Goal: Task Accomplishment & Management: Complete application form

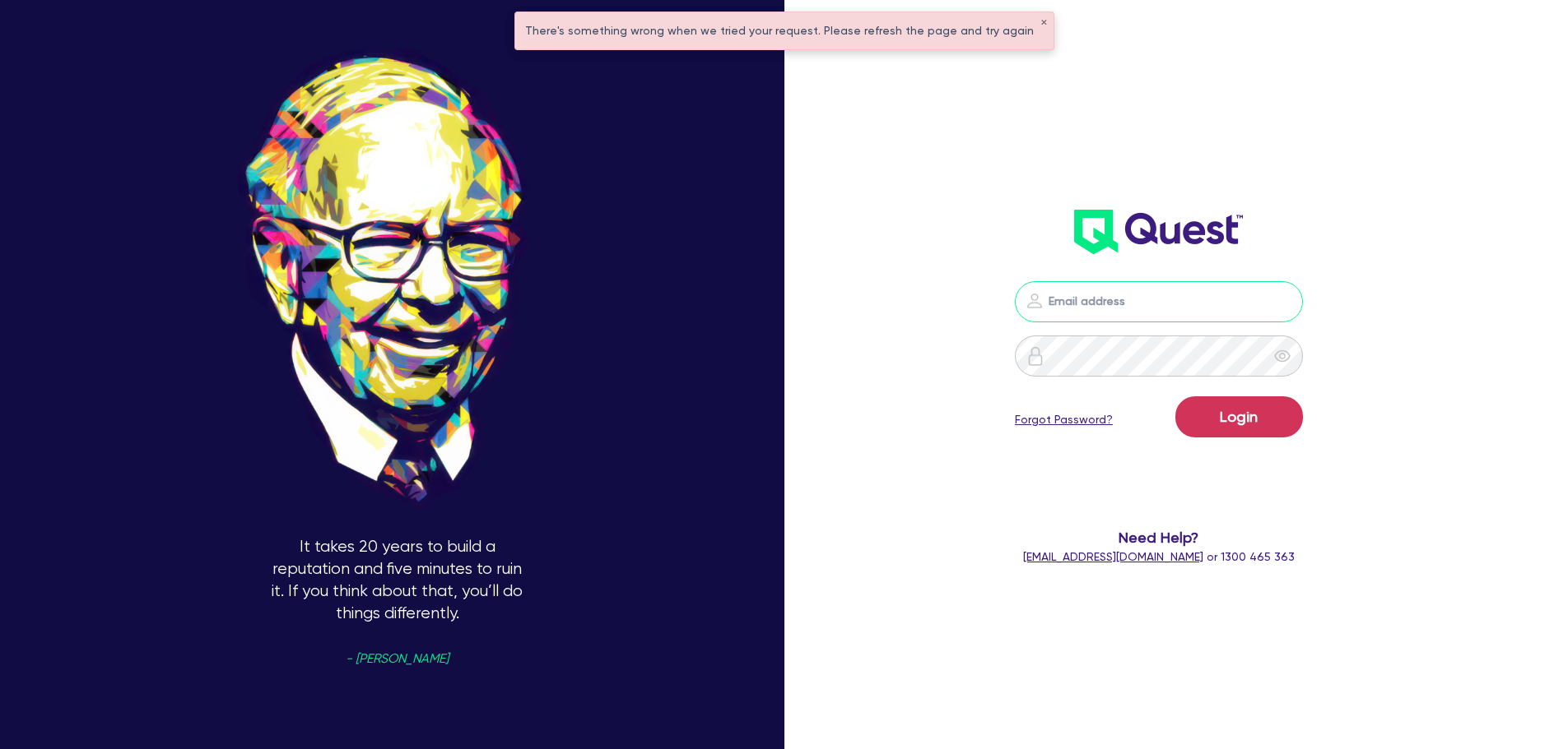
click at [1126, 295] on input "email" at bounding box center [1159, 302] width 288 height 41
drag, startPoint x: 1126, startPoint y: 297, endPoint x: 1147, endPoint y: 318, distance: 29.7
click at [1128, 297] on input "email" at bounding box center [1159, 302] width 288 height 41
type input "rob.matheson@quest.finance"
click at [1269, 399] on button "Login" at bounding box center [1239, 416] width 128 height 41
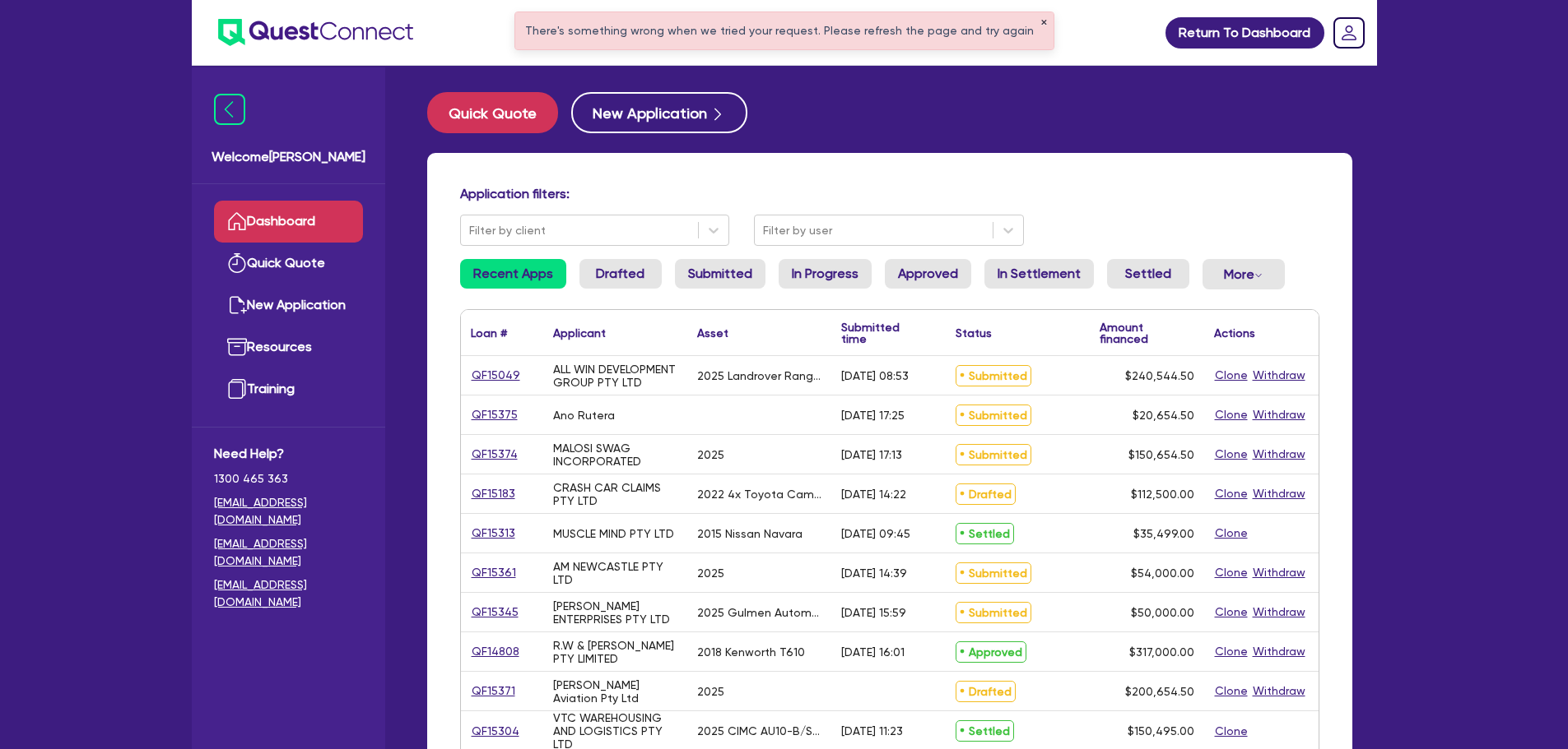
click at [1040, 25] on button "✕" at bounding box center [1043, 23] width 6 height 8
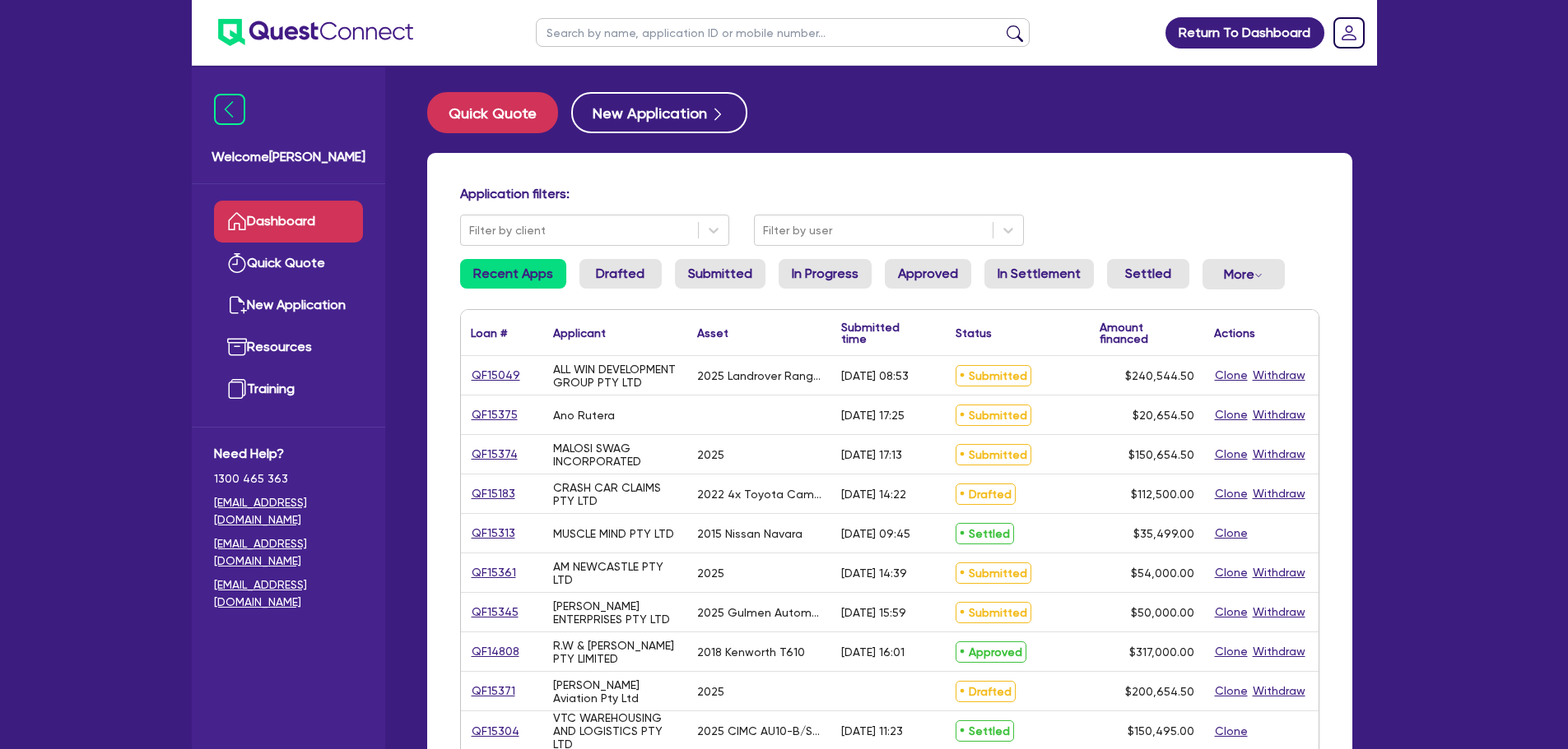
click at [819, 42] on input "text" at bounding box center [783, 33] width 494 height 29
click at [506, 497] on link "QF15183" at bounding box center [493, 494] width 46 height 19
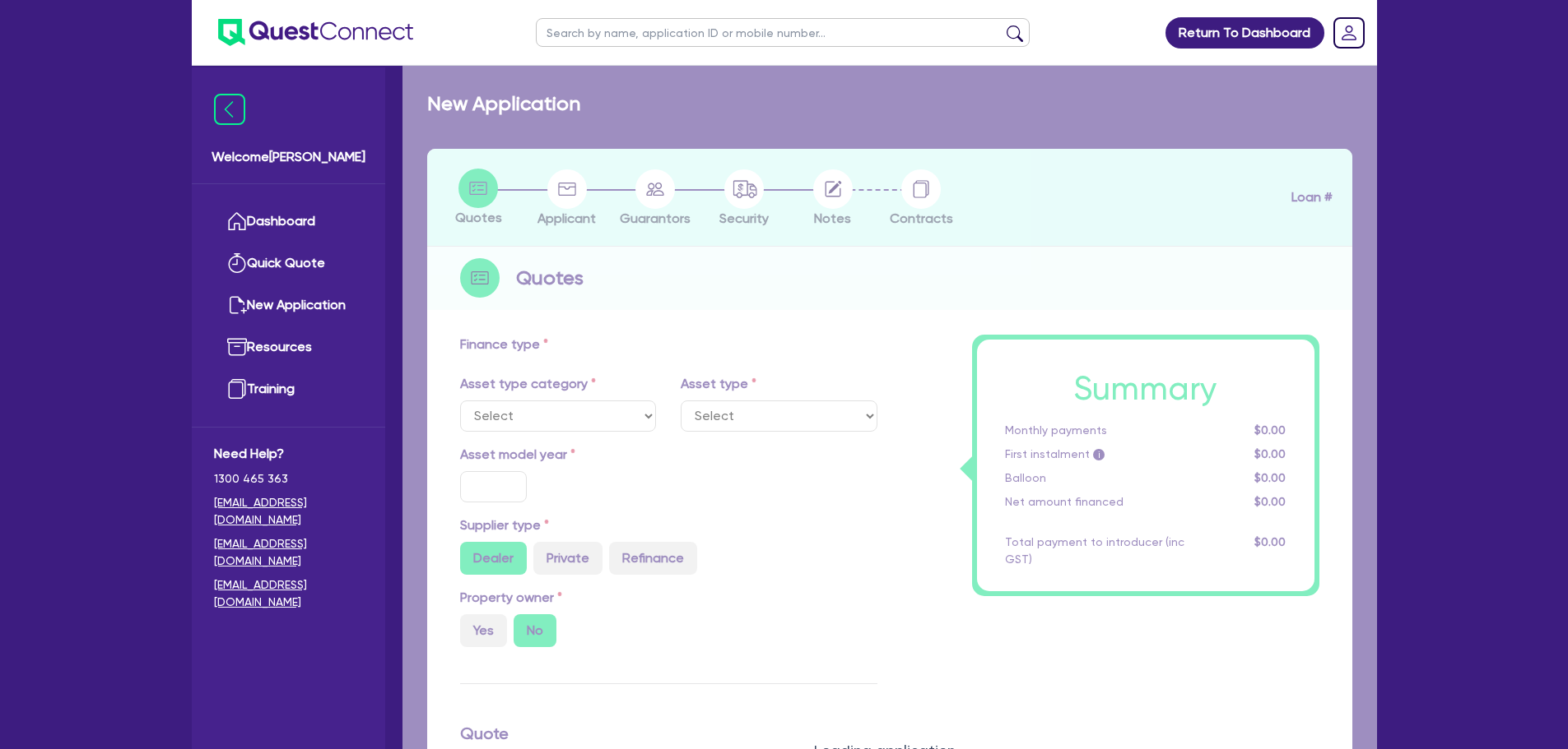
select select "CARS_AND_LIGHT_TRUCKS"
type input "2022"
radio input "true"
type input "112,500"
type input "3"
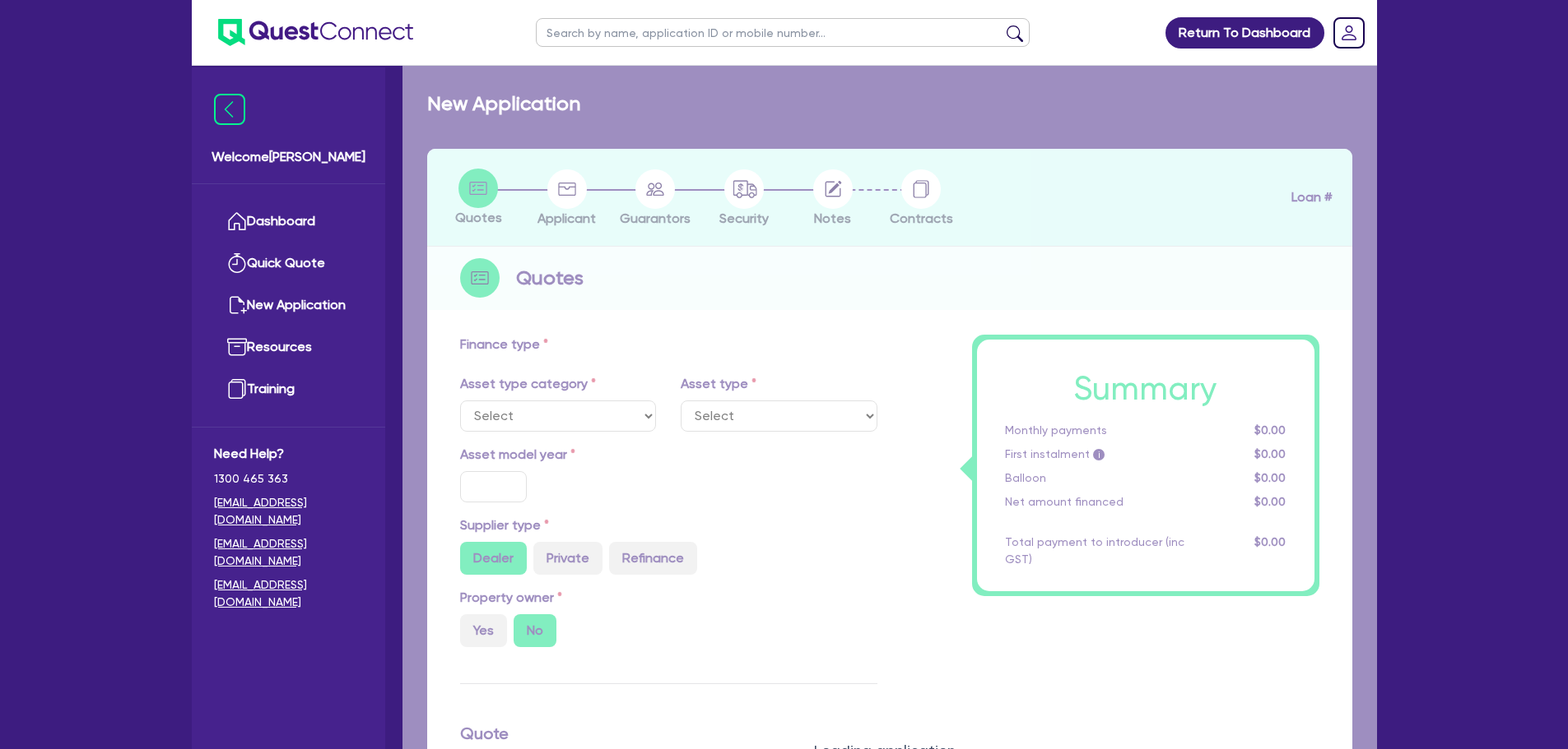
type input "3,375"
type input "7"
type input "454.55"
type input "318.18"
select select "PASSENGER_VEHICLES"
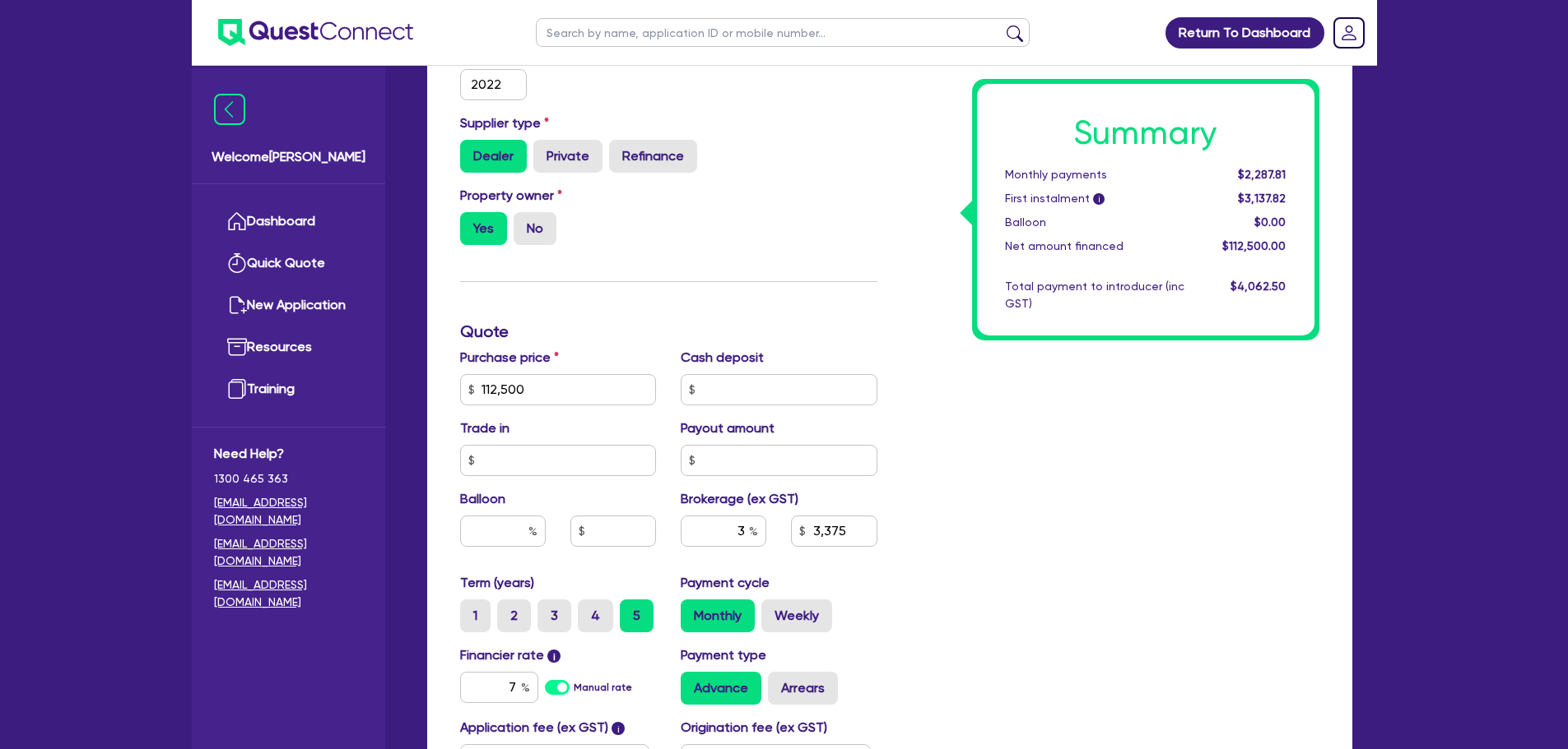
scroll to position [658, 0]
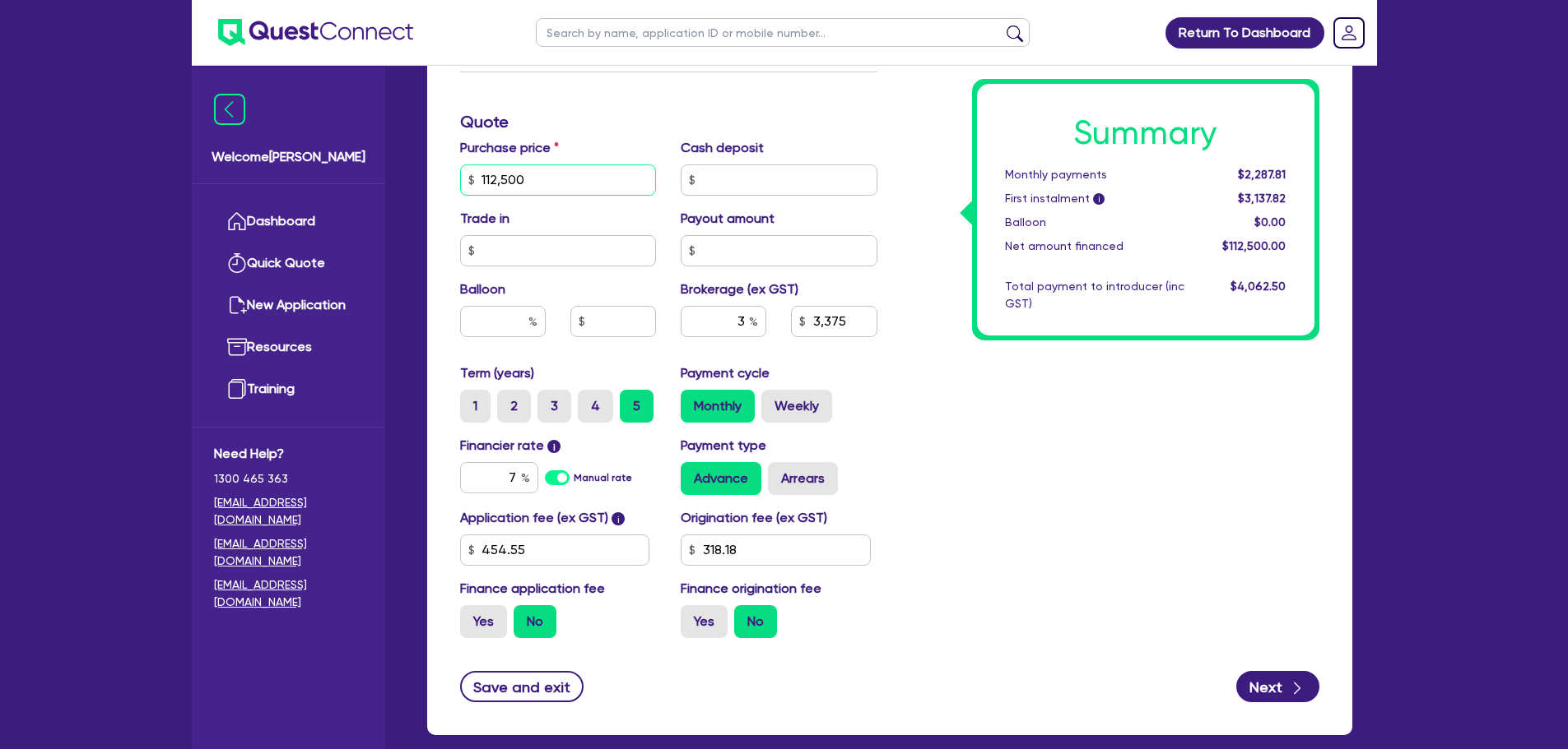
drag, startPoint x: 537, startPoint y: 173, endPoint x: 469, endPoint y: 171, distance: 68.0
click at [469, 171] on div "112,500" at bounding box center [559, 180] width 197 height 31
type input "100,000"
click at [894, 233] on div "Summary Monthly payments $2,287.81 First instalment i $3,137.82 Balloon $0.00 N…" at bounding box center [1110, 170] width 442 height 961
type input "3,000"
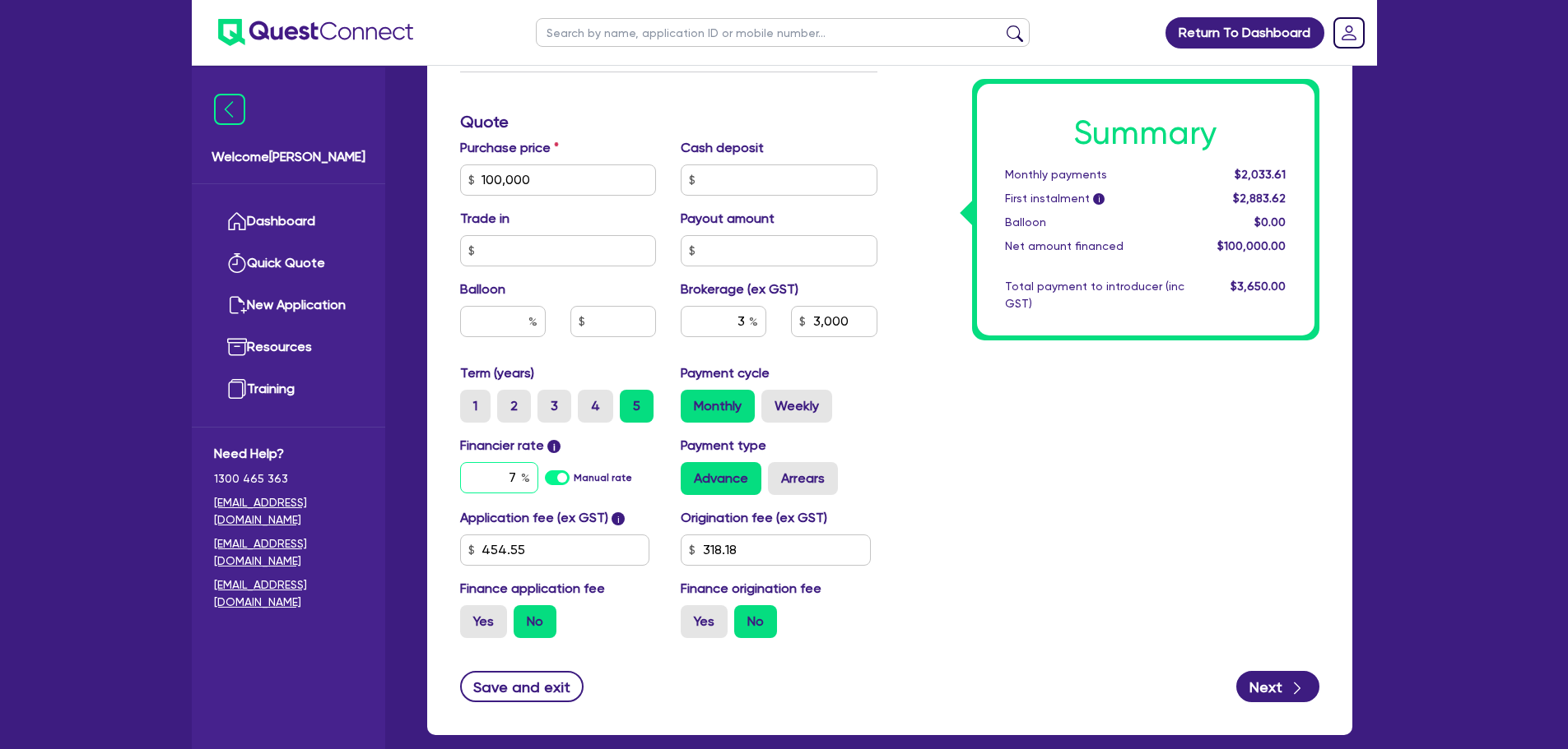
click at [521, 479] on div "7" at bounding box center [500, 477] width 78 height 31
type input "7.3"
click at [994, 423] on div "Summary Monthly payments $2,033.61 First instalment i $2,883.62 Balloon $0.00 N…" at bounding box center [1110, 170] width 442 height 961
type input "3,000"
drag, startPoint x: 784, startPoint y: 551, endPoint x: 662, endPoint y: 555, distance: 122.1
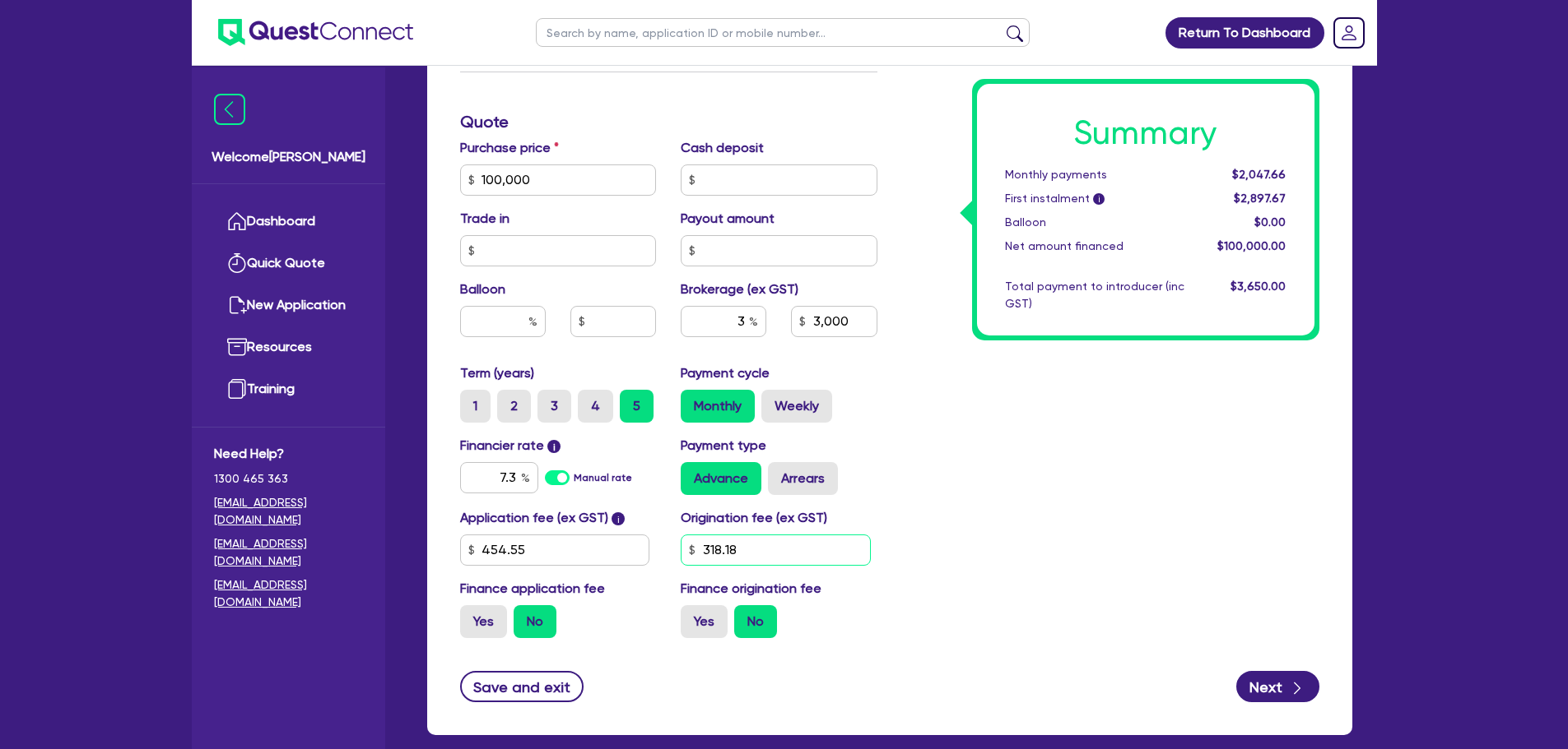
click at [662, 555] on div "Application fee (ex GST) i 454.55 Origination fee (ex GST) 318.18 Finance appli…" at bounding box center [668, 580] width 442 height 143
type input "900"
click at [985, 465] on div "Summary Monthly payments $2,047.66 First instalment i $2,897.67 Balloon $0.00 N…" at bounding box center [1110, 170] width 442 height 961
type input "3,000"
click at [699, 631] on label "Yes" at bounding box center [704, 621] width 46 height 33
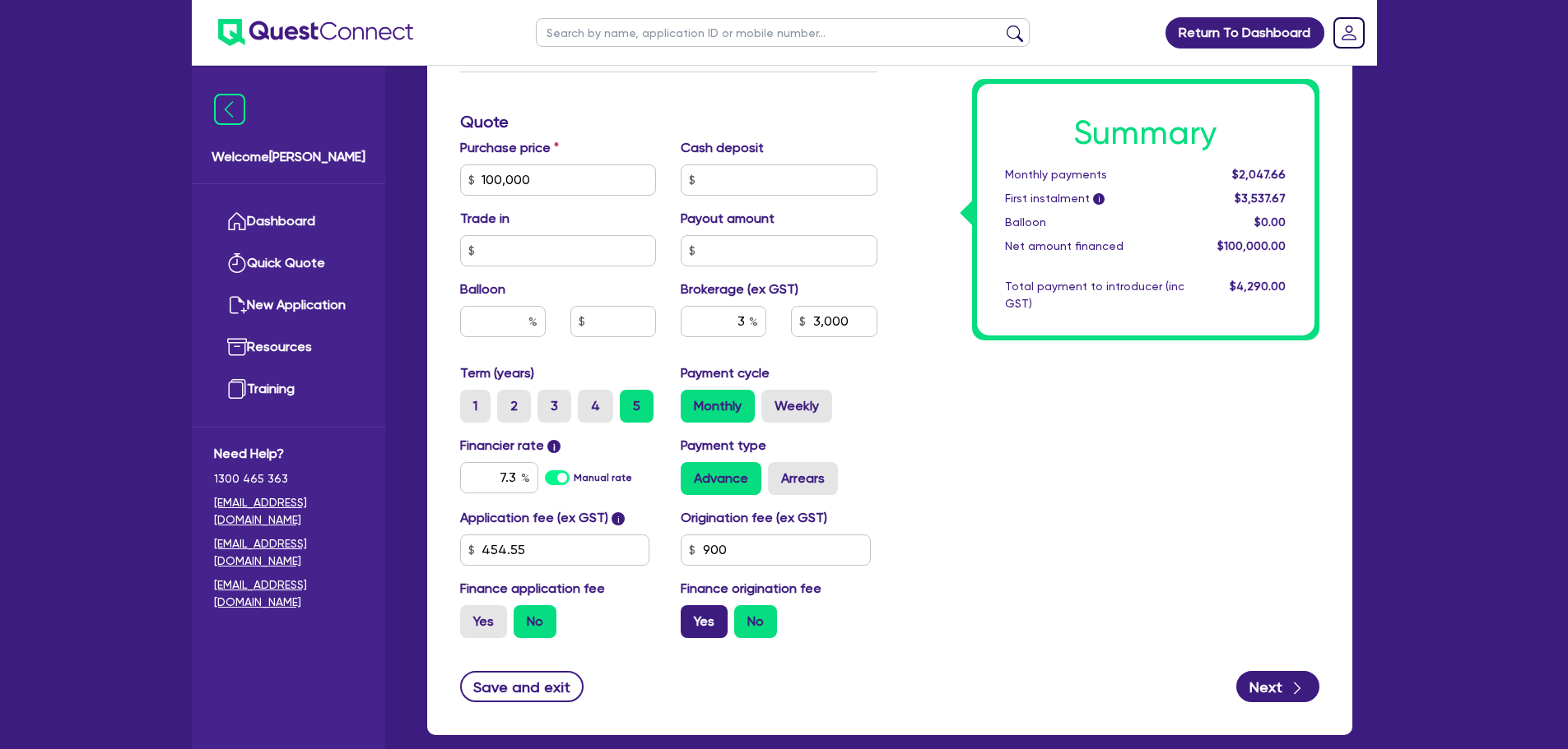
click at [691, 616] on input "Yes" at bounding box center [686, 610] width 11 height 11
radio input "true"
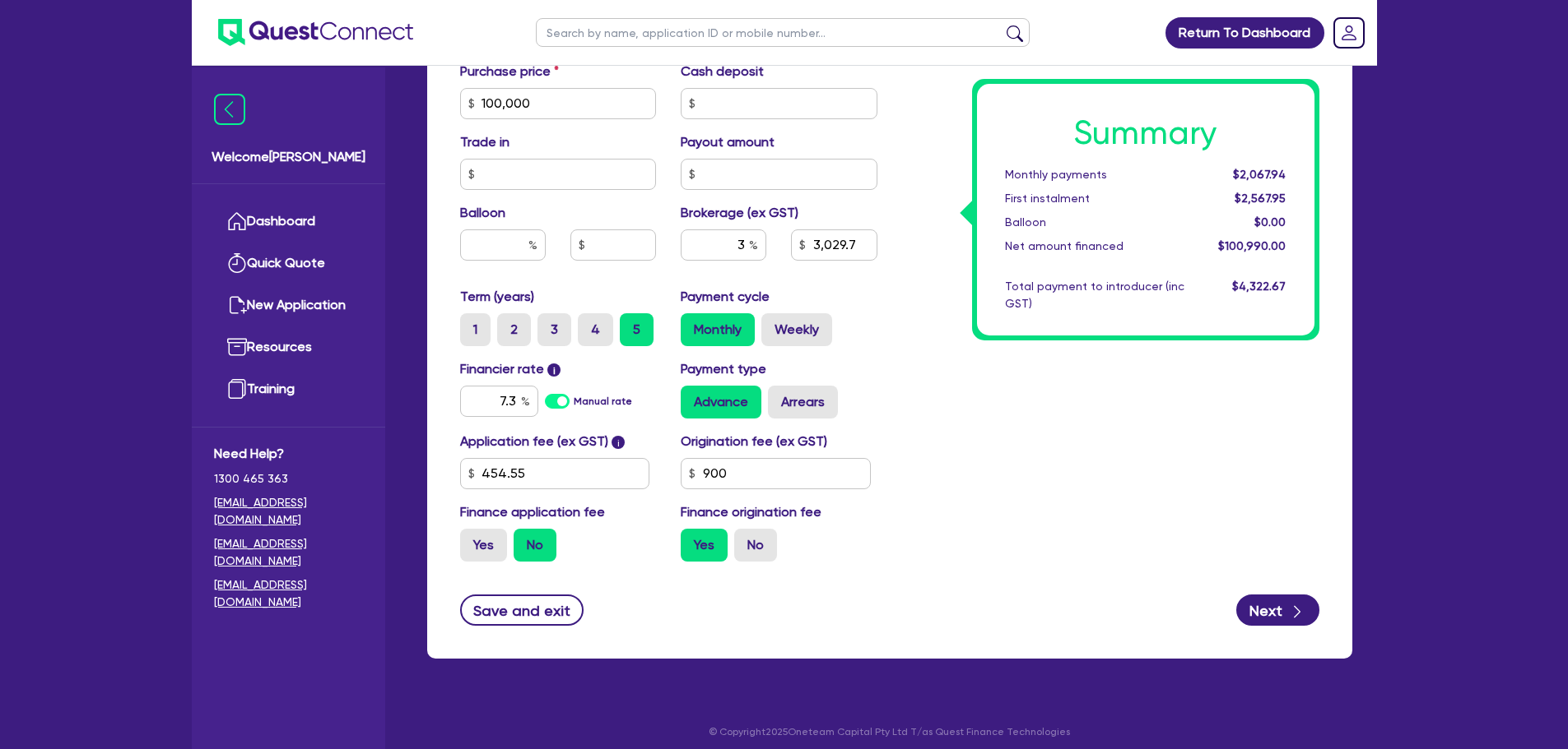
scroll to position [740, 0]
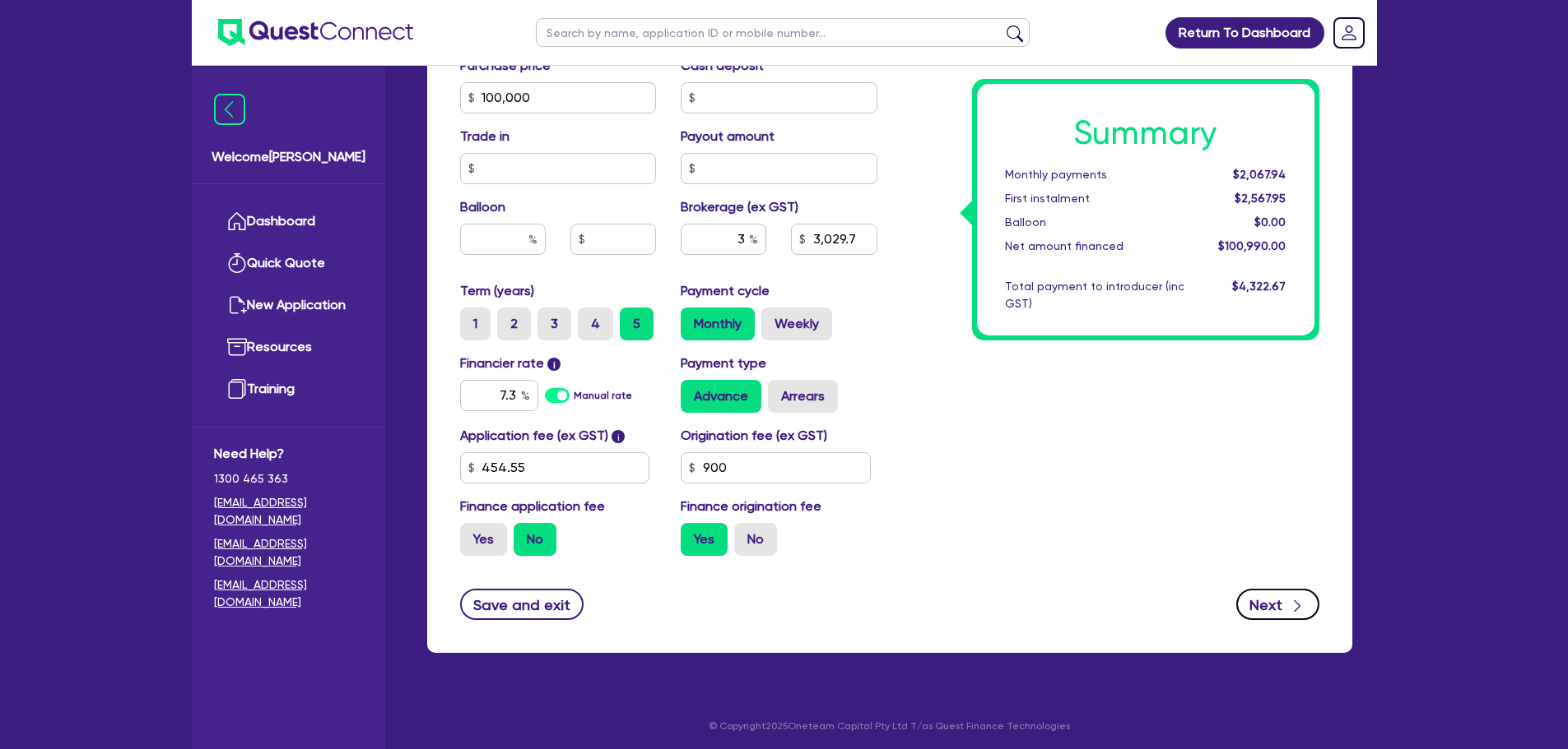
click at [1274, 603] on button "Next" at bounding box center [1277, 604] width 83 height 31
type input "3,029.7"
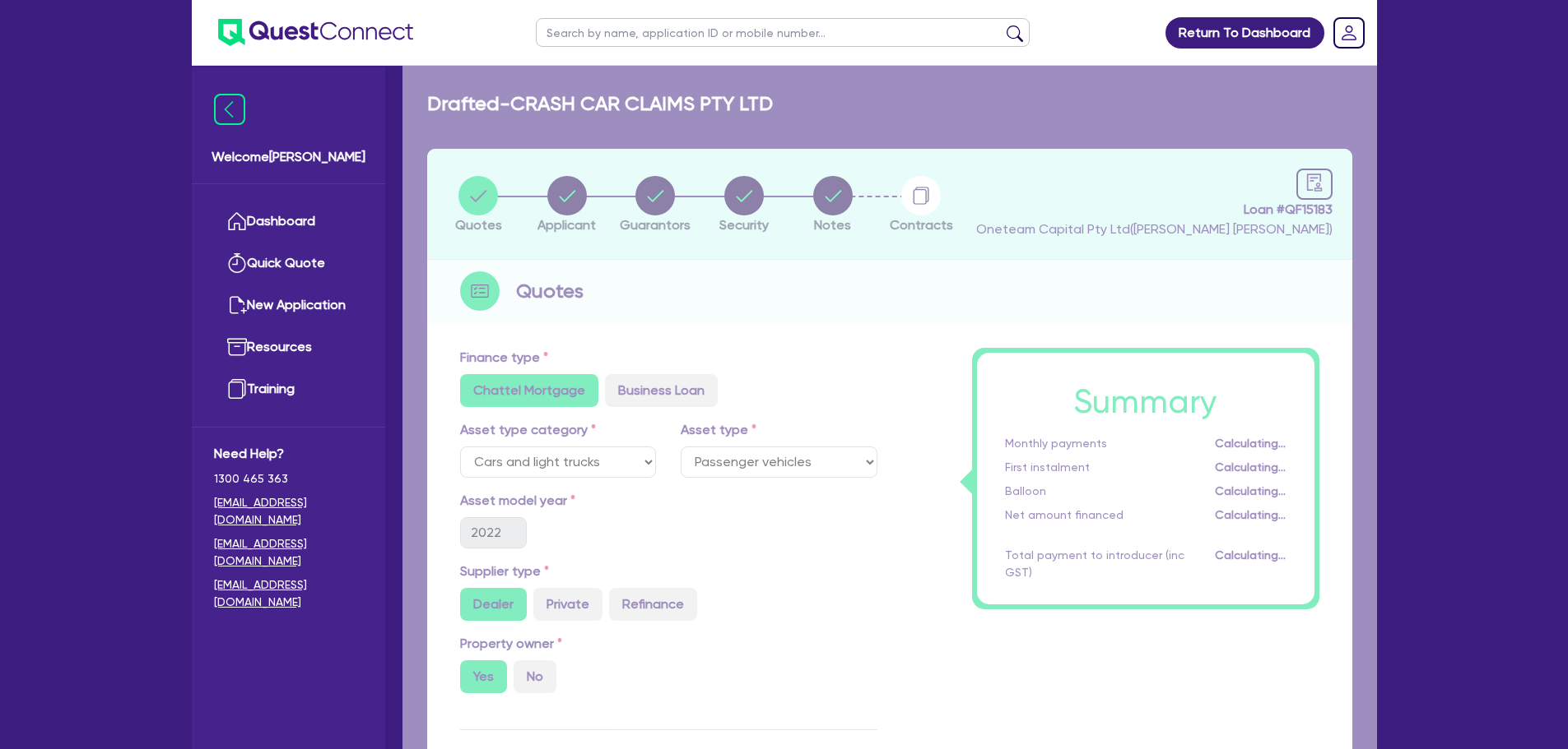
select select "COMPANY"
select select "PROFESSIONAL"
select select "MANAGEMENT"
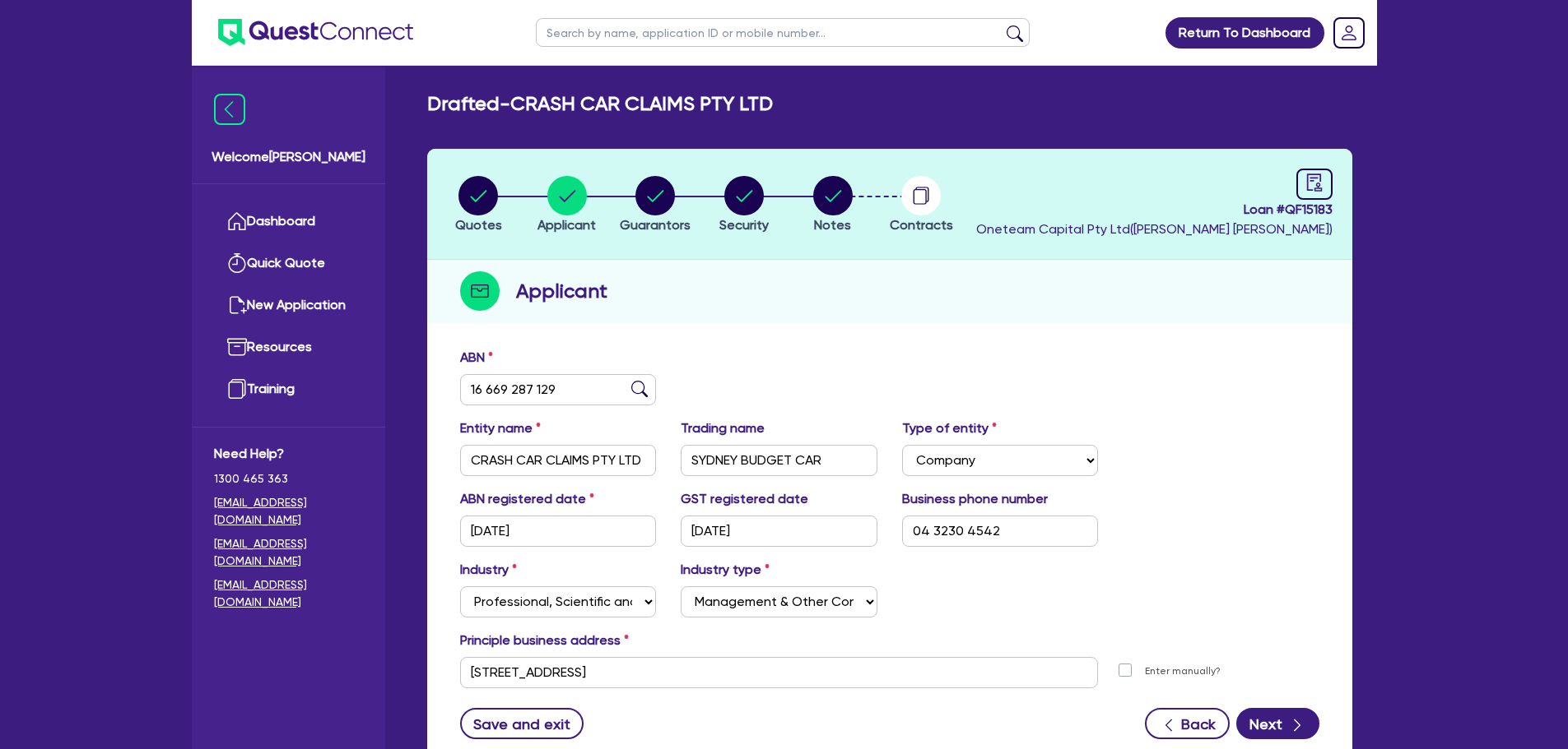
scroll to position [82, 0]
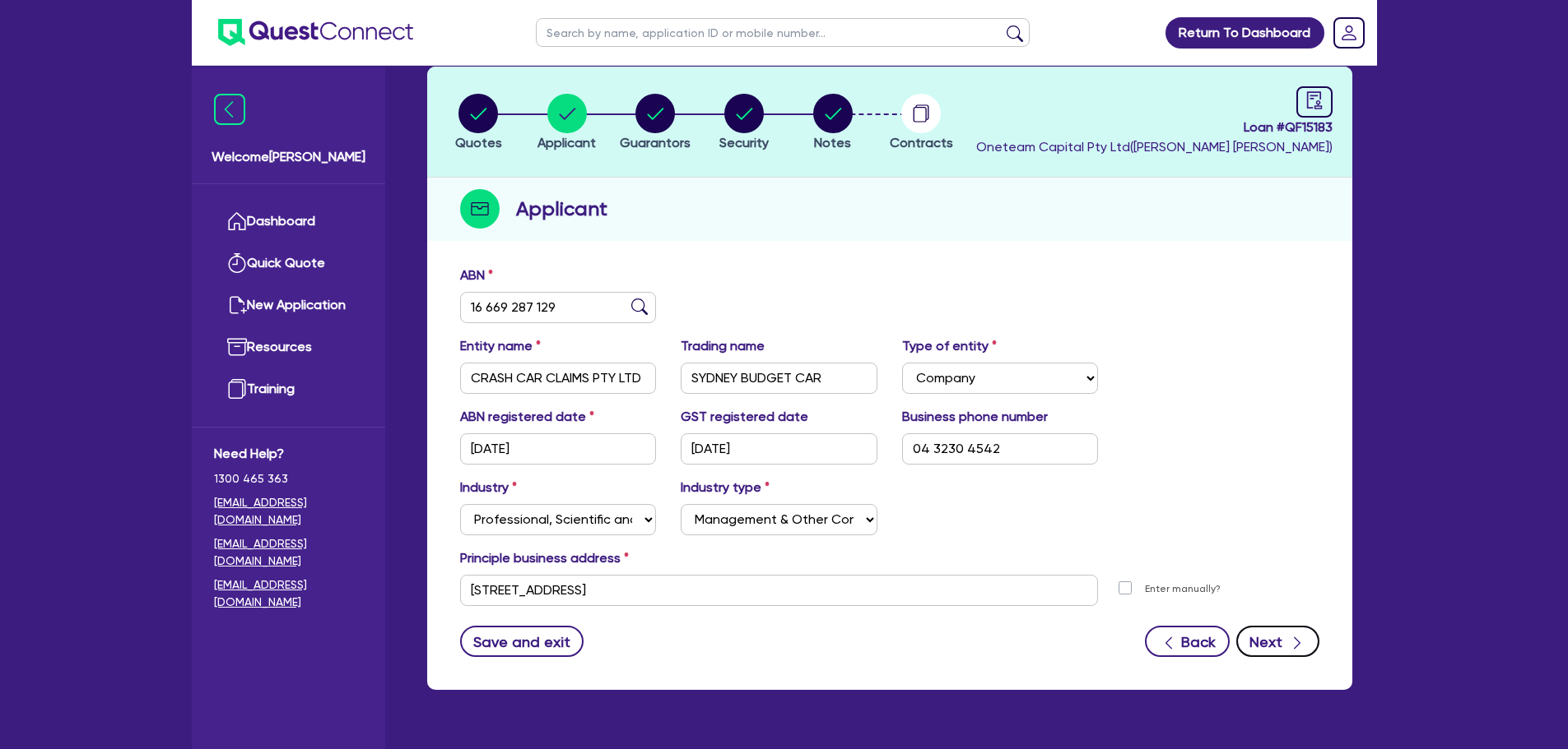
click at [1274, 645] on button "Next" at bounding box center [1277, 641] width 83 height 31
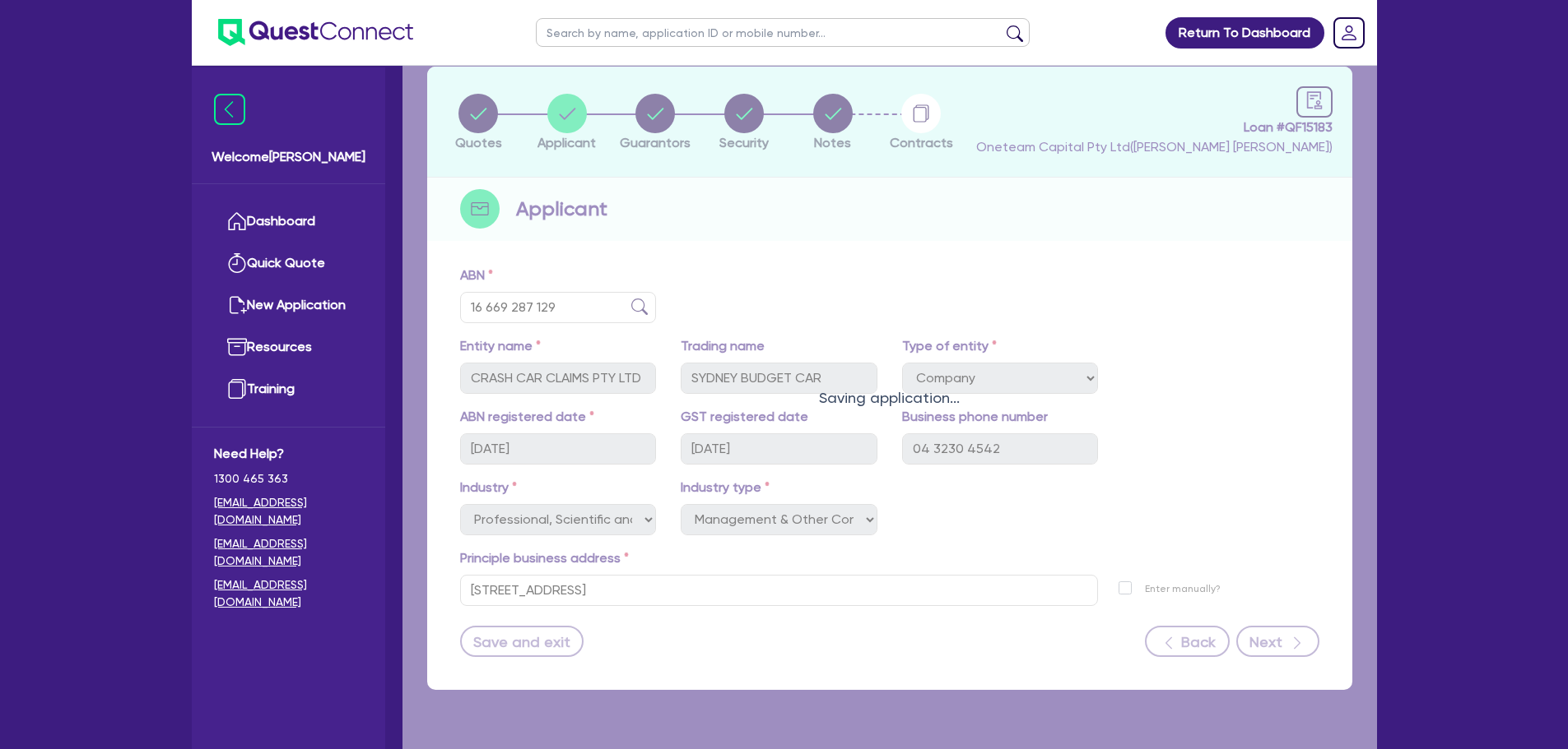
select select "MRS"
select select "NSW"
select select "MARRIED"
select select "CASH"
select select "PROPERTY"
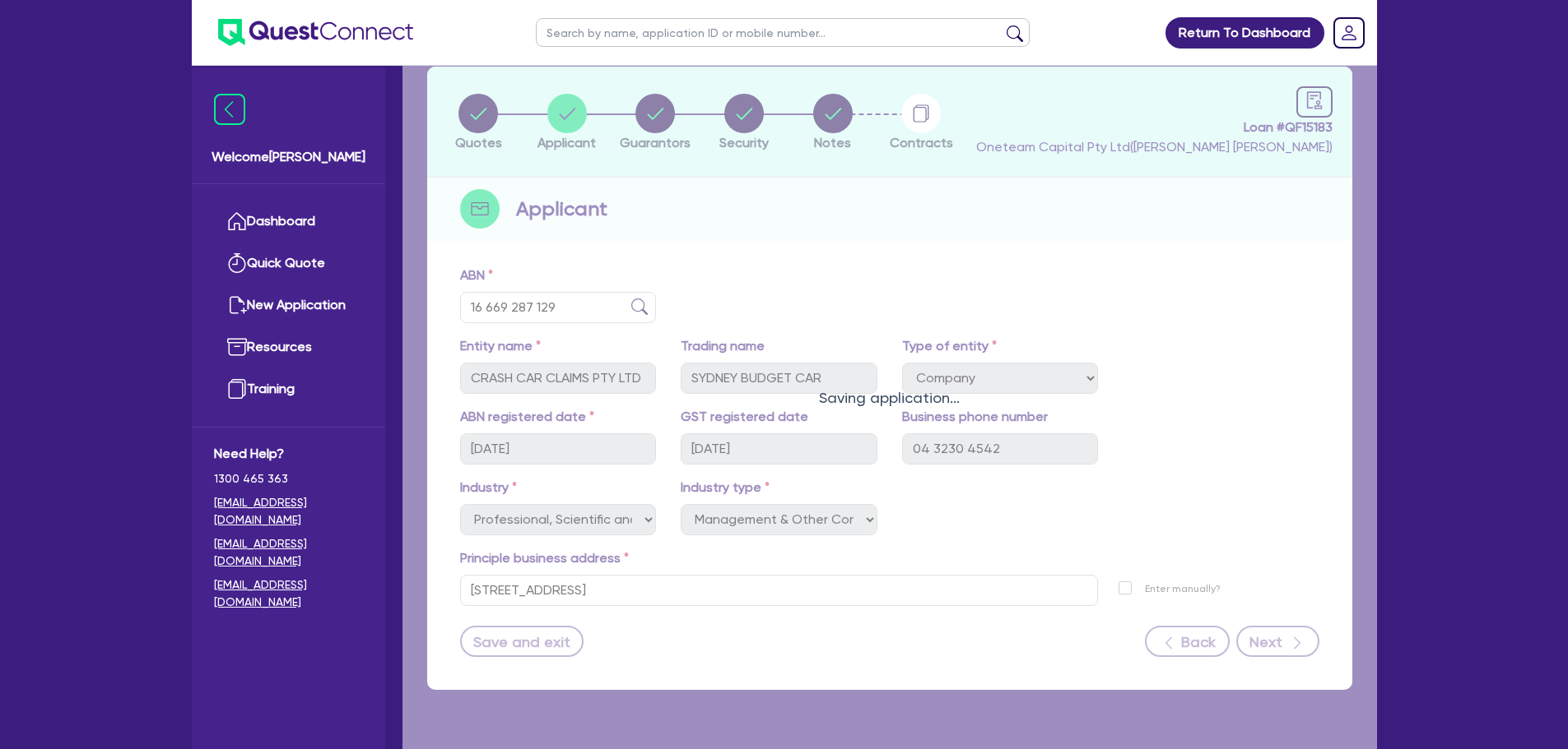
select select "HOUSEHOLD_PERSONAL"
select select "VEHICLE"
select select "PROPERTY"
select select "MORTGAGE"
select select "VEHICLE_LOAN"
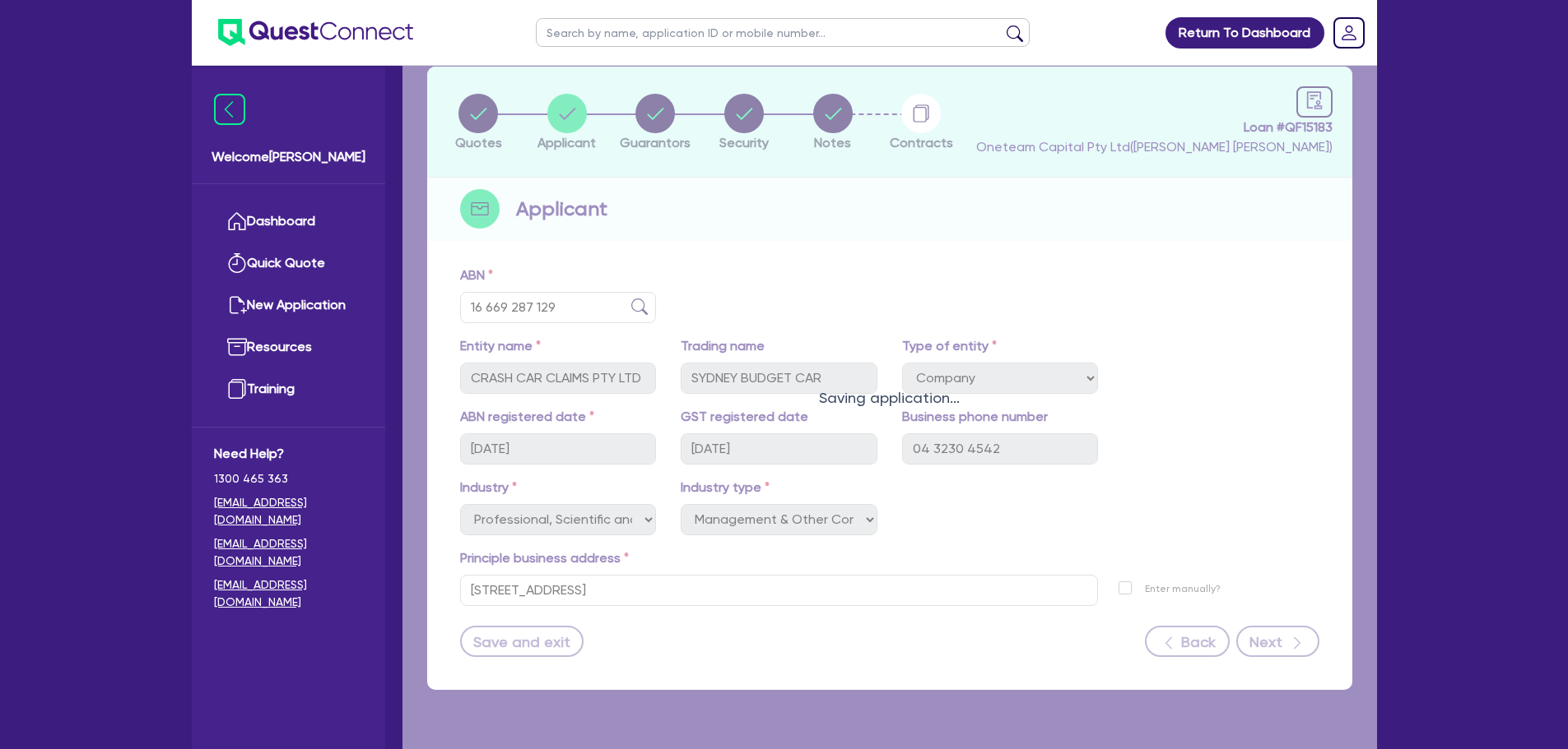
select select "VEHICLE_LOAN"
select select "MORTGAGE"
select select "VEHICLE_LOAN"
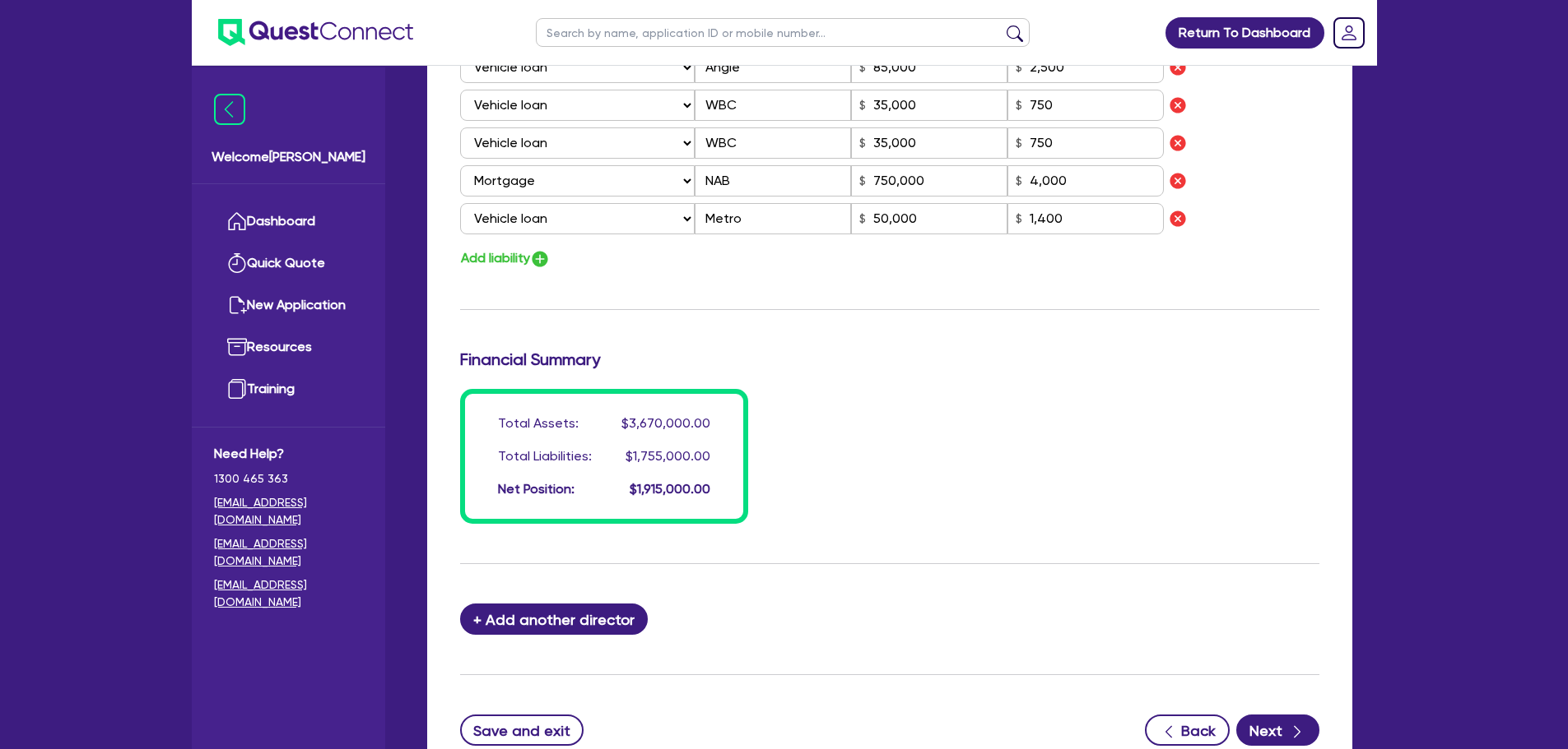
scroll to position [1511, 0]
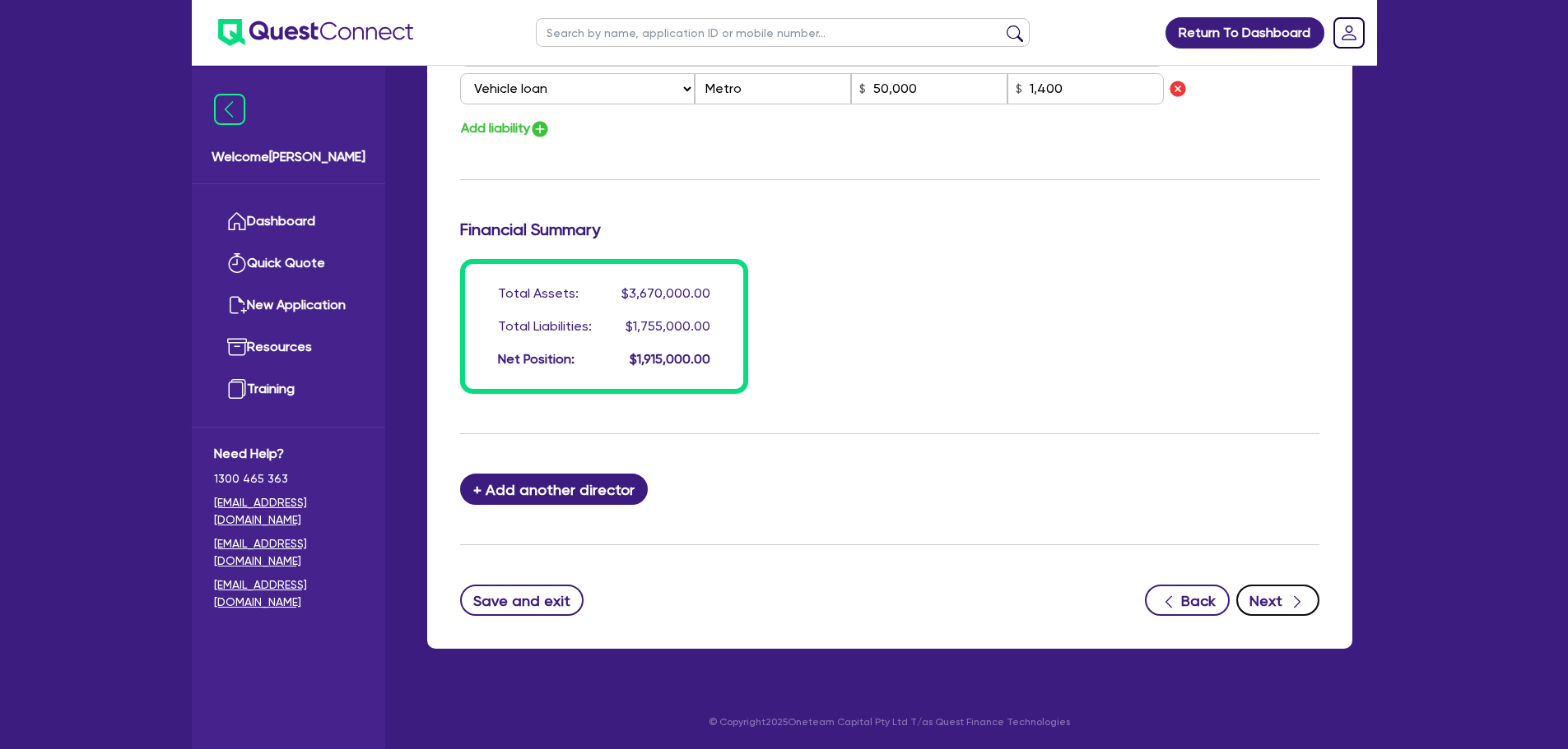
click at [1301, 602] on icon "button" at bounding box center [1297, 602] width 16 height 16
select select "CARS_AND_LIGHT_TRUCKS"
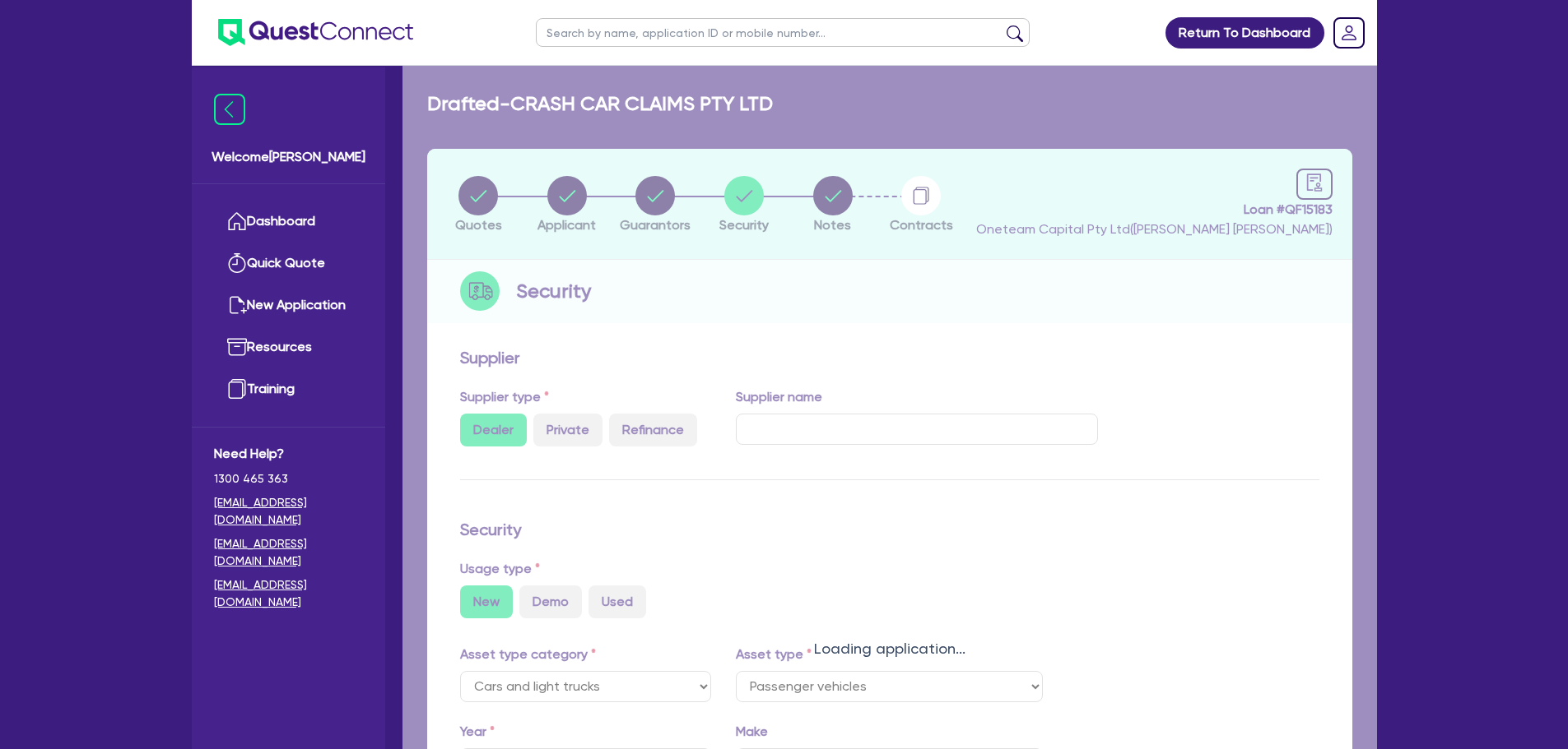
select select "PASSENGER_VEHICLES"
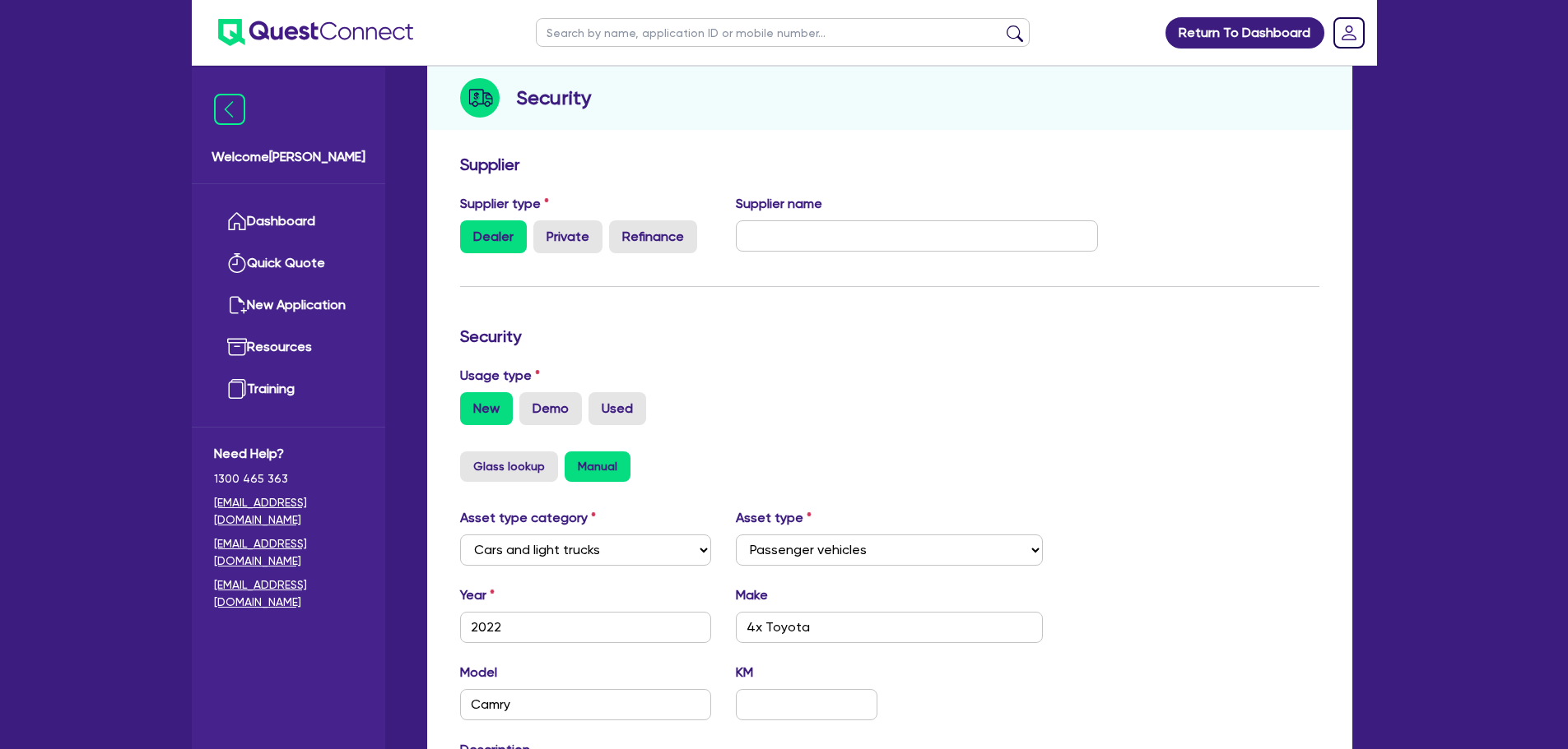
scroll to position [411, 0]
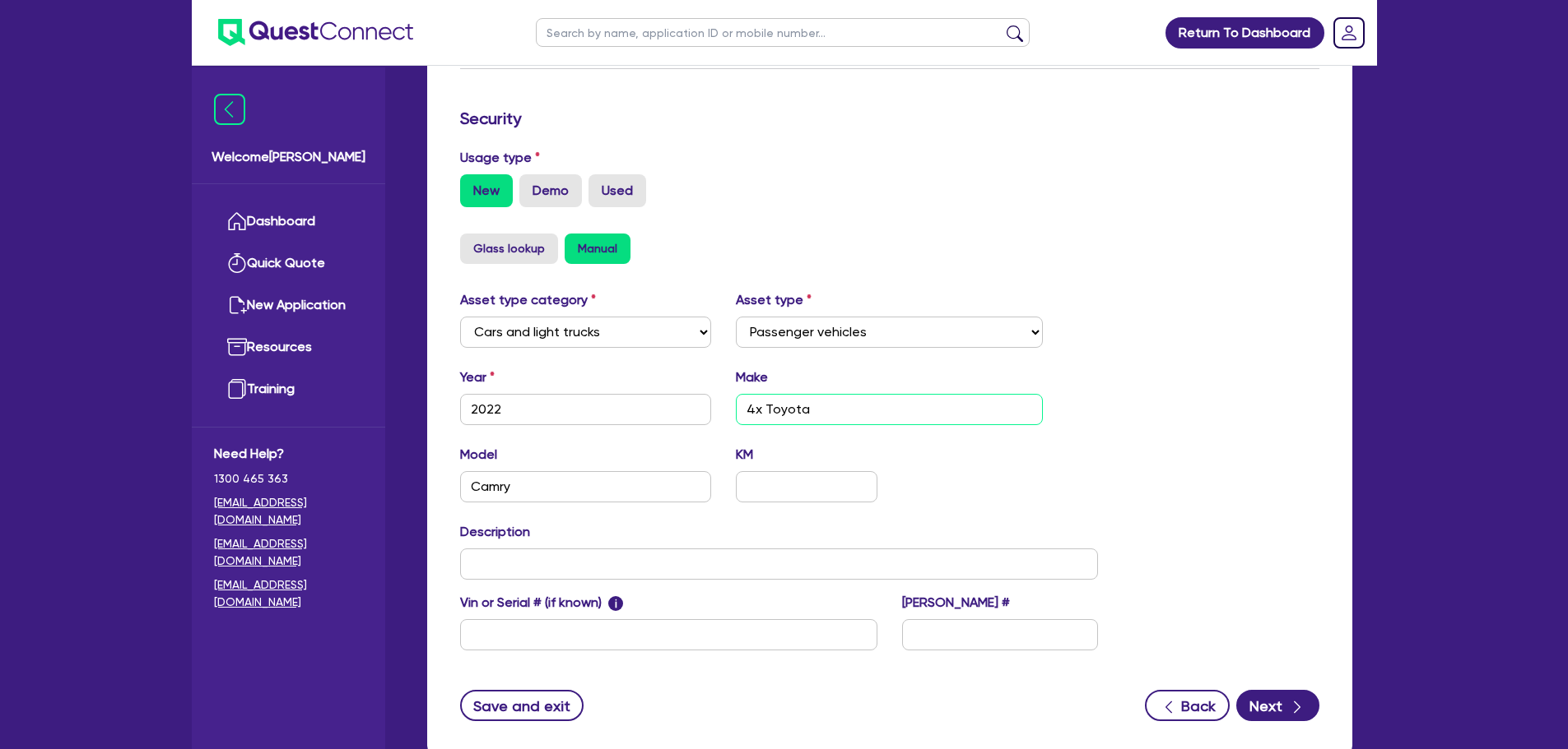
click at [755, 408] on input "4x Toyota" at bounding box center [889, 409] width 307 height 31
type input "3x Toyota"
click at [1275, 707] on button "Next" at bounding box center [1277, 705] width 83 height 31
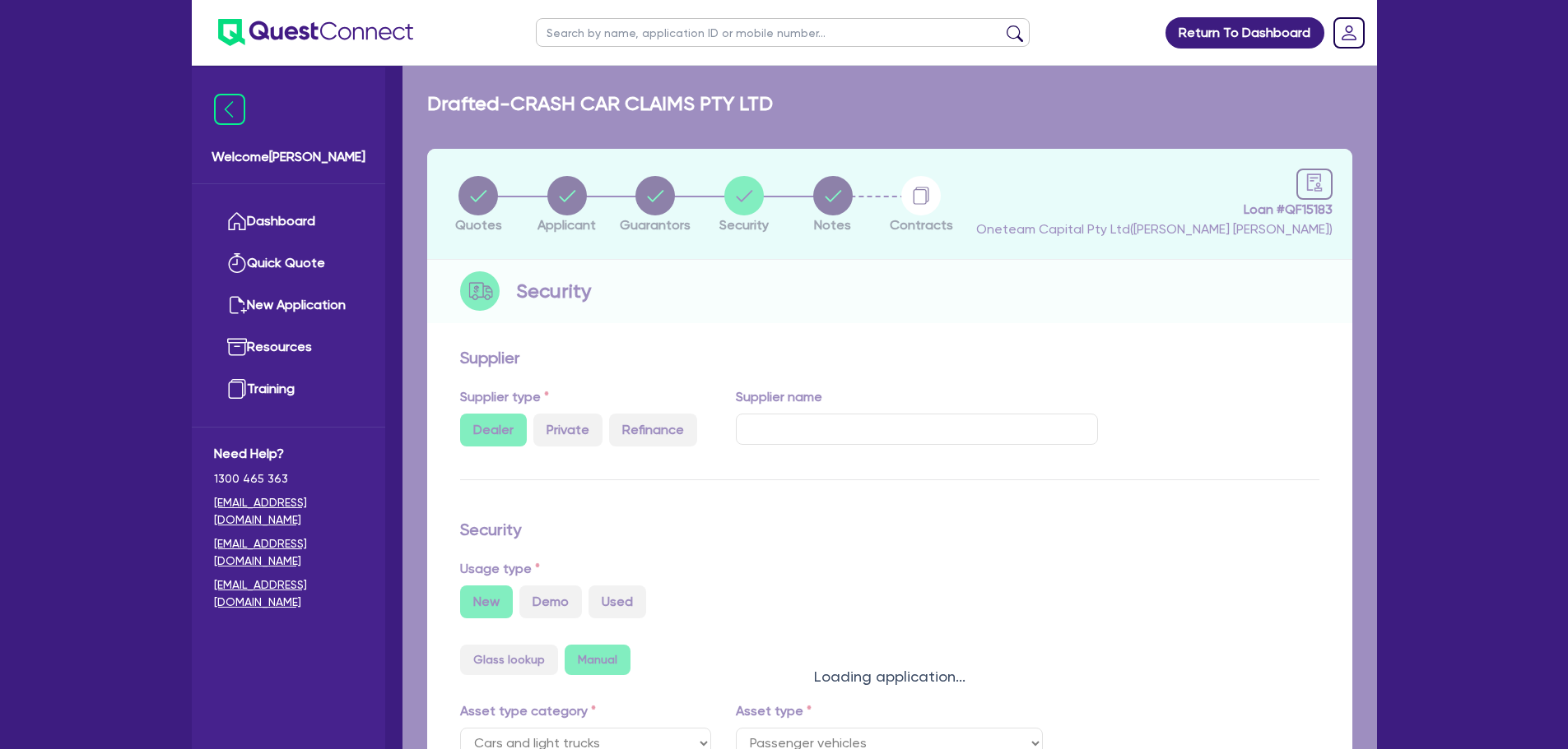
select select "Other"
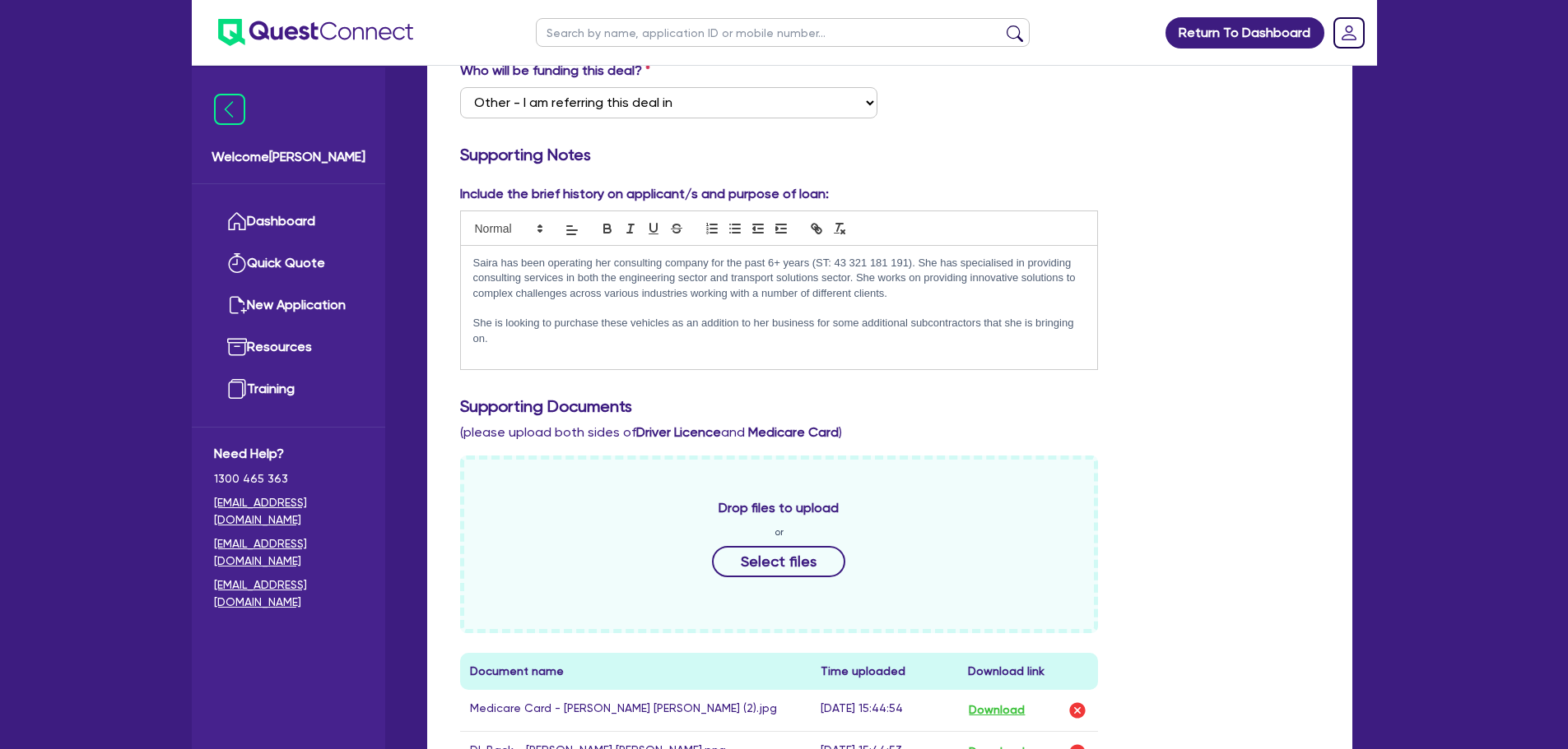
scroll to position [329, 0]
drag, startPoint x: 663, startPoint y: 262, endPoint x: 618, endPoint y: 259, distance: 45.1
click at [618, 259] on p "Saira has been operating her consulting company for the past 6+ years (ST: 43 3…" at bounding box center [779, 276] width 613 height 46
click at [892, 280] on p "Saira has been operating her crash car claim company for the past 6+ years (ST:…" at bounding box center [779, 276] width 613 height 46
click at [954, 300] on p at bounding box center [779, 306] width 613 height 15
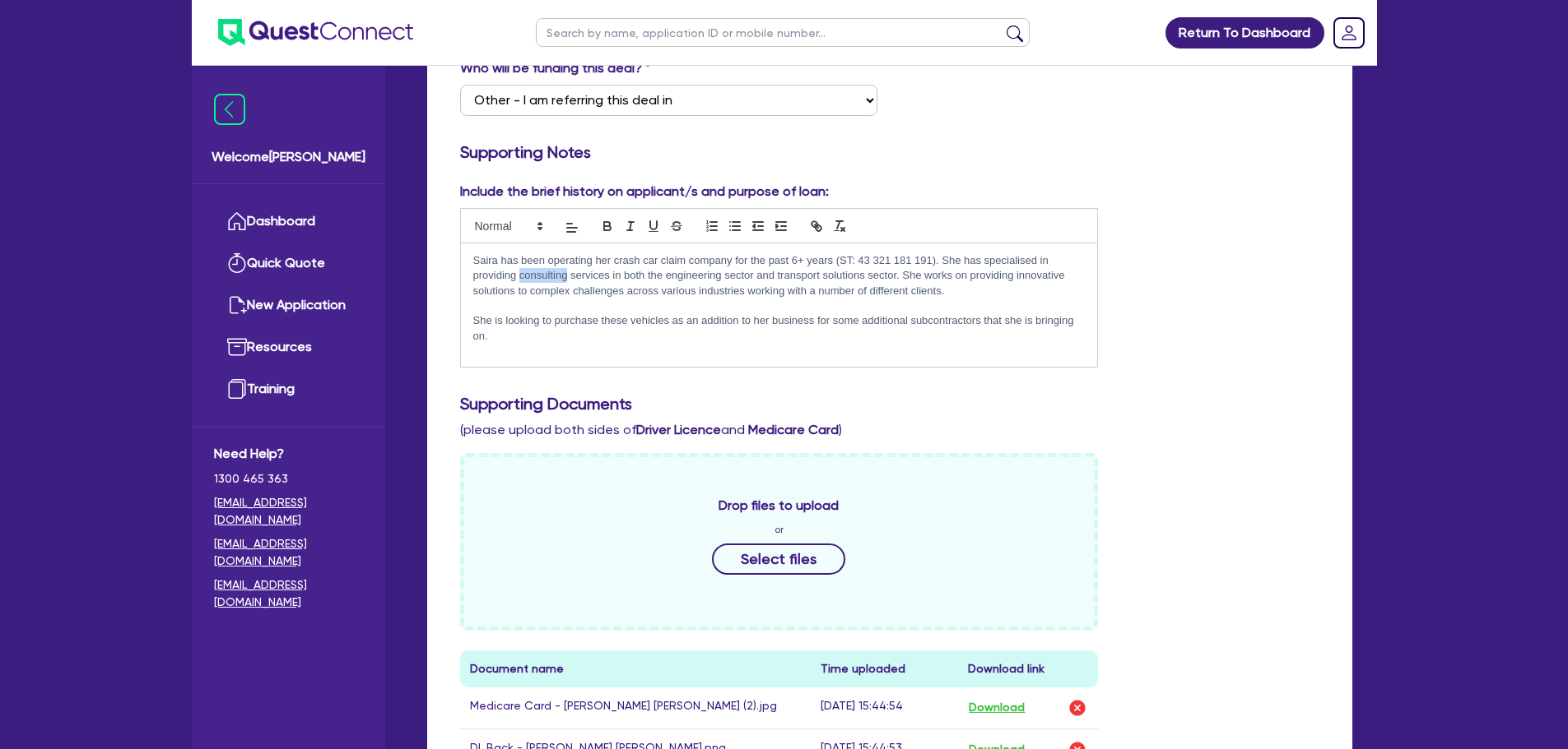
drag, startPoint x: 566, startPoint y: 274, endPoint x: 521, endPoint y: 275, distance: 45.0
click at [521, 275] on p "Saira has been operating her crash car claim company for the past 6+ years (ST:…" at bounding box center [779, 276] width 613 height 46
drag, startPoint x: 952, startPoint y: 280, endPoint x: 667, endPoint y: 275, distance: 285.0
click at [667, 275] on p "Saira has been operating her crash car claim company for the past 6+ years (ST:…" at bounding box center [779, 276] width 613 height 46
drag, startPoint x: 889, startPoint y: 292, endPoint x: 607, endPoint y: 286, distance: 282.1
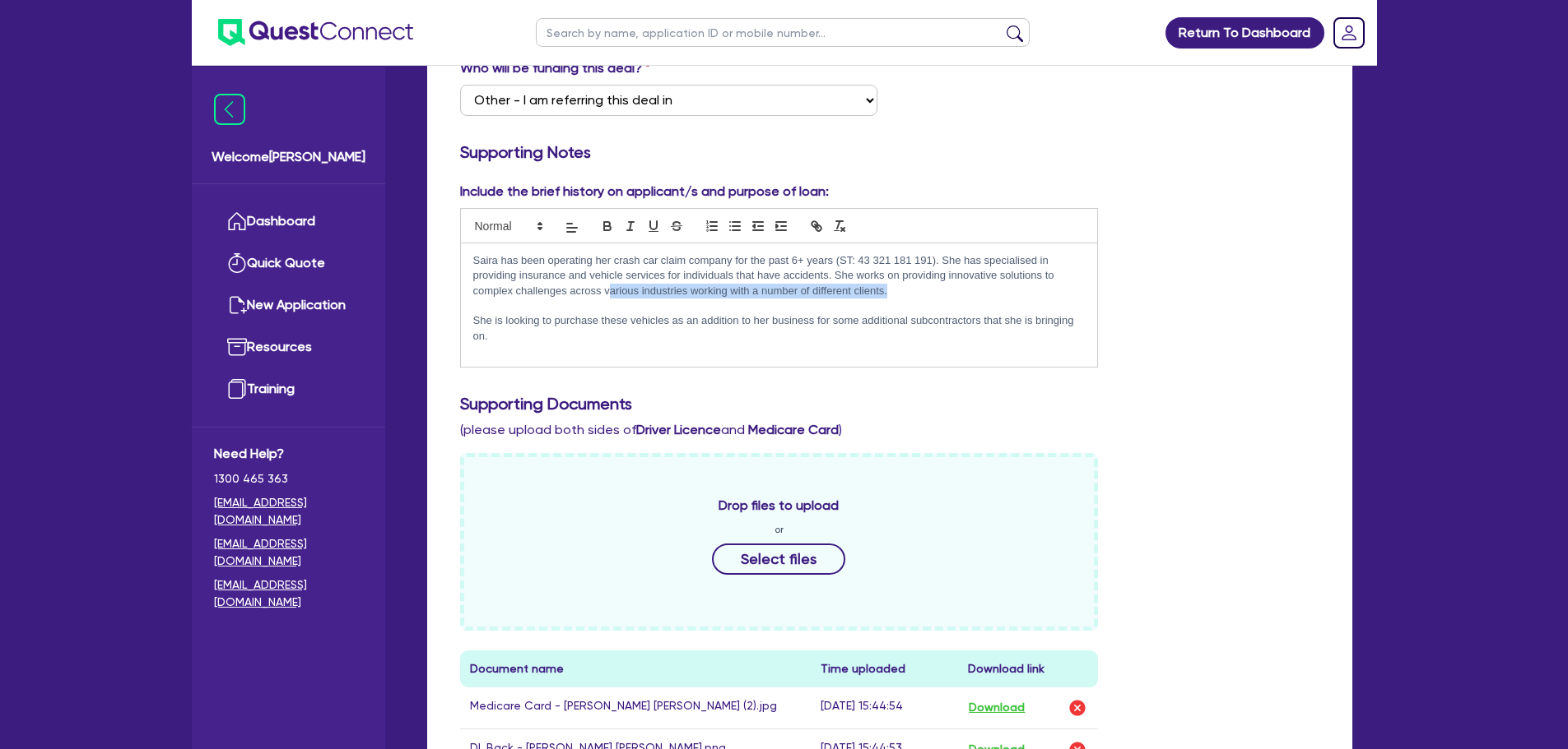
click at [607, 286] on p "Saira has been operating her crash car claim company for the past 6+ years (ST:…" at bounding box center [779, 276] width 613 height 46
click at [870, 321] on p "She is looking to purchase these vehicles as an addition to her business for so…" at bounding box center [779, 328] width 613 height 30
click at [711, 297] on p "Saira has been operating her crash car claim company for the past 6+ years (ST:…" at bounding box center [779, 276] width 613 height 46
click at [586, 338] on p "She is looking to purchase these vehicles as an addition to her business for so…" at bounding box center [779, 328] width 613 height 30
drag, startPoint x: 500, startPoint y: 327, endPoint x: 617, endPoint y: 327, distance: 117.0
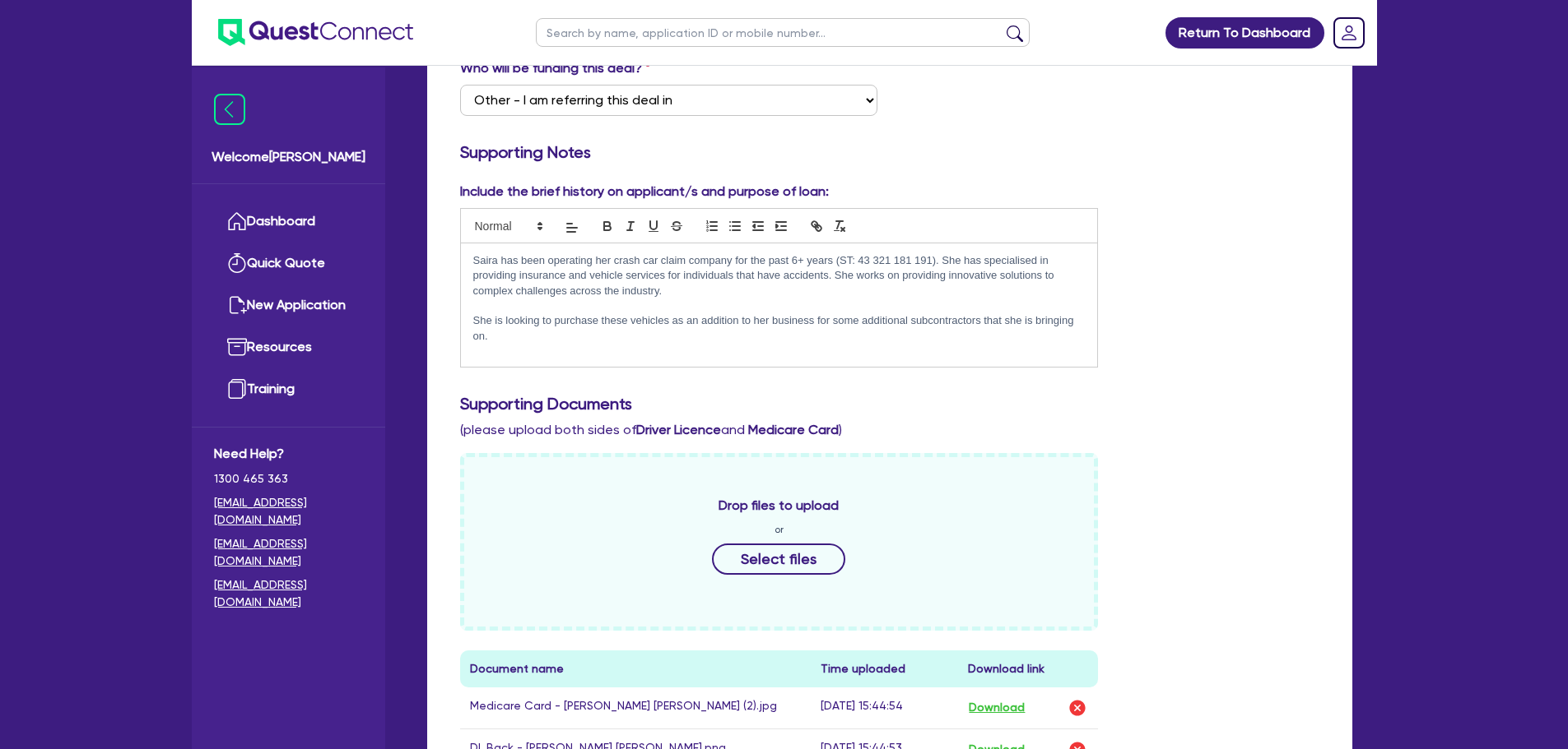
click at [500, 322] on p "She is looking to purchase these vehicles as an addition to her business for so…" at bounding box center [779, 328] width 613 height 30
click at [623, 331] on p "She is looking to purchase these vehicles as an addition to her business for so…" at bounding box center [779, 328] width 613 height 30
drag, startPoint x: 702, startPoint y: 343, endPoint x: 833, endPoint y: 324, distance: 132.4
click at [833, 324] on p "She is looking to purchase these vehicles as an addition to her business for so…" at bounding box center [779, 328] width 613 height 30
drag, startPoint x: 928, startPoint y: 309, endPoint x: 500, endPoint y: 266, distance: 430.2
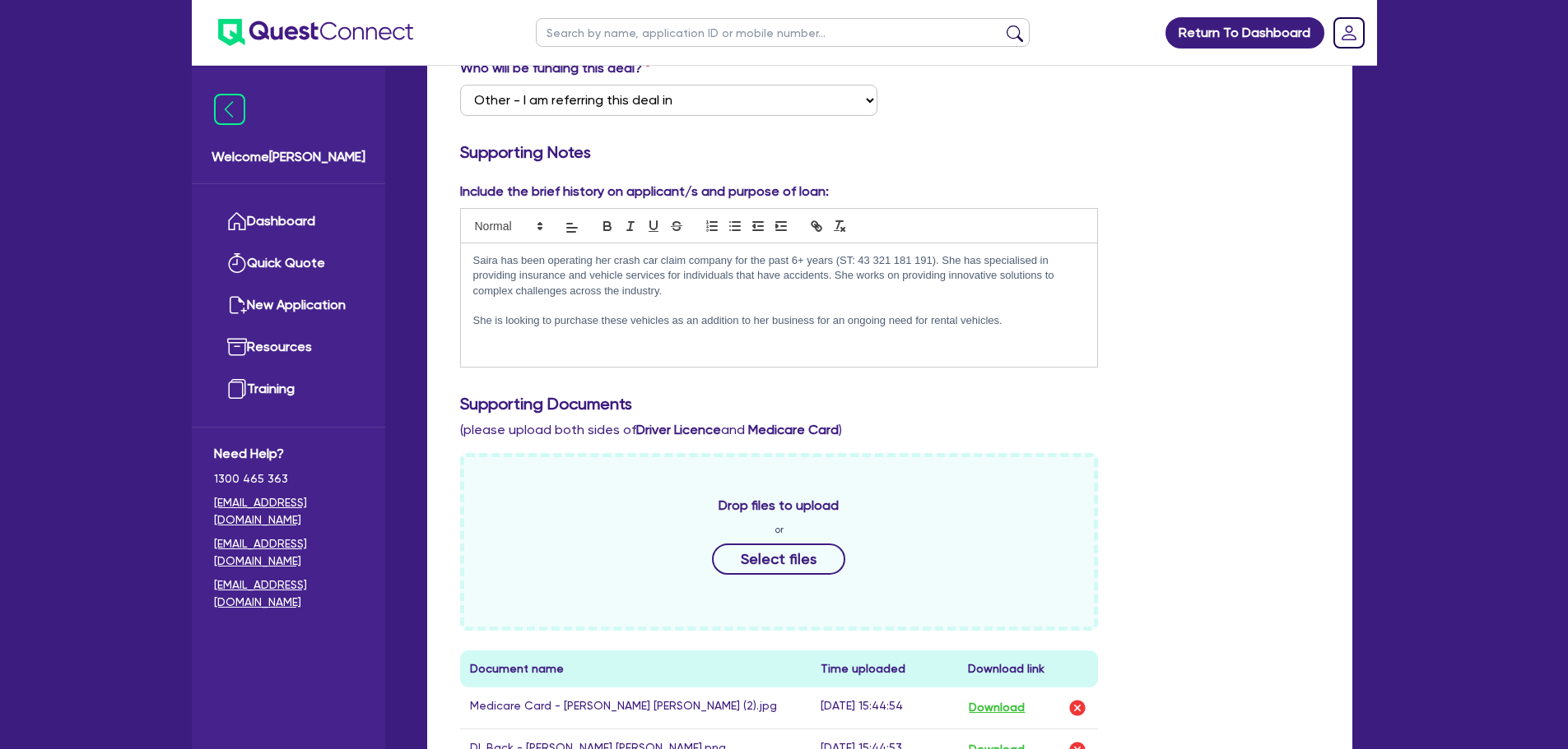
click at [472, 258] on div "Saira has been operating her crash car claim company for the past 6+ years (ST:…" at bounding box center [779, 304] width 637 height 123
copy div "Saira has been operating her crash car claim company for the past 6+ years (ST:…"
click at [866, 339] on div "Saira has been operating her crash car claim company for the past 6+ years (ST:…" at bounding box center [779, 304] width 637 height 123
click at [1037, 330] on div "Saira has been operating her crash car claim company for the past 6+ years (ST:…" at bounding box center [779, 304] width 637 height 123
drag, startPoint x: 1039, startPoint y: 330, endPoint x: 455, endPoint y: 258, distance: 588.4
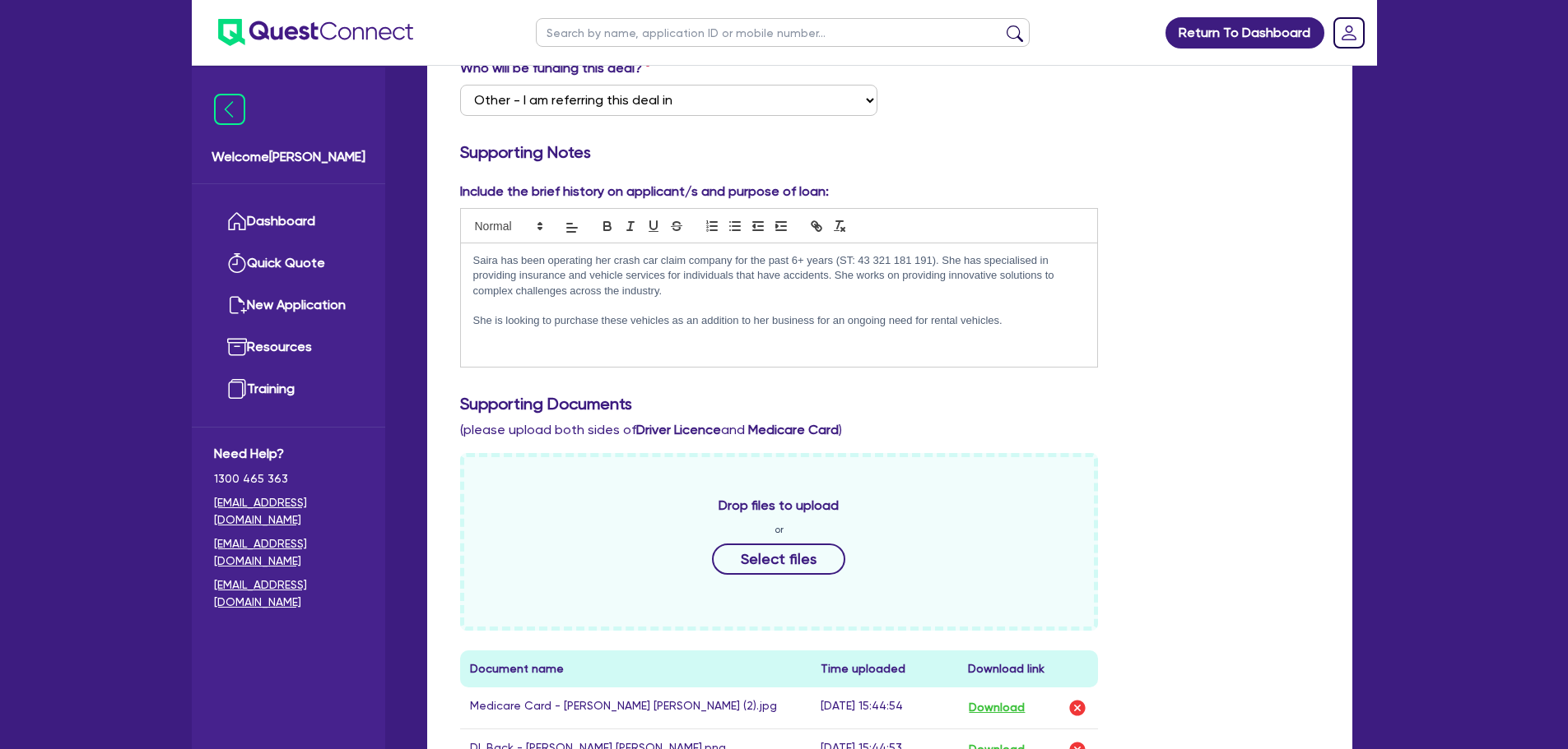
click at [455, 258] on div "Include the brief history on applicant/s and purpose of loan: Saira has been op…" at bounding box center [779, 275] width 664 height 186
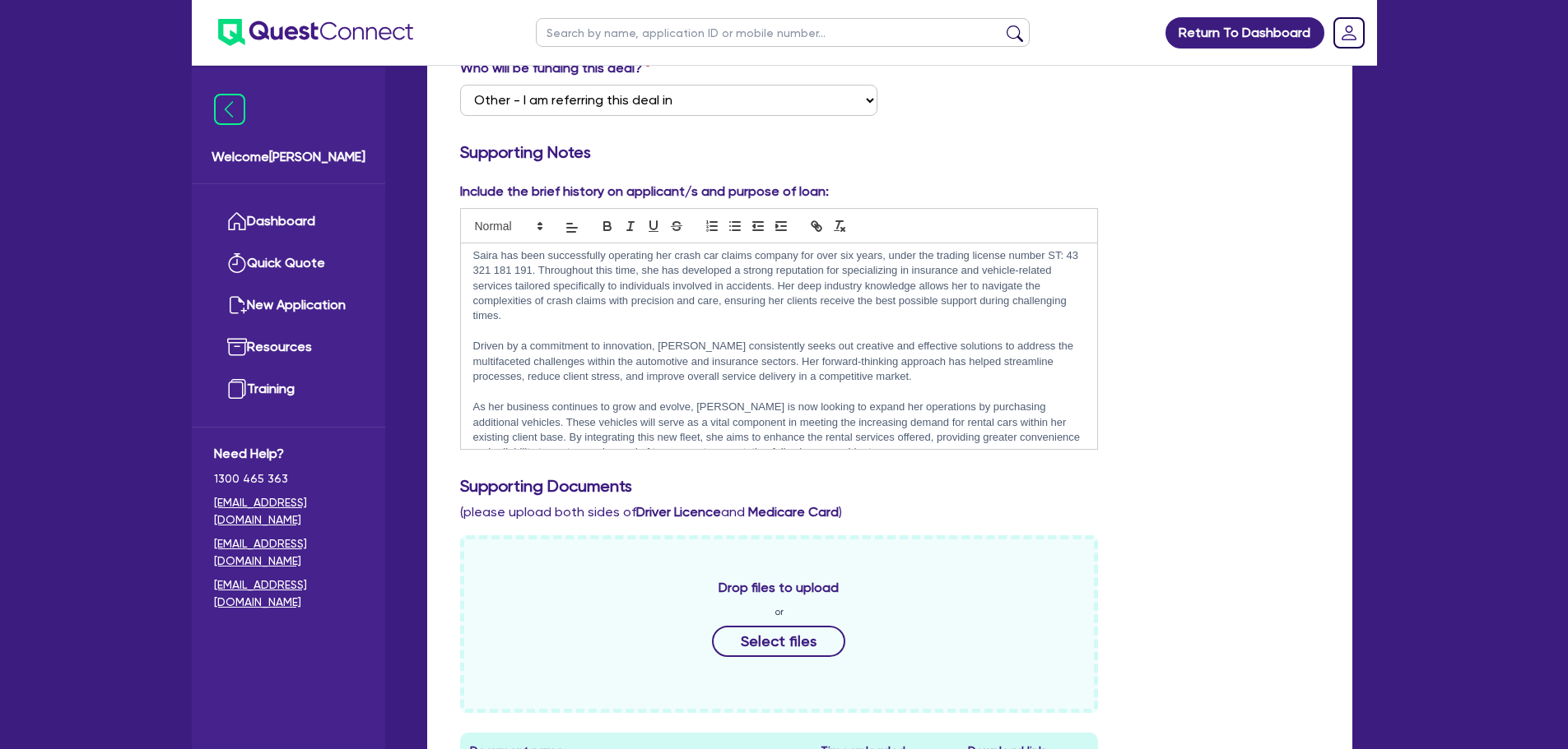
scroll to position [0, 0]
click at [645, 317] on p "Saira has been successfully operating her crash car claims company for over six…" at bounding box center [779, 291] width 613 height 76
drag, startPoint x: 888, startPoint y: 261, endPoint x: 1045, endPoint y: 260, distance: 157.0
click at [1045, 260] on p "Saira has been successfully operating her crash car claims company for over six…" at bounding box center [779, 291] width 613 height 76
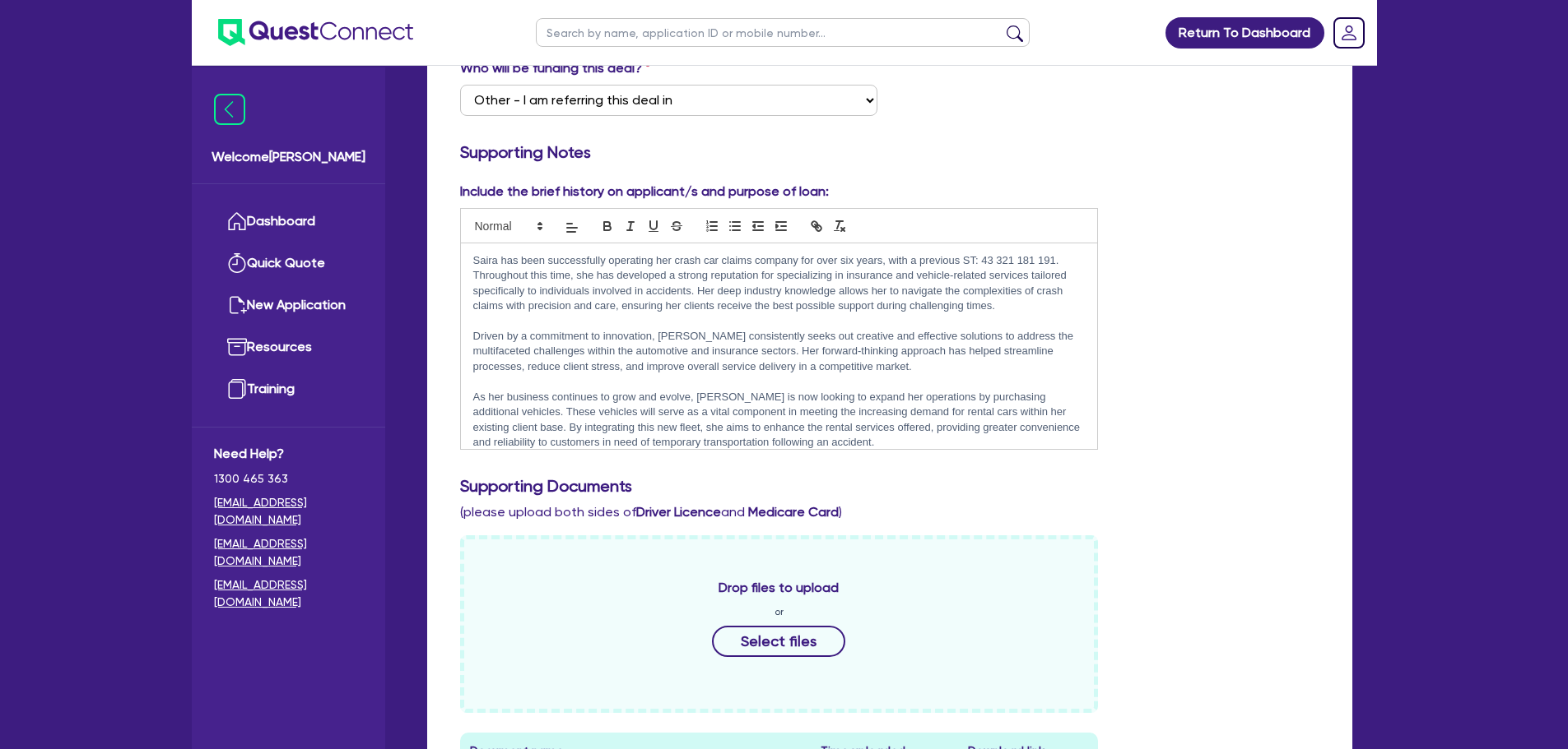
click at [884, 337] on p "Driven by a commitment to innovation, Saira consistently seeks out creative and…" at bounding box center [779, 352] width 613 height 46
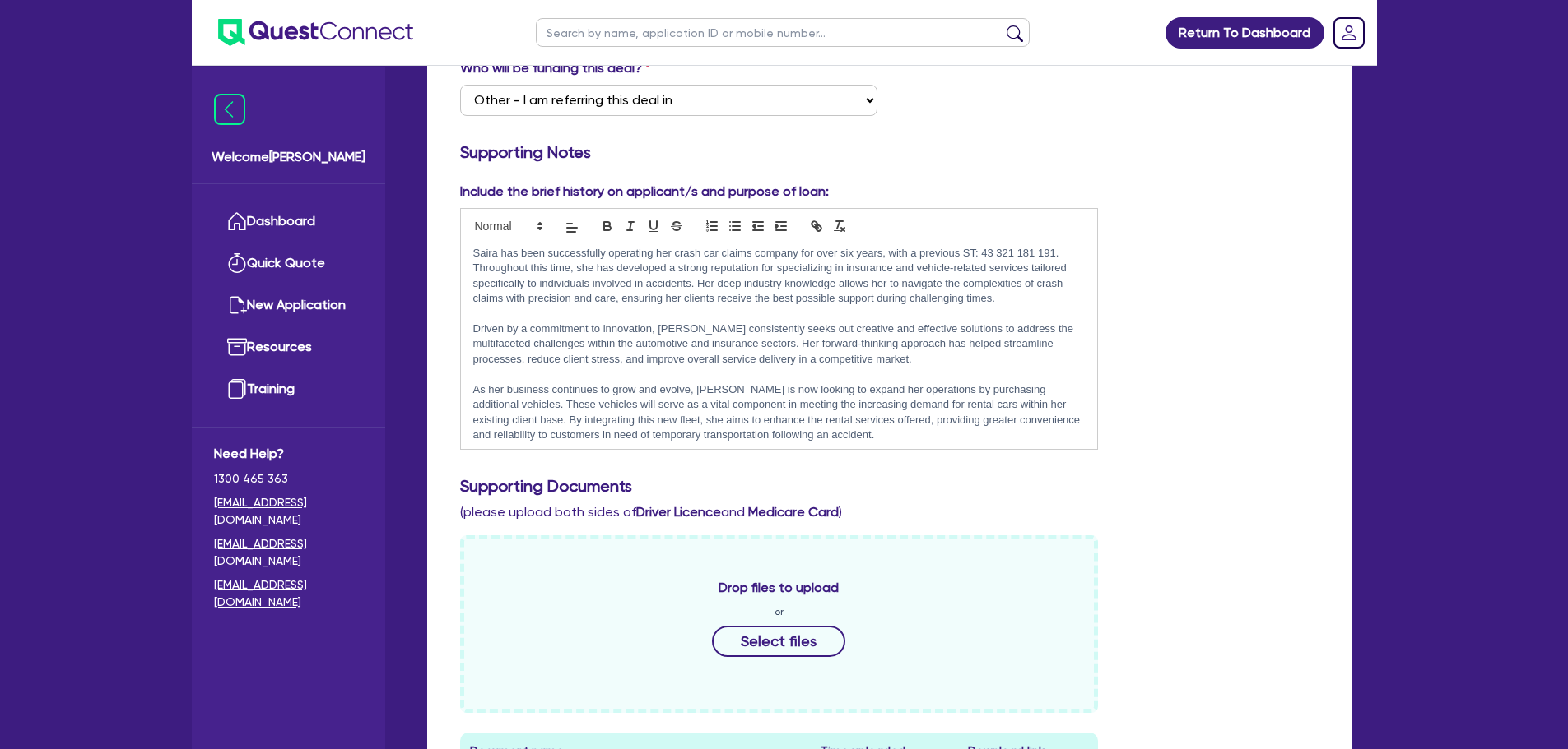
scroll to position [12, 0]
click at [918, 436] on p "As her business continues to grow and evolve, Saira is now looking to expand he…" at bounding box center [779, 408] width 613 height 61
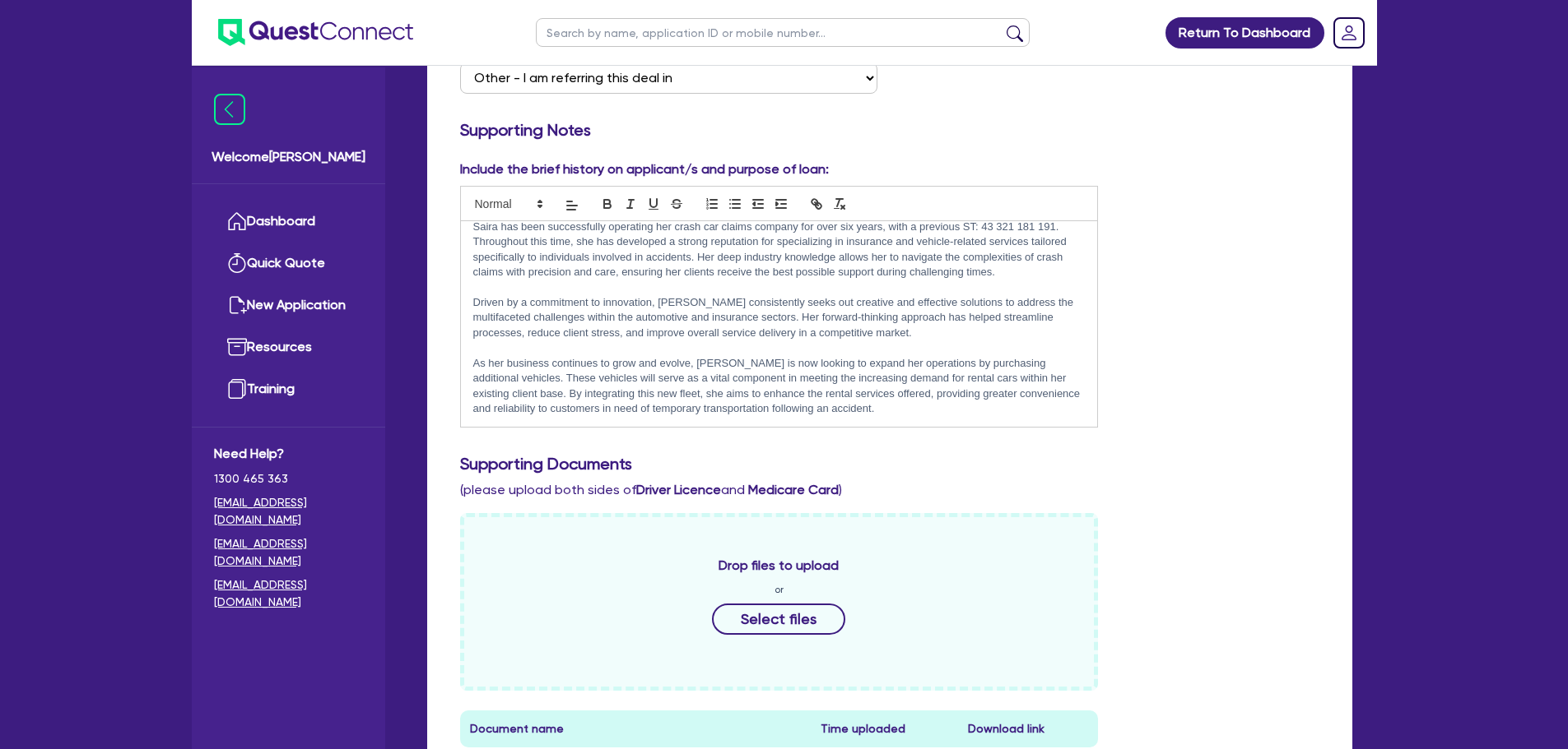
scroll to position [902, 0]
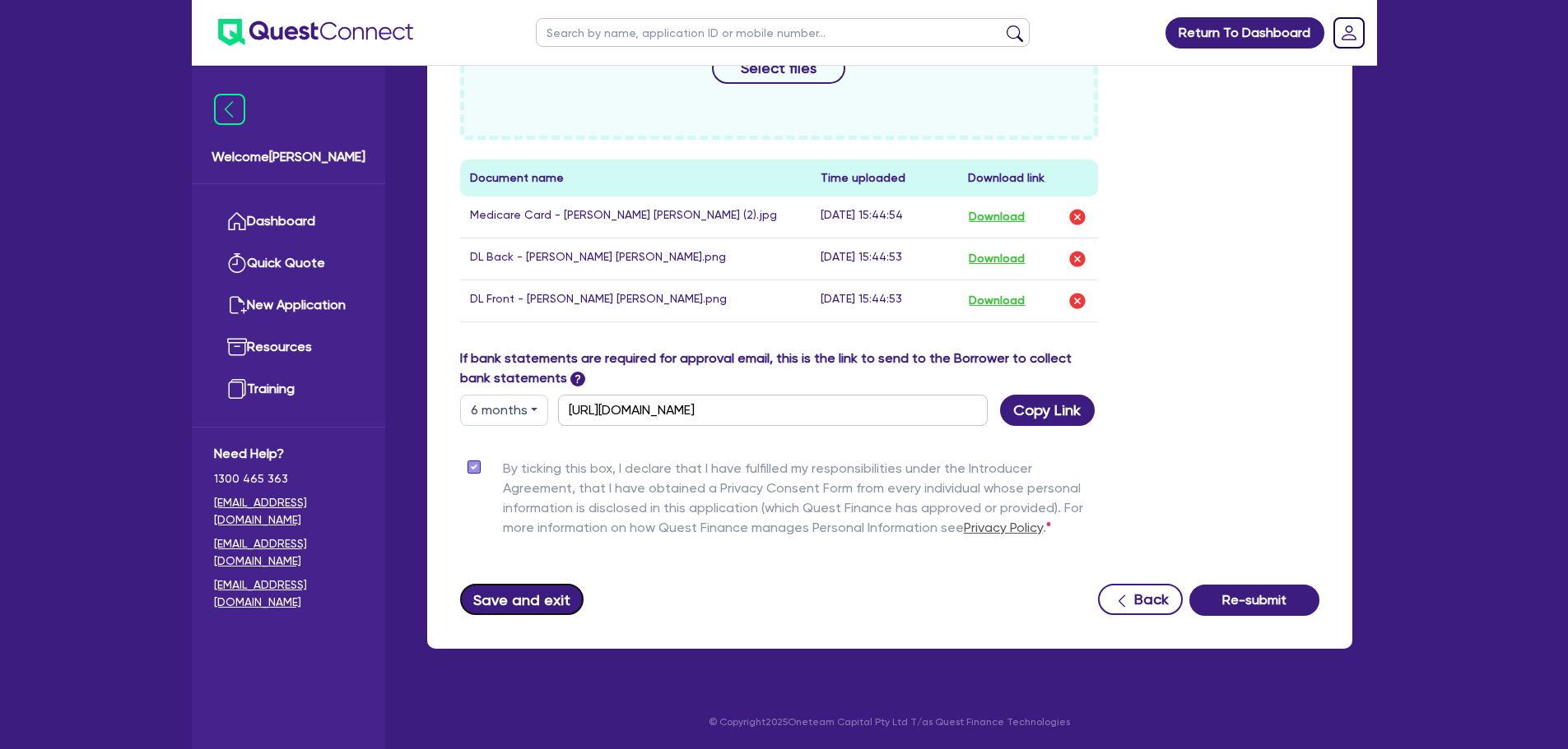
click at [495, 601] on button "Save and exit" at bounding box center [522, 600] width 124 height 31
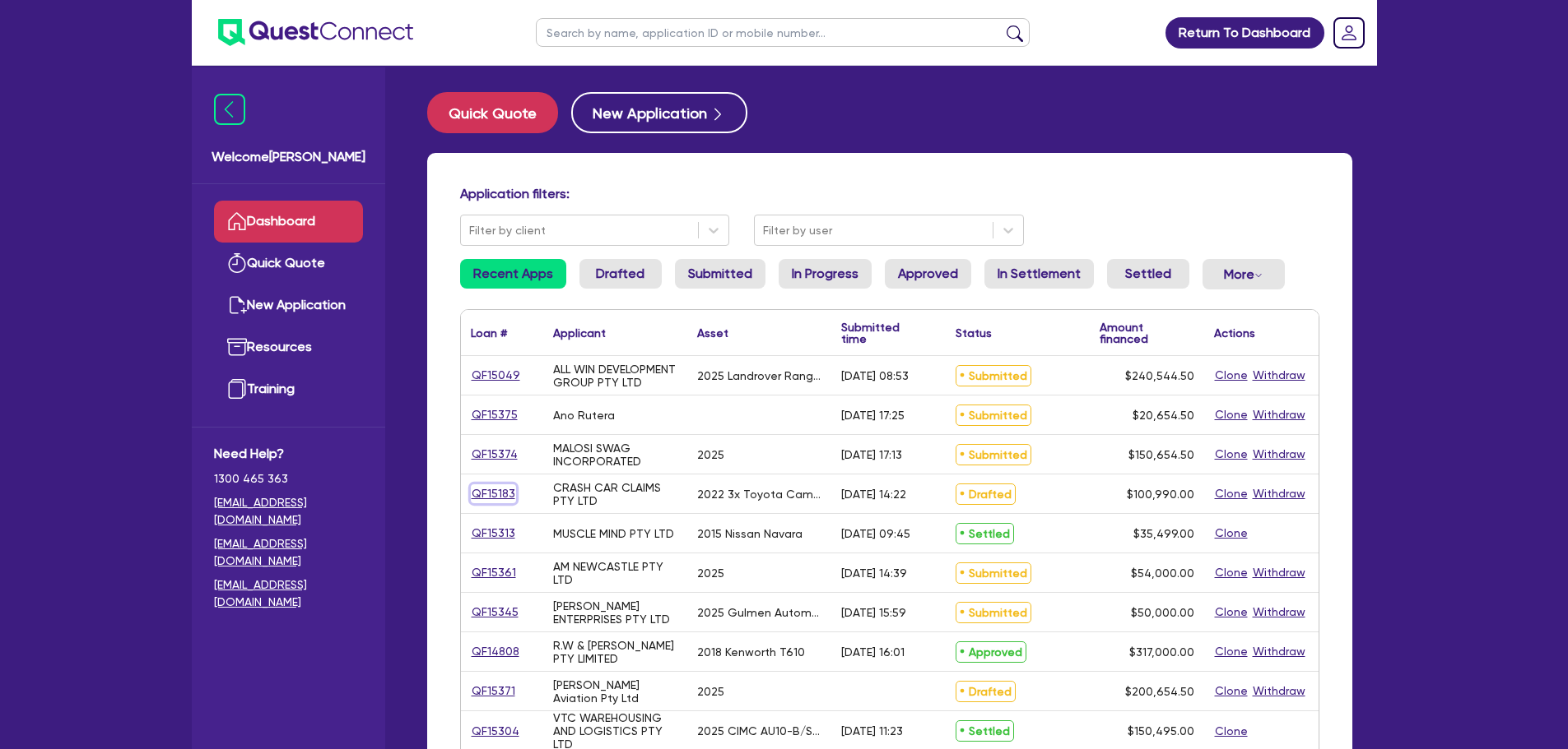
click at [501, 487] on link "QF15183" at bounding box center [493, 494] width 46 height 19
select select "CARS_AND_LIGHT_TRUCKS"
select select "PASSENGER_VEHICLES"
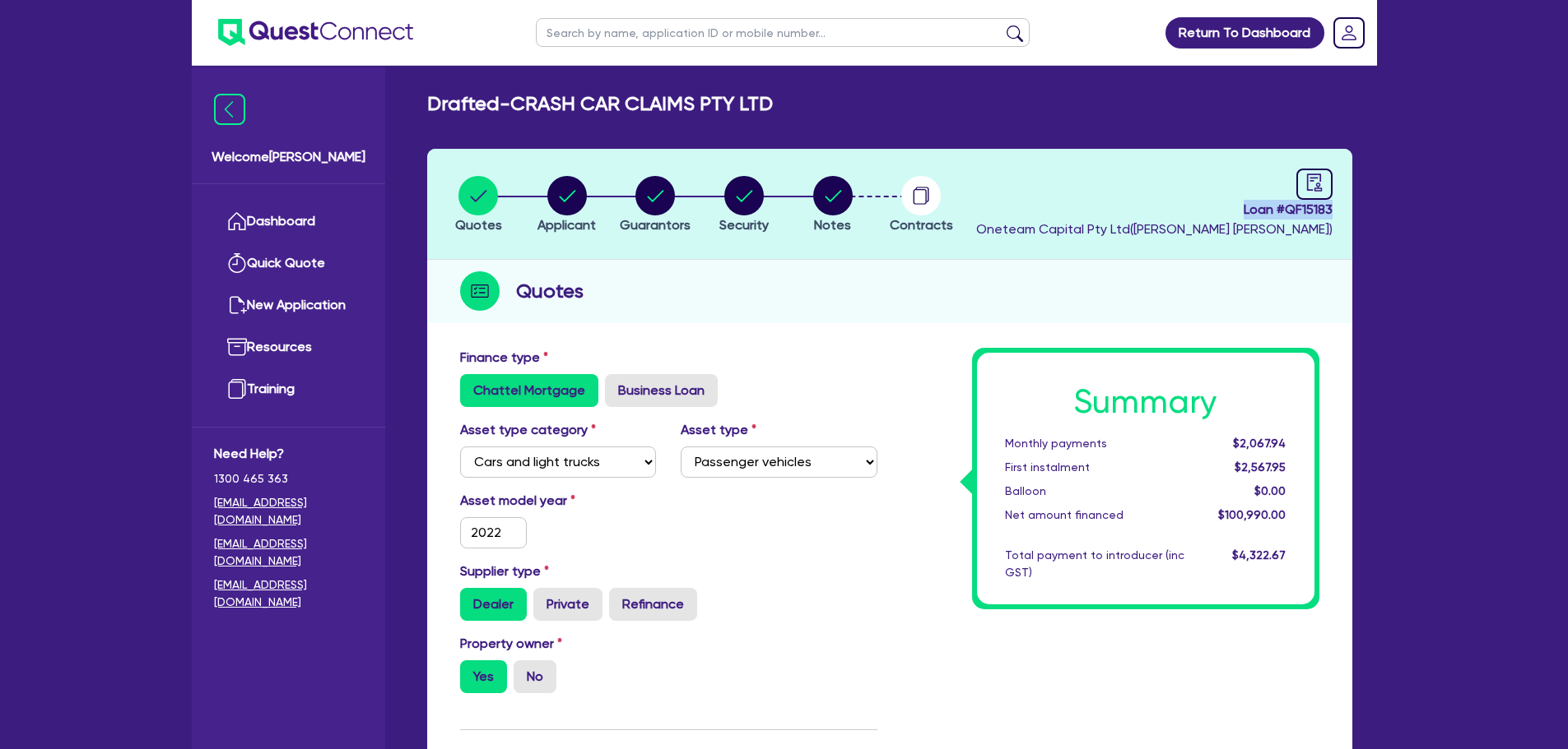
drag, startPoint x: 1232, startPoint y: 203, endPoint x: 1336, endPoint y: 213, distance: 104.5
click at [1336, 213] on header "Quotes Applicant Guarantors Security Notes Contracts Loan # QF15183 Oneteam Cap…" at bounding box center [890, 204] width 925 height 111
copy span "Loan # QF15183"
click at [318, 216] on link "Dashboard" at bounding box center [288, 221] width 149 height 42
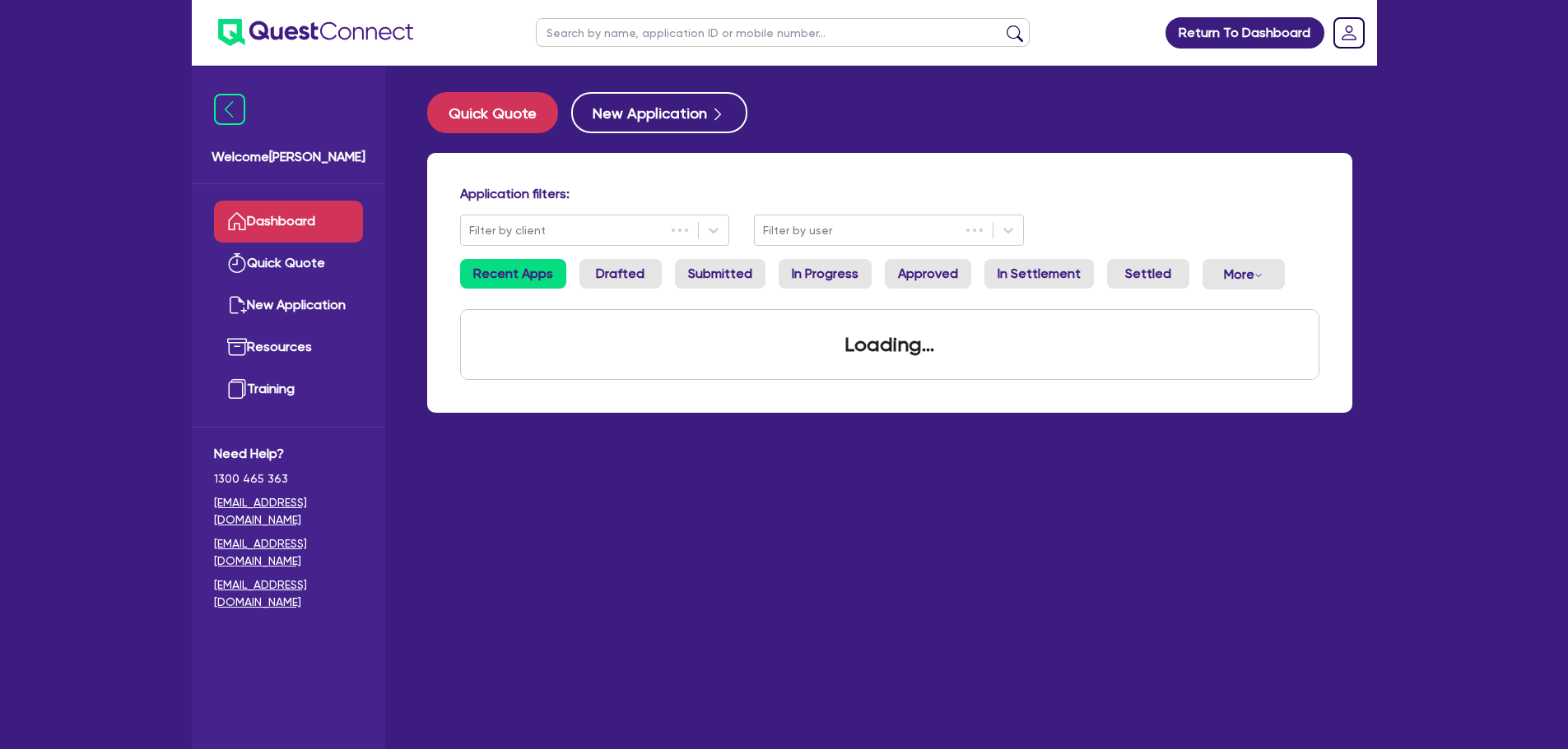
click at [566, 33] on input "text" at bounding box center [783, 33] width 494 height 29
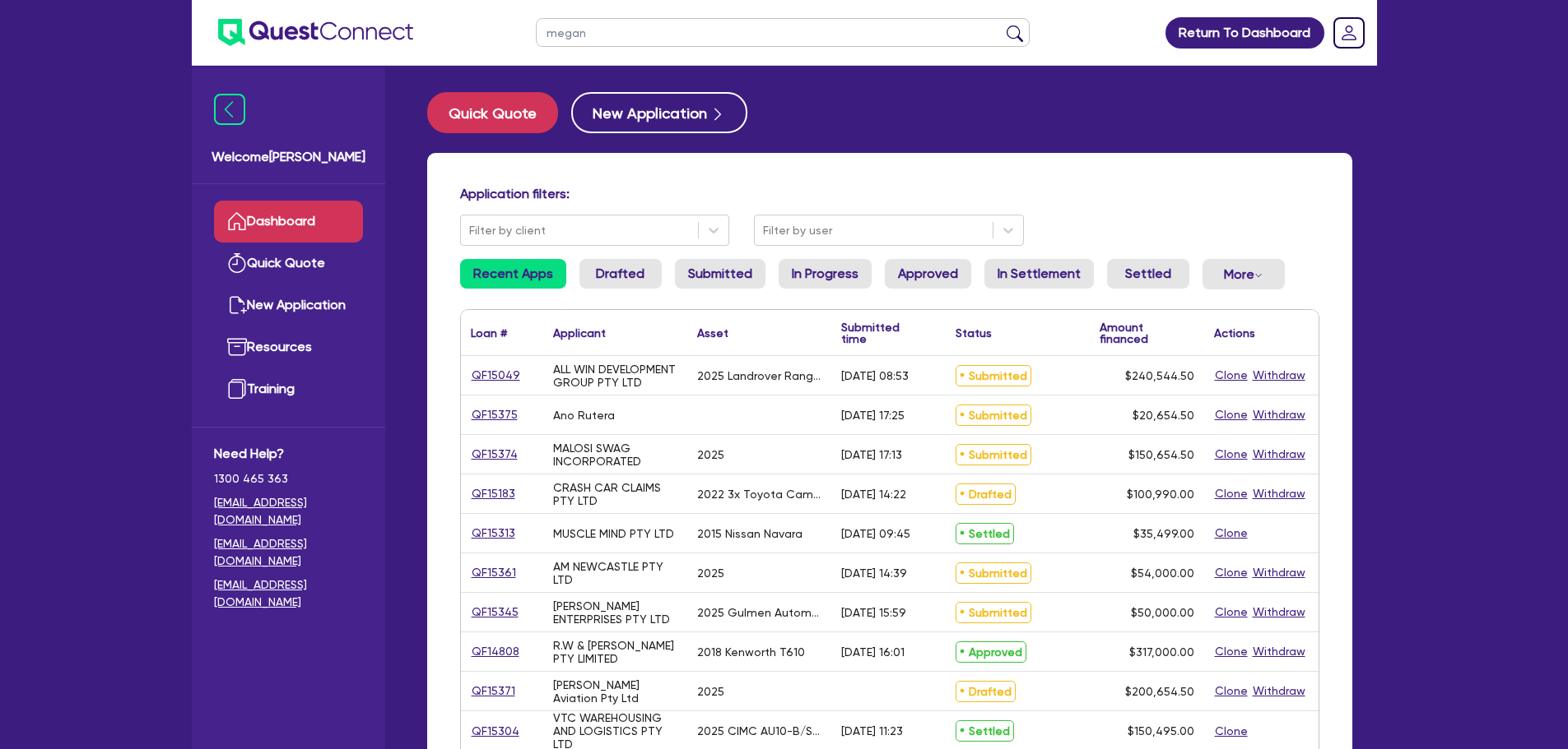
type input "megan"
click at [1002, 25] on button "submit" at bounding box center [1015, 36] width 26 height 23
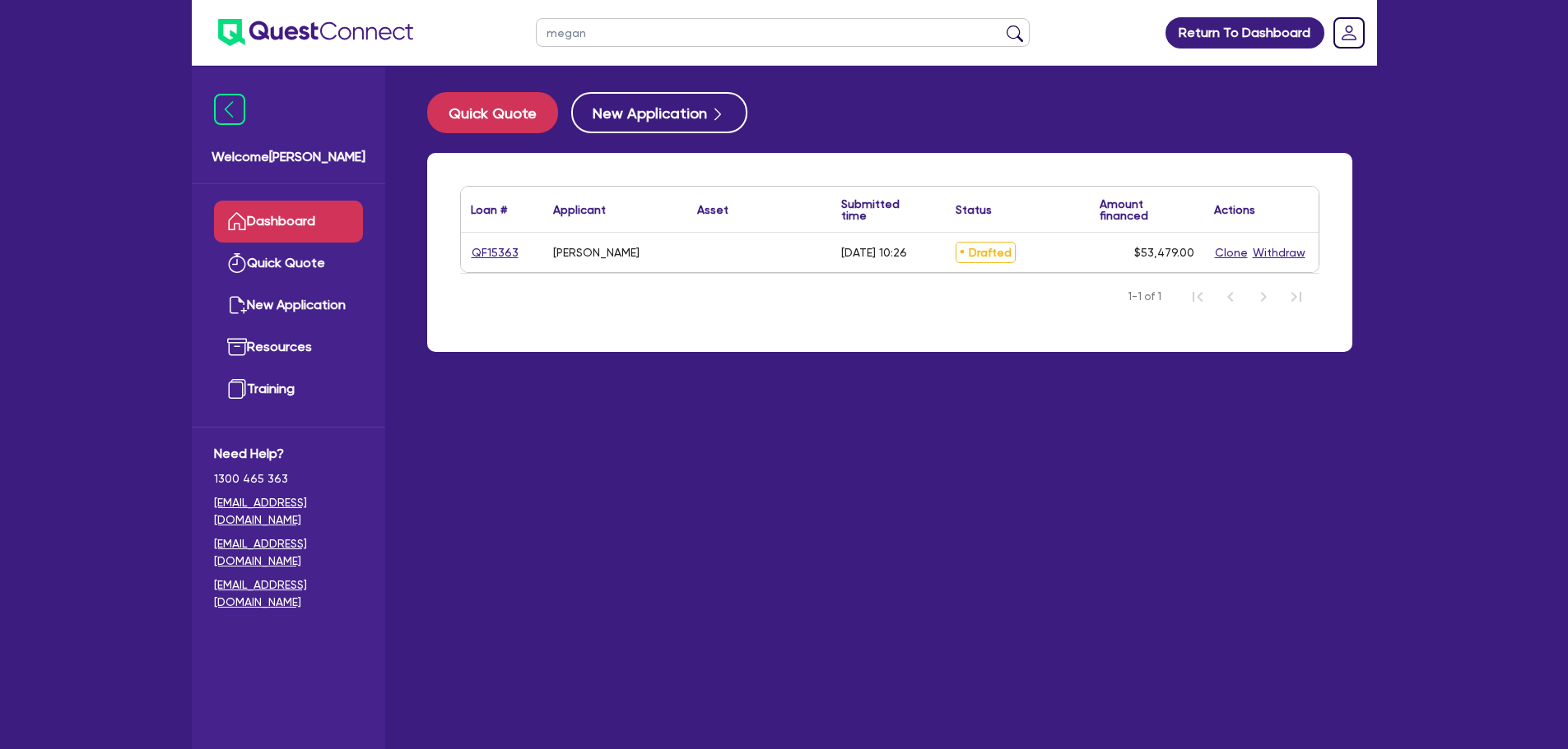
click at [475, 263] on div "QF15363" at bounding box center [502, 251] width 82 height 39
click at [528, 253] on div "QF15363" at bounding box center [501, 252] width 62 height 19
click at [507, 254] on link "QF15363" at bounding box center [494, 252] width 48 height 19
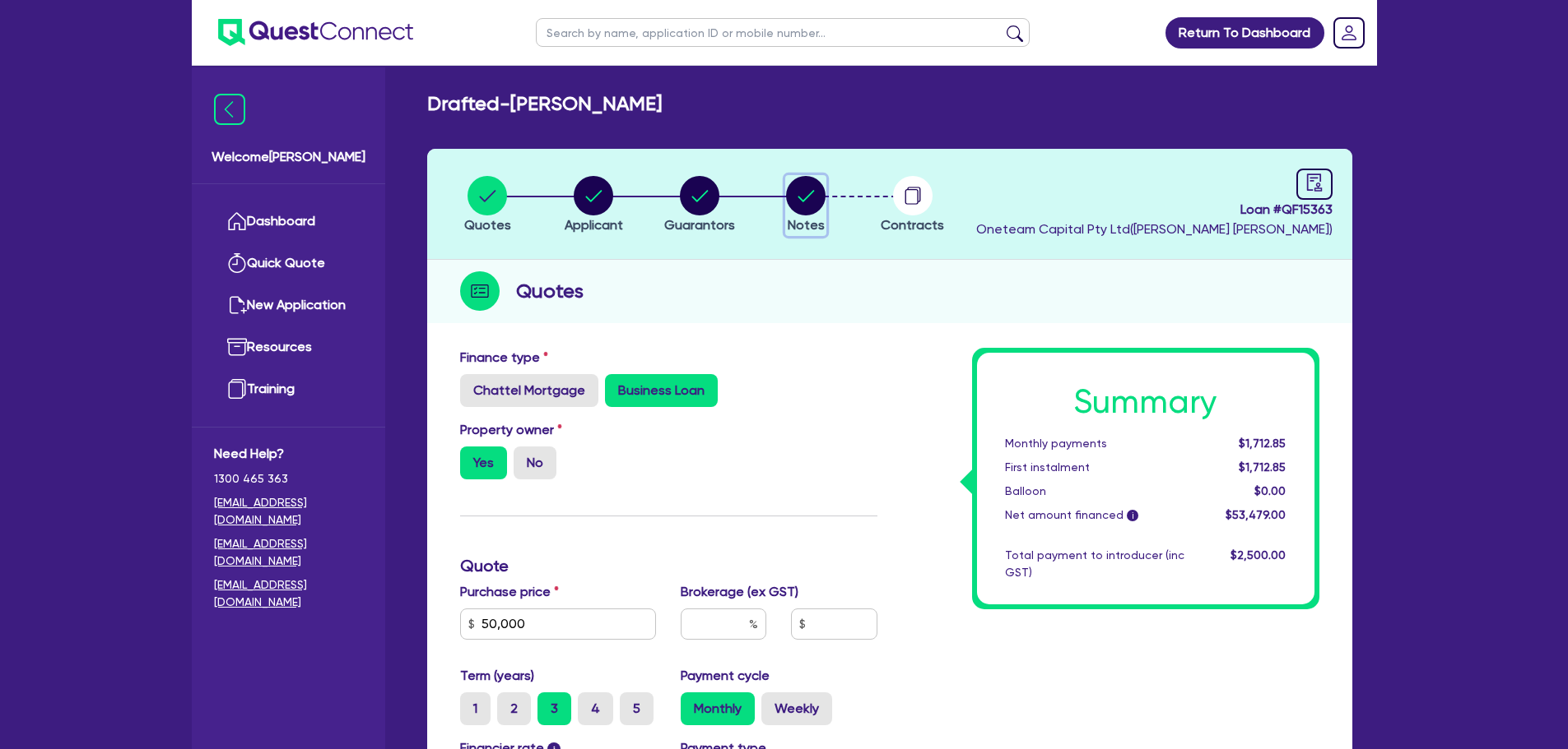
click at [812, 202] on circle "button" at bounding box center [805, 195] width 39 height 39
select select "Other"
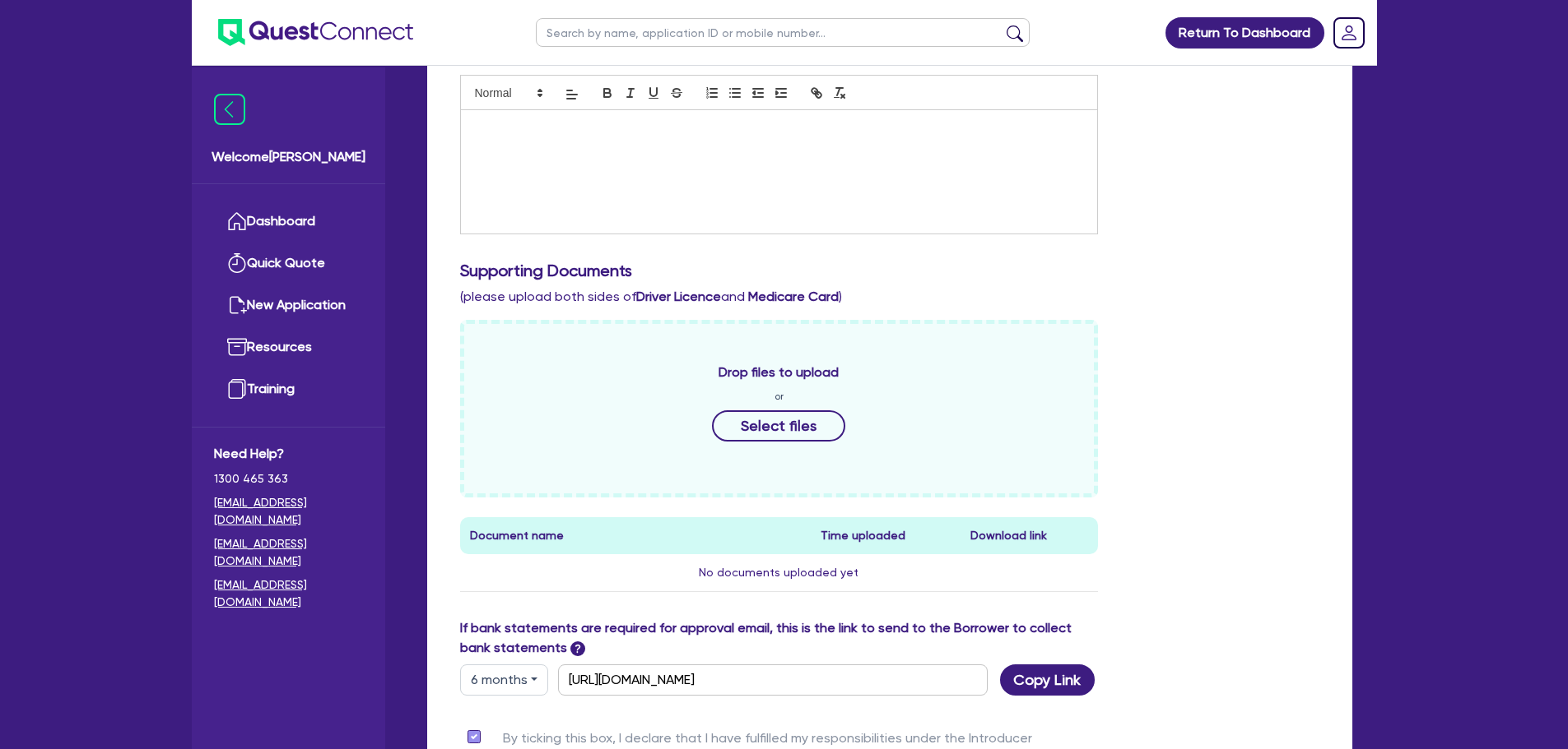
scroll to position [658, 0]
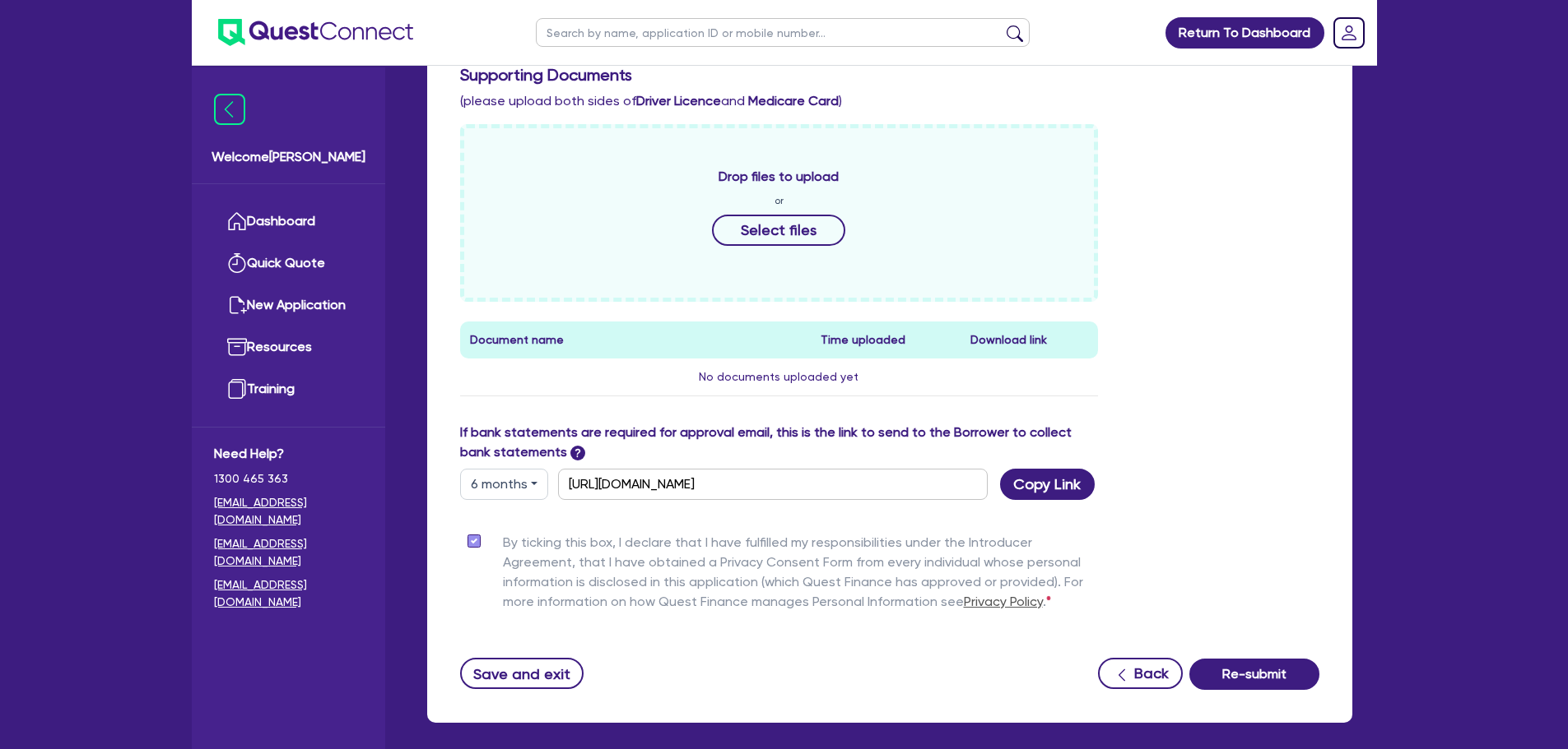
click at [515, 480] on button "6 months" at bounding box center [504, 485] width 88 height 31
click at [520, 528] on link "3 months" at bounding box center [526, 522] width 130 height 30
type input "https://scv.bankstatements.com.au/QUSE-QF15363"
drag, startPoint x: 1026, startPoint y: 480, endPoint x: 978, endPoint y: 483, distance: 48.1
click at [1026, 481] on button "Copy Link" at bounding box center [1047, 485] width 95 height 31
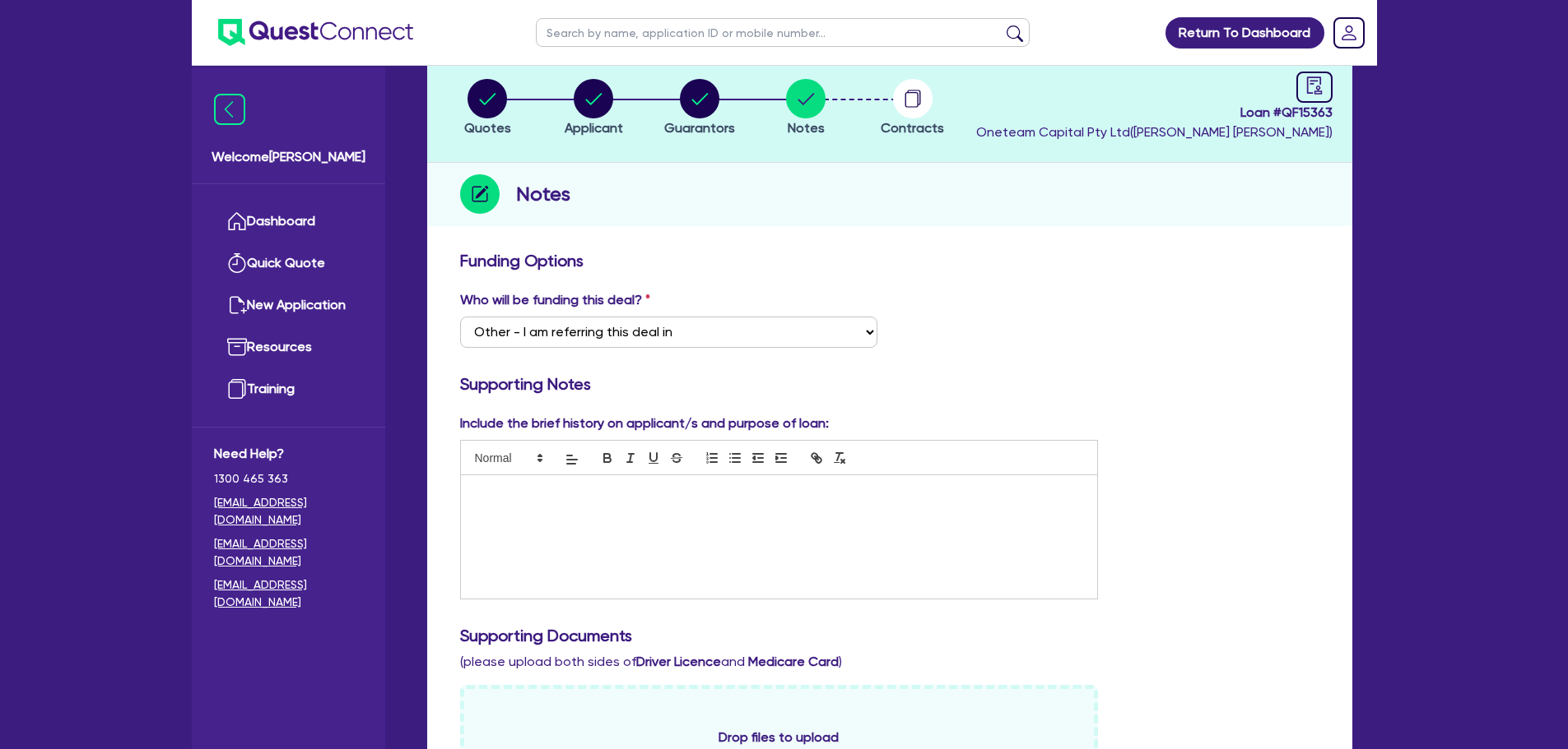
scroll to position [0, 0]
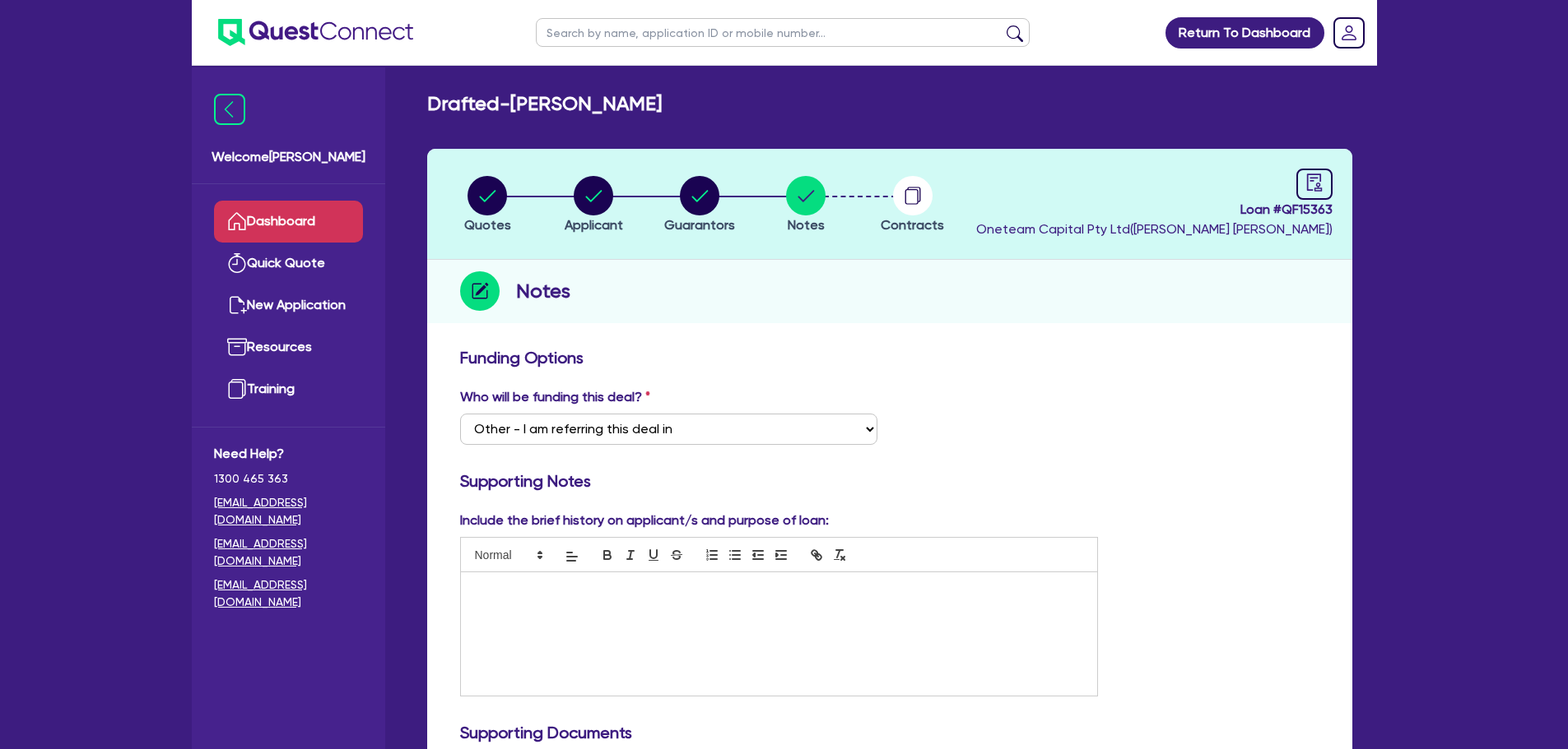
click at [320, 221] on link "Dashboard" at bounding box center [288, 221] width 149 height 42
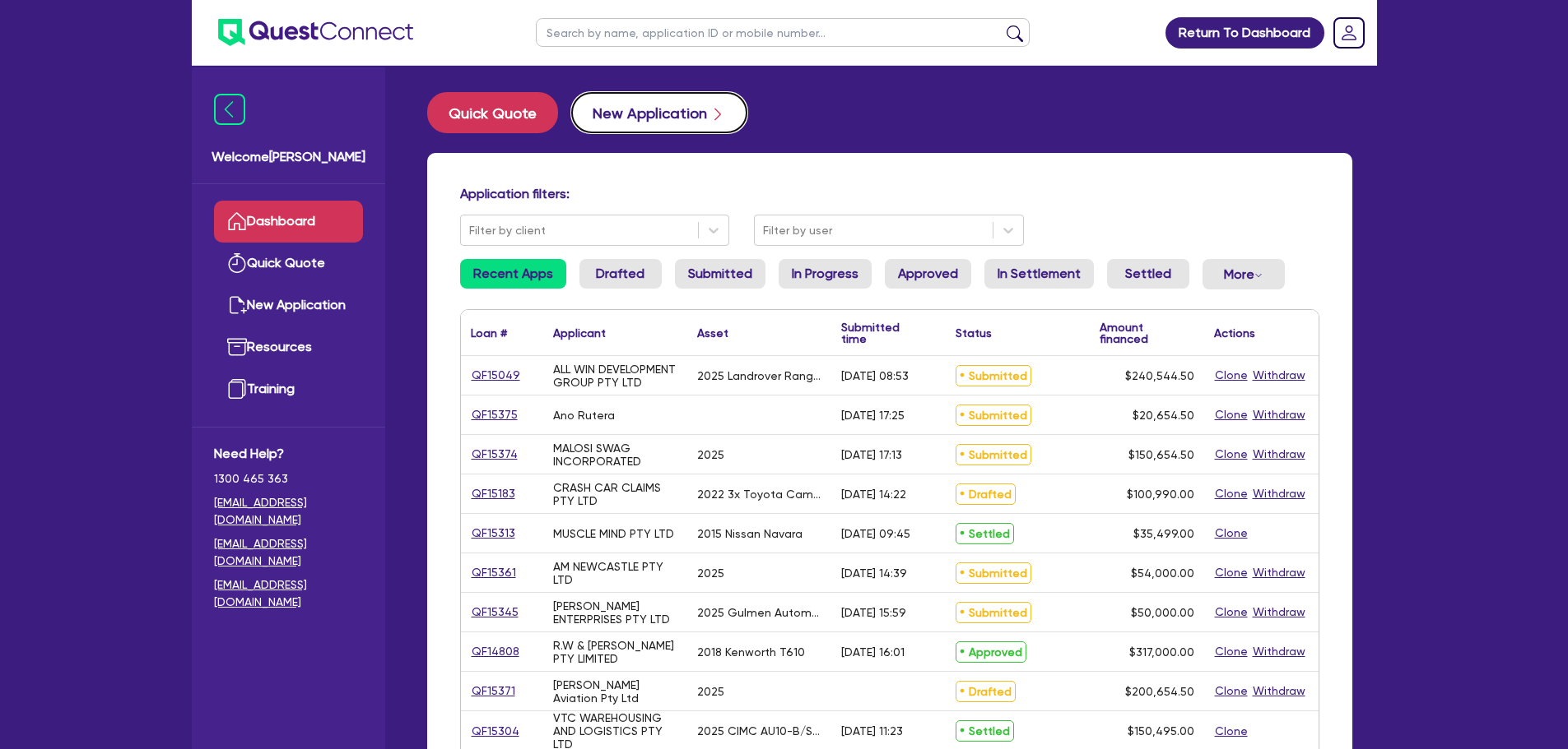
click at [656, 118] on button "New Application" at bounding box center [659, 112] width 176 height 41
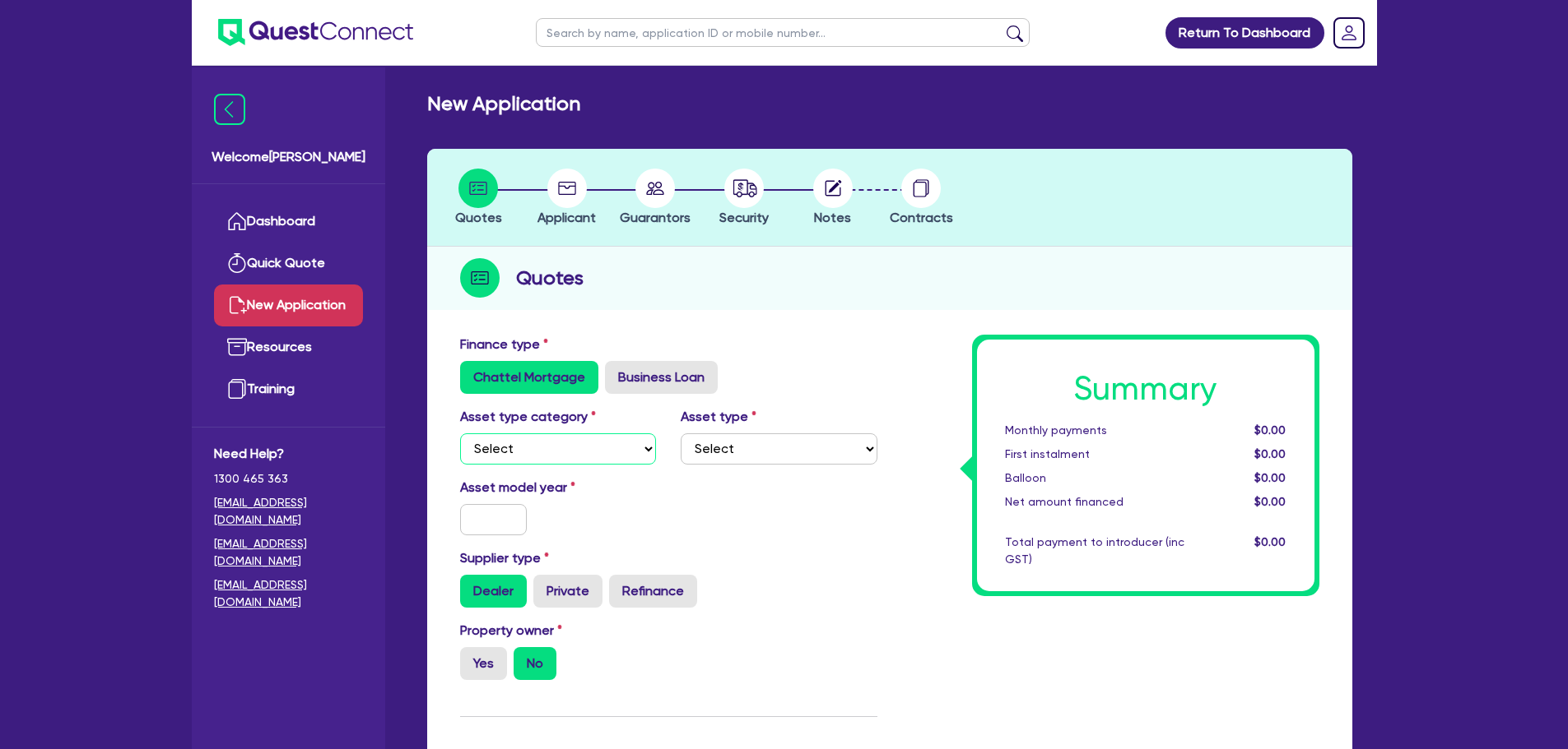
click at [591, 444] on select "Select Cars and light trucks Primary assets Secondary assets Tertiary assets" at bounding box center [559, 449] width 197 height 31
select select "PRIMARY_ASSETS"
click at [460, 434] on select "Select Cars and light trucks Primary assets Secondary assets Tertiary assets" at bounding box center [559, 449] width 197 height 31
click at [801, 436] on select "Select Heavy trucks over 4.5 tonne Trailers Bus and coaches Yellow goods and ex…" at bounding box center [779, 449] width 197 height 31
select select "HEAVY_TRUCKS"
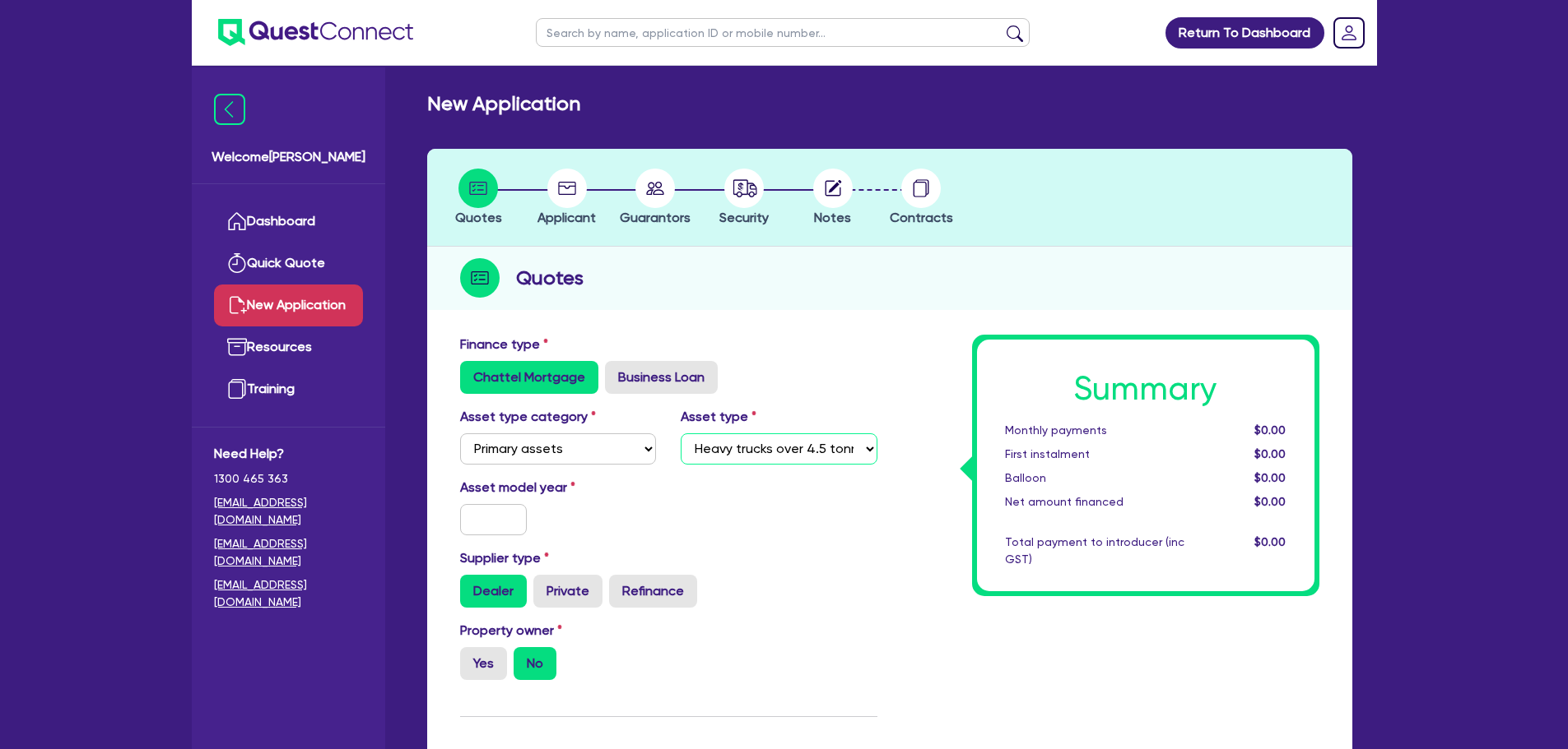
click at [681, 434] on select "Select Heavy trucks over 4.5 tonne Trailers Bus and coaches Yellow goods and ex…" at bounding box center [779, 449] width 197 height 31
click at [490, 519] on input "text" at bounding box center [494, 519] width 67 height 31
type input "2015"
click at [793, 489] on div "Asset model year 2015" at bounding box center [668, 513] width 442 height 71
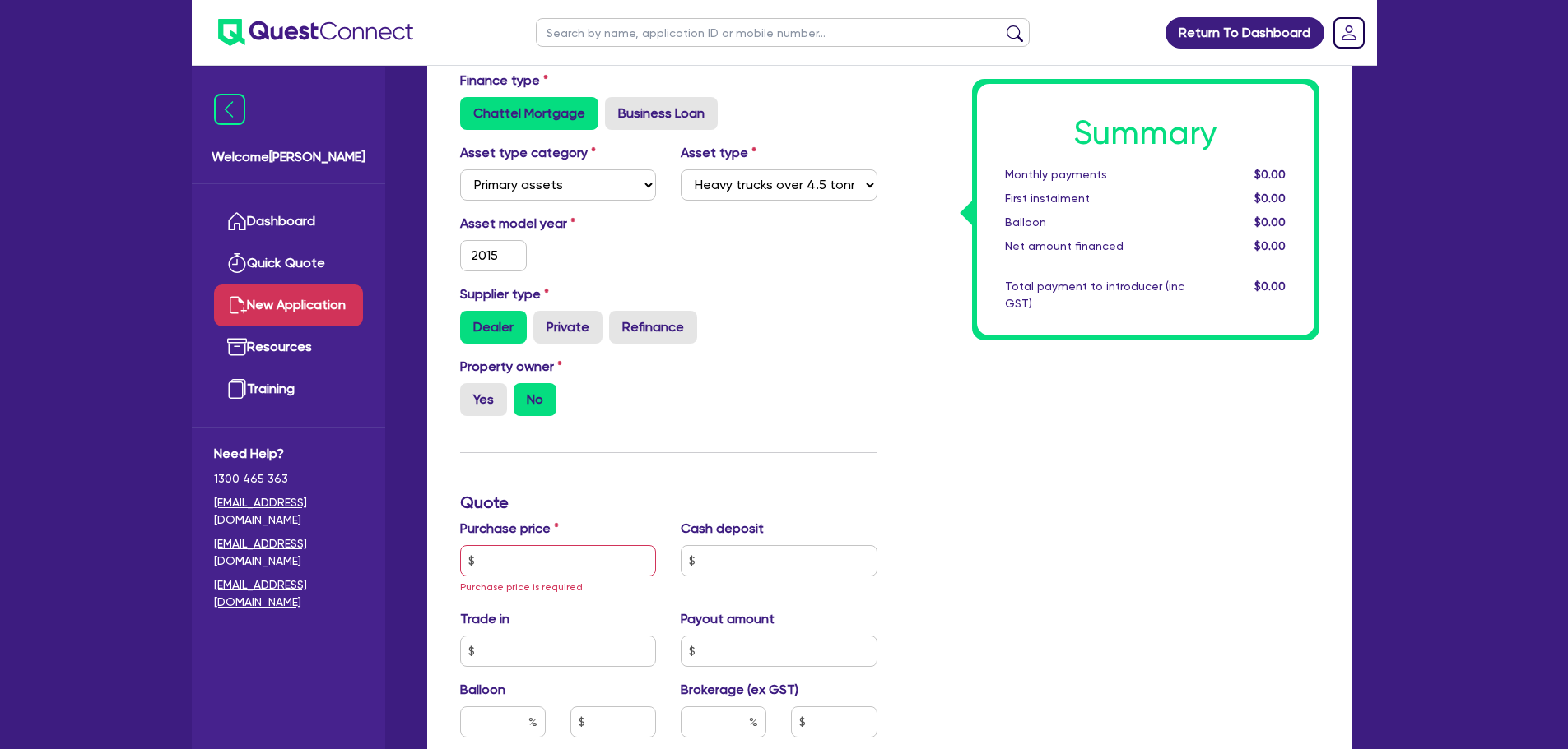
scroll to position [494, 0]
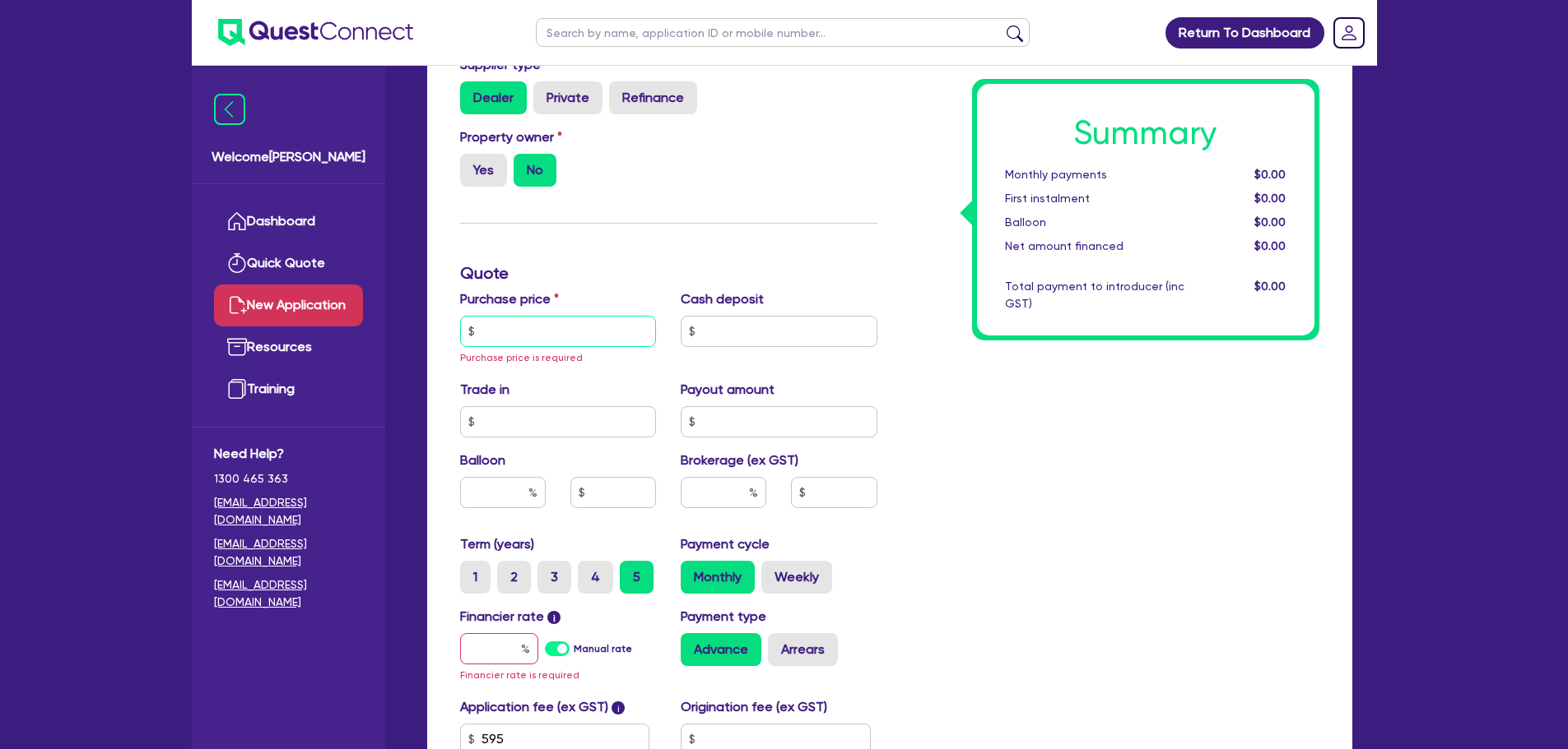
click at [518, 329] on input "text" at bounding box center [559, 332] width 197 height 31
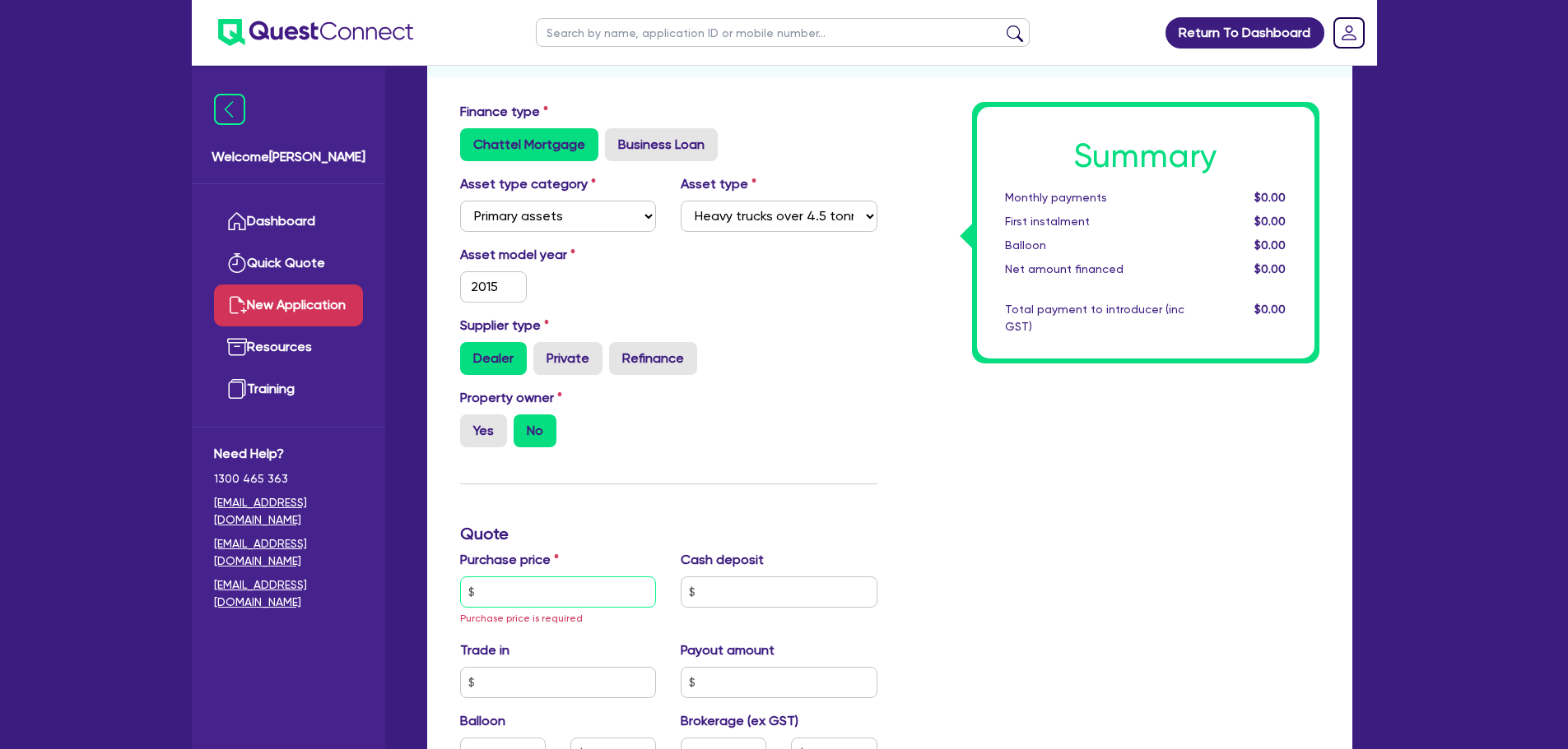
scroll to position [329, 0]
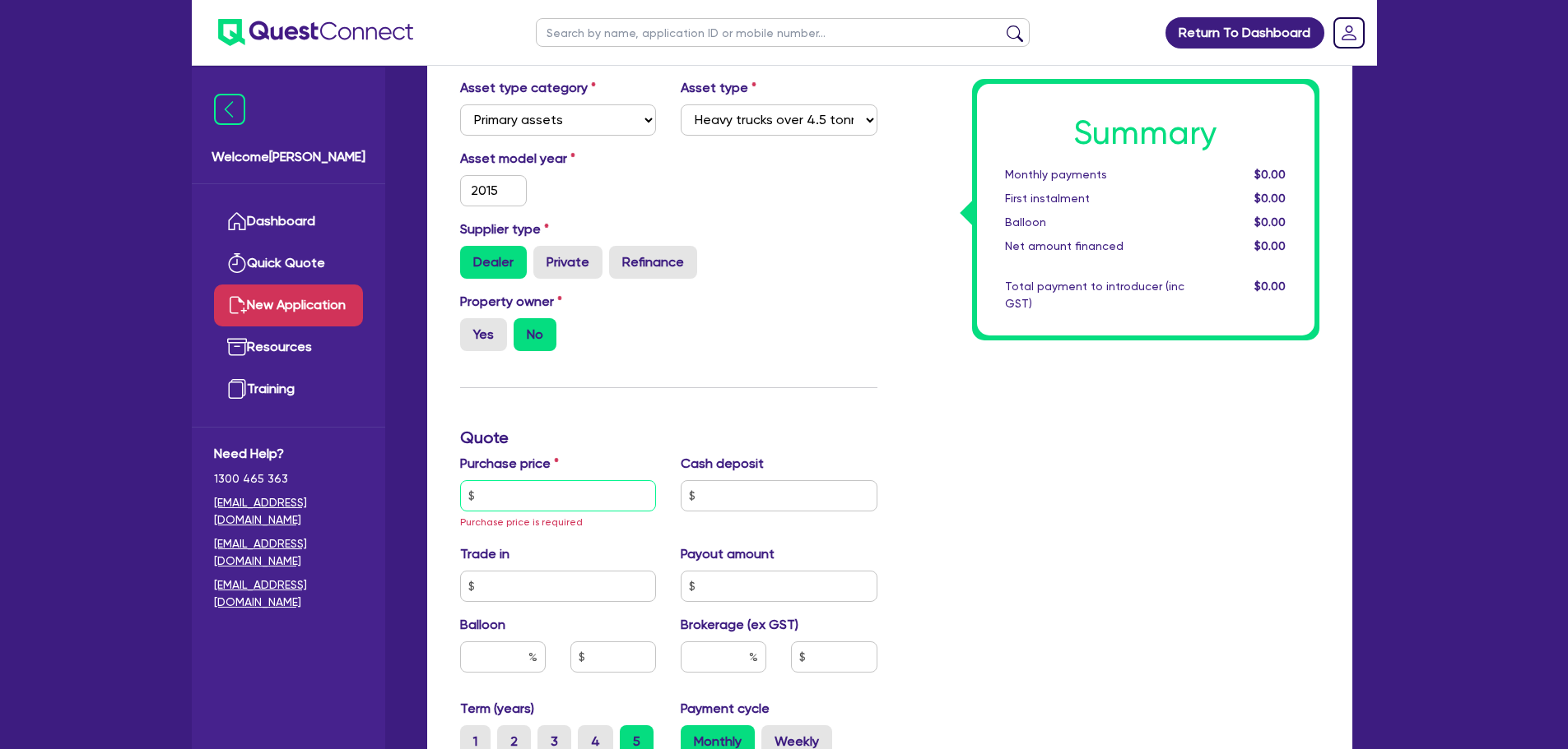
click at [525, 501] on input "text" at bounding box center [559, 496] width 197 height 31
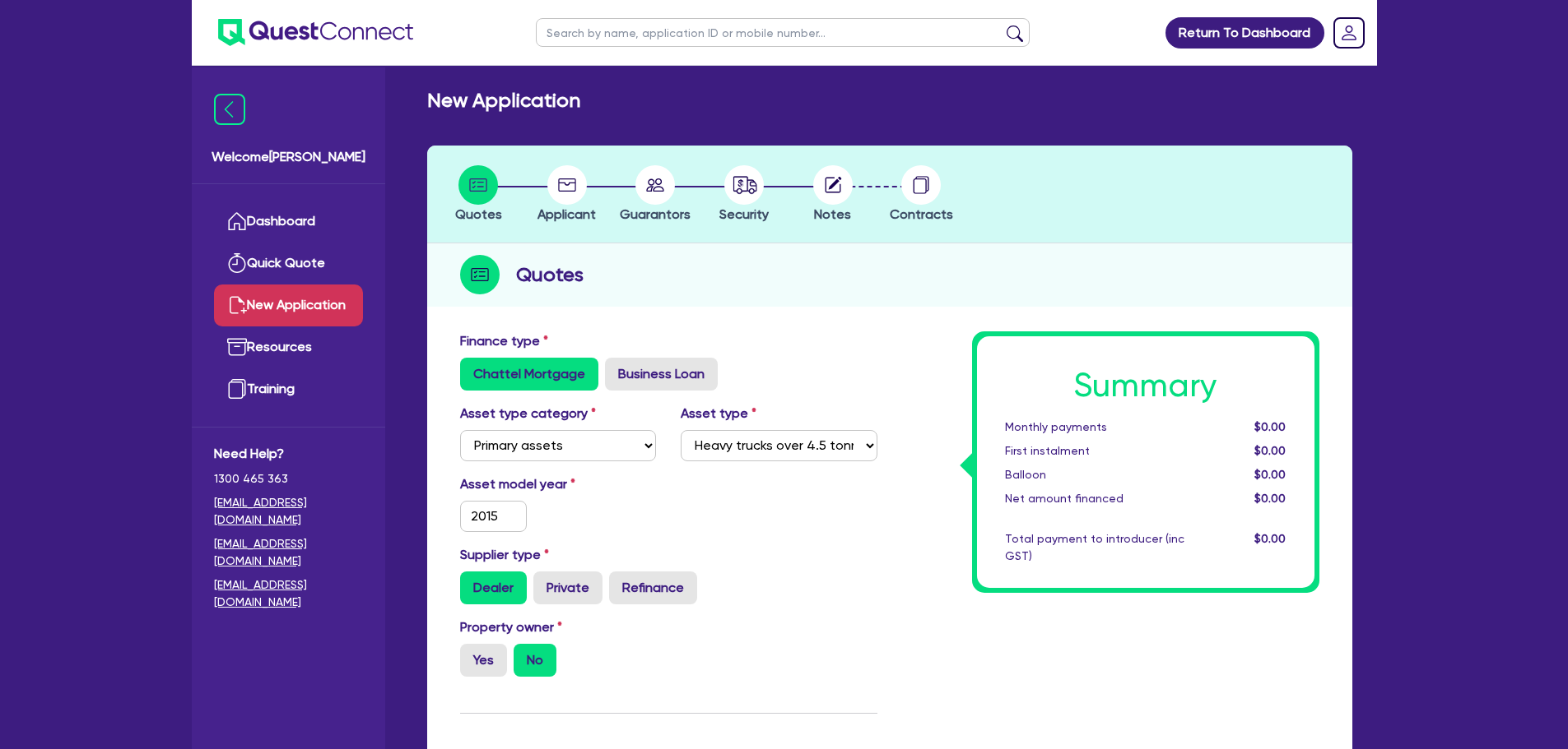
scroll to position [0, 0]
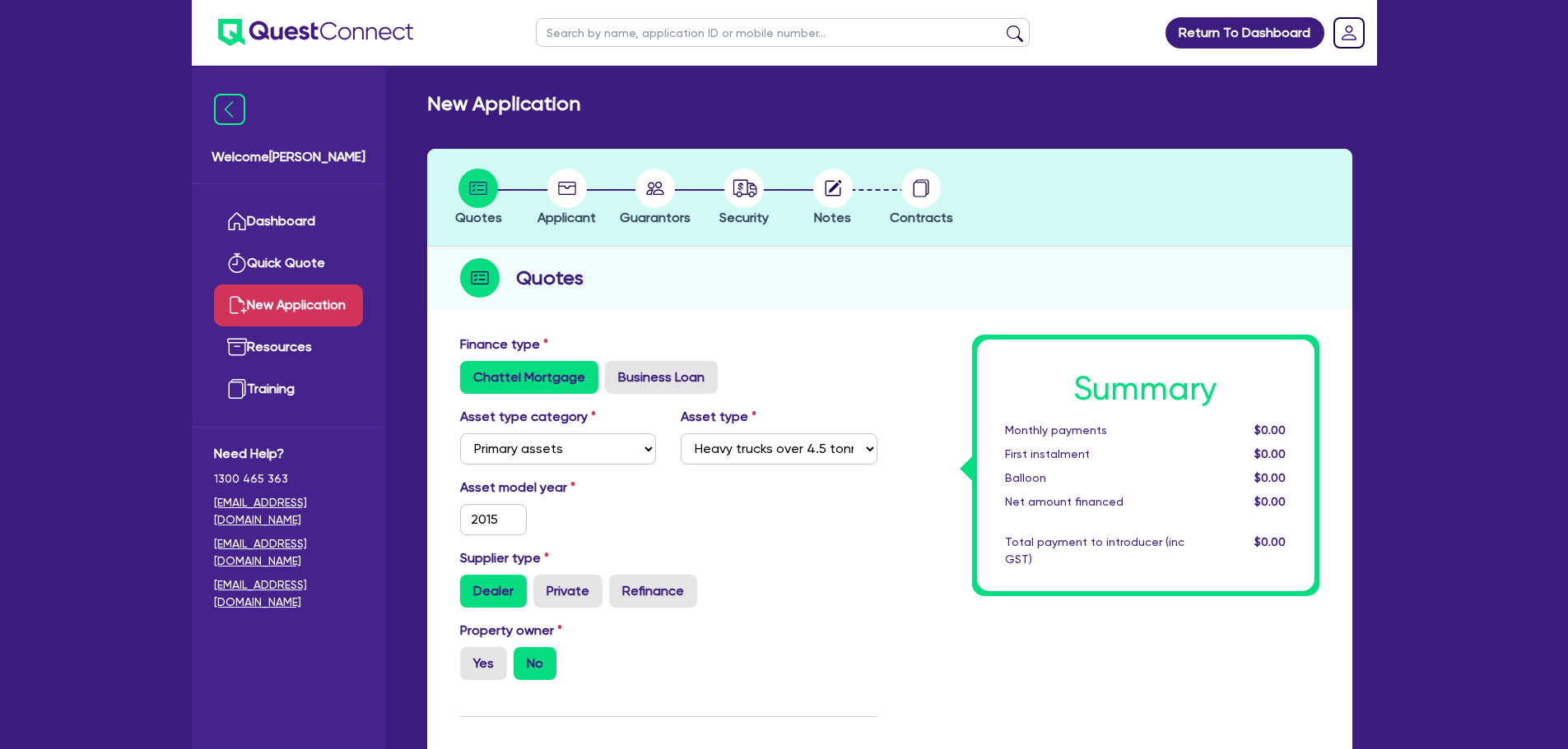
type input "50,000"
drag, startPoint x: 499, startPoint y: 517, endPoint x: 418, endPoint y: 514, distance: 81.1
type input "2000"
click at [802, 487] on div "Asset model year 2000" at bounding box center [668, 513] width 442 height 71
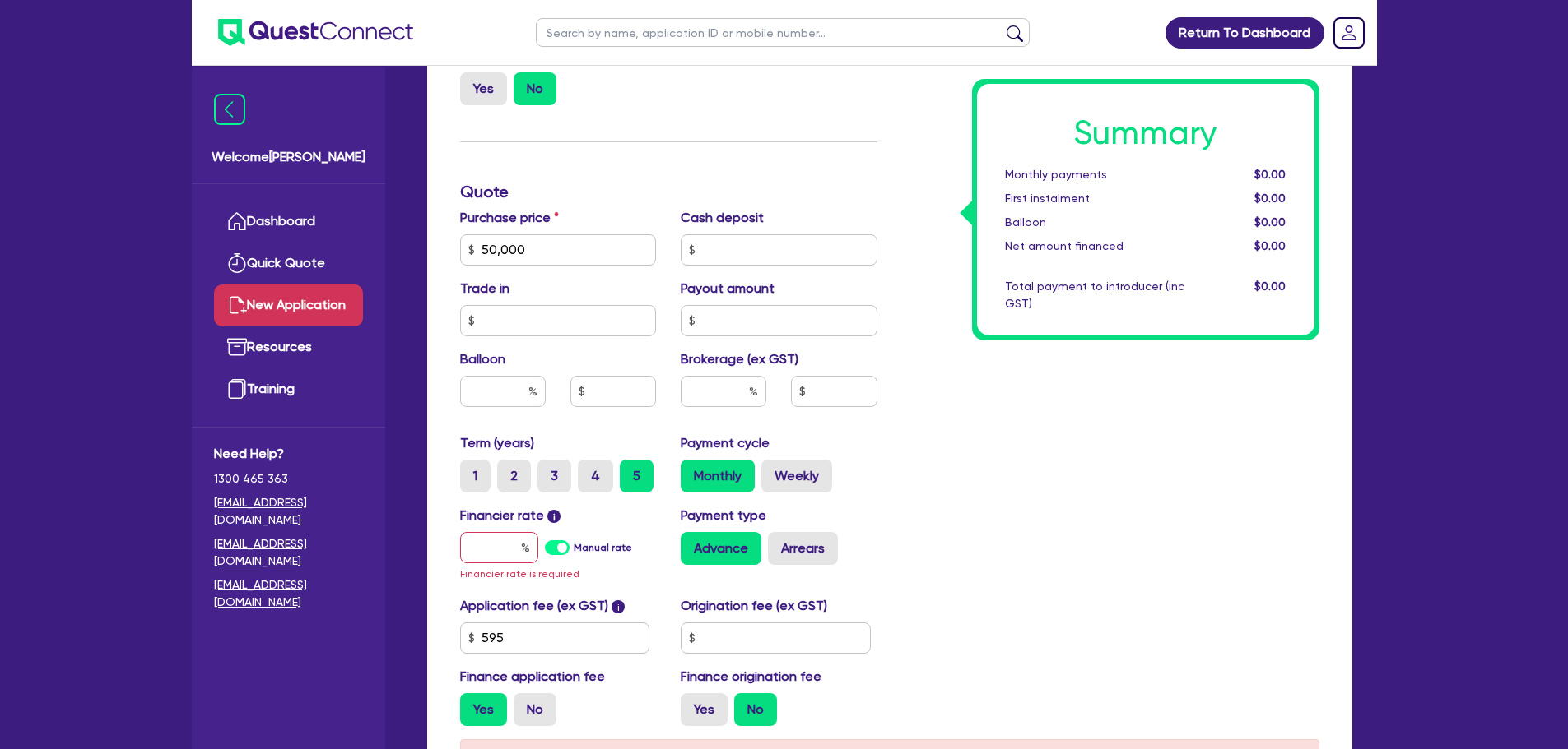
scroll to position [576, 0]
click at [483, 537] on input "text" at bounding box center [500, 547] width 78 height 31
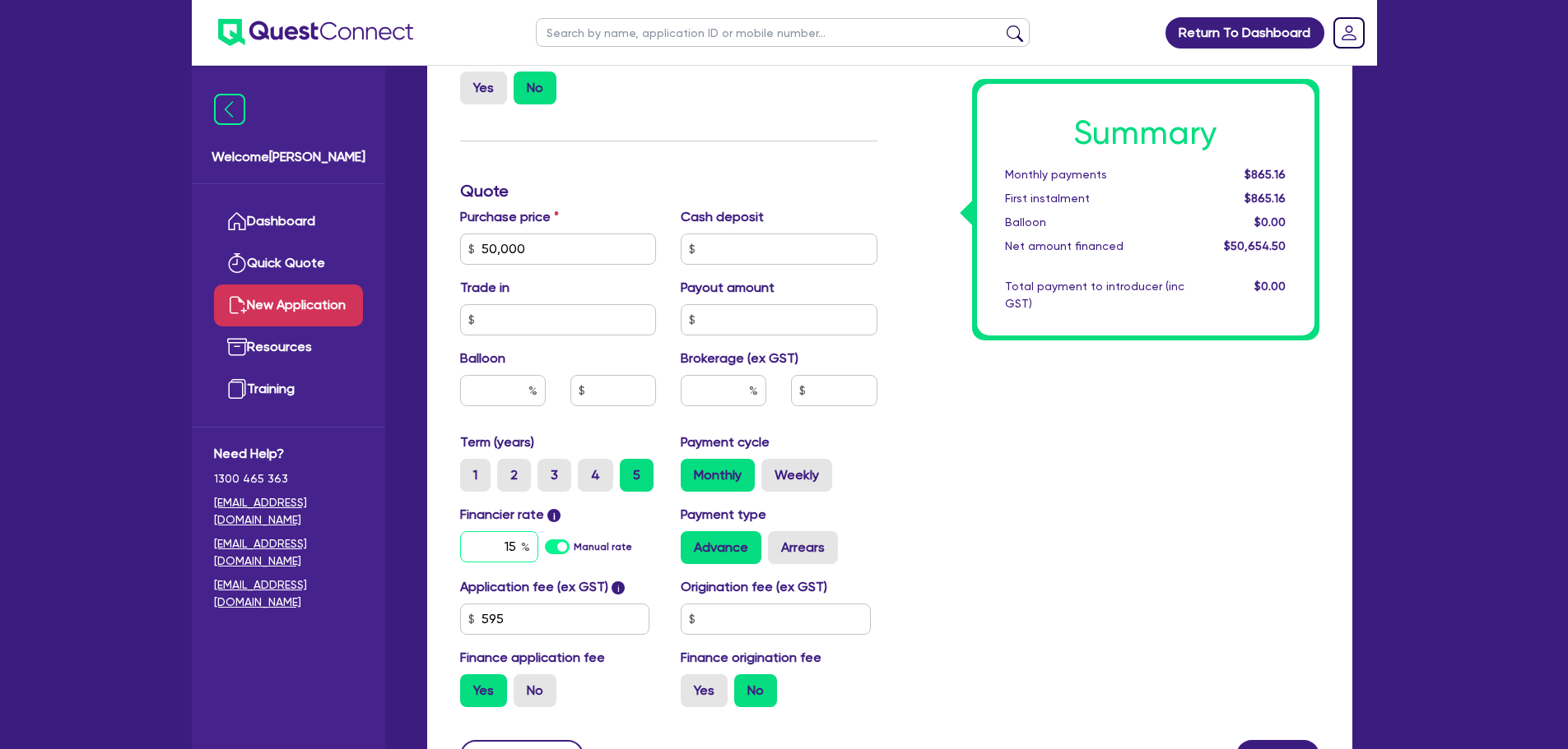
type input "15"
click at [941, 432] on div "Summary Monthly payments $865.16 First instalment $865.16 Balloon $0.00 Net amo…" at bounding box center [1110, 239] width 442 height 961
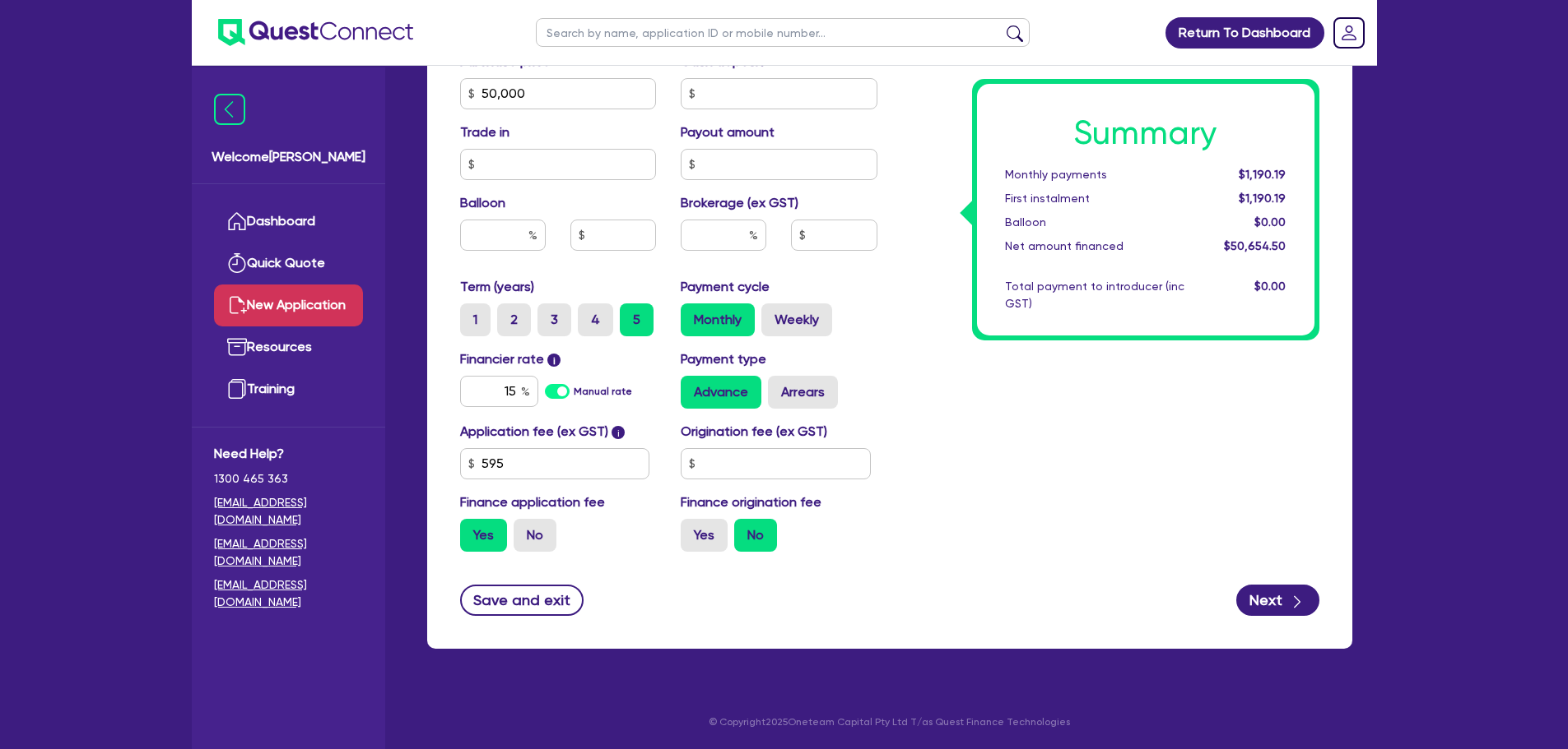
click at [1273, 580] on form "Finance type Chattel Mortgage Business Loan Asset type category Select Cars and…" at bounding box center [890, 109] width 859 height 1012
click at [1269, 594] on button "Next" at bounding box center [1277, 600] width 83 height 31
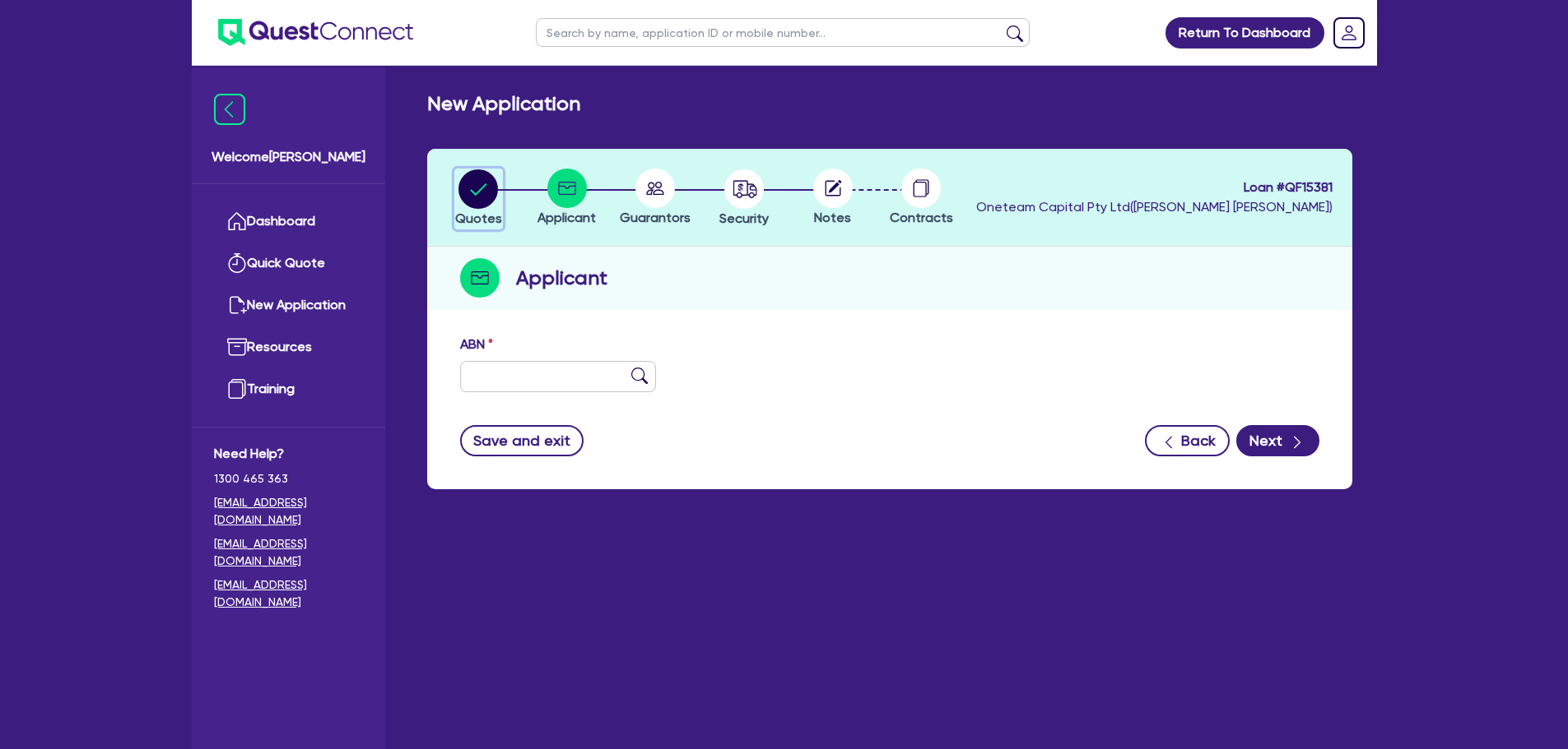
click at [467, 194] on circle "button" at bounding box center [478, 189] width 39 height 39
select select "PRIMARY_ASSETS"
select select "HEAVY_TRUCKS"
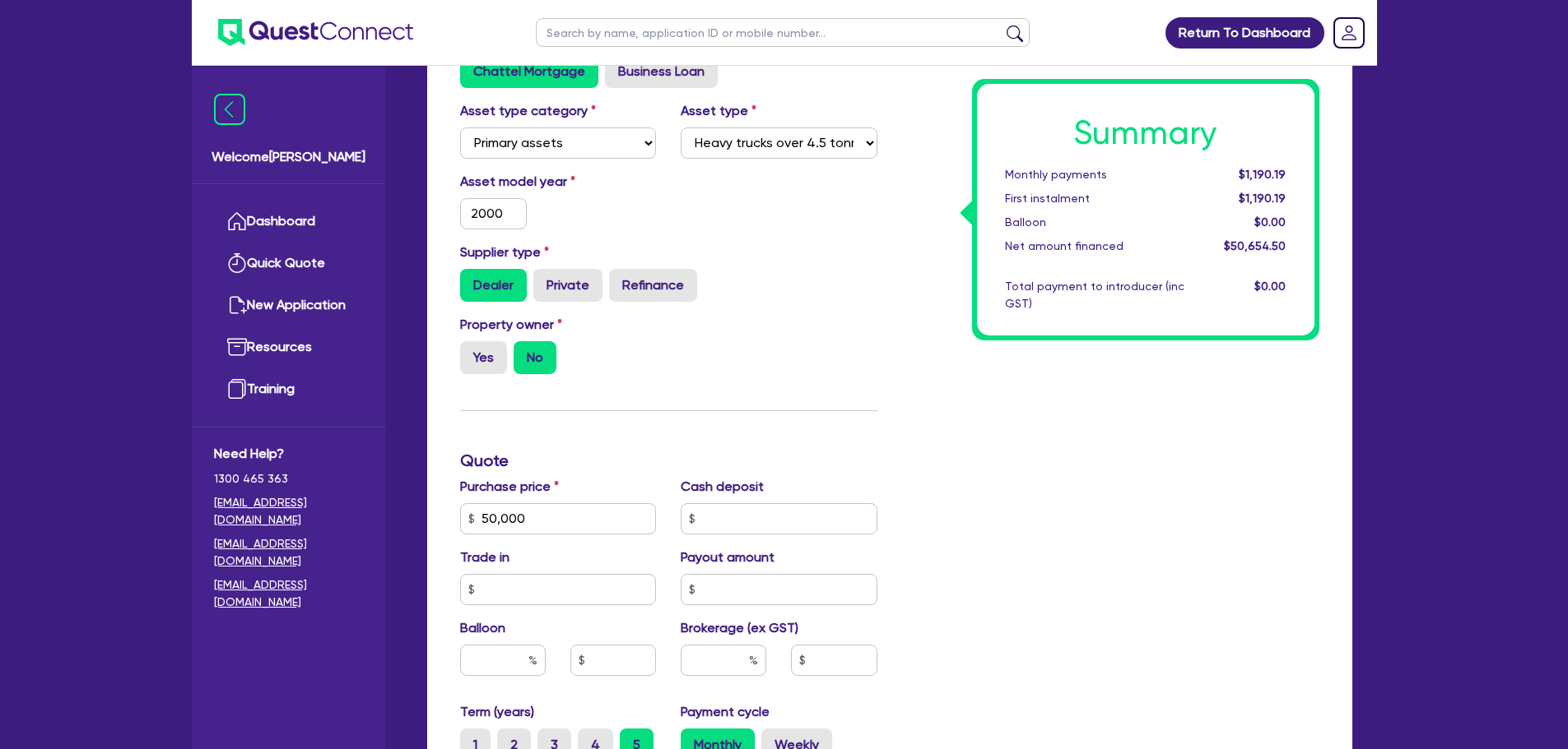
scroll to position [411, 0]
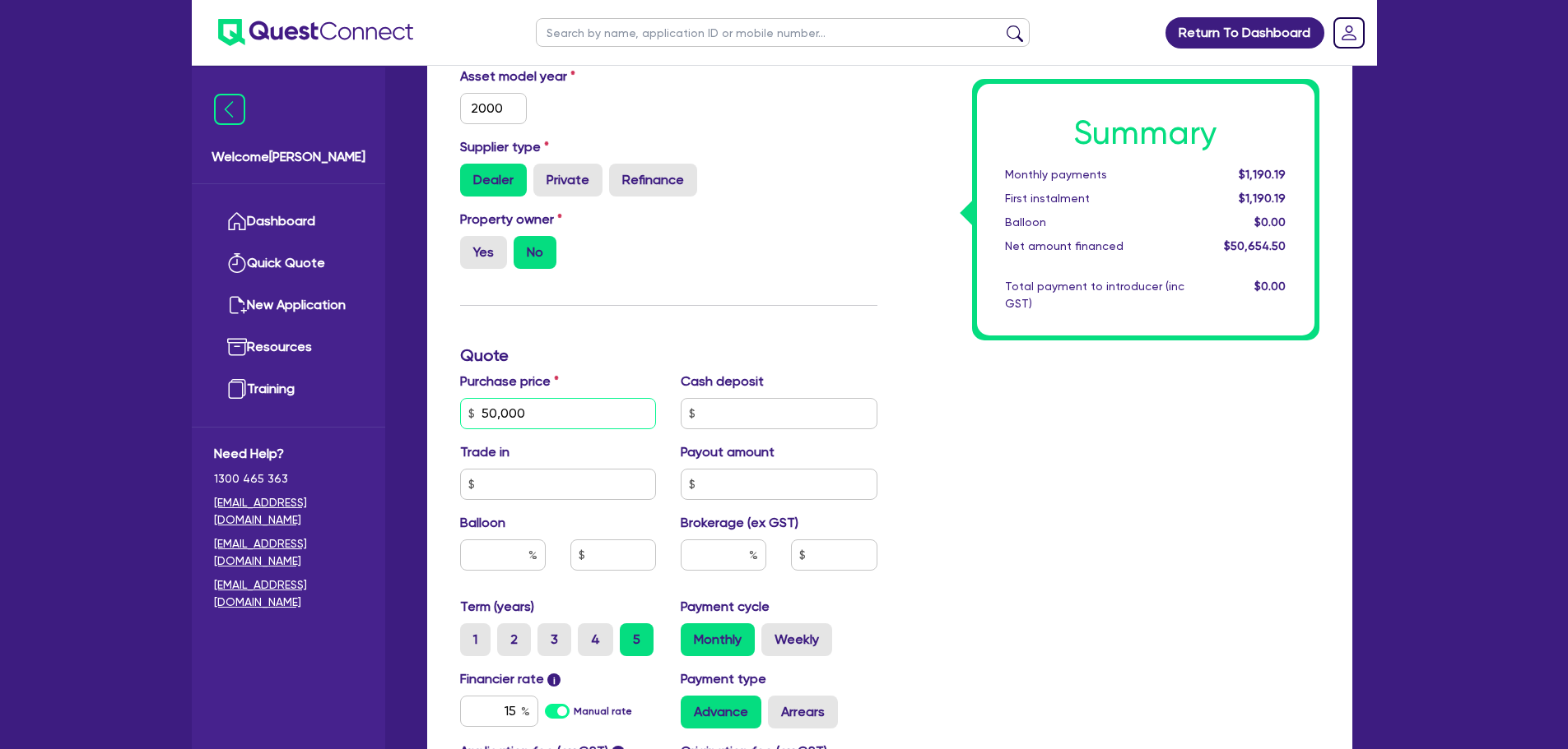
drag, startPoint x: 543, startPoint y: 416, endPoint x: 446, endPoint y: 395, distance: 99.2
click at [446, 395] on div "Finance type Chattel Mortgage Business Loan Asset type category Select Cars and…" at bounding box center [890, 442] width 925 height 1053
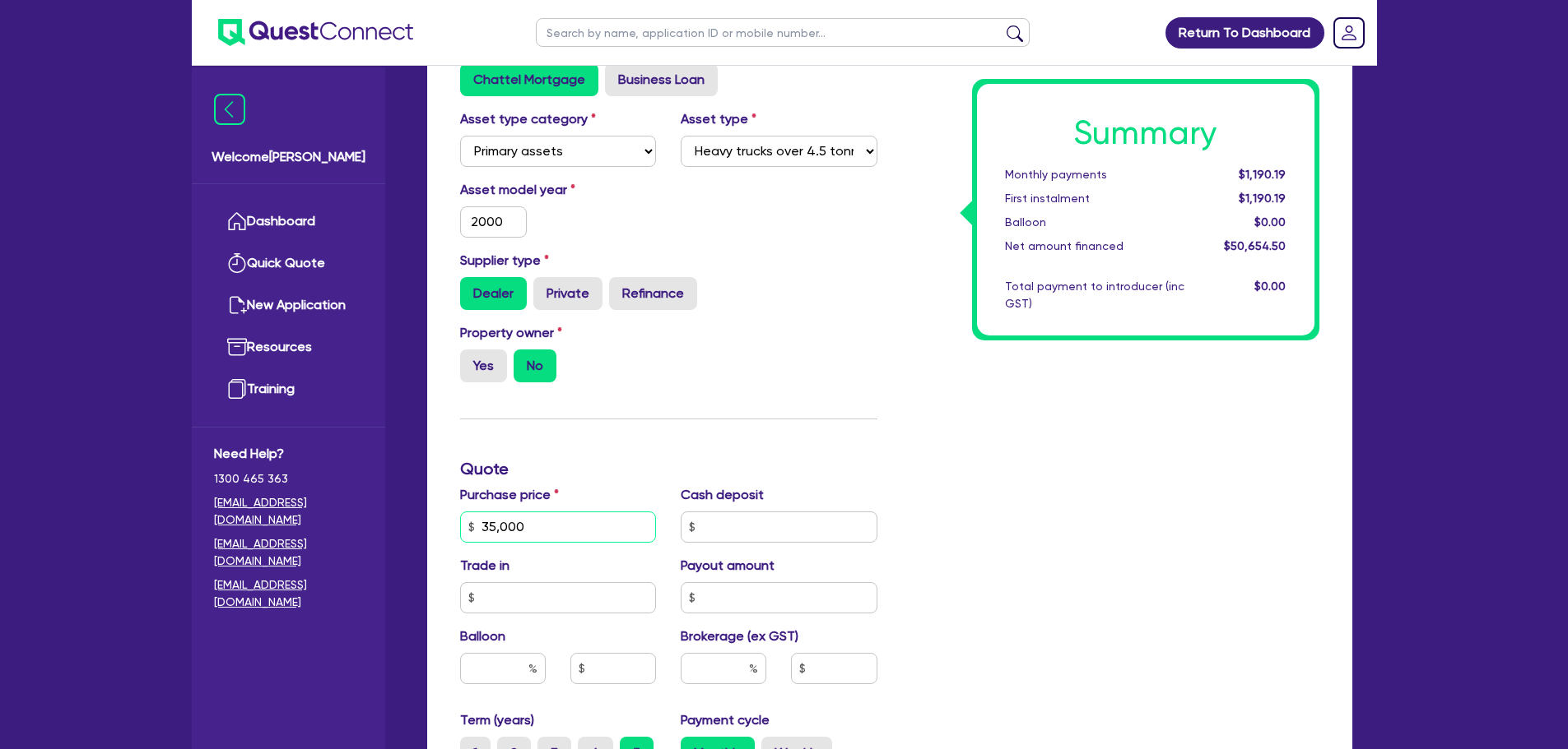
scroll to position [82, 0]
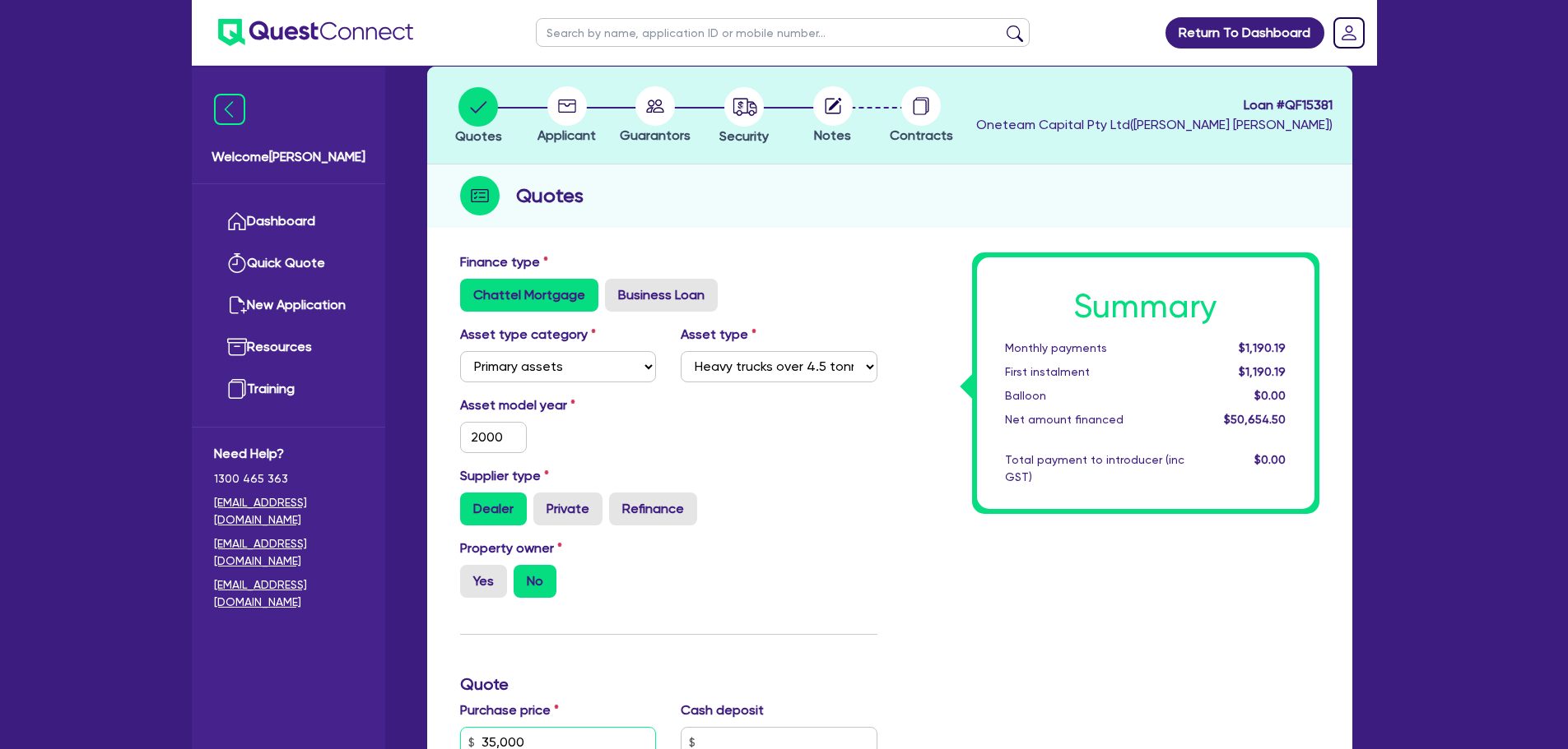
type input "35,000"
click at [576, 126] on div "Applicant" at bounding box center [566, 116] width 88 height 59
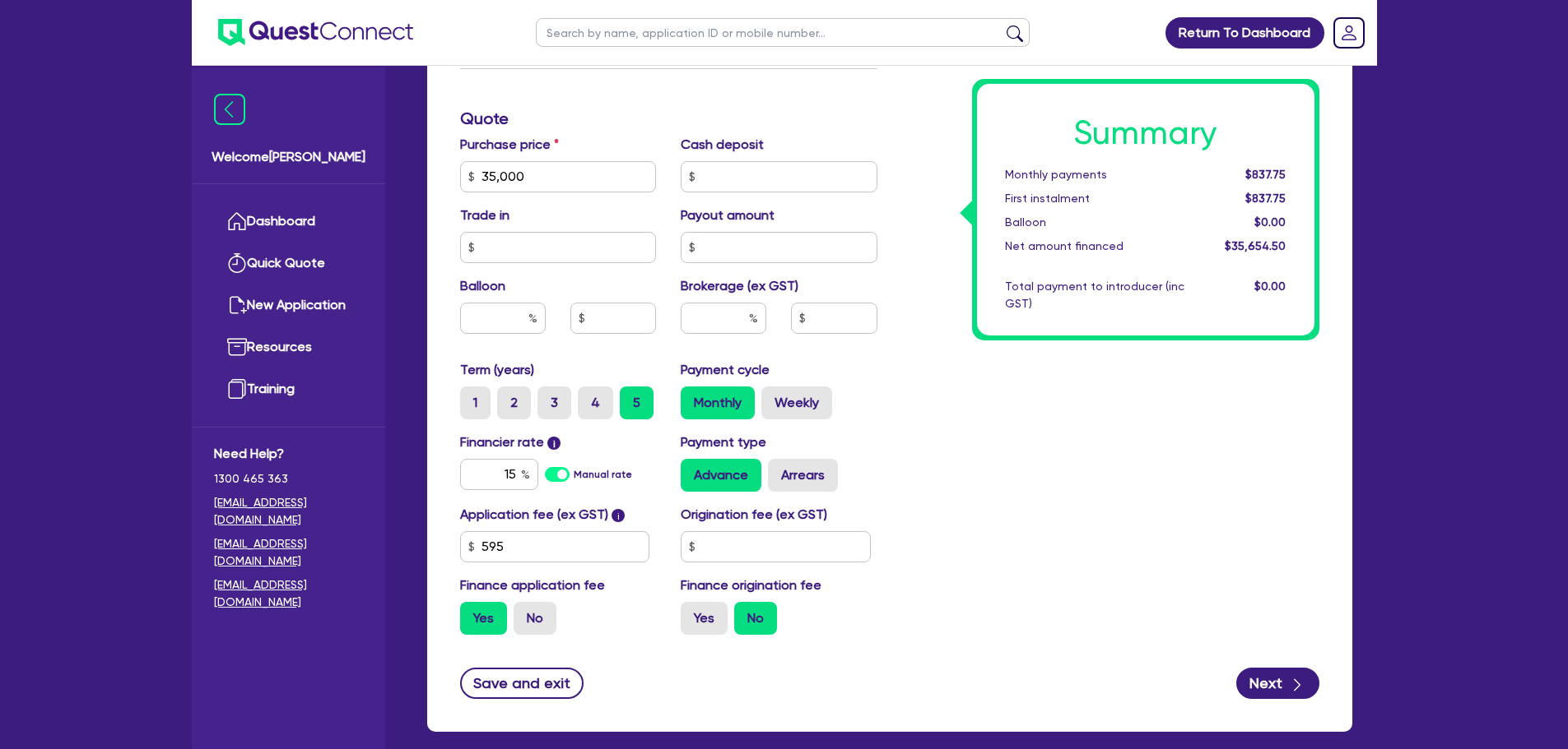
scroll to position [649, 0]
click at [1266, 669] on button "Next" at bounding box center [1277, 682] width 83 height 31
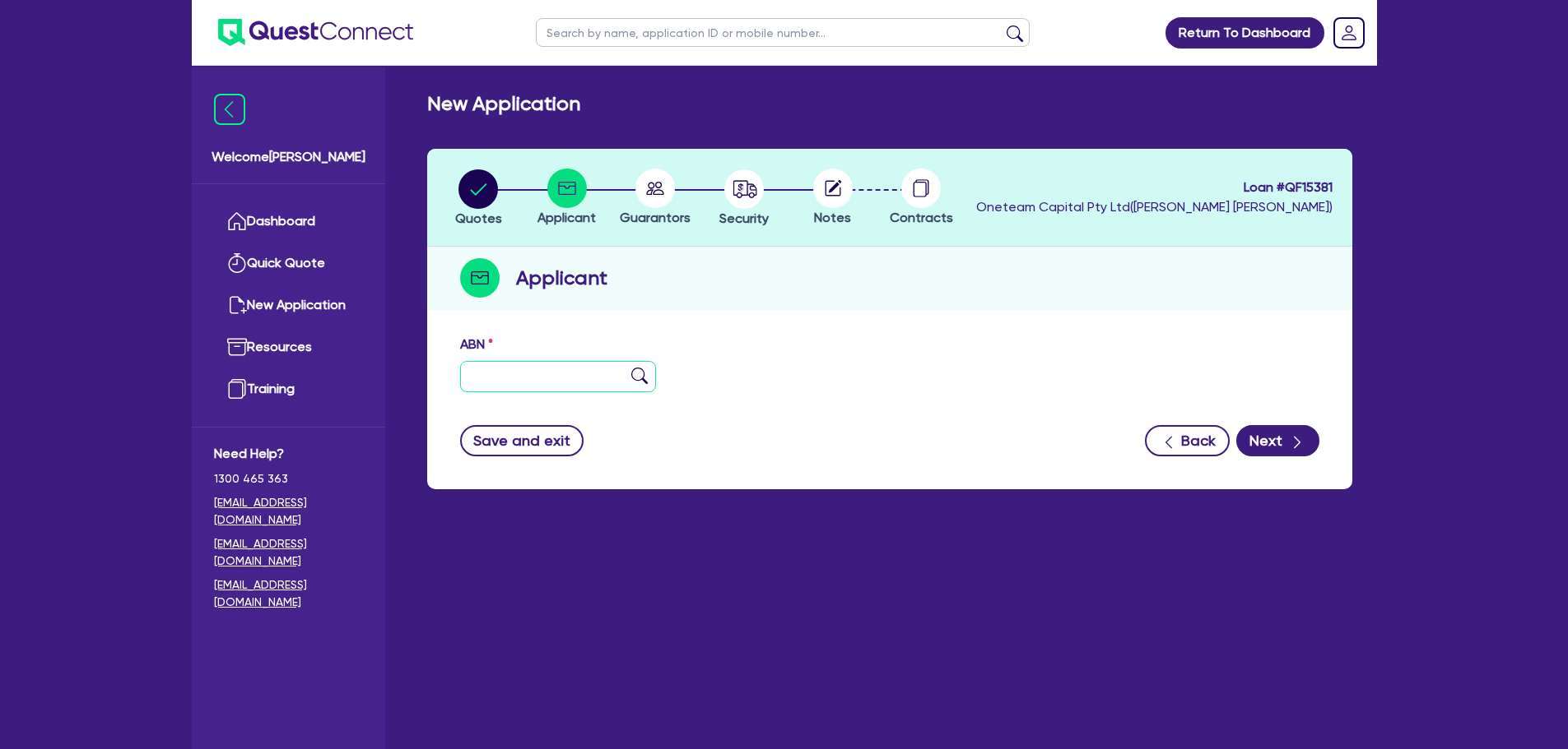
click at [542, 373] on input "text" at bounding box center [559, 376] width 197 height 31
paste input "54 184 460 897"
type input "54 184 460 897"
click at [640, 376] on img at bounding box center [639, 376] width 16 height 16
type input "[PERSON_NAME]"
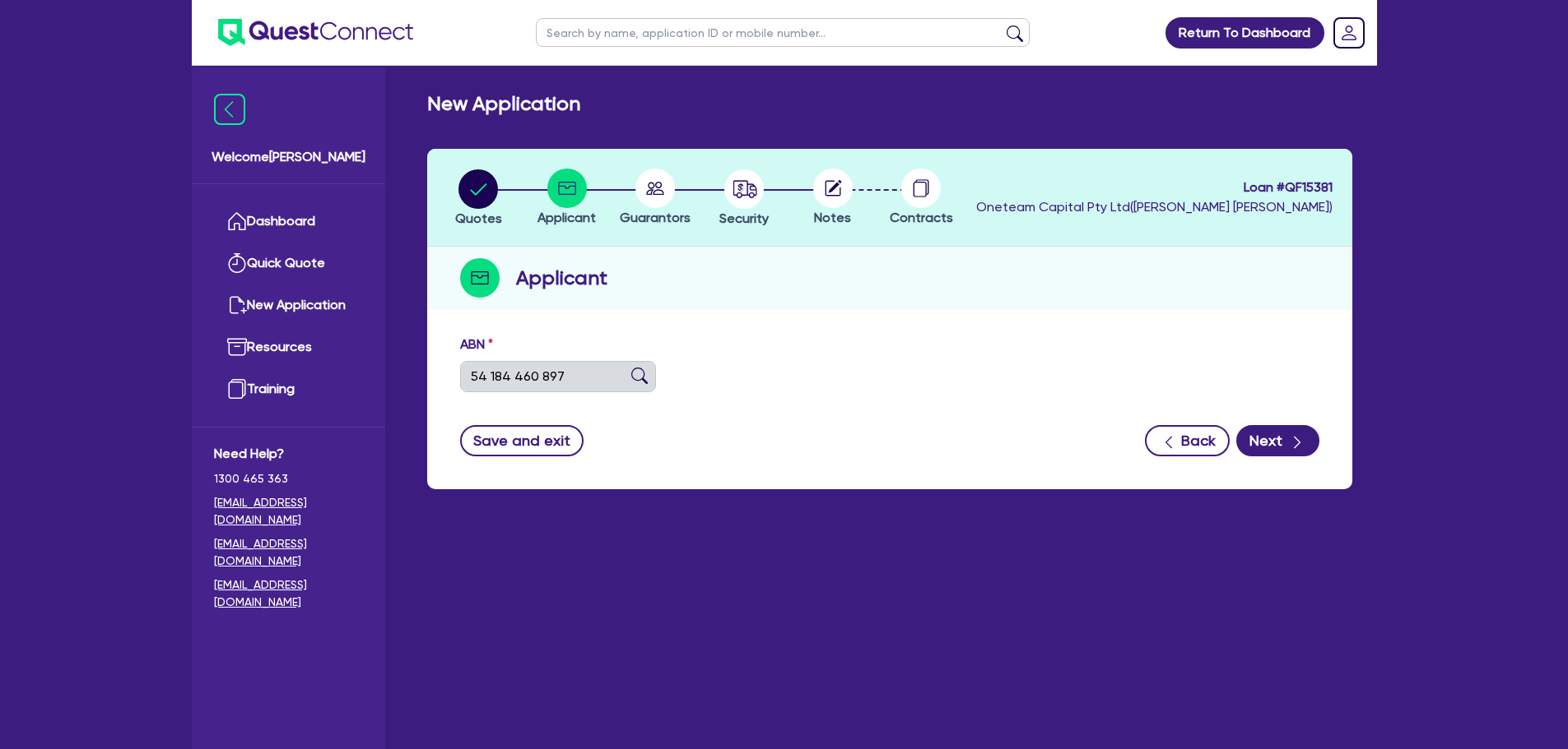
type input "TOP NOTCH TOWING, EXCAVATION & HIRE"
select select "SOLE_TRADER"
type input "23/03/2024"
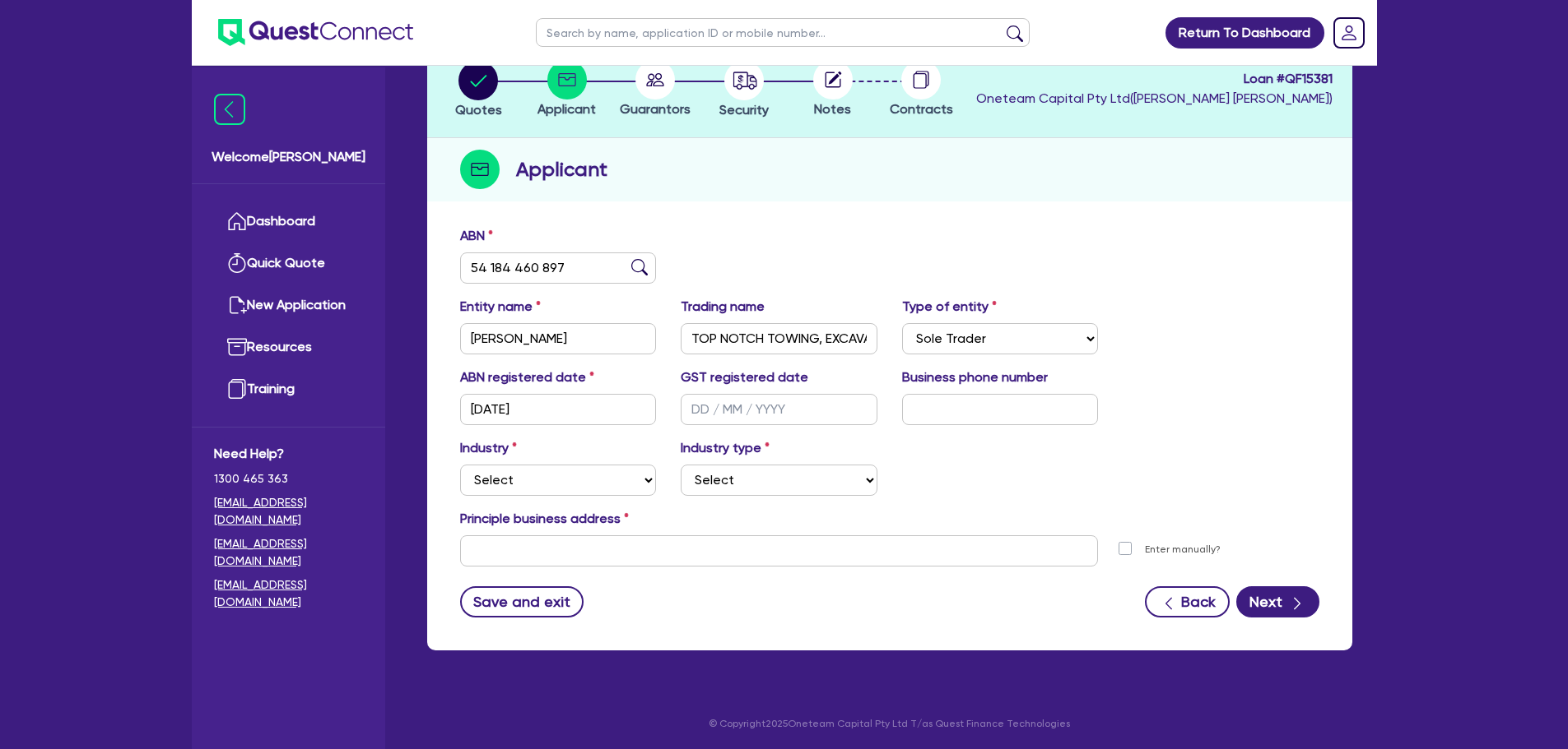
scroll to position [110, 0]
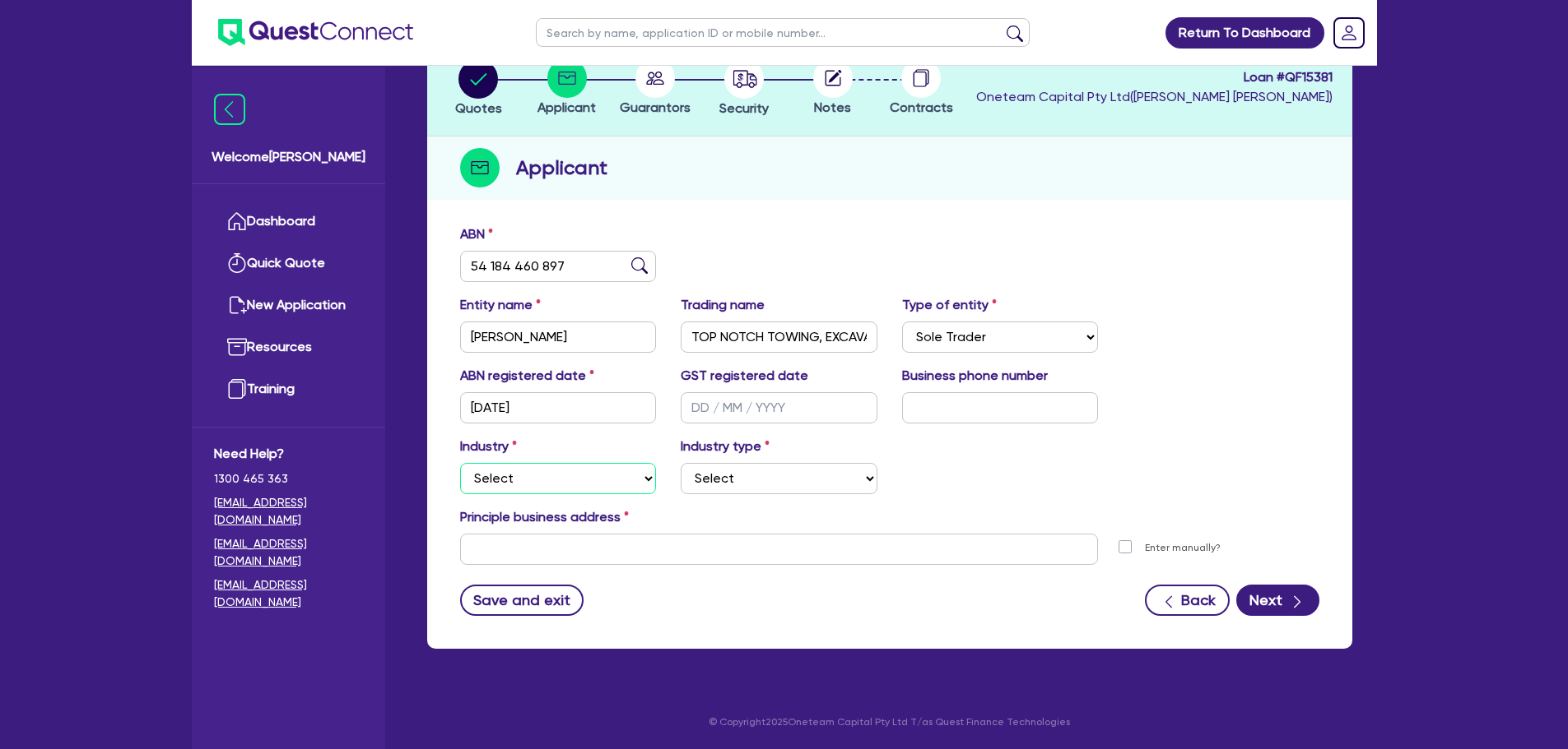
click at [537, 479] on select "Select Accomodation & Food Services Administrative & Support Services Agricultu…" at bounding box center [559, 478] width 197 height 31
select select "BUILDING_CONSTRUCTION"
click at [460, 463] on select "Select Accomodation & Food Services Administrative & Support Services Agricultu…" at bounding box center [559, 478] width 197 height 31
click at [749, 482] on select "Select Trades People Providing Services Direct to Consumers Trades People Provi…" at bounding box center [779, 478] width 197 height 31
select select "TRADES_SERVICES_CONSUMERS"
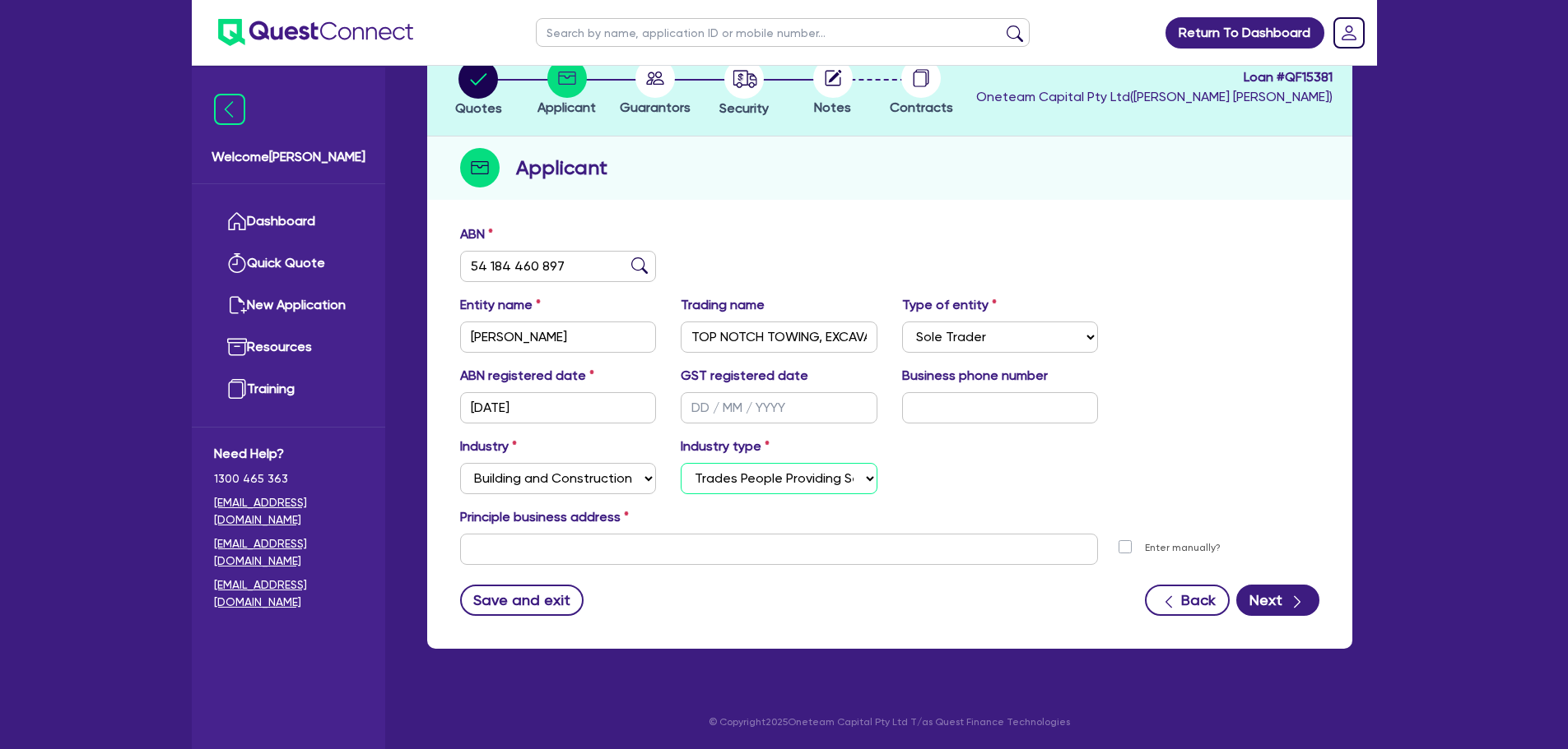
click at [681, 463] on select "Select Trades People Providing Services Direct to Consumers Trades People Provi…" at bounding box center [779, 478] width 197 height 31
click at [638, 555] on input "text" at bounding box center [779, 549] width 639 height 31
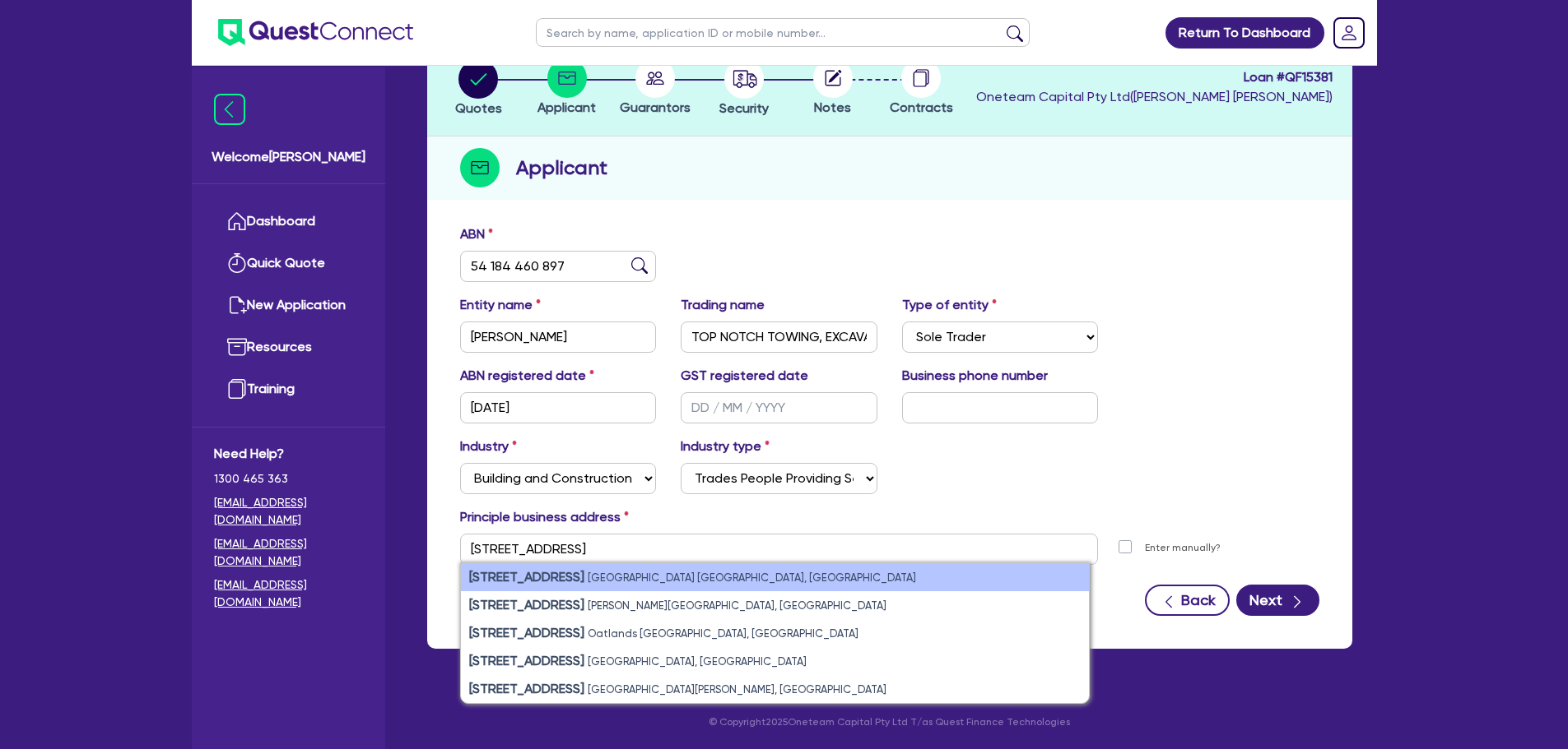
click at [636, 578] on li "11 York St Sydney NSW, Australia" at bounding box center [775, 577] width 628 height 28
type input "11 York St Sydney NSW 2000"
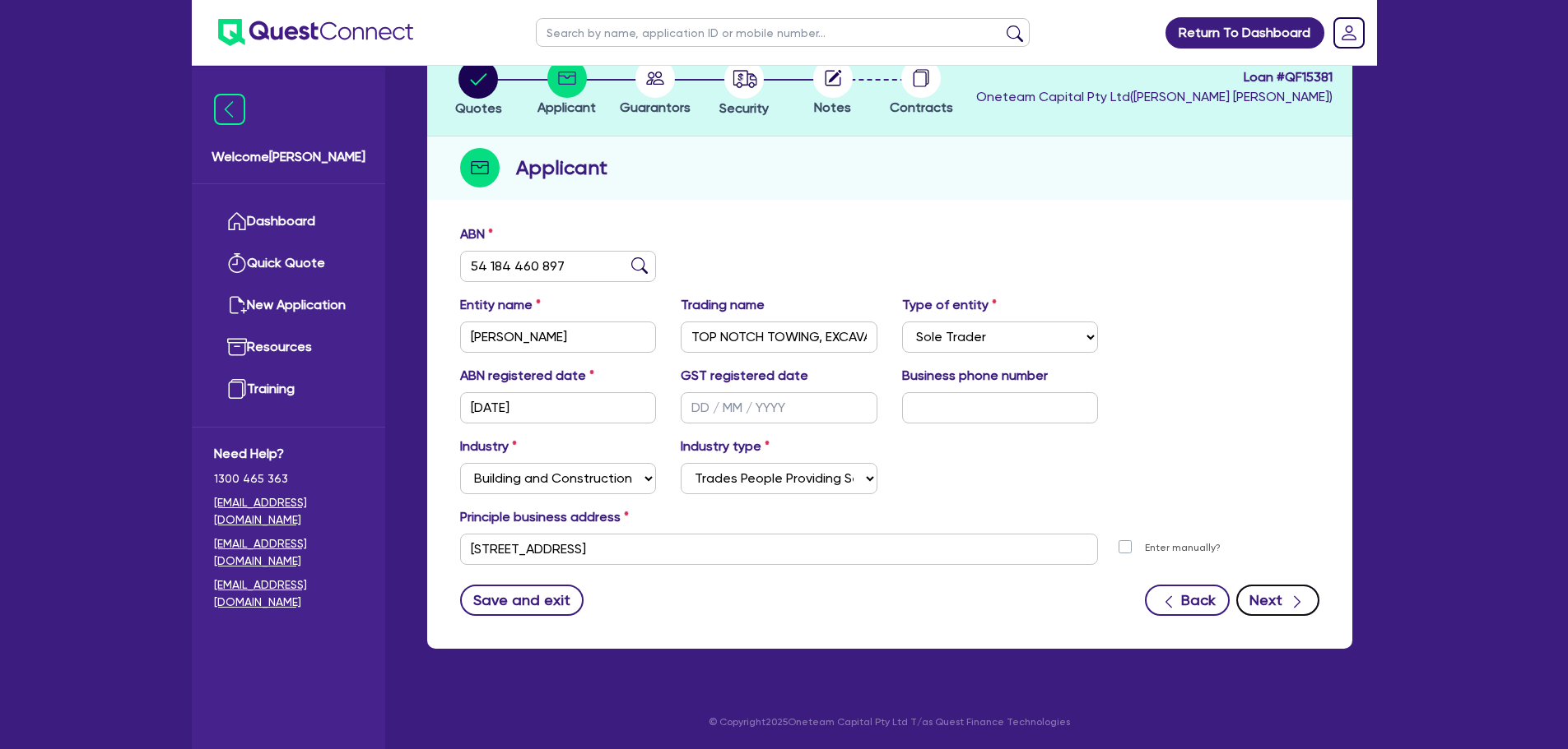
click at [1286, 608] on button "Next" at bounding box center [1277, 600] width 83 height 31
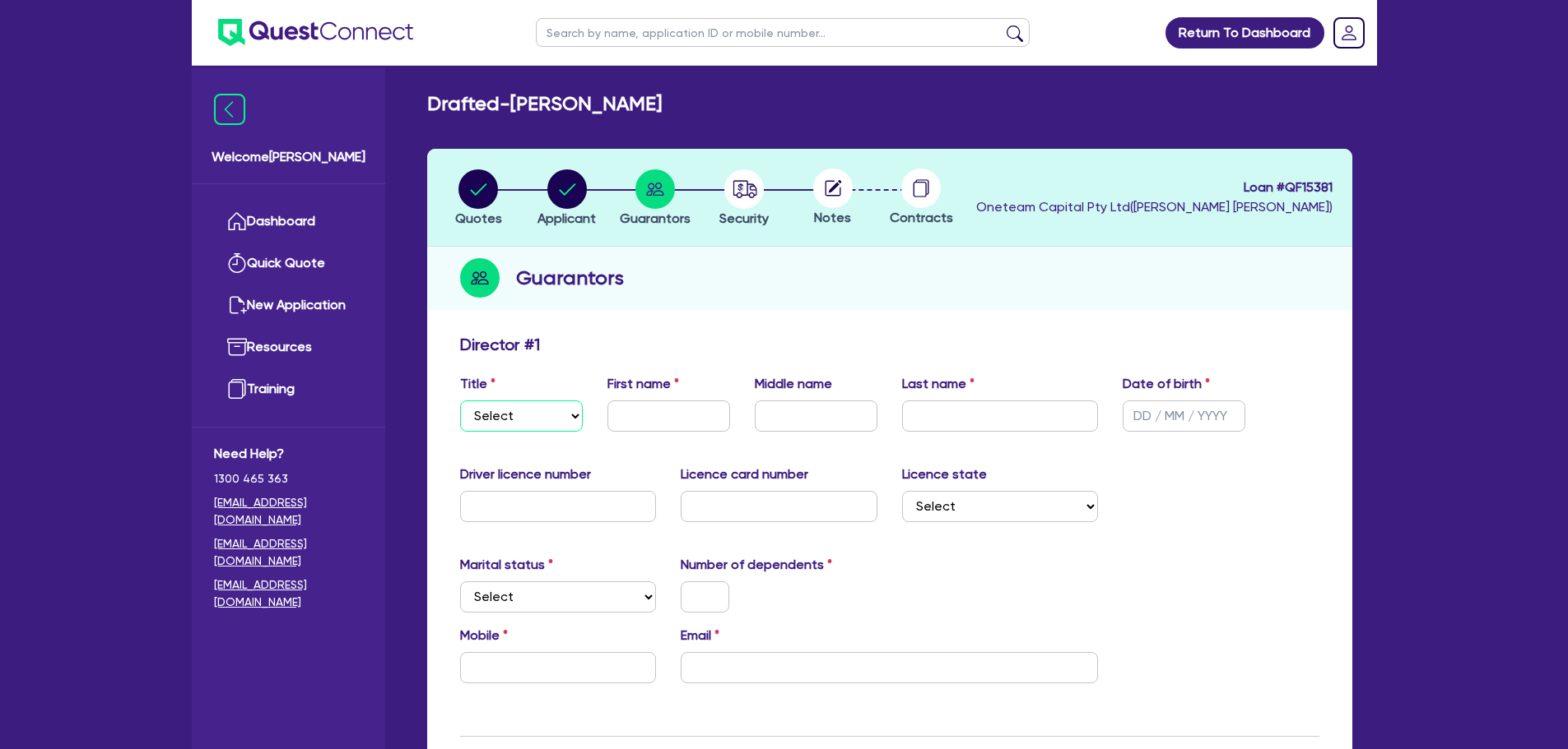
click at [538, 416] on select "Select Mr Mrs Ms Miss Dr" at bounding box center [521, 416] width 123 height 31
select select "MR"
click at [460, 401] on select "Select Mr Mrs Ms Miss Dr" at bounding box center [521, 416] width 123 height 31
click at [657, 418] on input "text" at bounding box center [668, 416] width 123 height 31
paste input "MICHAEL"
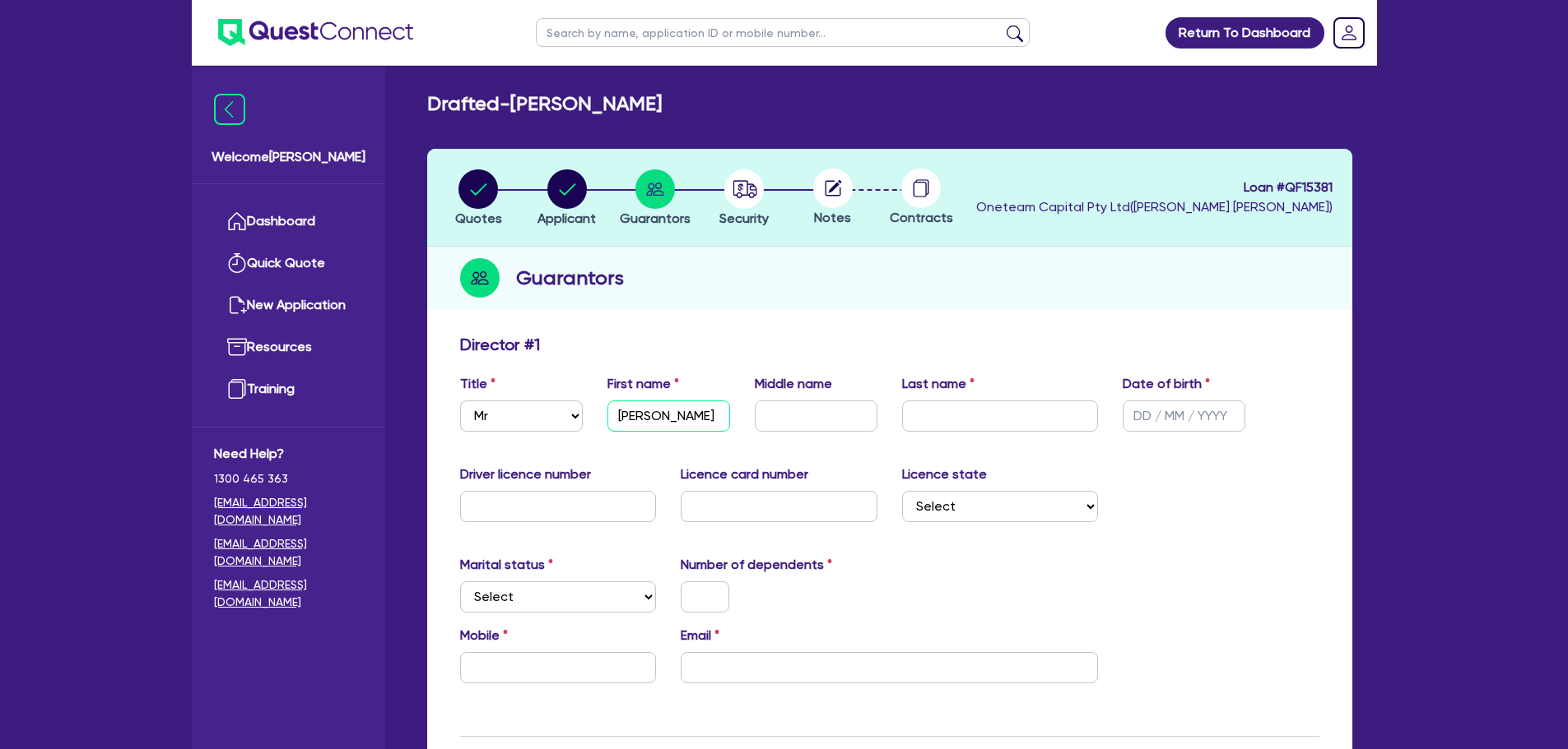
type input "MICHAEL"
click at [812, 410] on input "text" at bounding box center [816, 416] width 123 height 31
type input "Peter"
drag, startPoint x: 696, startPoint y: 405, endPoint x: 629, endPoint y: 415, distance: 67.7
click at [629, 415] on input "MICHAEL" at bounding box center [668, 416] width 123 height 31
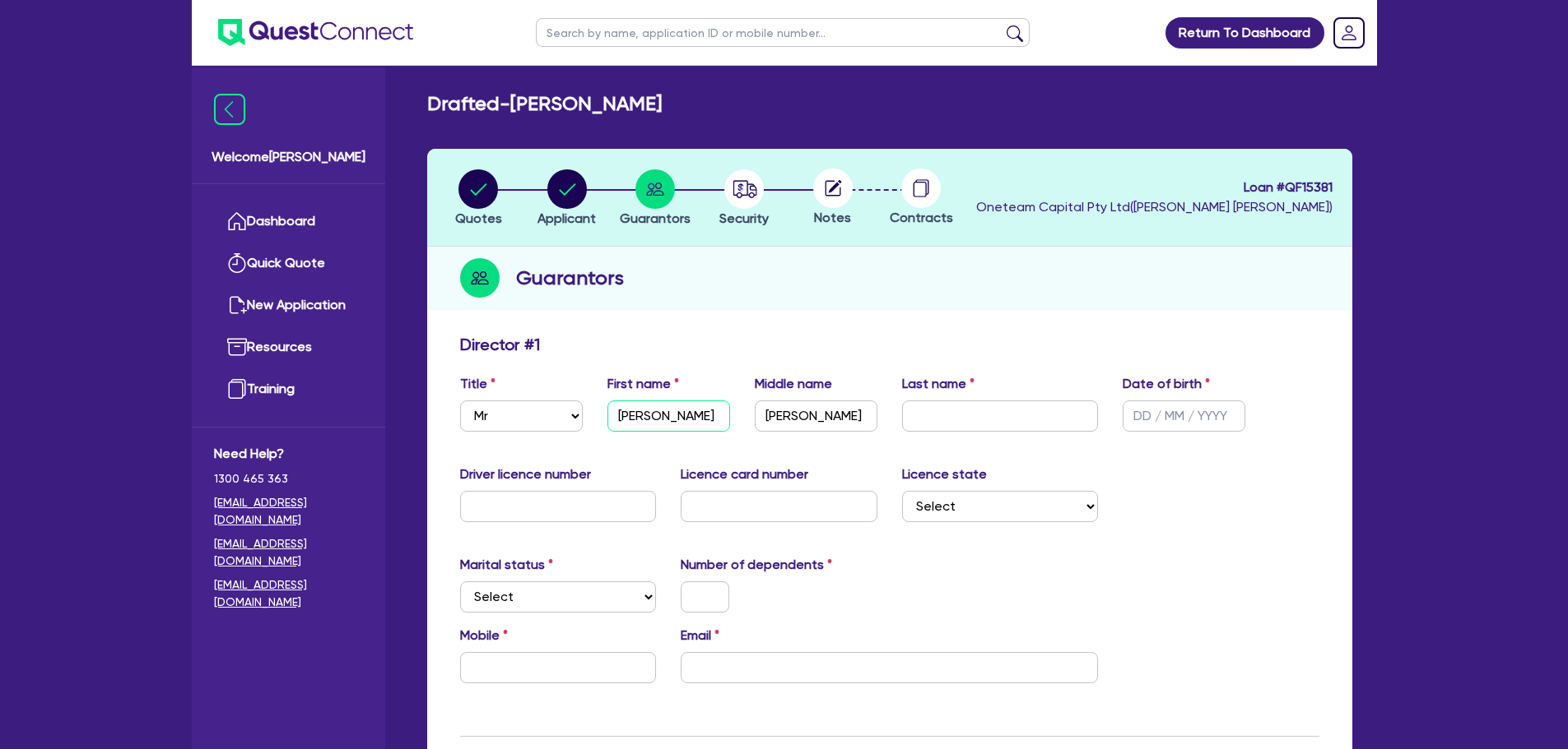
type input "Michael"
click at [975, 427] on input "text" at bounding box center [1000, 416] width 197 height 31
paste input "VERSCHUUR"
drag, startPoint x: 962, startPoint y: 423, endPoint x: 920, endPoint y: 426, distance: 42.1
click at [920, 426] on input "VERSCHUUR" at bounding box center [1000, 416] width 197 height 31
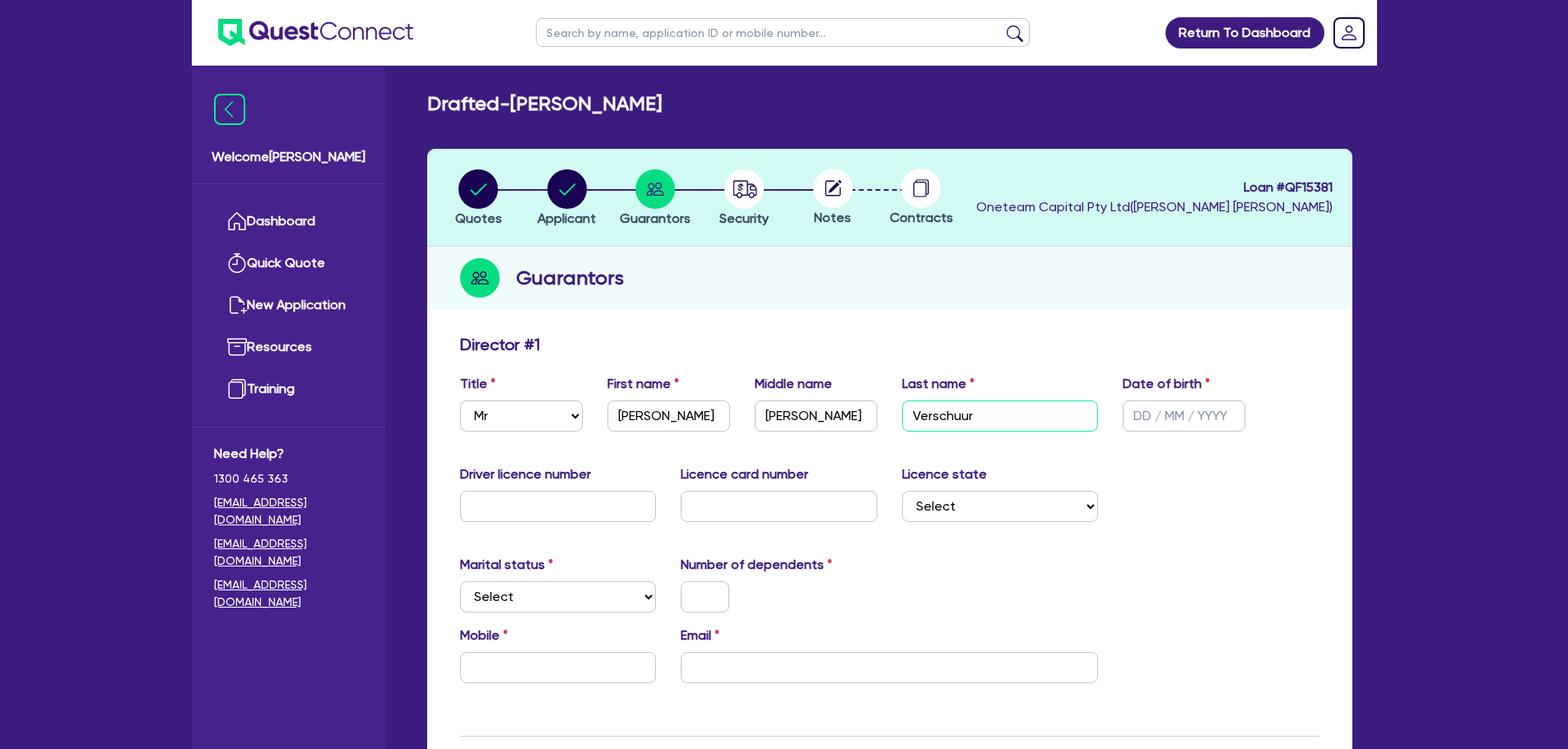
type input "Verschuur"
click at [1195, 423] on input "text" at bounding box center [1183, 416] width 123 height 31
type input "15/05/1995"
click at [539, 510] on input "text" at bounding box center [559, 507] width 197 height 31
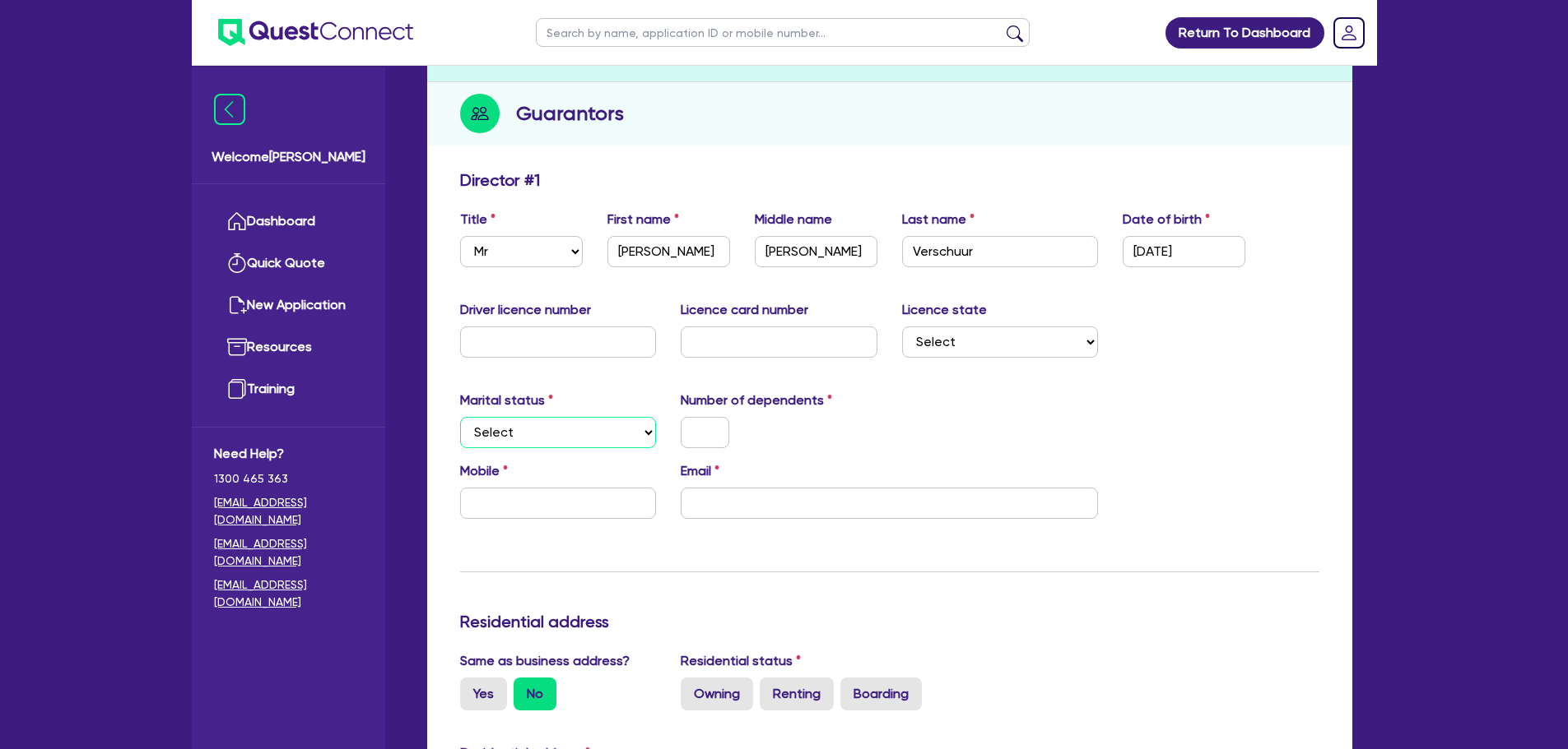
click at [613, 433] on select "Select Single Married De Facto / Partner" at bounding box center [559, 433] width 197 height 31
select select "SINGLE"
click at [460, 417] on select "Select Single Married De Facto / Partner" at bounding box center [559, 433] width 197 height 31
click at [714, 424] on input "text" at bounding box center [705, 433] width 48 height 31
click at [553, 497] on input "text" at bounding box center [559, 503] width 197 height 31
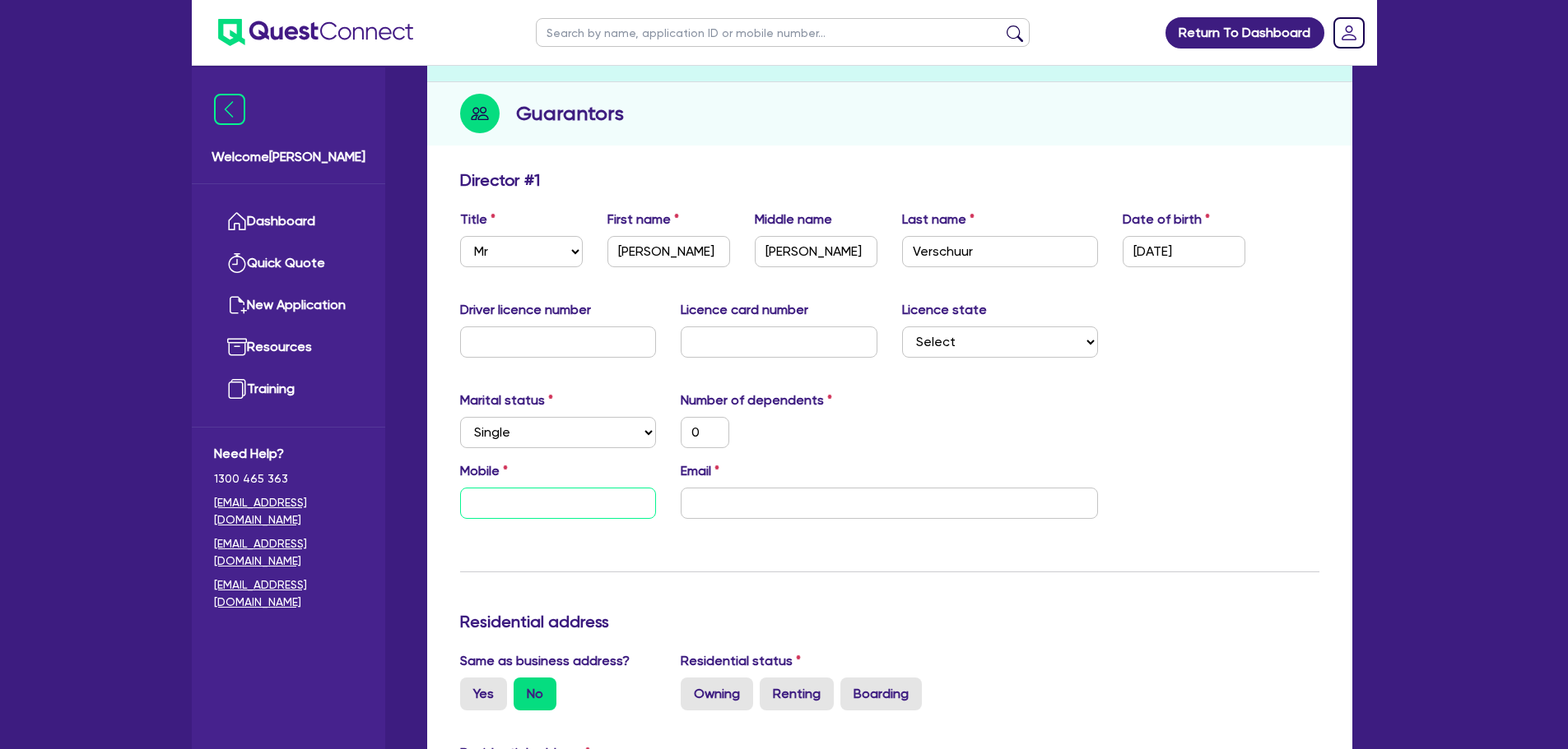
type input "0"
type input "04"
type input "0"
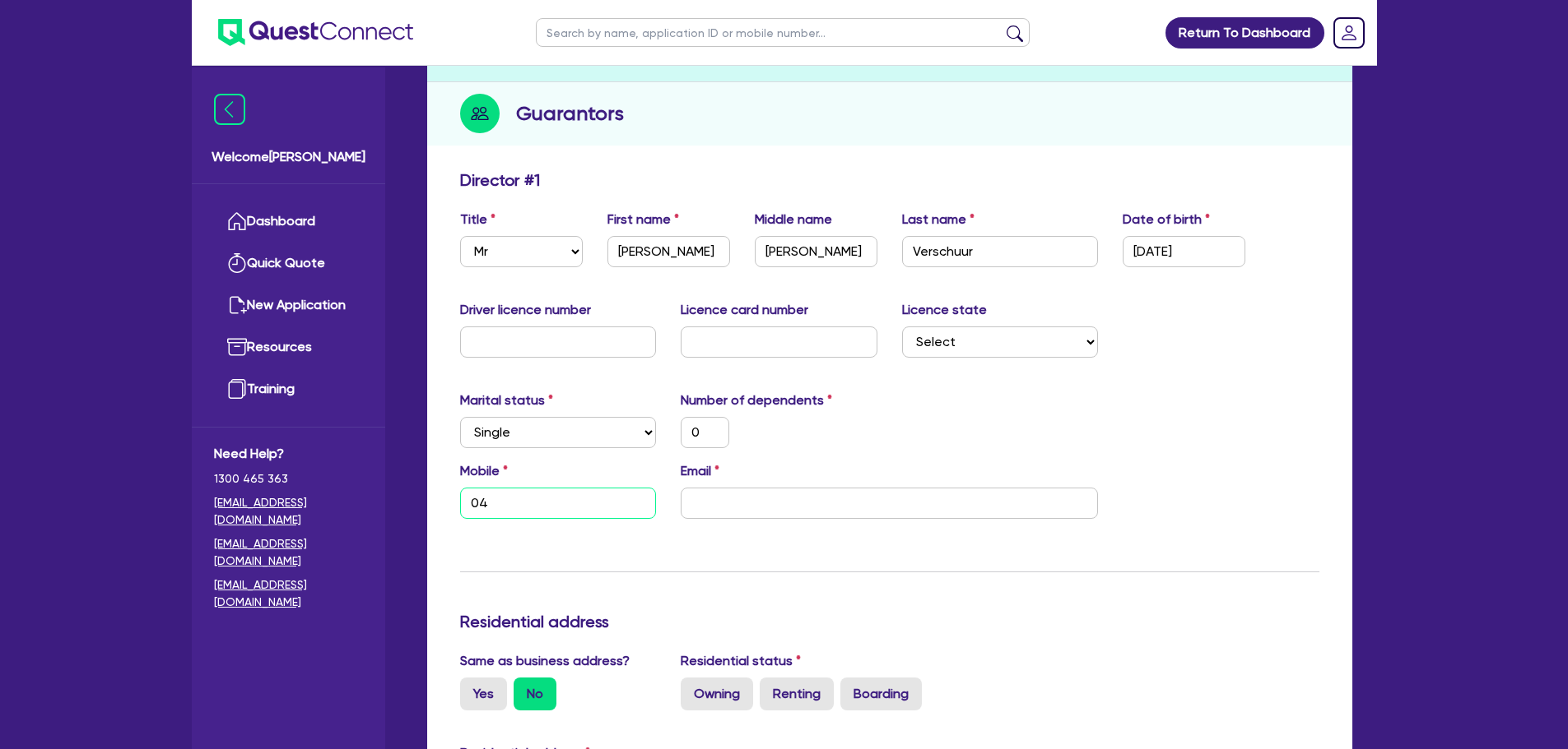
type input "044"
type input "0"
type input "0448"
type input "0"
type input "0448 0"
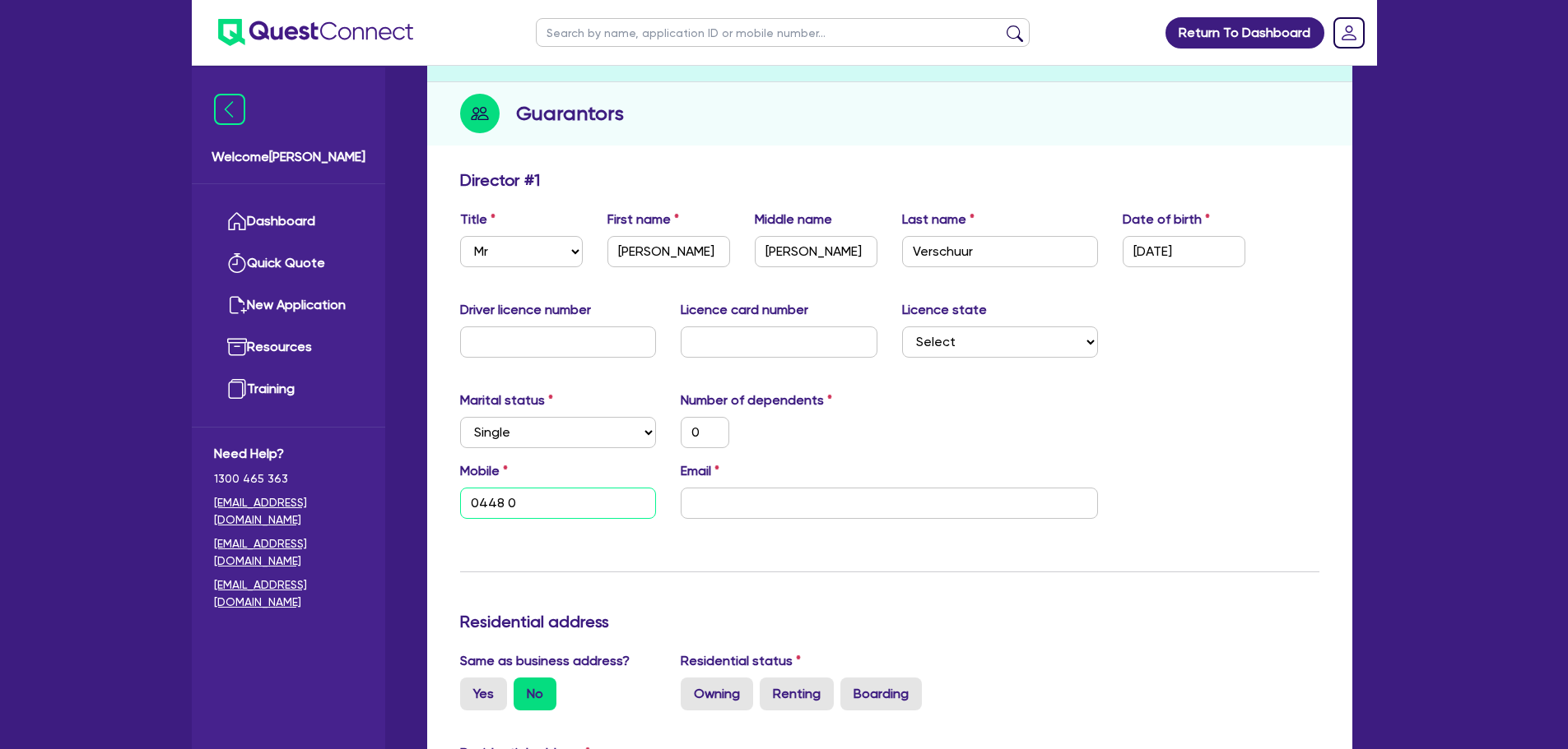
type input "0"
type input "0448 05"
type input "0"
type input "0448 052"
type input "0"
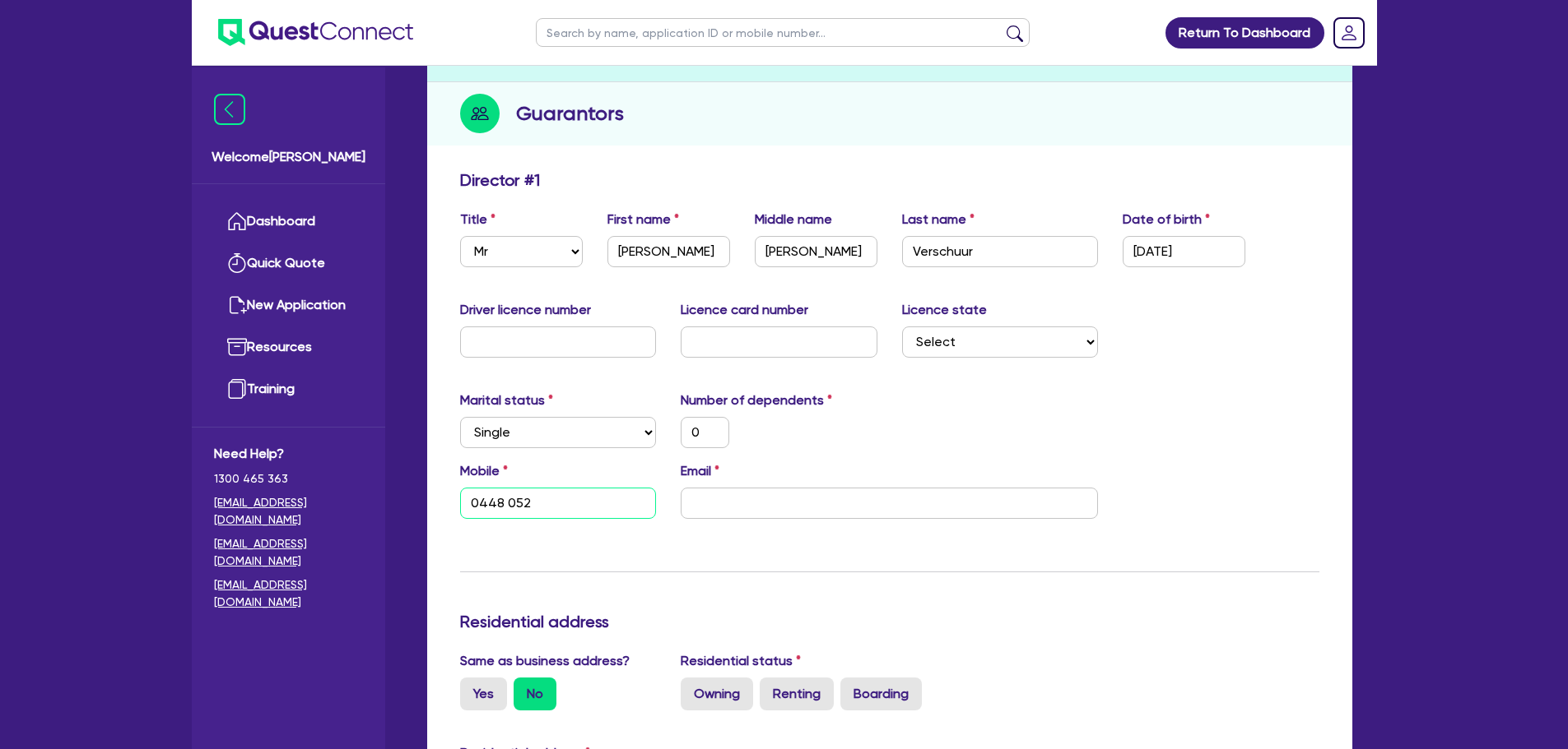
type input "0448 052 9"
type input "0"
type input "0448 052 968"
type input "0"
type input "0448 052 968"
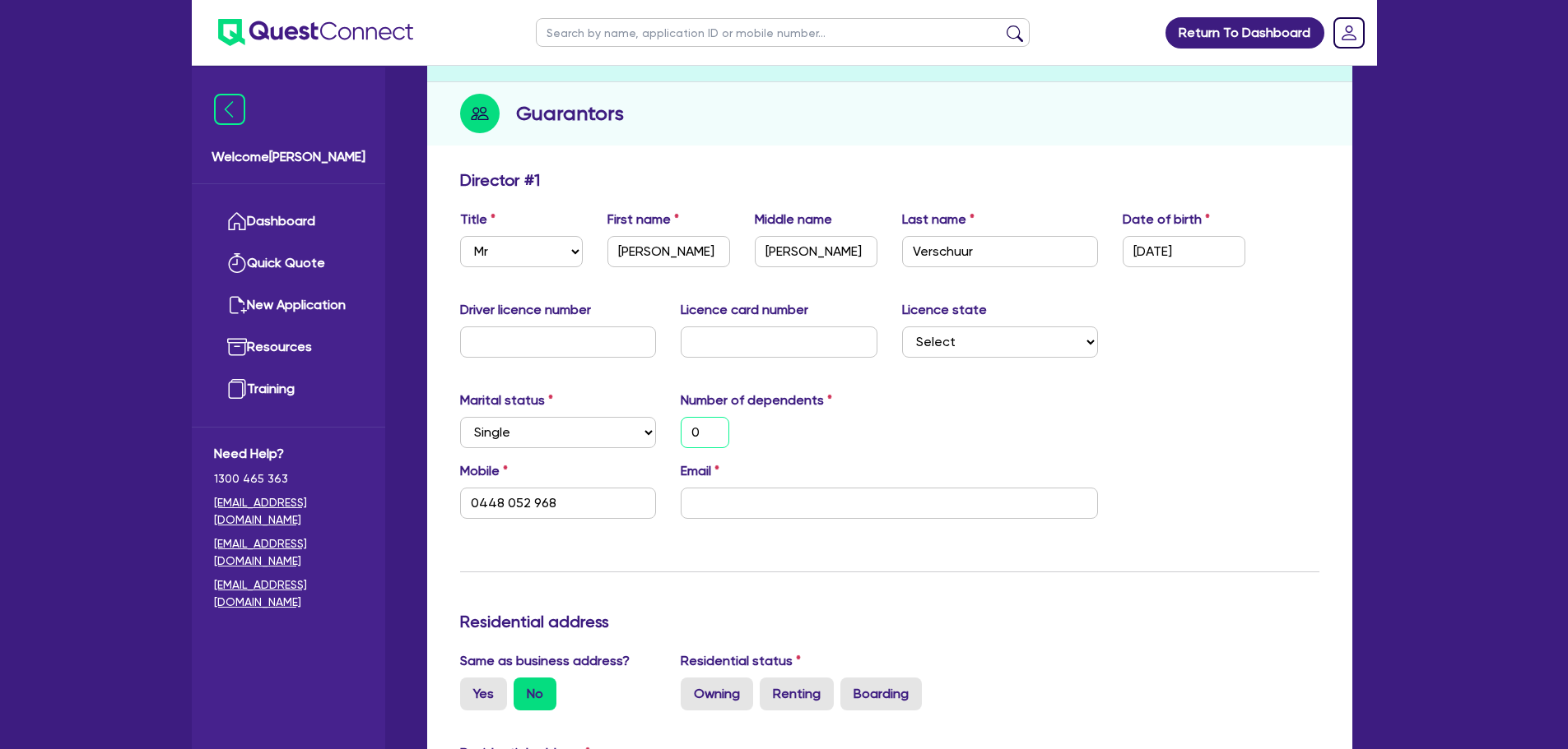
click at [703, 427] on input "0" at bounding box center [705, 433] width 48 height 31
type input "0448 052 968"
type input "1"
type input "0448 052 968"
click at [614, 436] on select "Select Single Married De Facto / Partner" at bounding box center [559, 433] width 197 height 31
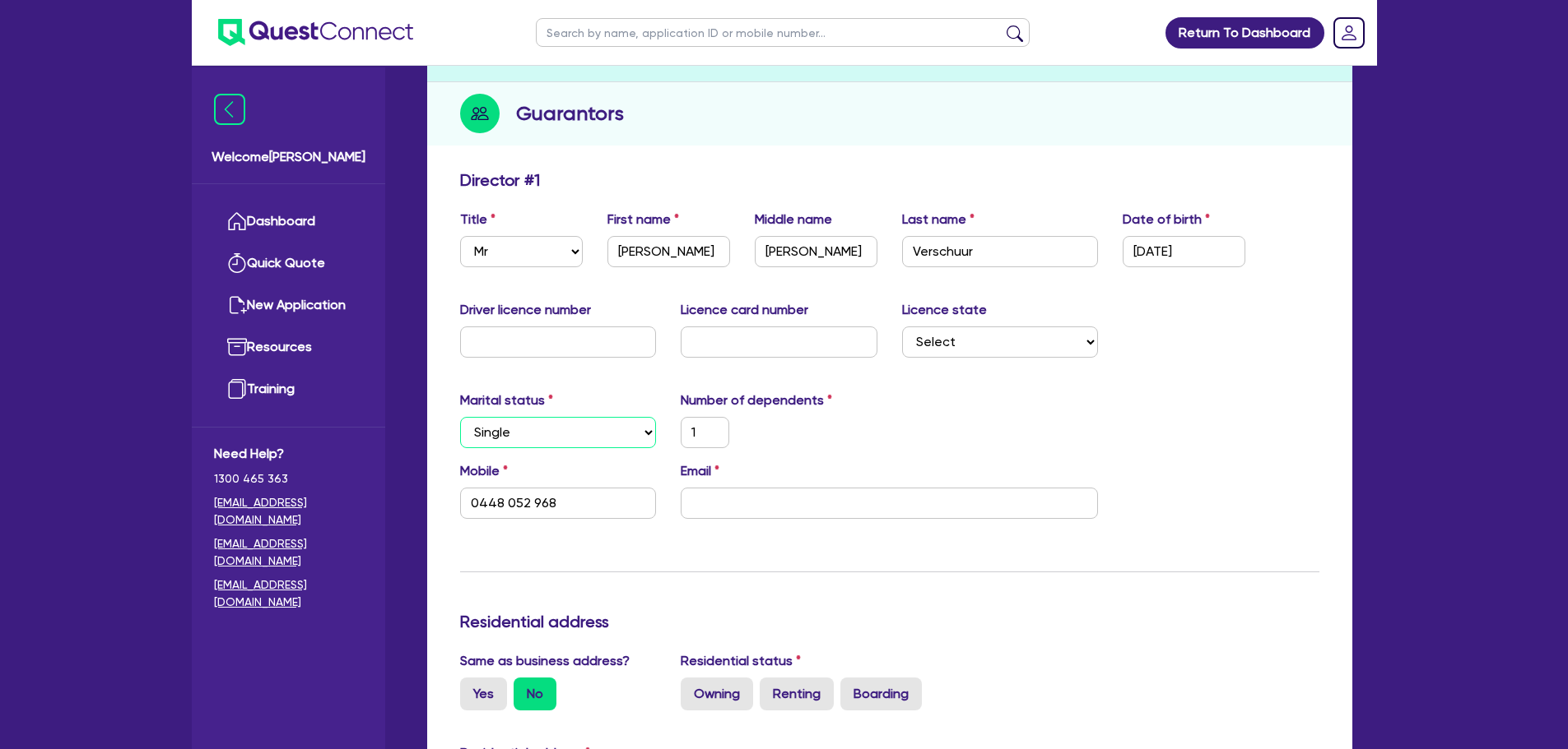
click at [460, 417] on select "Select Single Married De Facto / Partner" at bounding box center [559, 433] width 197 height 31
click at [775, 514] on input "email" at bounding box center [890, 503] width 418 height 31
click at [788, 504] on input "email" at bounding box center [890, 503] width 418 height 31
paste input "michaelverschuur95@gmail.com"
type input "1"
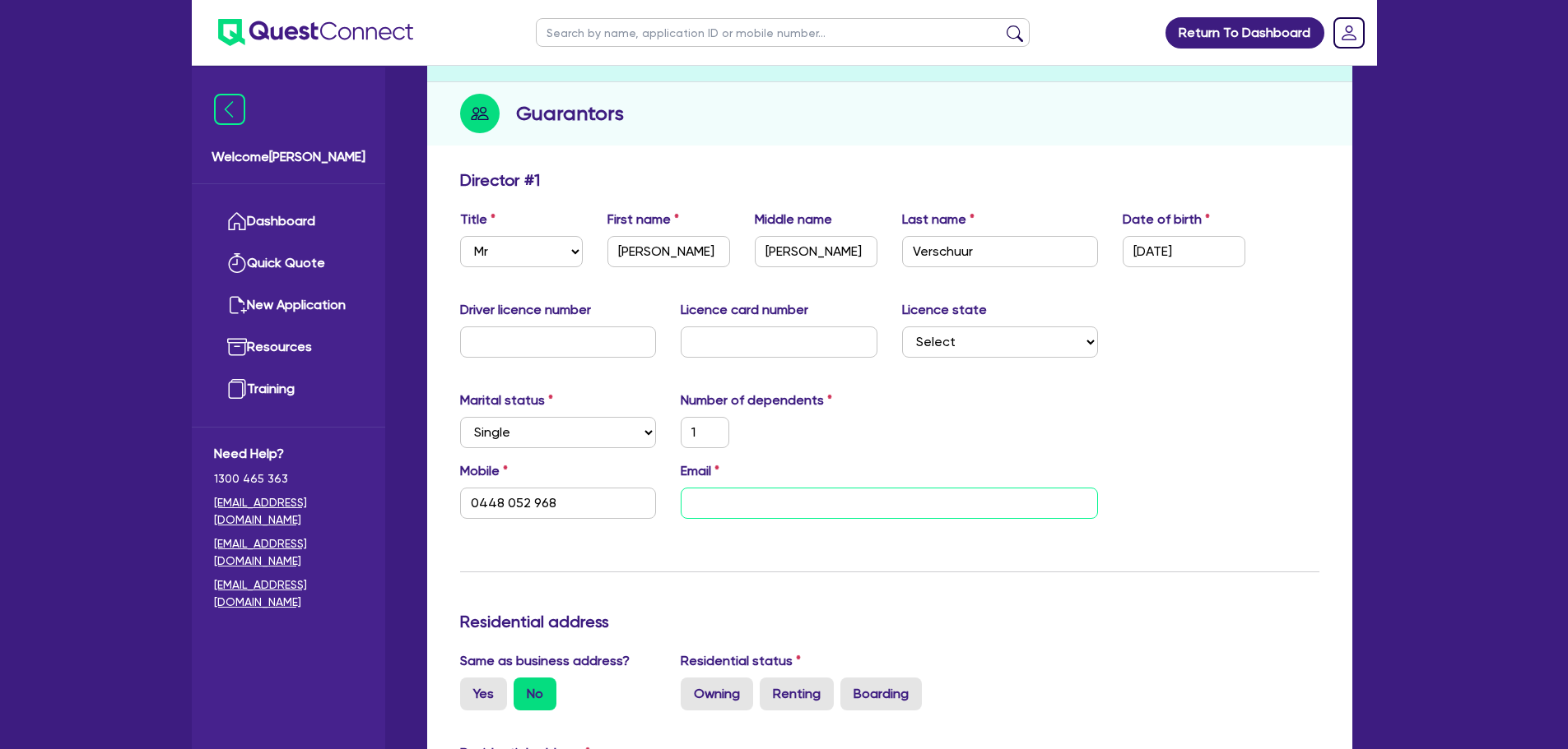
type input "0448 052 968"
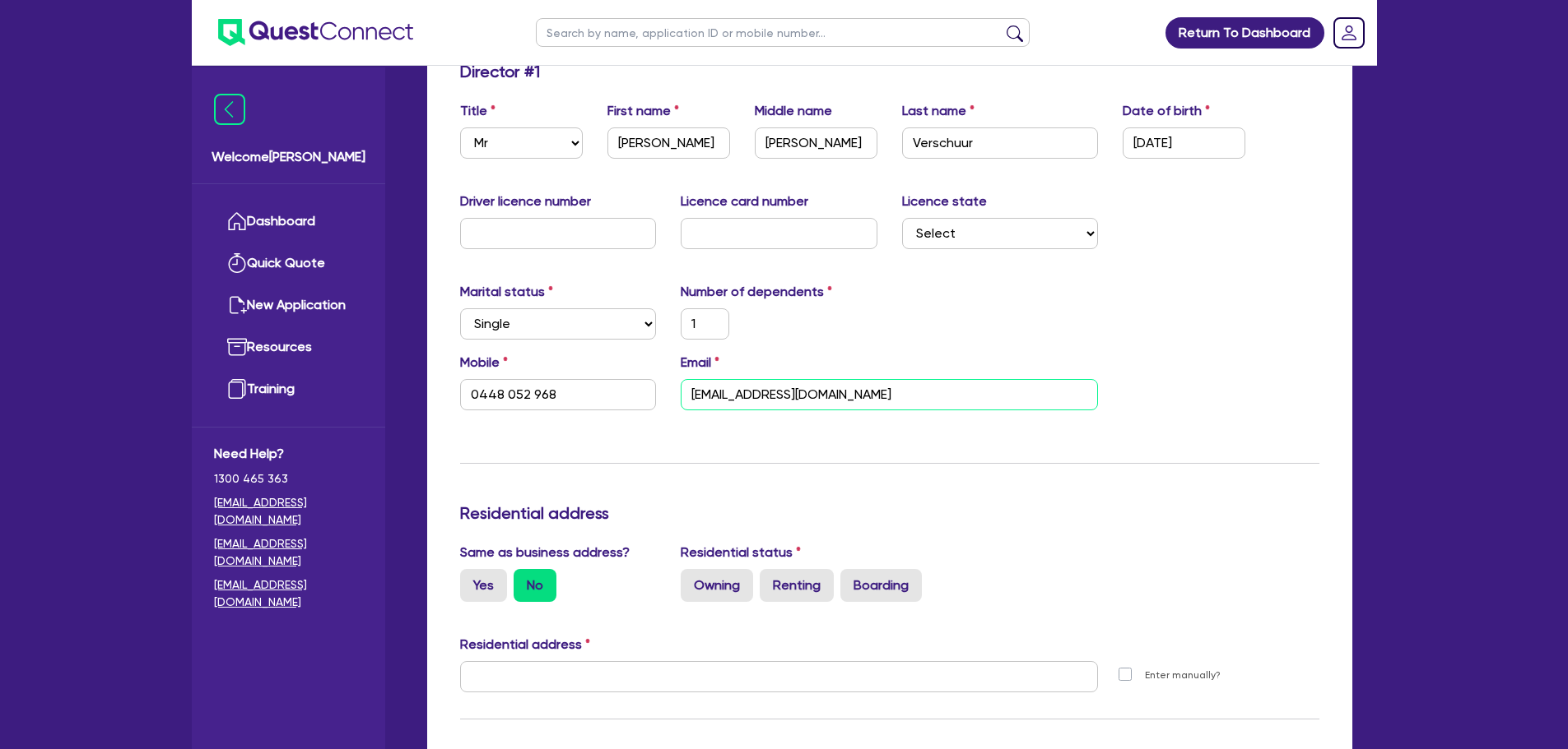
scroll to position [247, 0]
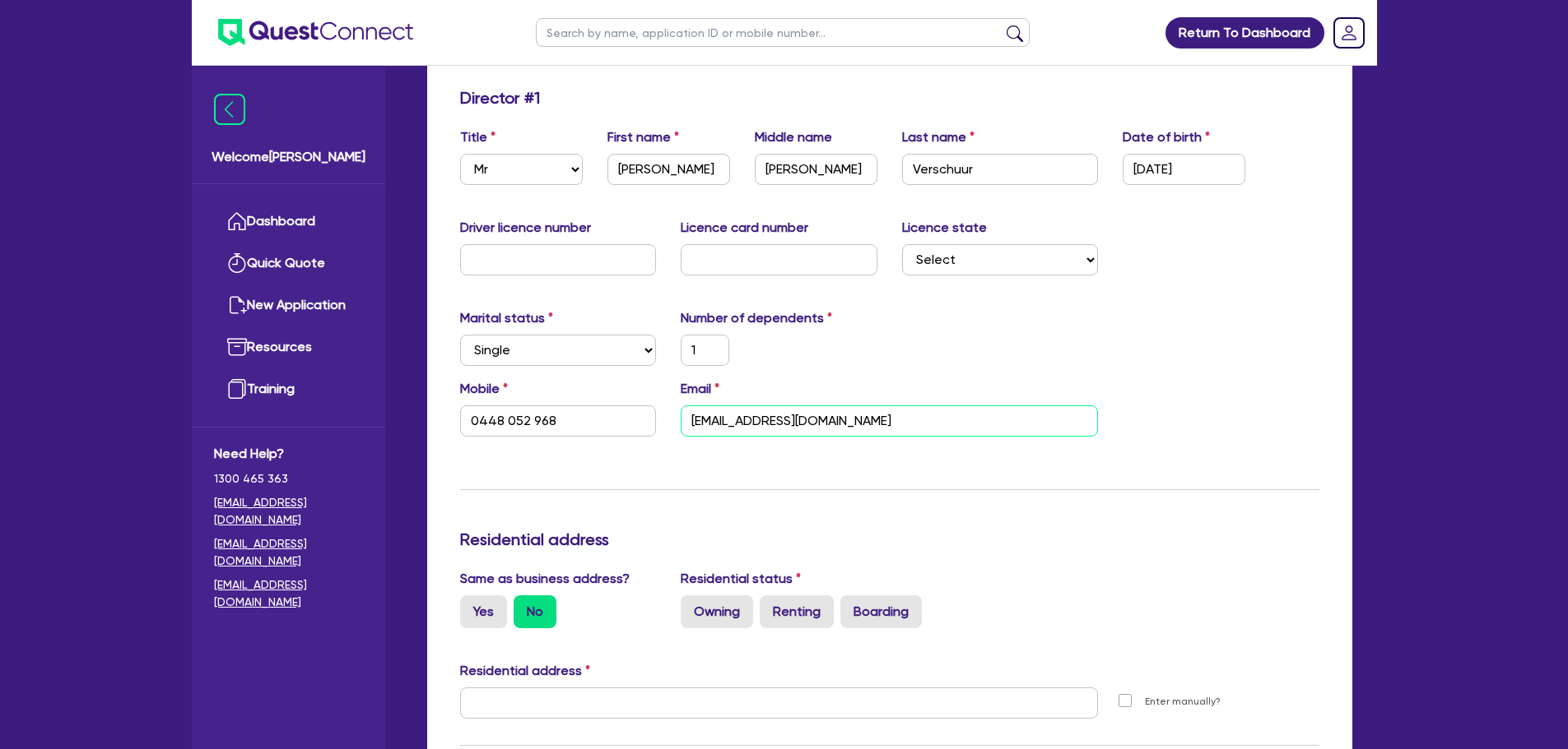
type input "michaelverschuur95@gmail.com"
click at [1029, 262] on select "Select NSW VIC QLD TAS ACT SA NT WA" at bounding box center [1000, 260] width 197 height 31
select select "NSW"
click at [902, 244] on select "Select NSW VIC QLD TAS ACT SA NT WA" at bounding box center [1000, 260] width 197 height 31
type input "1"
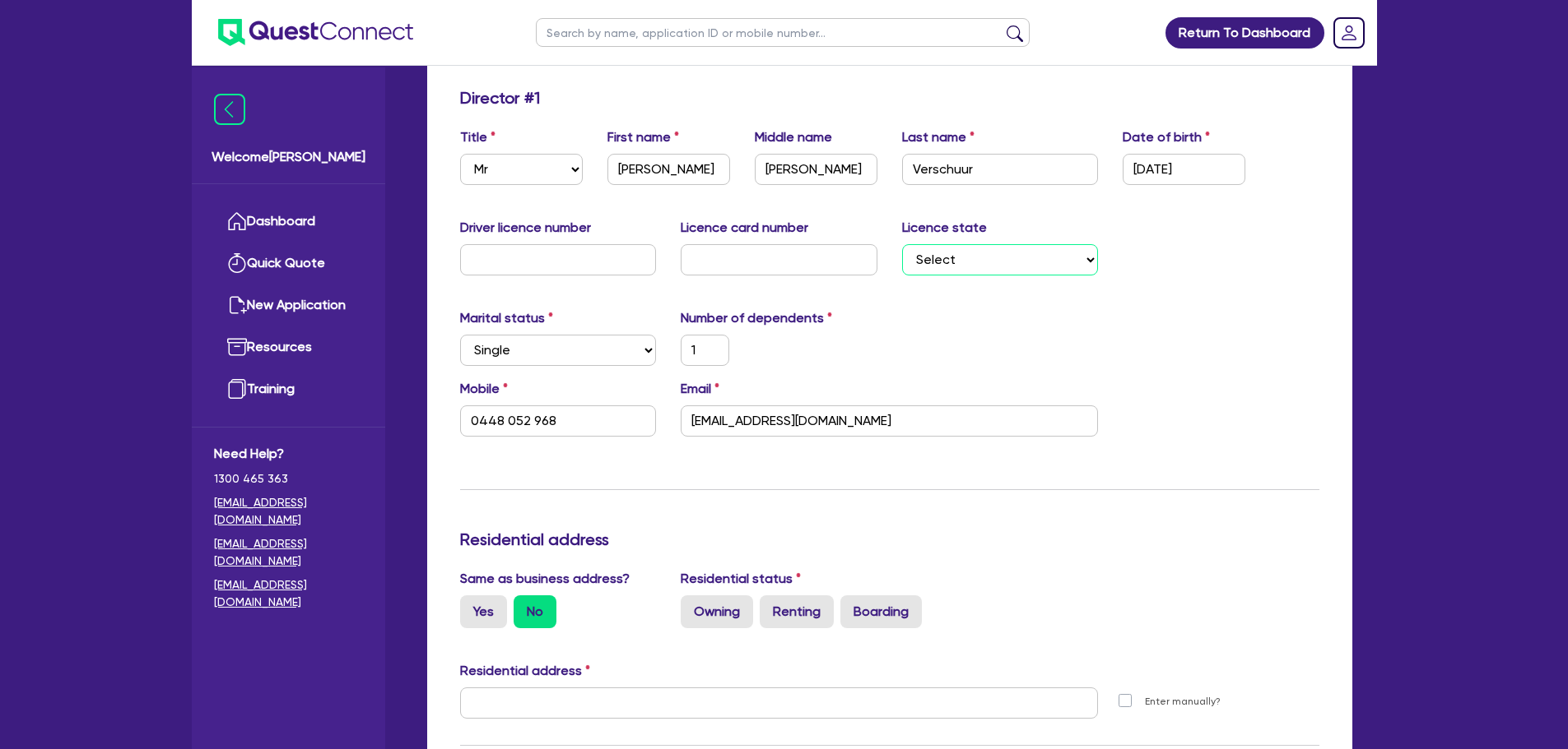
type input "0448 052 968"
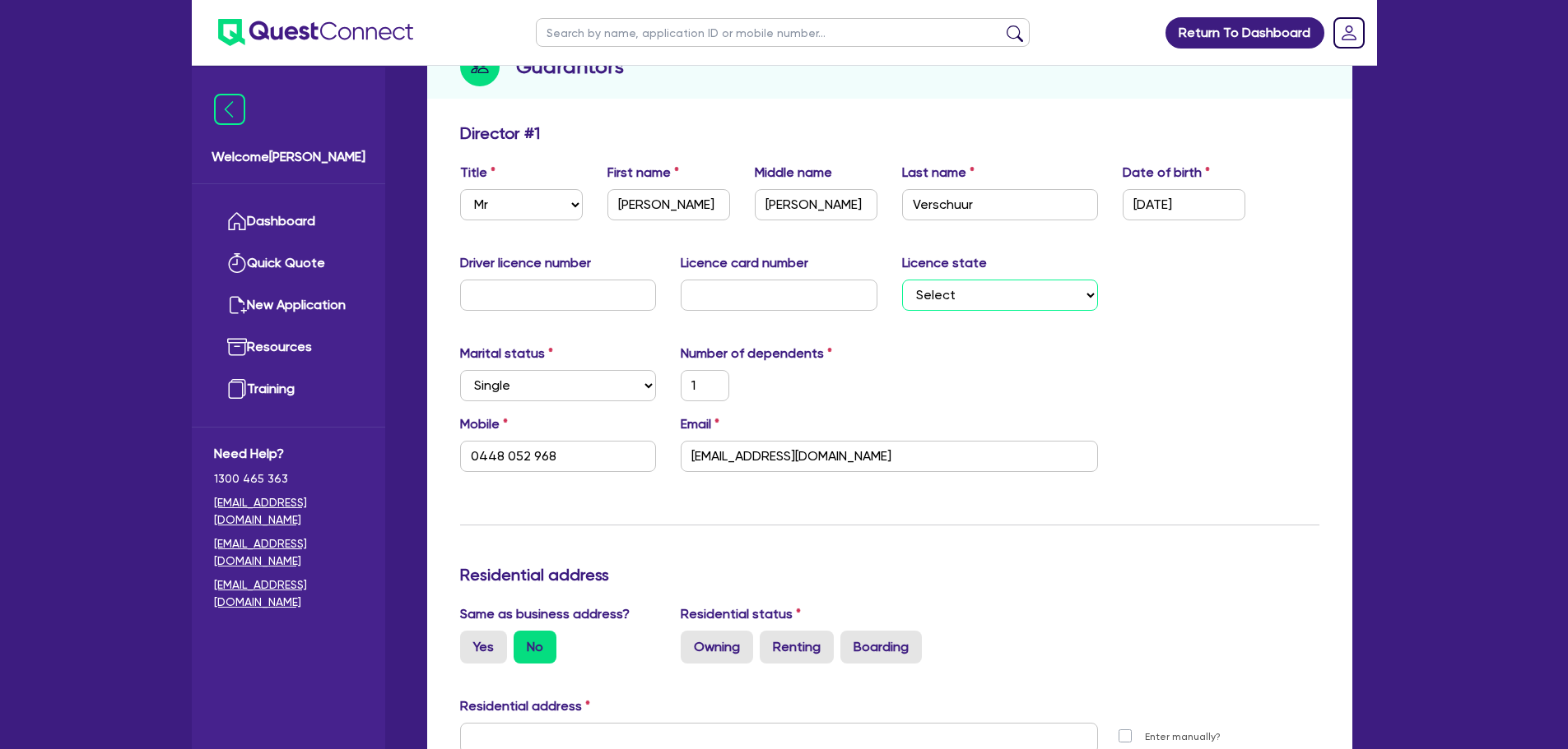
scroll to position [165, 0]
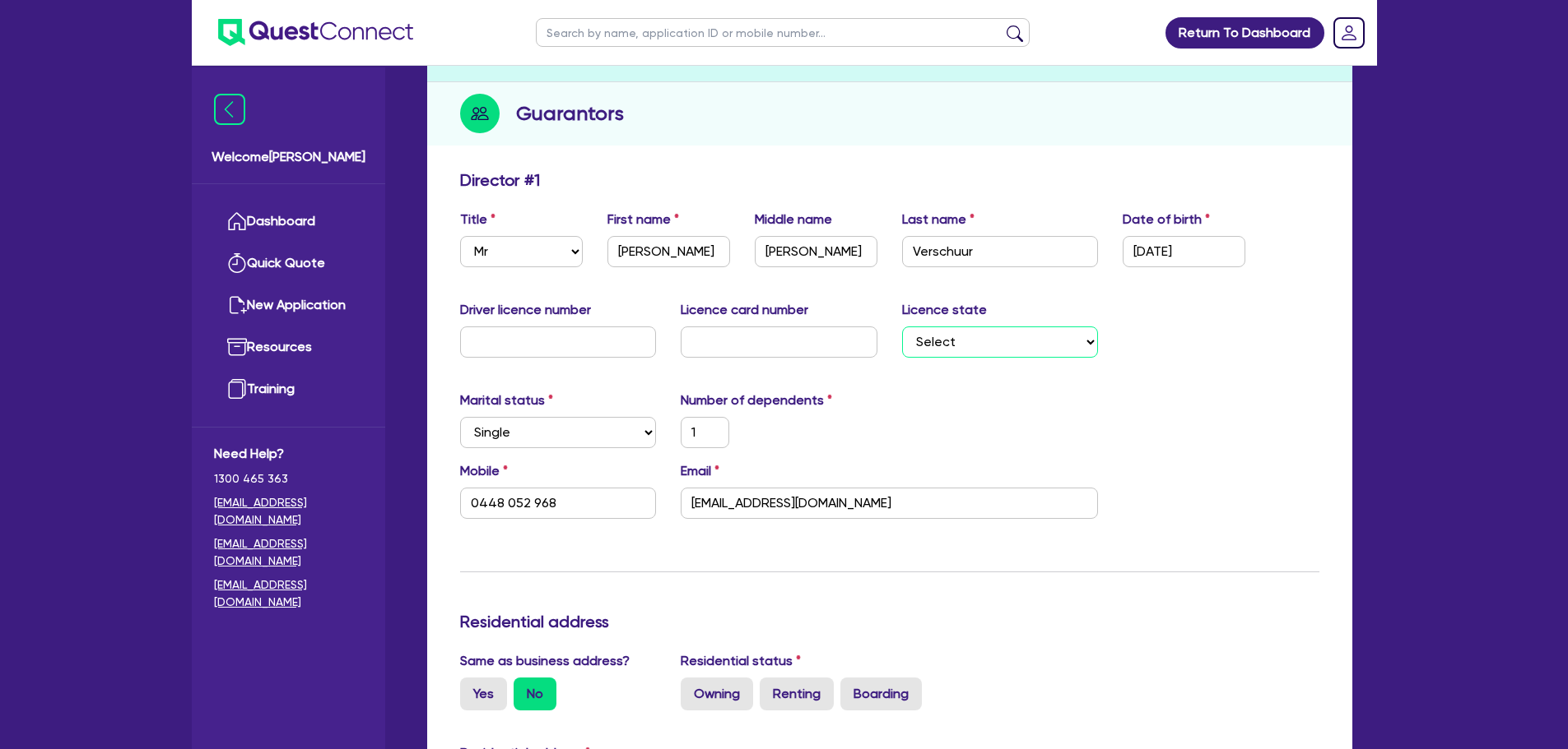
click at [926, 349] on select "Select NSW VIC QLD TAS ACT SA NT WA" at bounding box center [1000, 342] width 197 height 31
select select "TAS"
click at [902, 326] on select "Select NSW VIC QLD TAS ACT SA NT WA" at bounding box center [1000, 342] width 197 height 31
type input "1"
type input "0448 052 968"
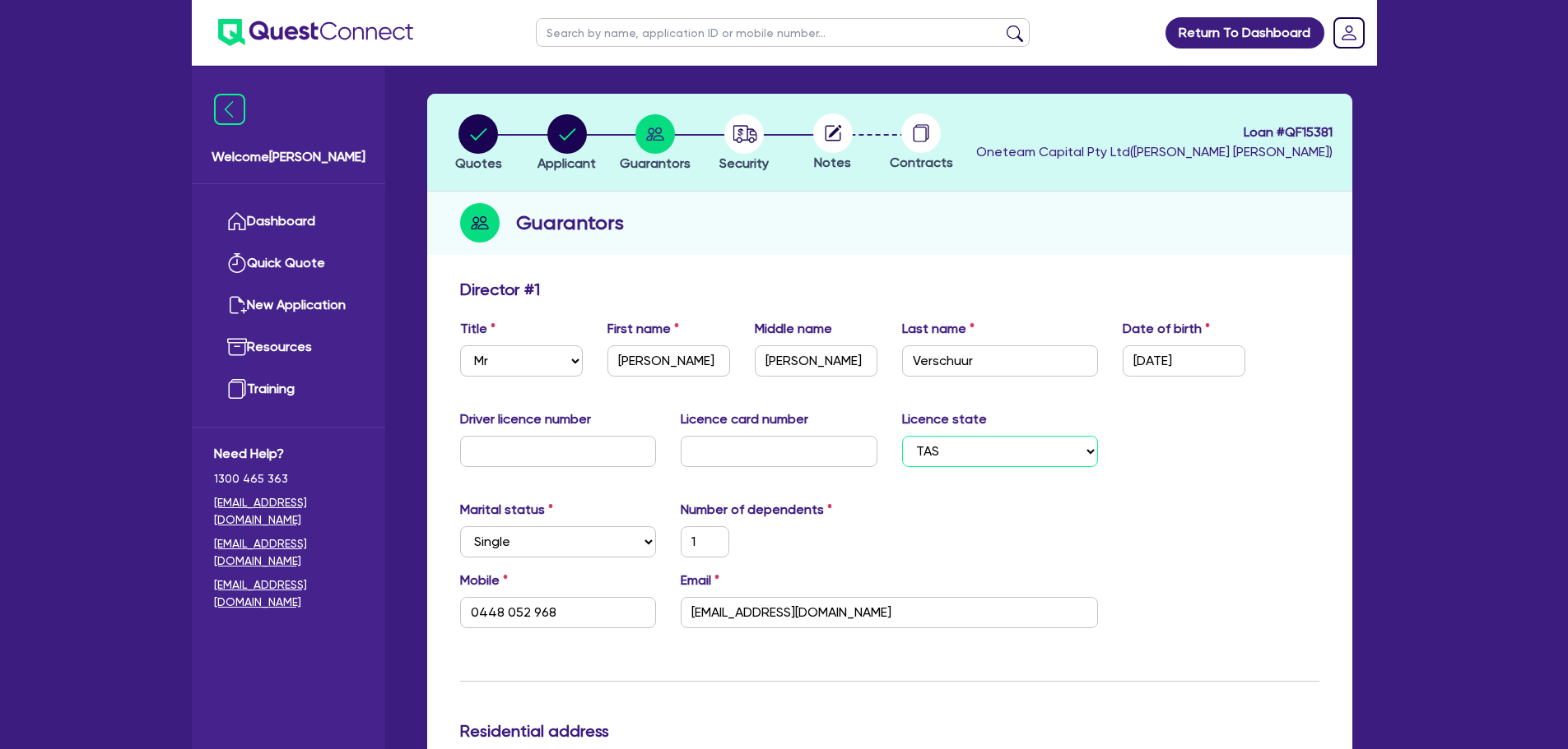
scroll to position [0, 0]
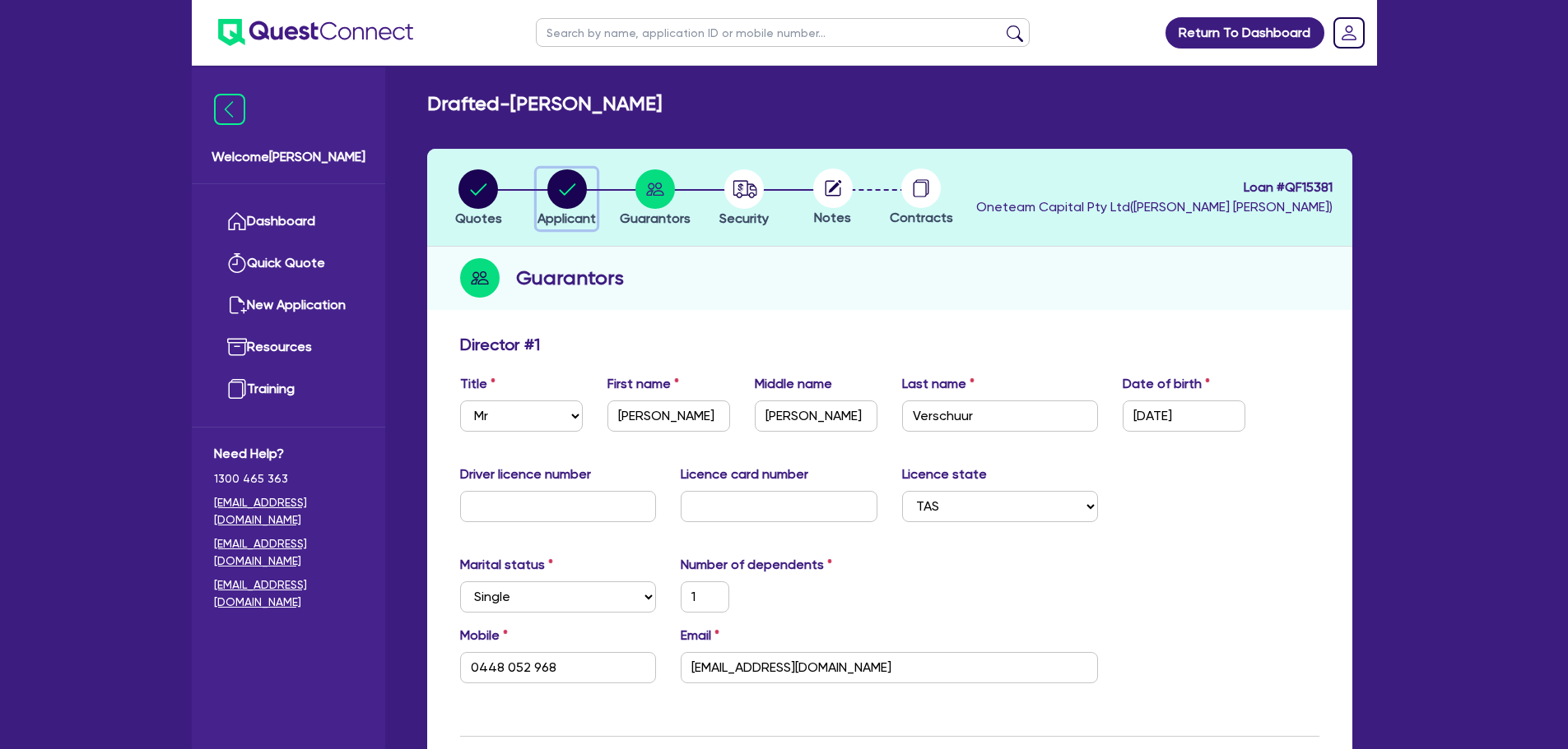
click at [565, 193] on icon "button" at bounding box center [567, 189] width 16 height 12
select select "SOLE_TRADER"
select select "BUILDING_CONSTRUCTION"
select select "TRADES_SERVICES_CONSUMERS"
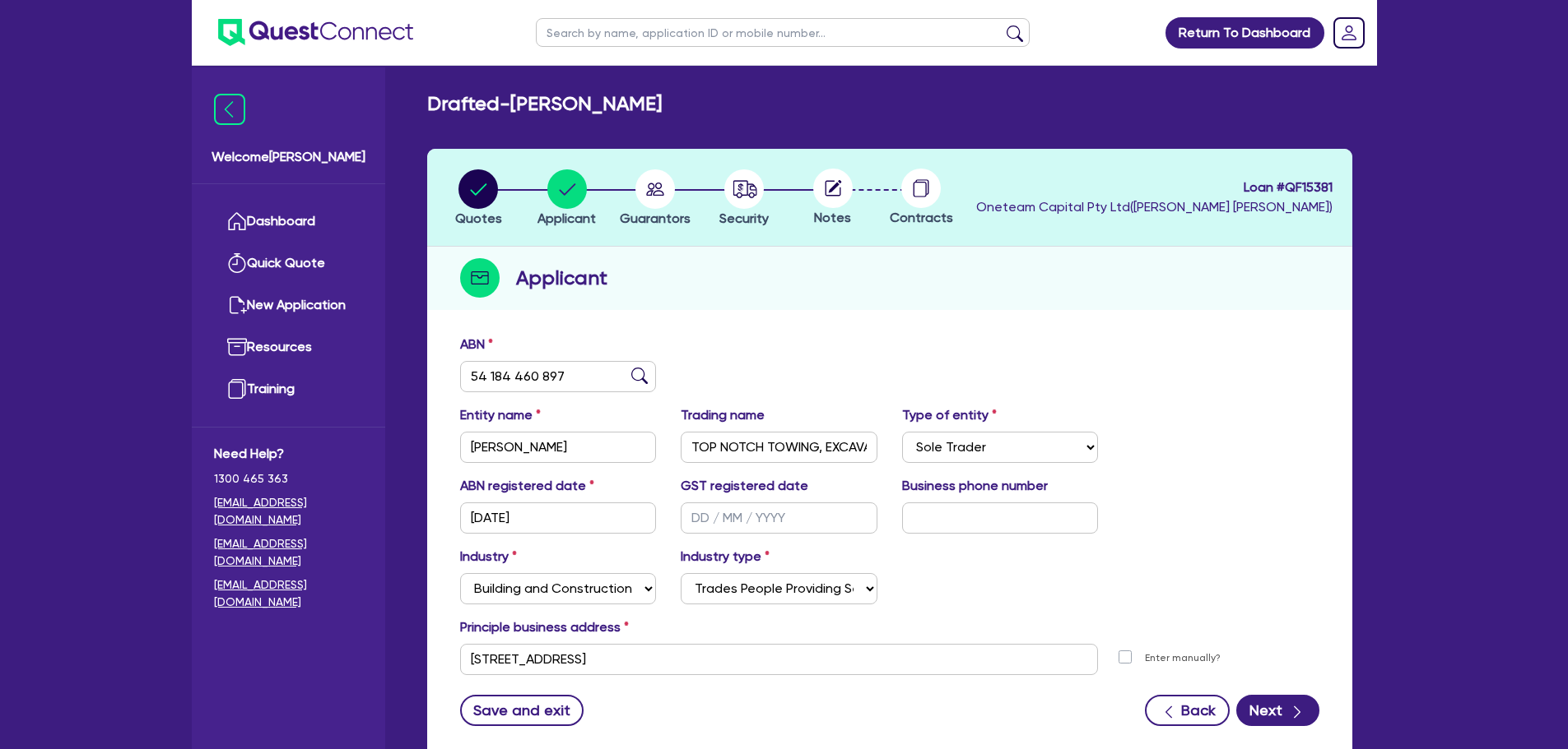
drag, startPoint x: 565, startPoint y: 193, endPoint x: 1027, endPoint y: 333, distance: 482.7
click at [1045, 329] on div "ABN 54 184 460 897 Entity name VERSCHUUR, MICHAEL PETER Trading name TOP NOTCH …" at bounding box center [890, 542] width 925 height 433
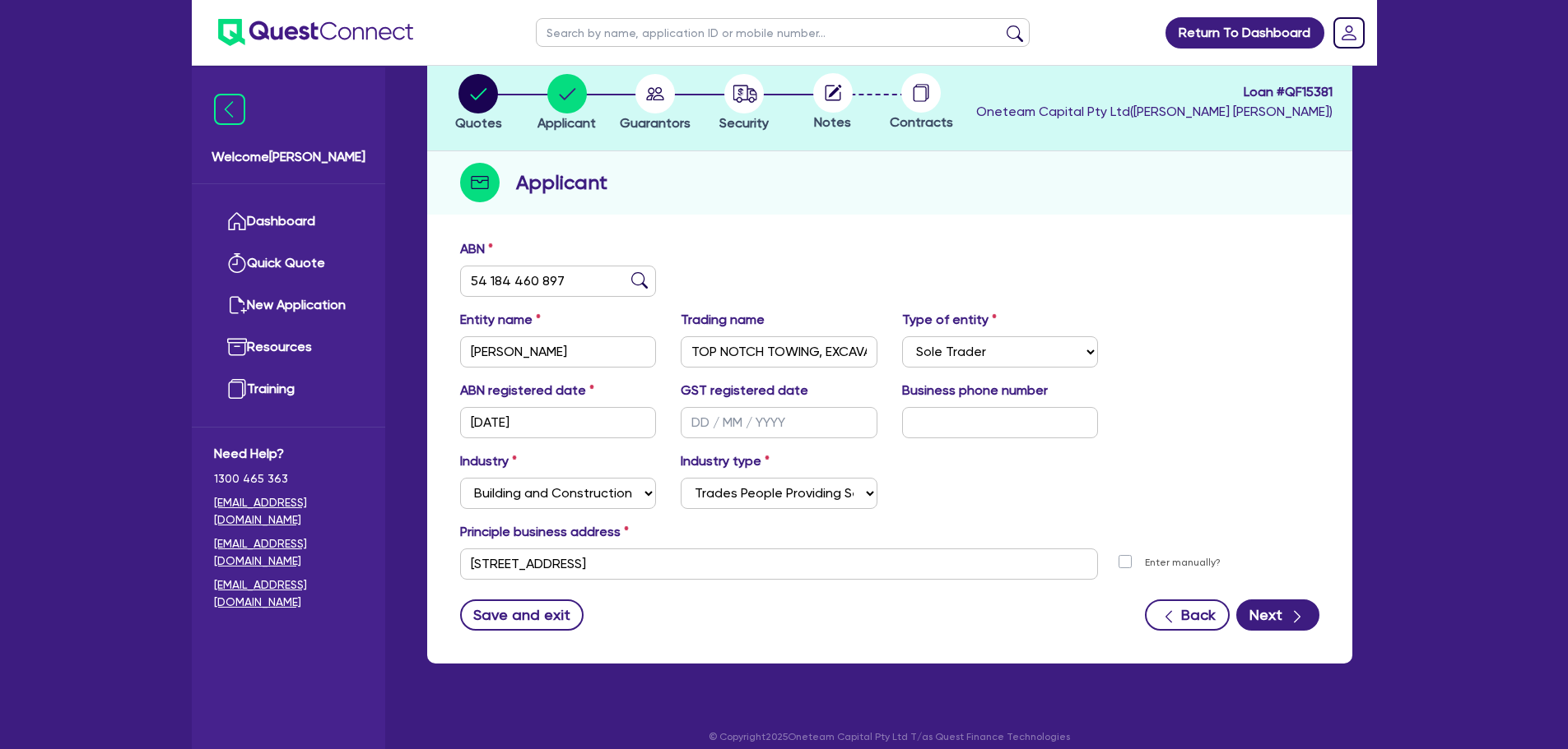
scroll to position [110, 0]
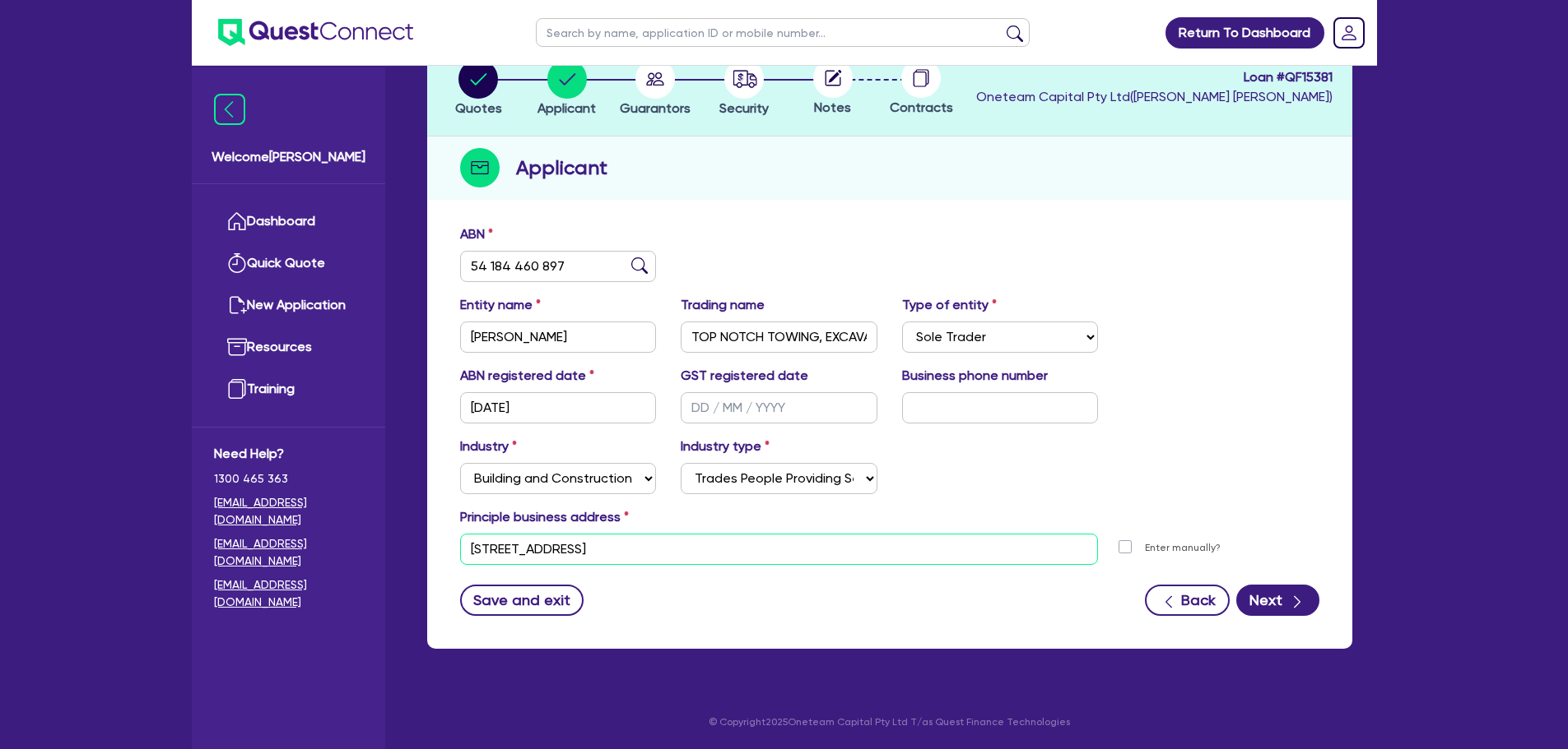
drag, startPoint x: 688, startPoint y: 555, endPoint x: 373, endPoint y: 552, distance: 315.0
click at [373, 552] on div "Welcome Rob Dashboard Quick Quote New Application Ref Company Ref Salesperson R…" at bounding box center [784, 319] width 1185 height 859
click at [622, 558] on input "11 York St Sydney NSW 2000" at bounding box center [779, 549] width 639 height 31
click at [673, 545] on input "11 York St Sydney NSW 2000" at bounding box center [779, 549] width 639 height 31
drag, startPoint x: 670, startPoint y: 544, endPoint x: 467, endPoint y: 546, distance: 203.0
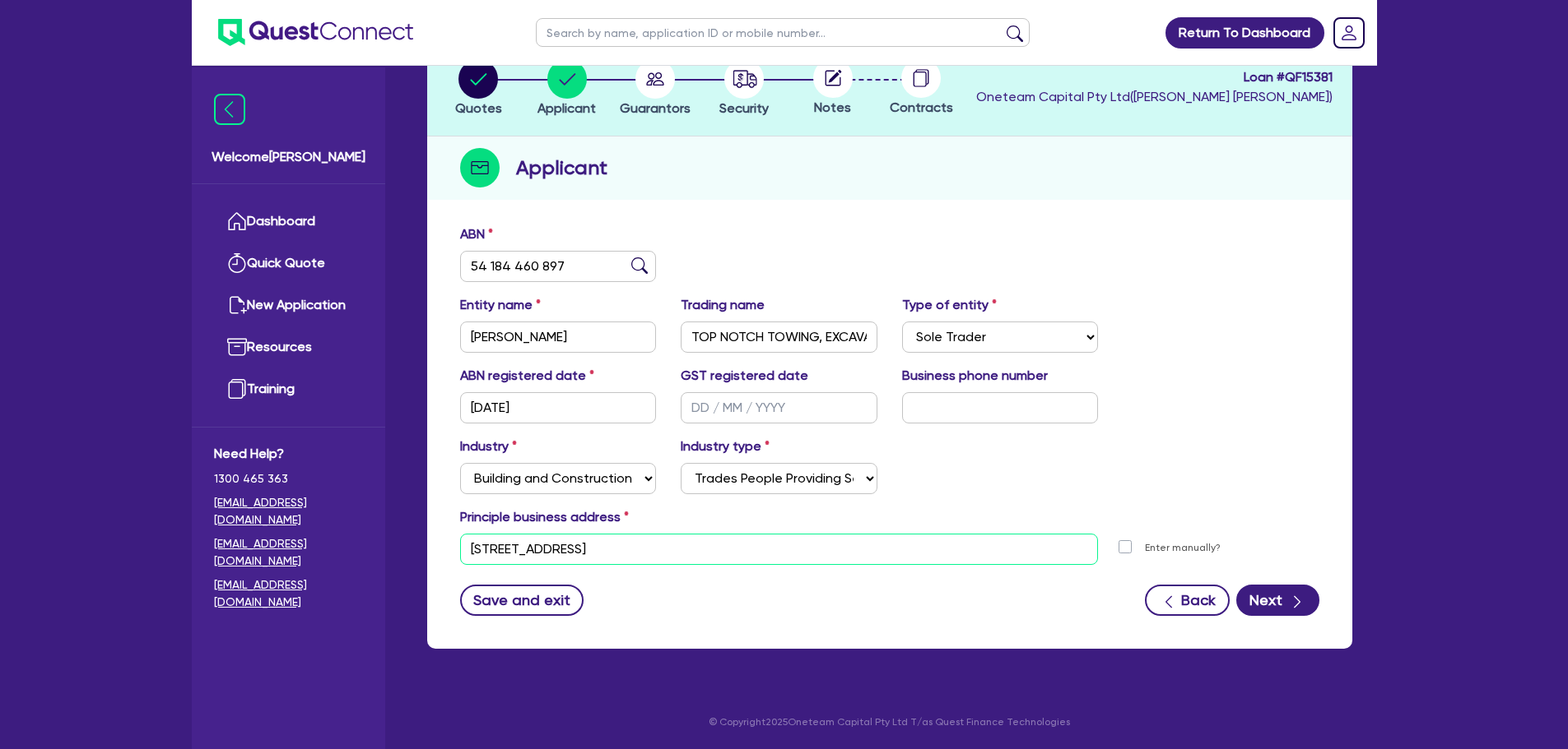
click at [467, 546] on input "11 York St Sydney NSW 2000" at bounding box center [779, 549] width 639 height 31
click at [641, 581] on form "ABN 54 184 460 897 Entity name VERSCHUUR, MICHAEL PETER Trading name TOP NOTCH …" at bounding box center [890, 420] width 859 height 392
drag, startPoint x: 672, startPoint y: 539, endPoint x: 449, endPoint y: 553, distance: 223.4
click at [449, 553] on div "11 York St Sydney NSW 2000" at bounding box center [779, 549] width 664 height 31
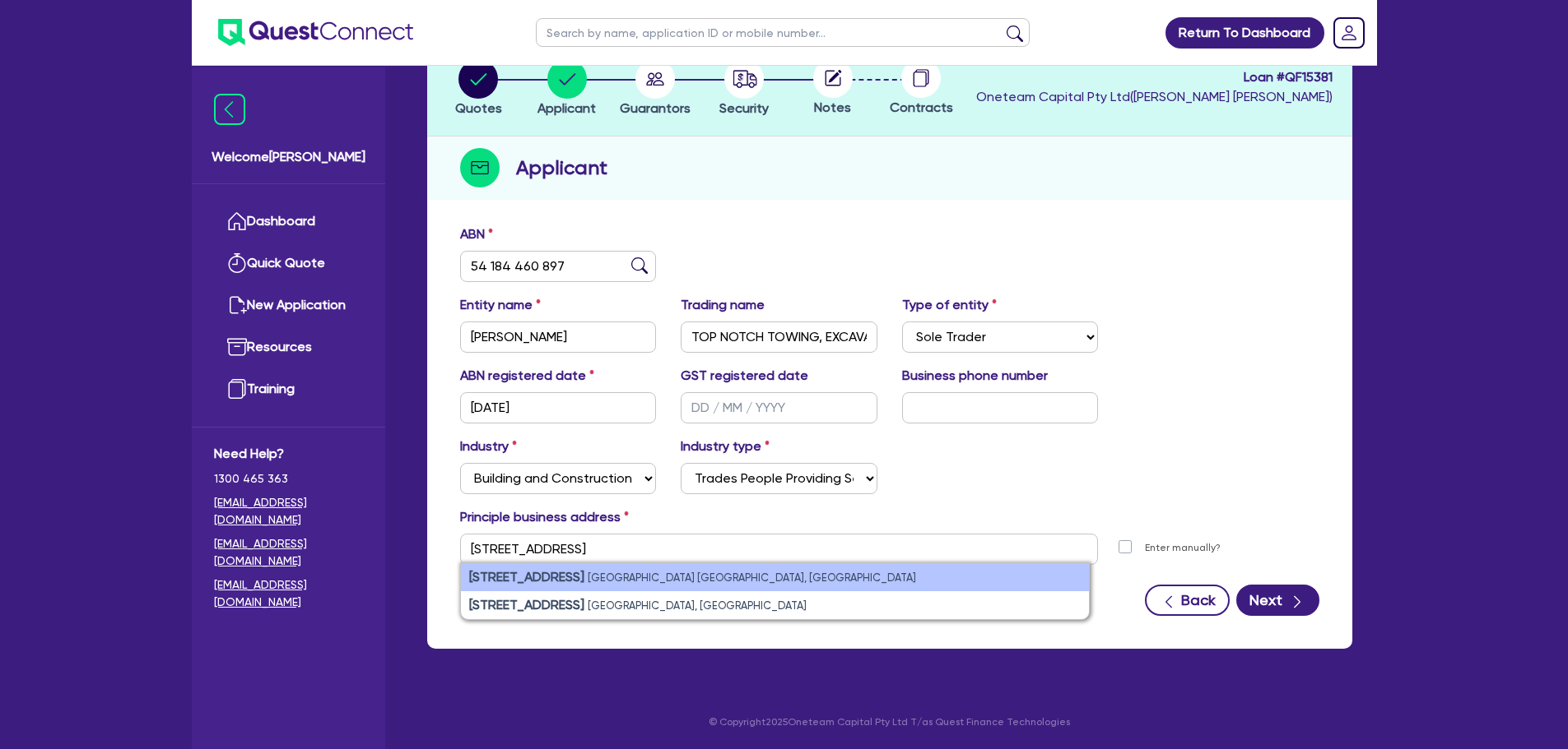
click at [655, 571] on small "Kingston TAS, Australia" at bounding box center [752, 578] width 328 height 13
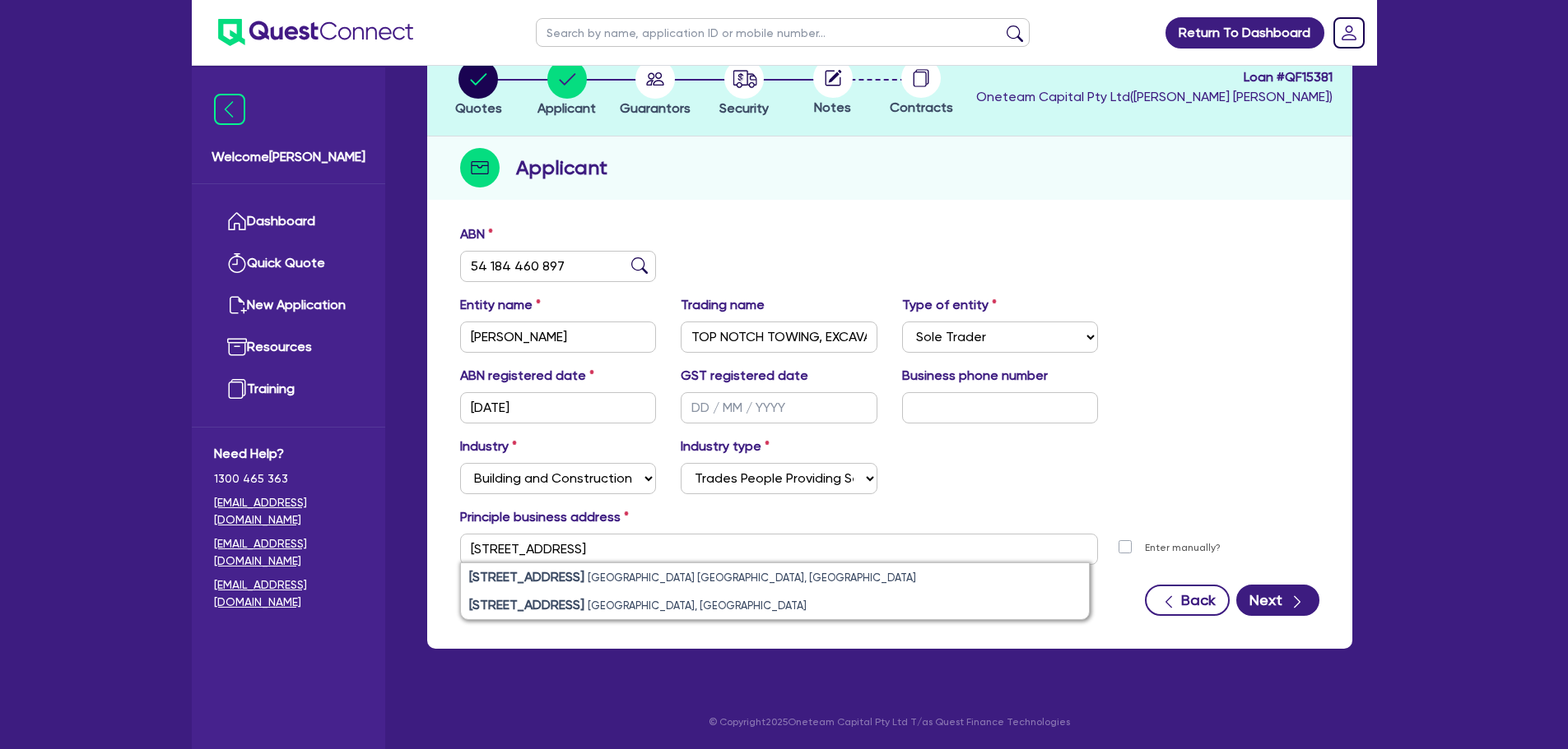
type input "51 Scotts Rd Kingston TAS 7050"
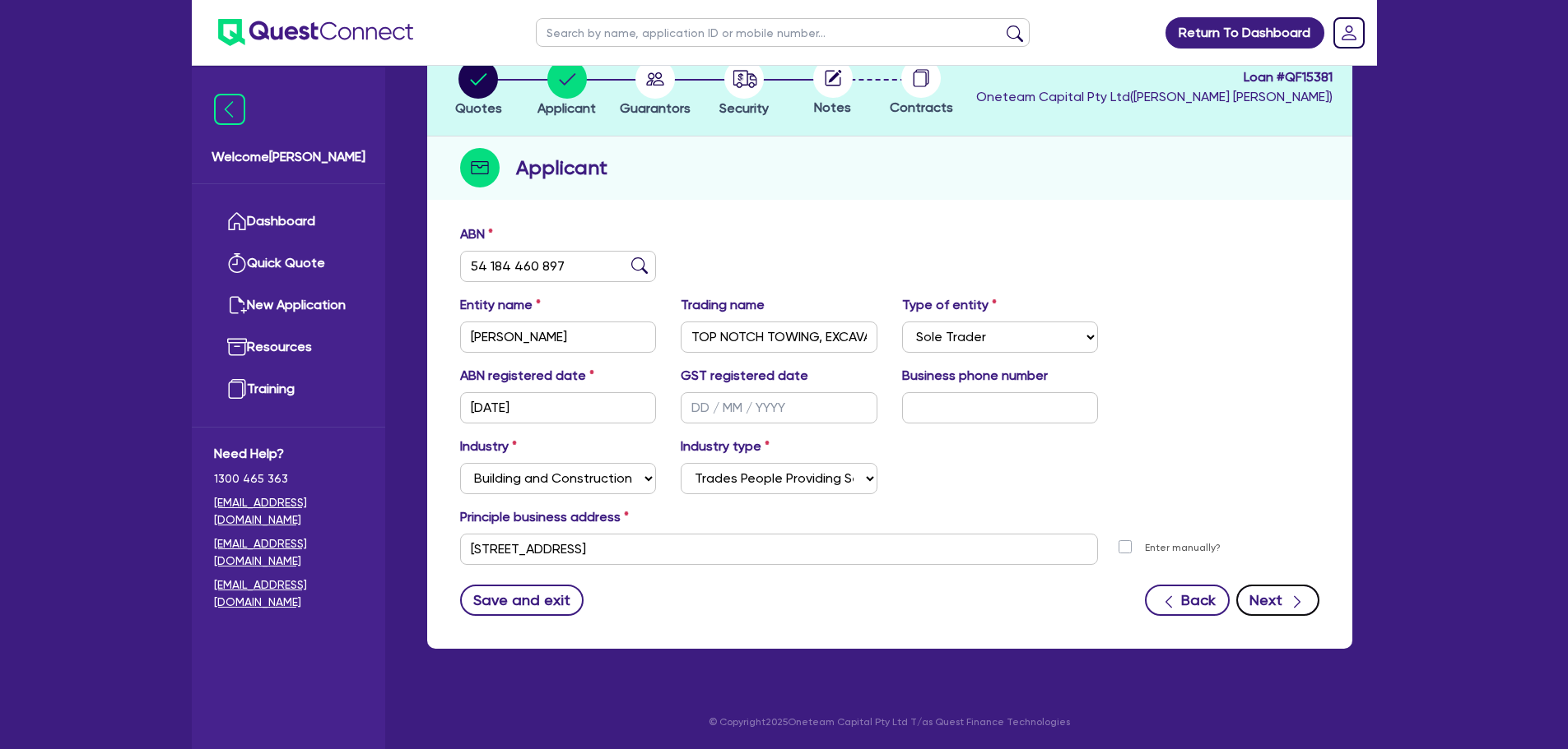
click at [1274, 595] on button "Next" at bounding box center [1277, 600] width 83 height 31
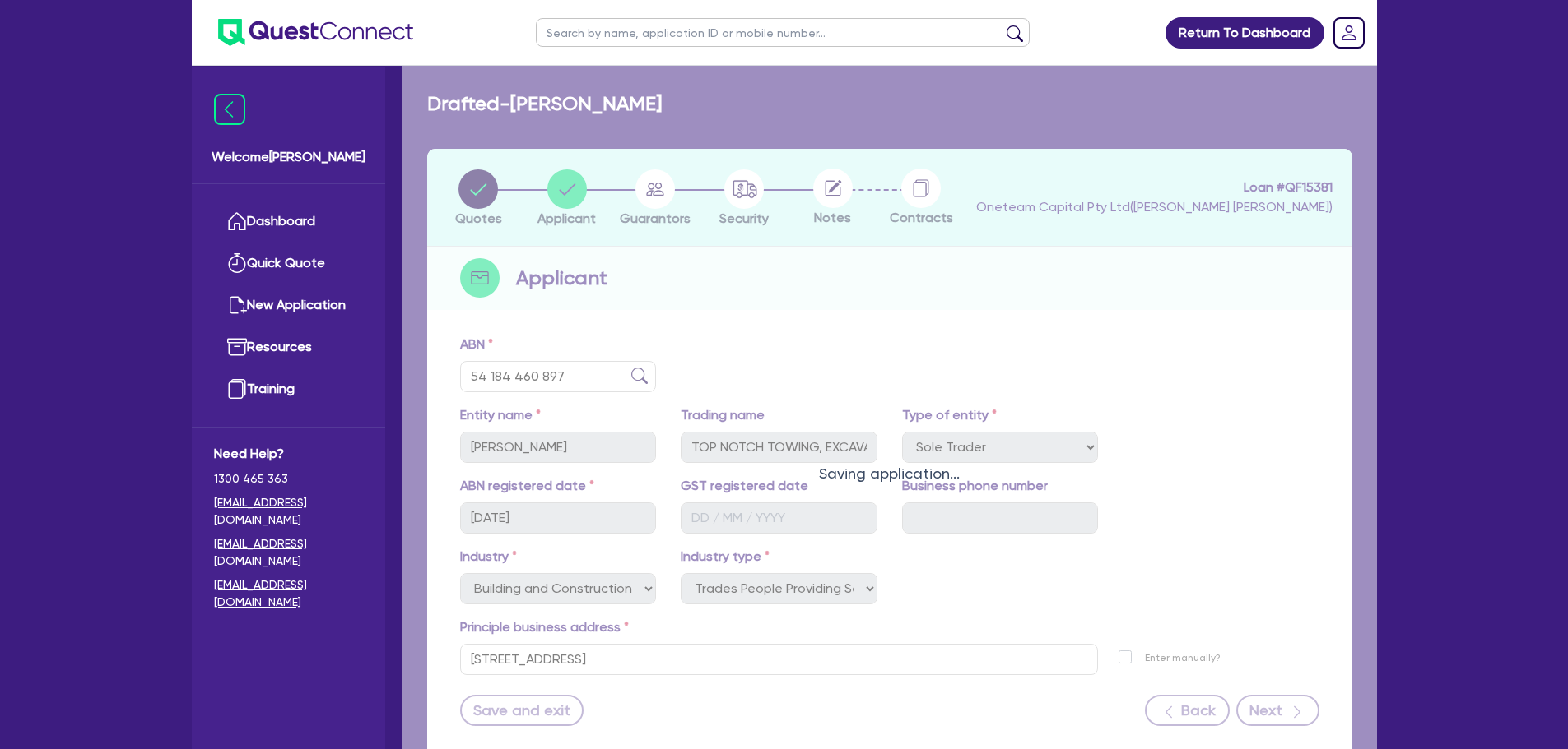
select select "MR"
select select "TAS"
select select "SINGLE"
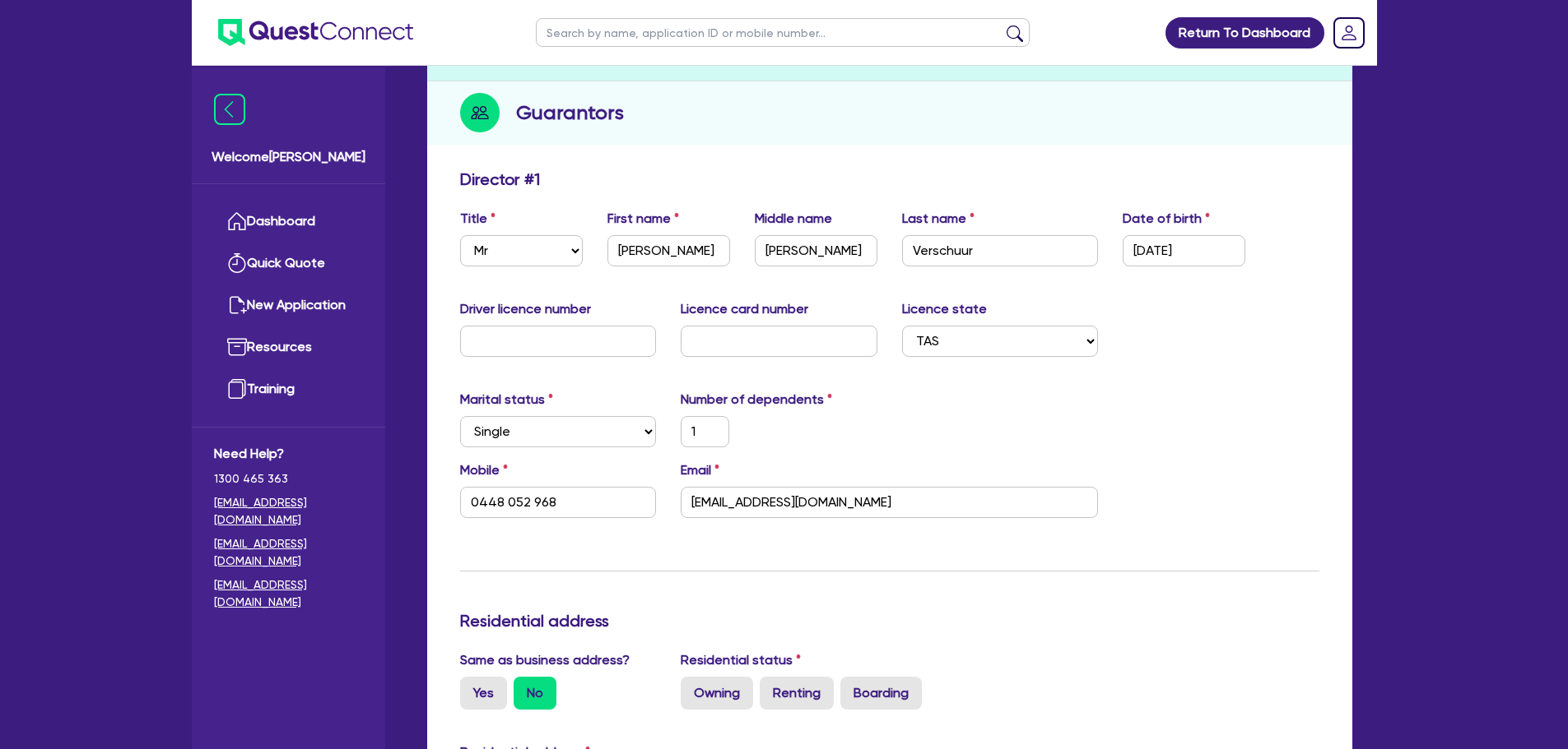
scroll to position [576, 0]
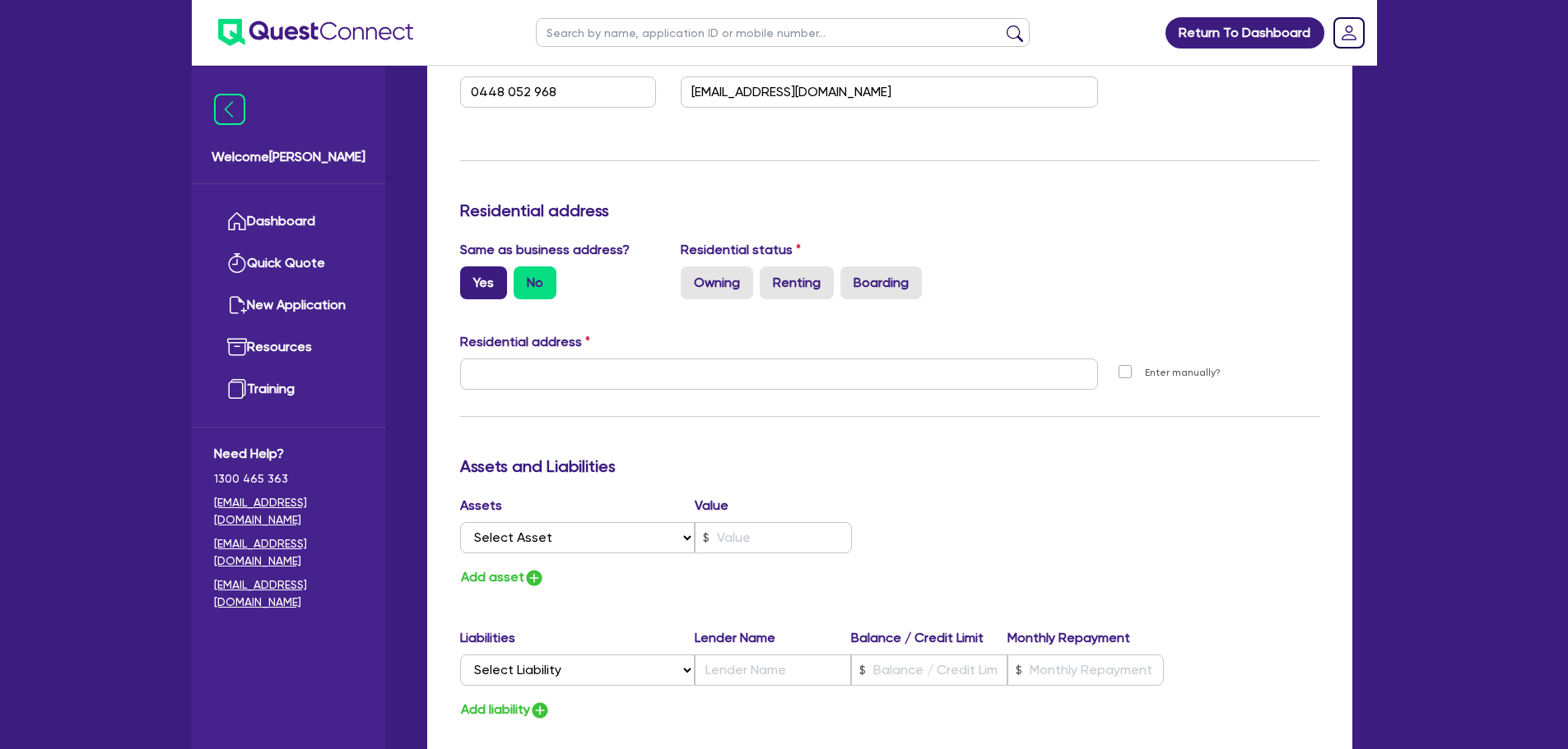
click at [478, 277] on label "Yes" at bounding box center [483, 282] width 46 height 33
click at [470, 277] on input "Yes" at bounding box center [466, 272] width 11 height 11
radio input "true"
type input "1"
type input "0448 052 968"
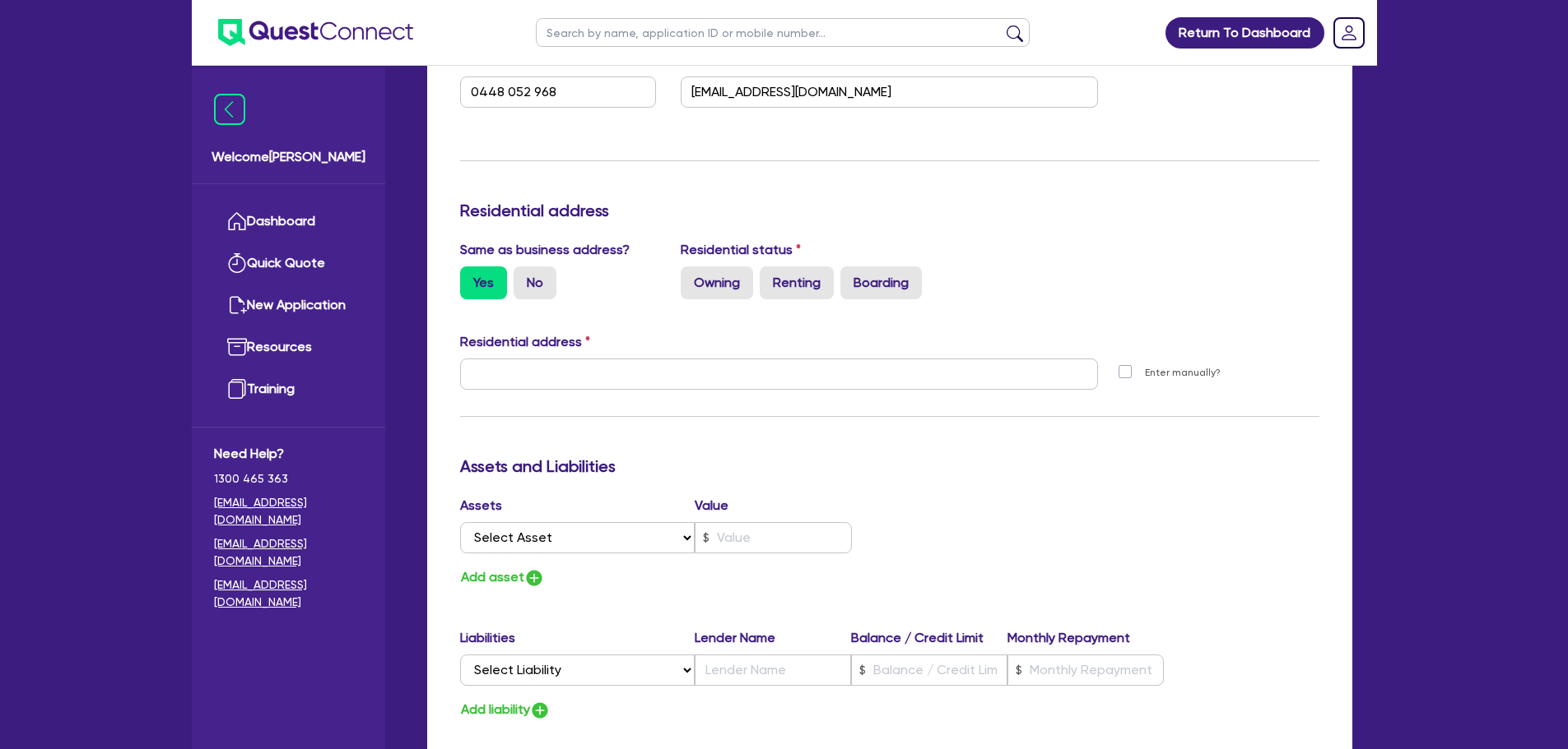
type input "51 Scotts Rd Kingston TAS 7050"
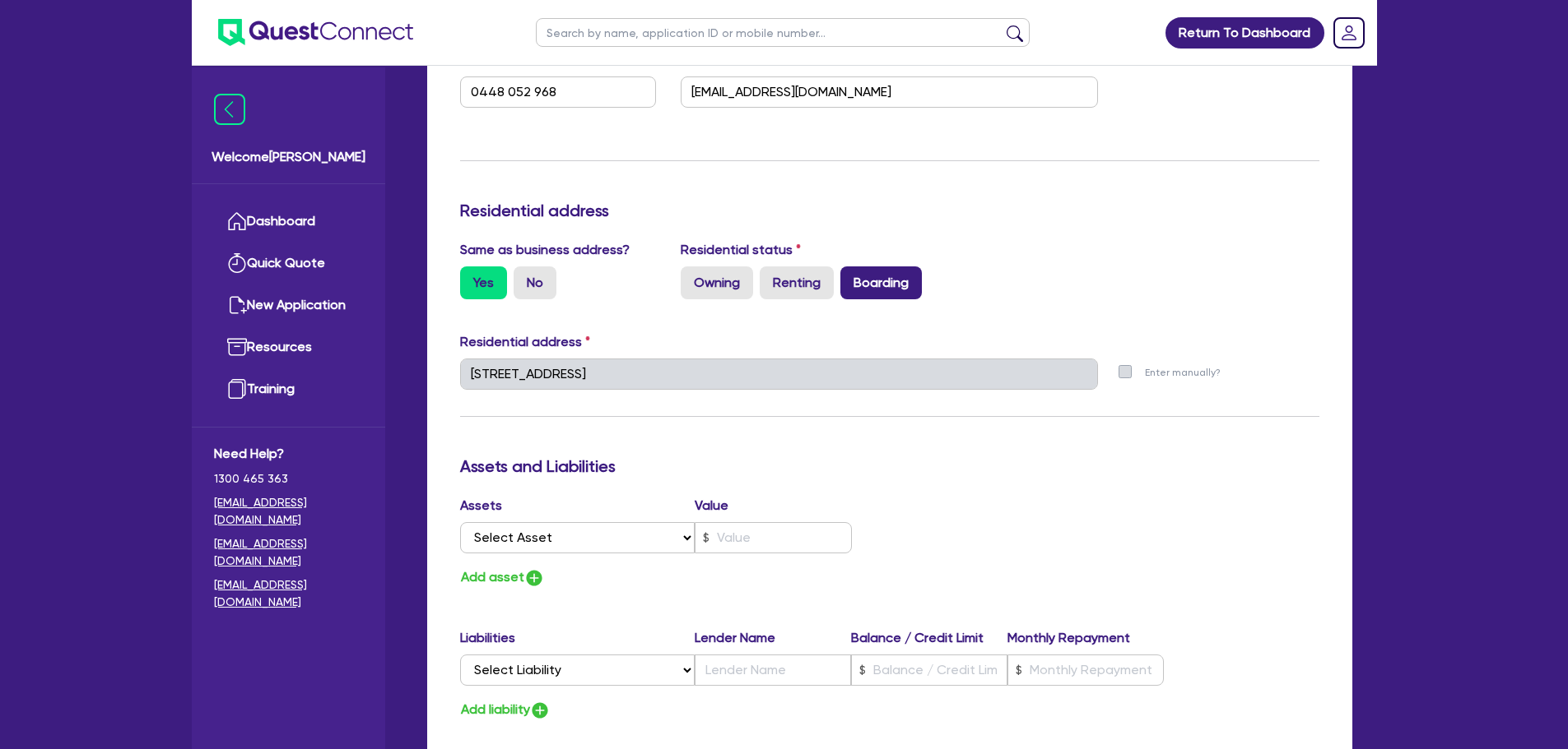
click at [887, 280] on label "Boarding" at bounding box center [881, 282] width 81 height 33
click at [851, 277] on input "Boarding" at bounding box center [846, 272] width 11 height 11
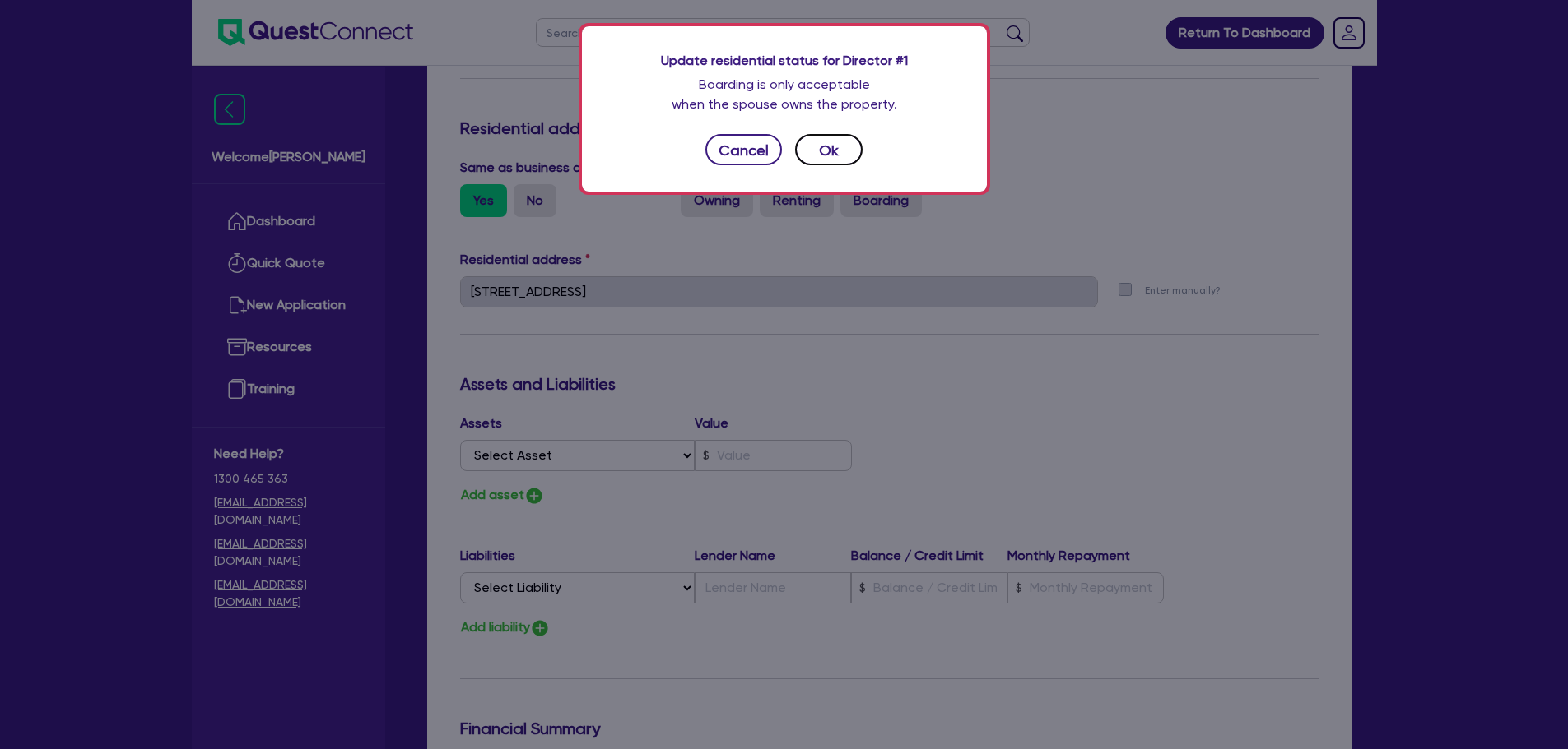
click at [827, 152] on button "Ok" at bounding box center [829, 149] width 67 height 31
type input "1"
type input "0448 052 968"
radio input "true"
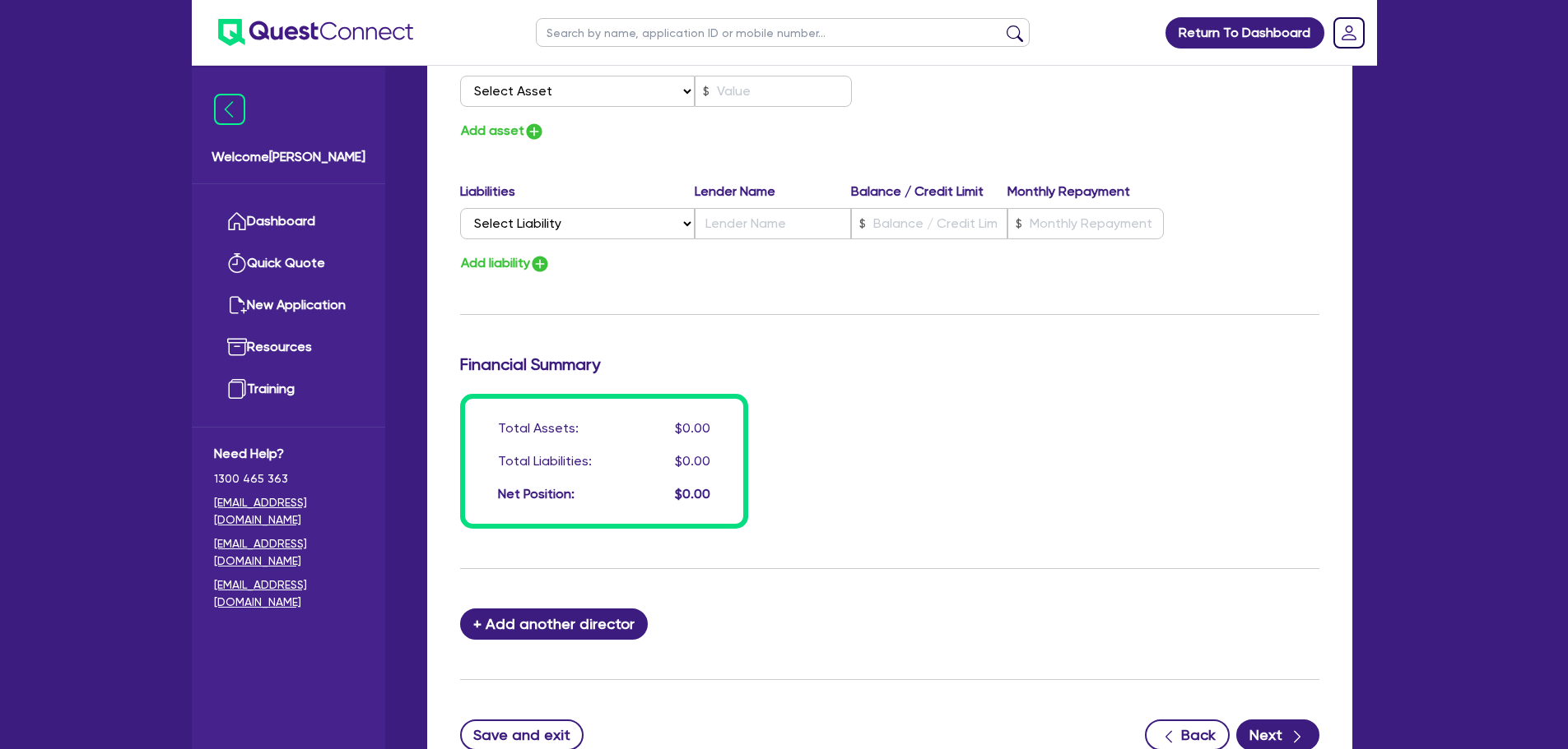
scroll to position [1157, 0]
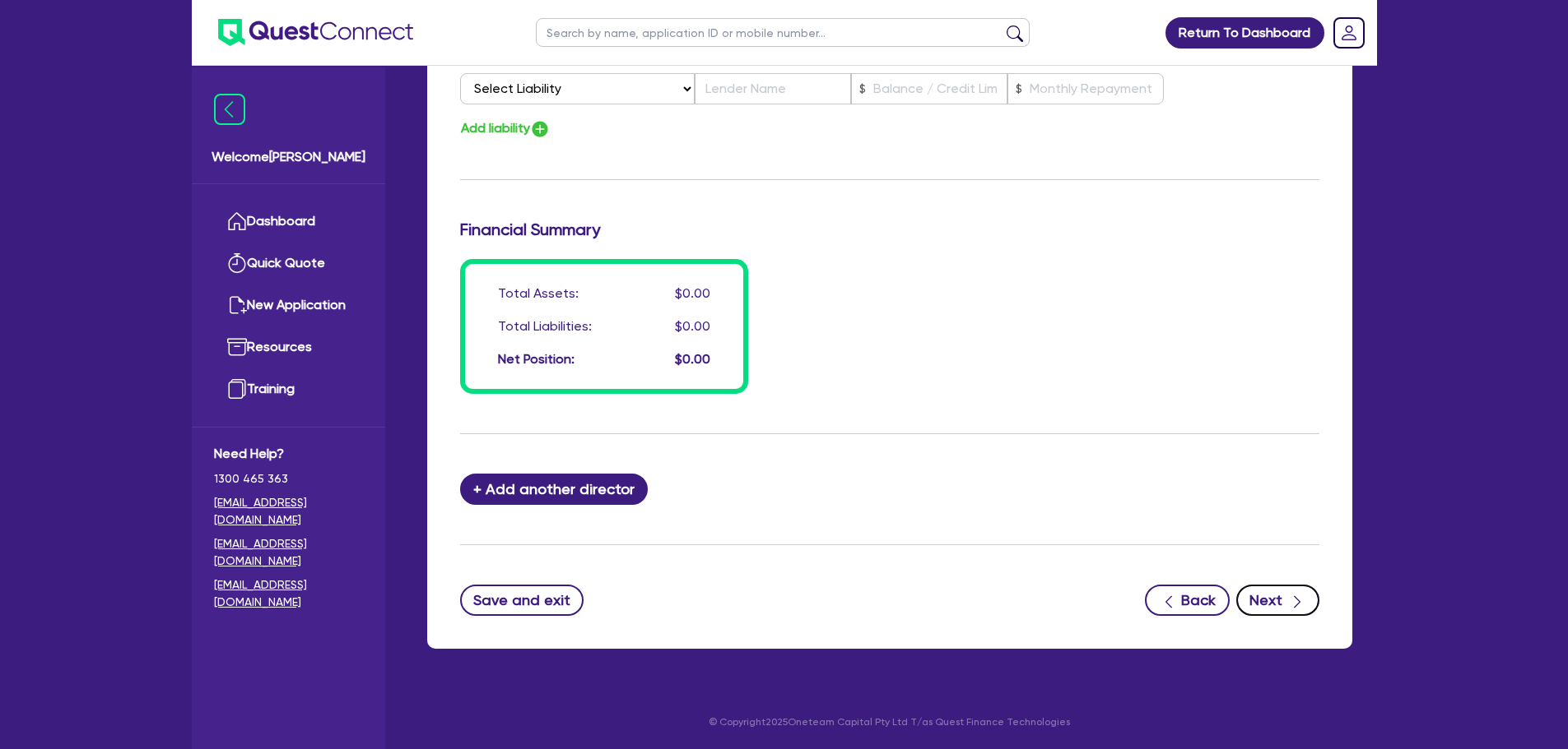
click at [1293, 599] on icon "button" at bounding box center [1297, 602] width 16 height 16
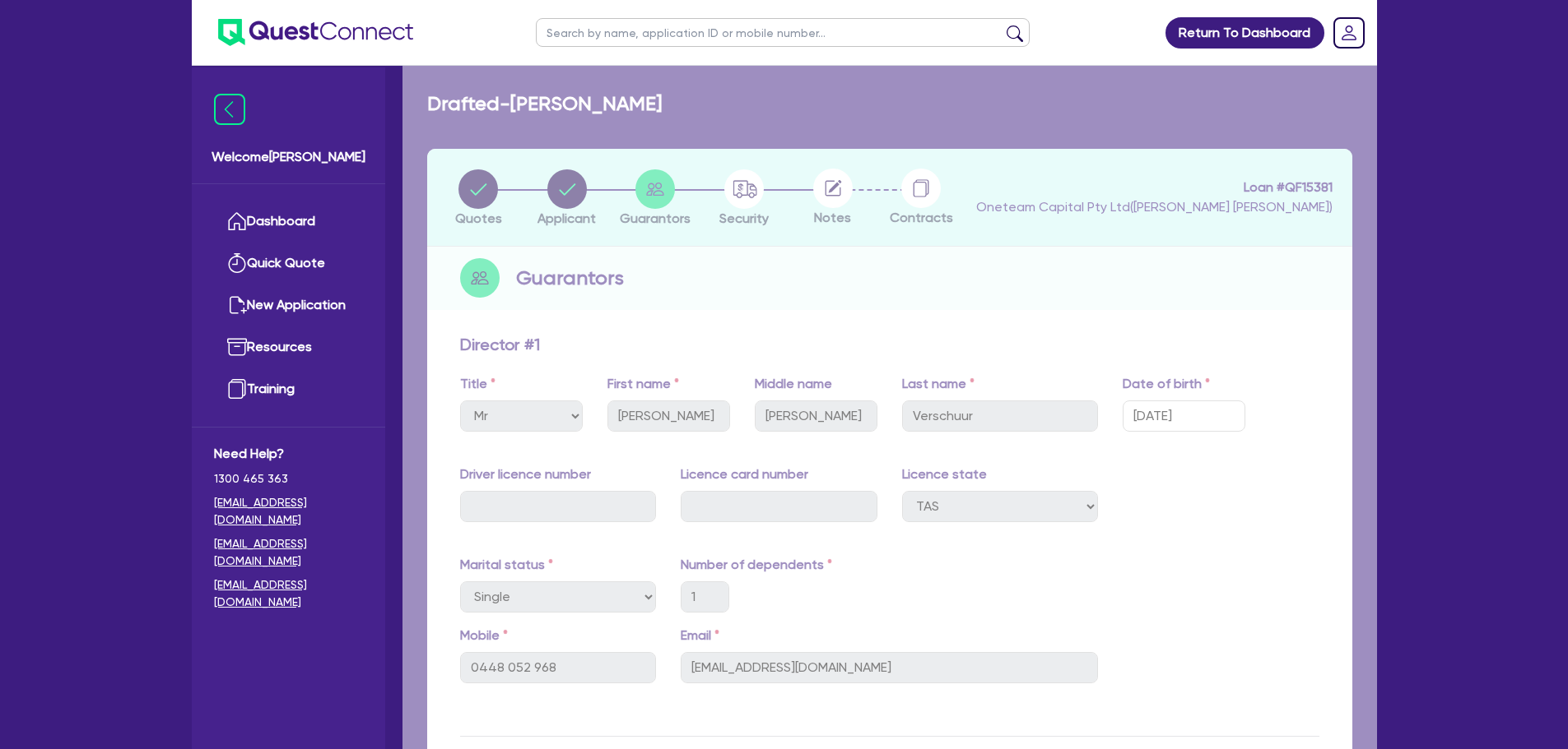
select select "PRIMARY_ASSETS"
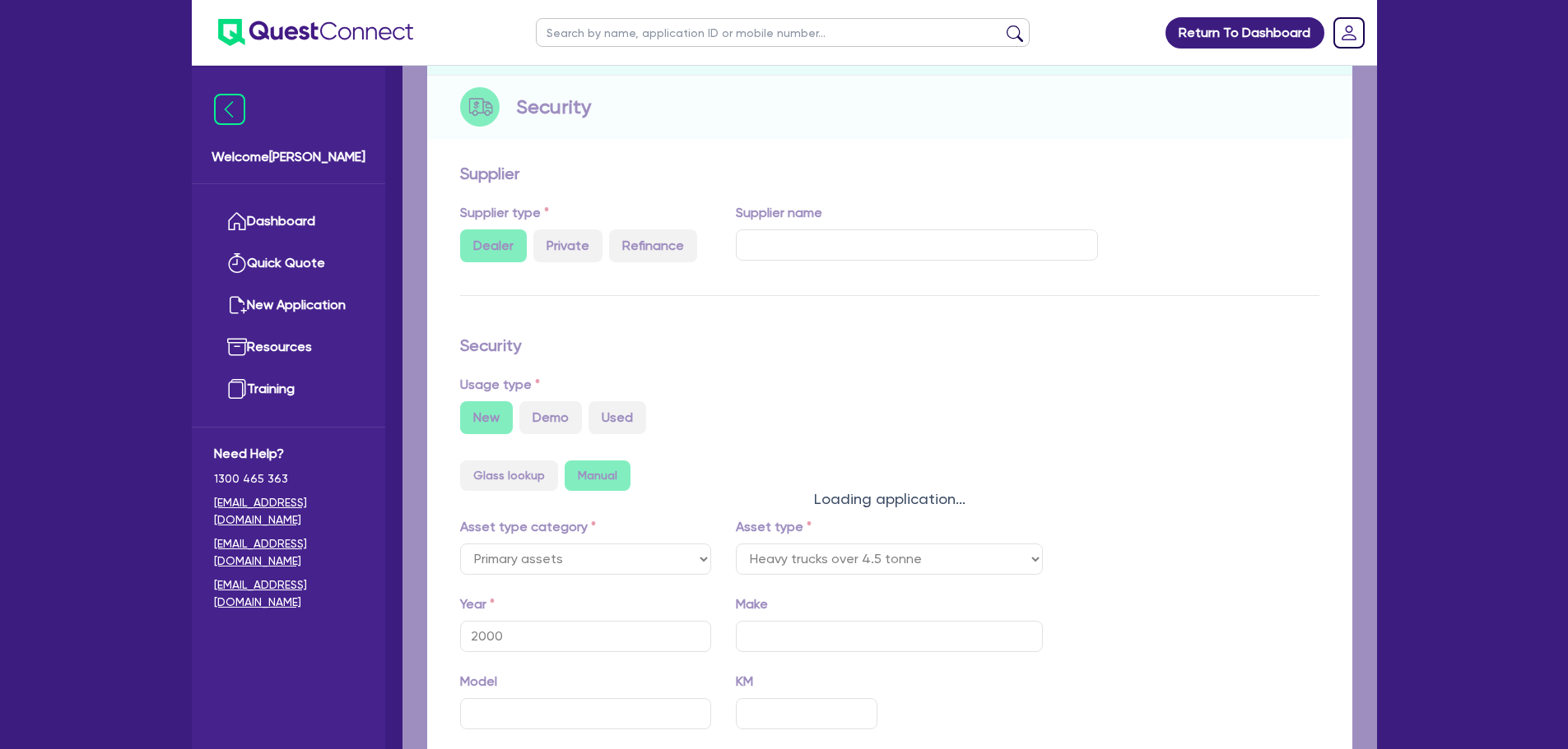
select select "HEAVY_TRUCKS"
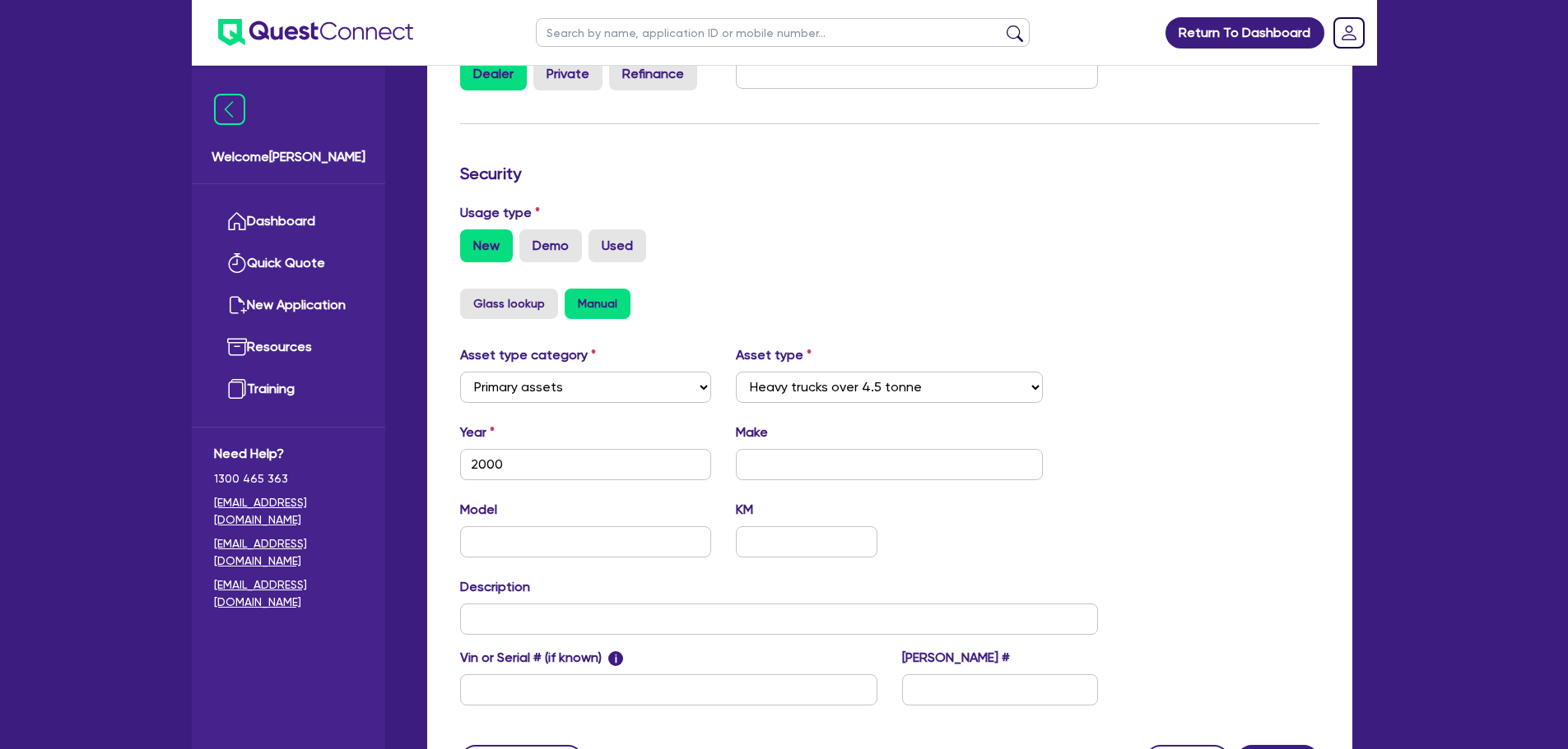
scroll to position [500, 0]
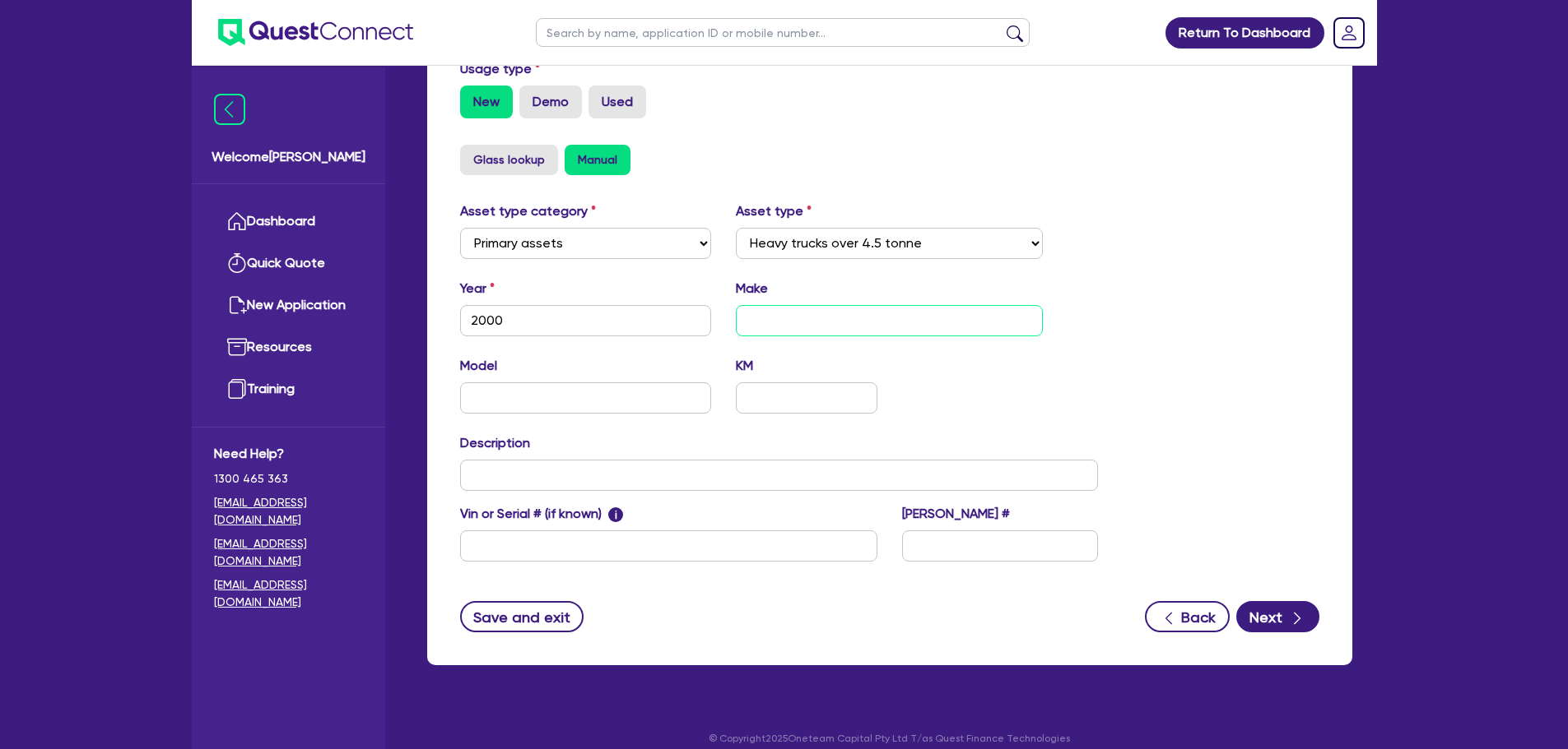
click at [782, 317] on input "text" at bounding box center [889, 321] width 307 height 31
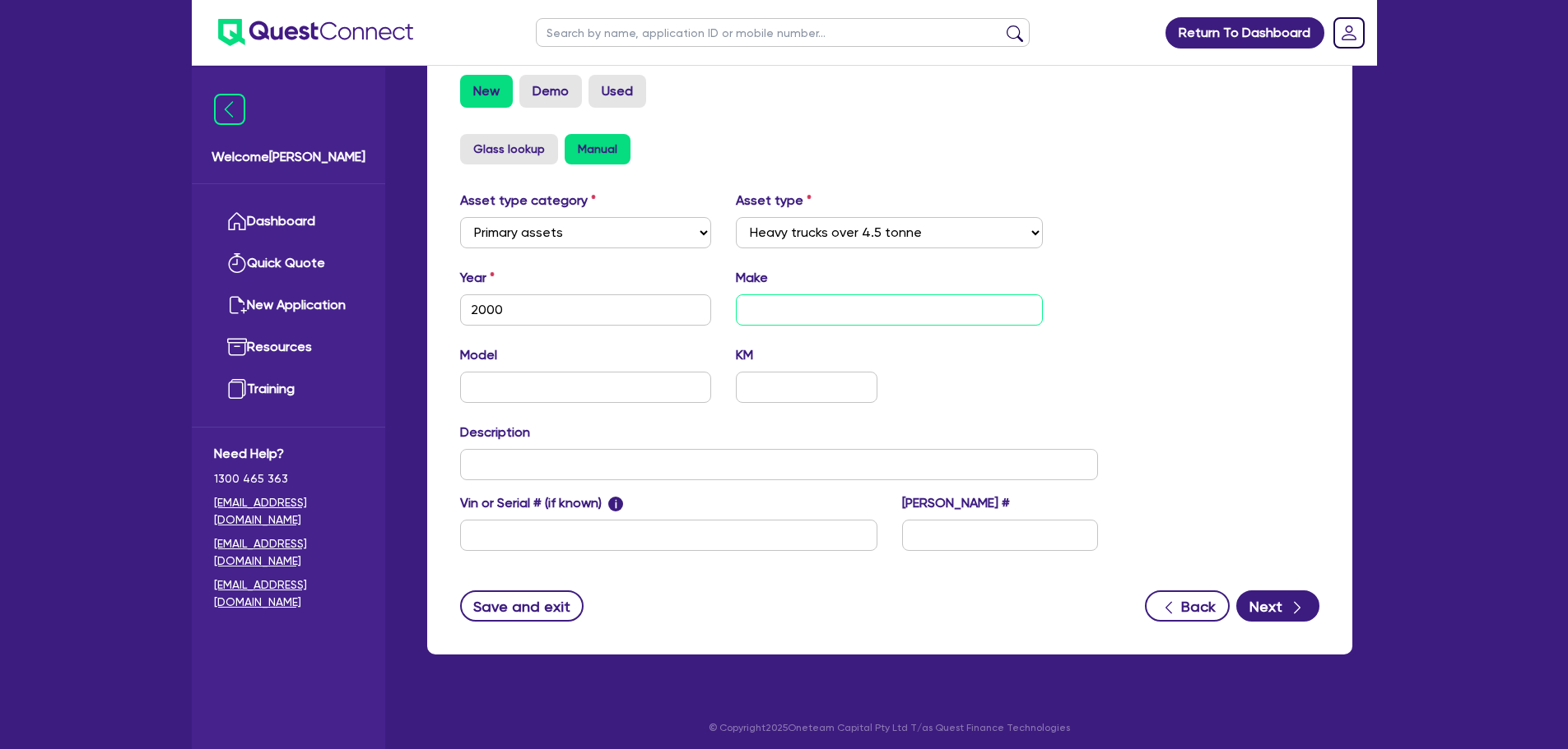
scroll to position [517, 0]
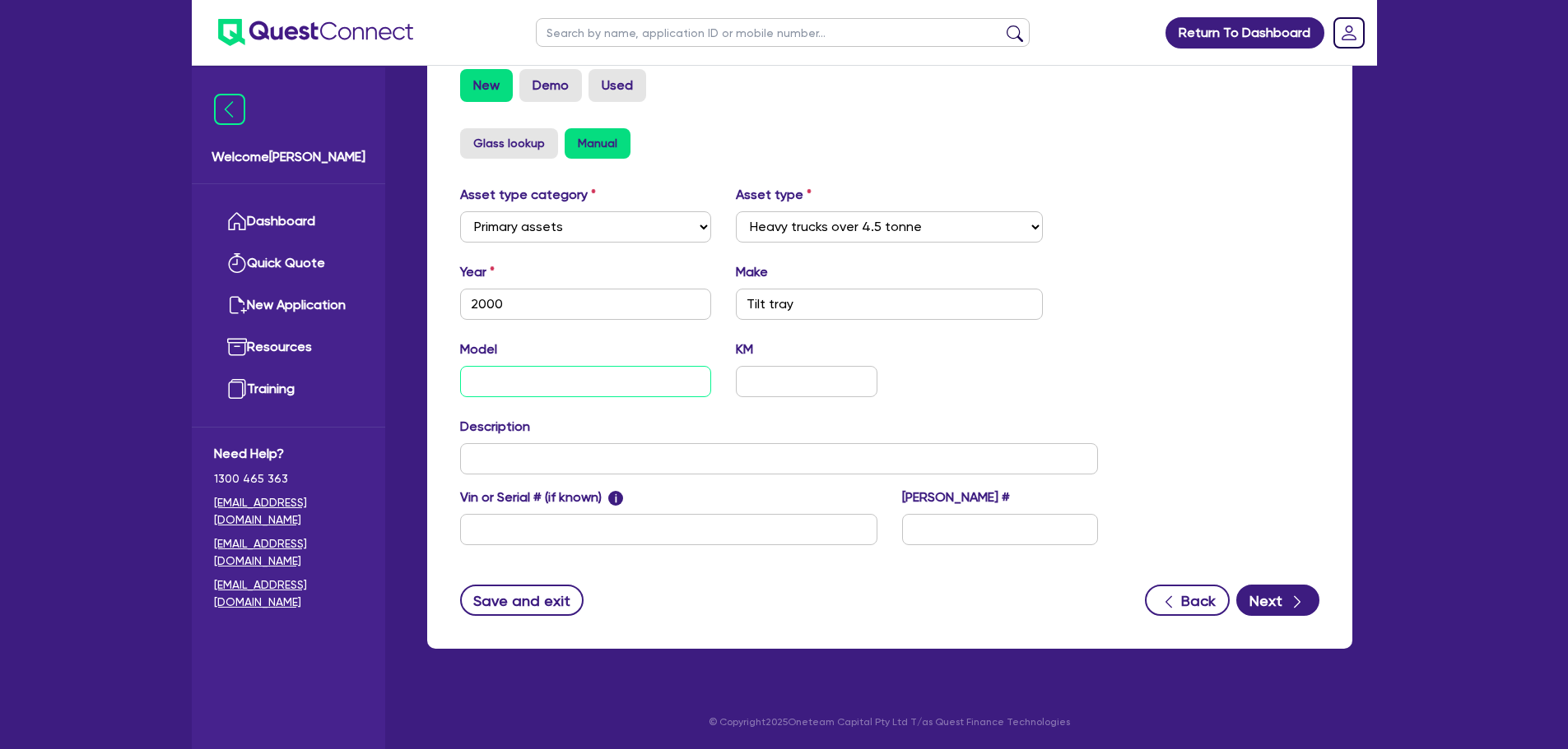
click at [588, 382] on input "text" at bounding box center [586, 382] width 252 height 31
drag, startPoint x: 863, startPoint y: 313, endPoint x: 667, endPoint y: 302, distance: 196.3
click at [667, 302] on div "Year 2000 Make Tilt tray" at bounding box center [779, 298] width 664 height 71
type input "Isuzu"
click at [655, 368] on input "text" at bounding box center [586, 382] width 252 height 31
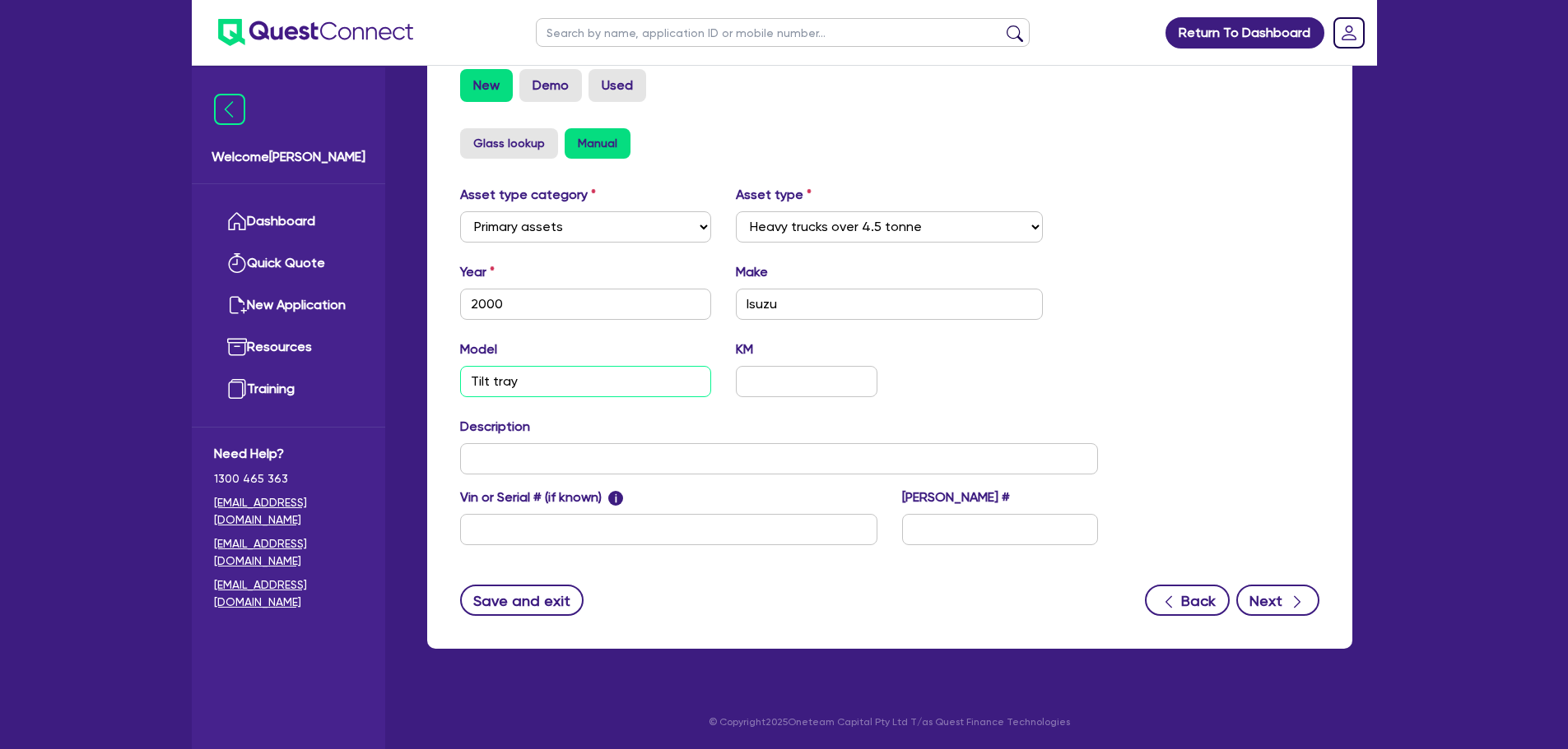
type input "Tilt tray"
click at [1301, 594] on icon "button" at bounding box center [1297, 602] width 16 height 16
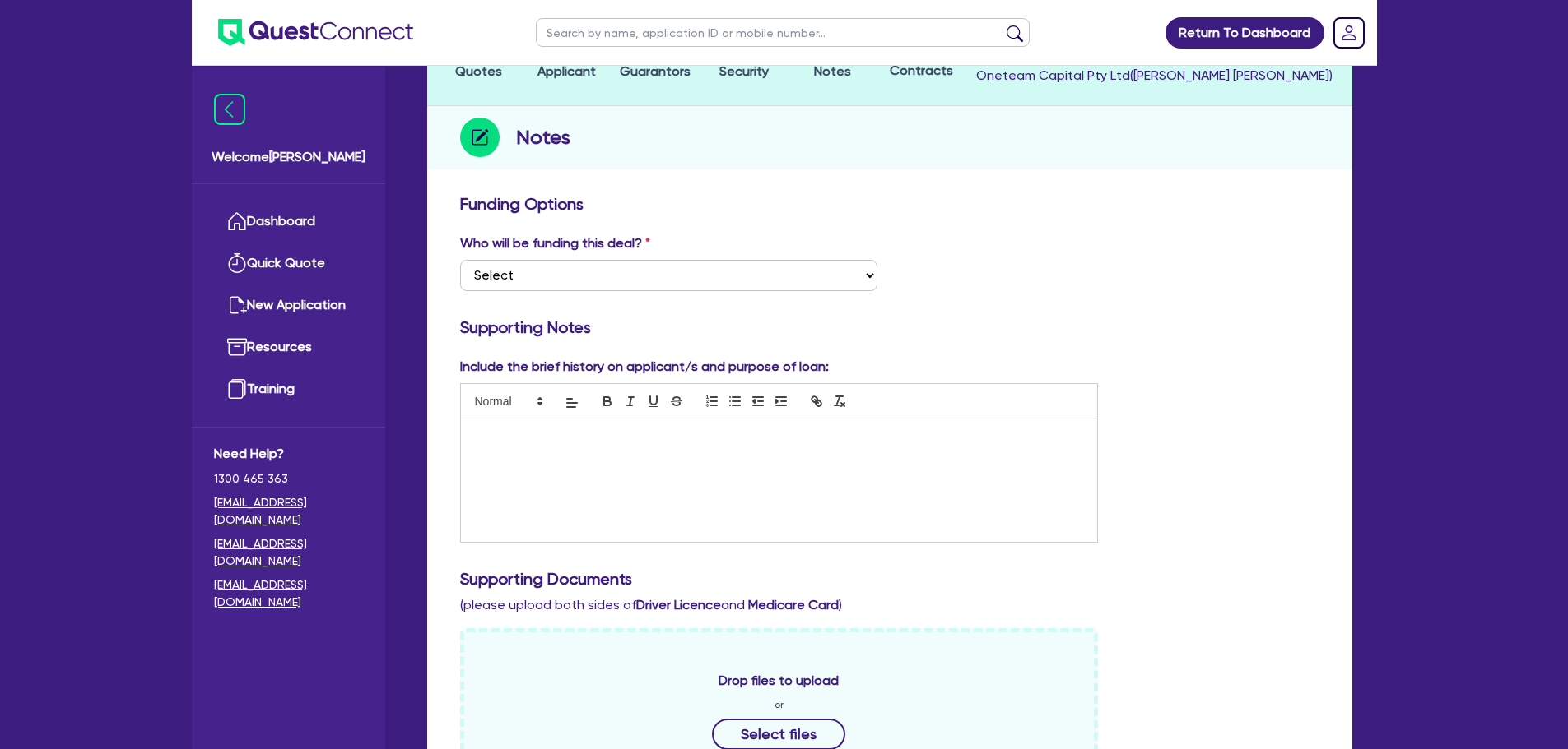
scroll to position [165, 0]
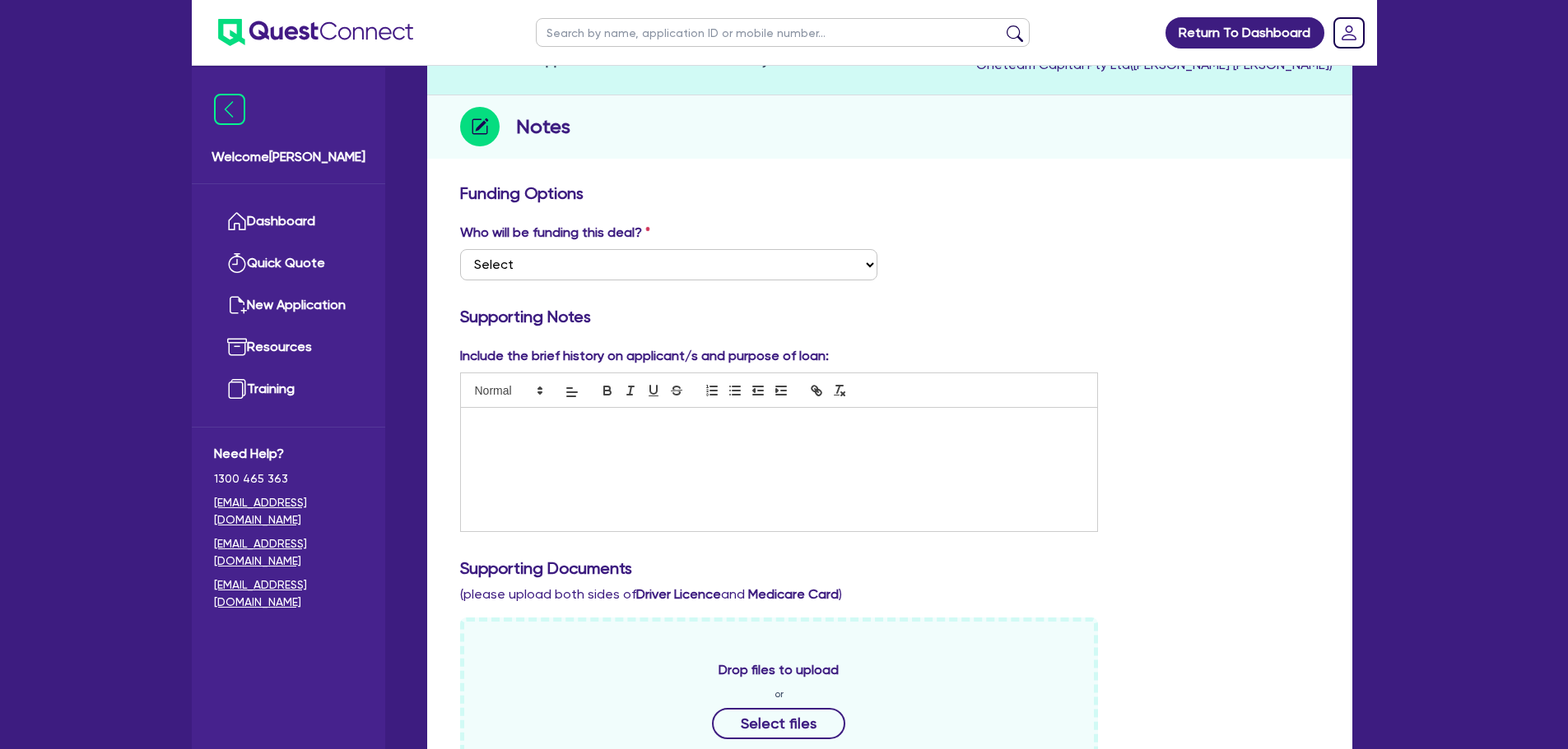
click at [802, 465] on div at bounding box center [779, 469] width 637 height 123
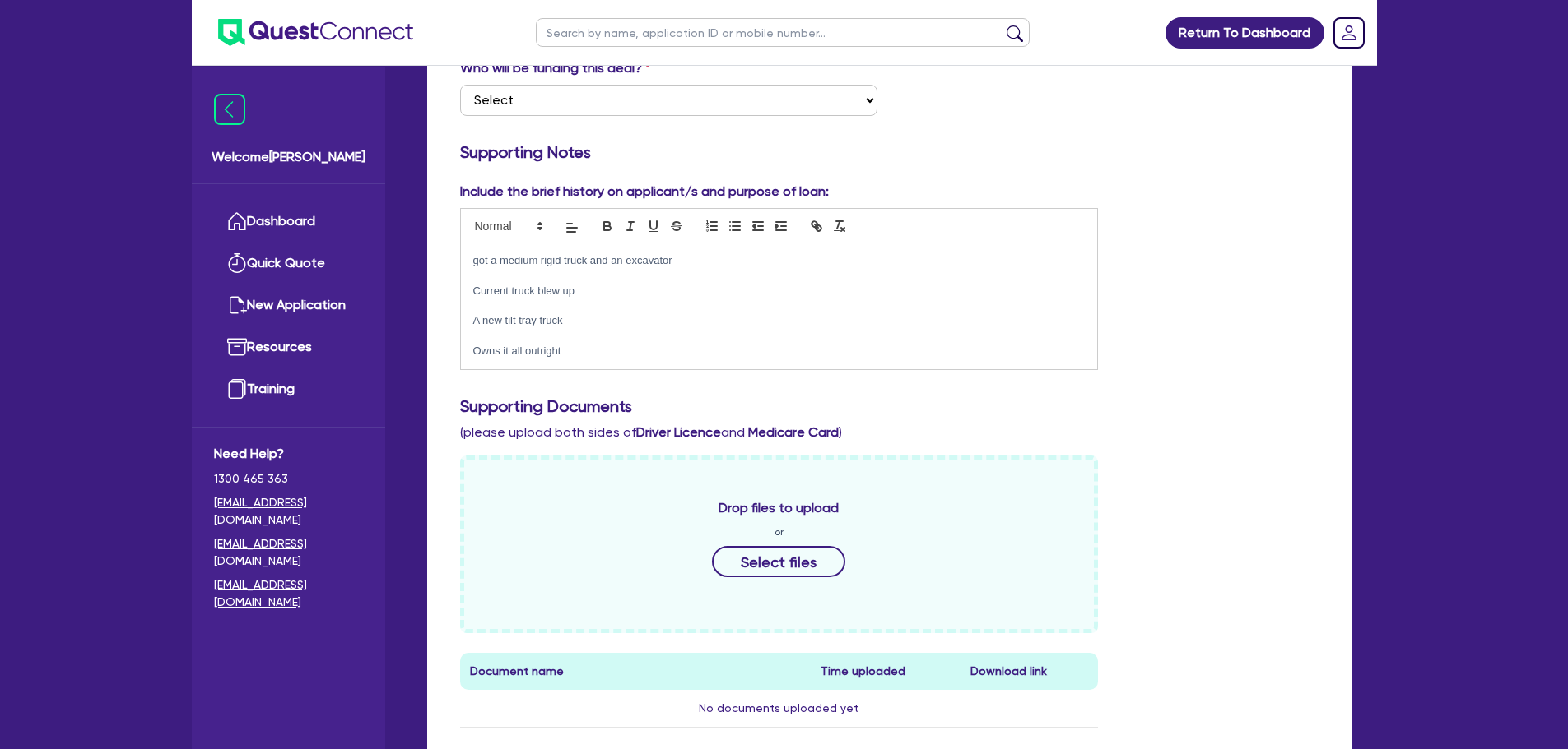
click at [478, 256] on p "got a medium rigid truck and an excavator" at bounding box center [779, 261] width 613 height 15
drag, startPoint x: 748, startPoint y: 198, endPoint x: 660, endPoint y: 334, distance: 162.0
click at [663, 311] on p at bounding box center [779, 306] width 613 height 15
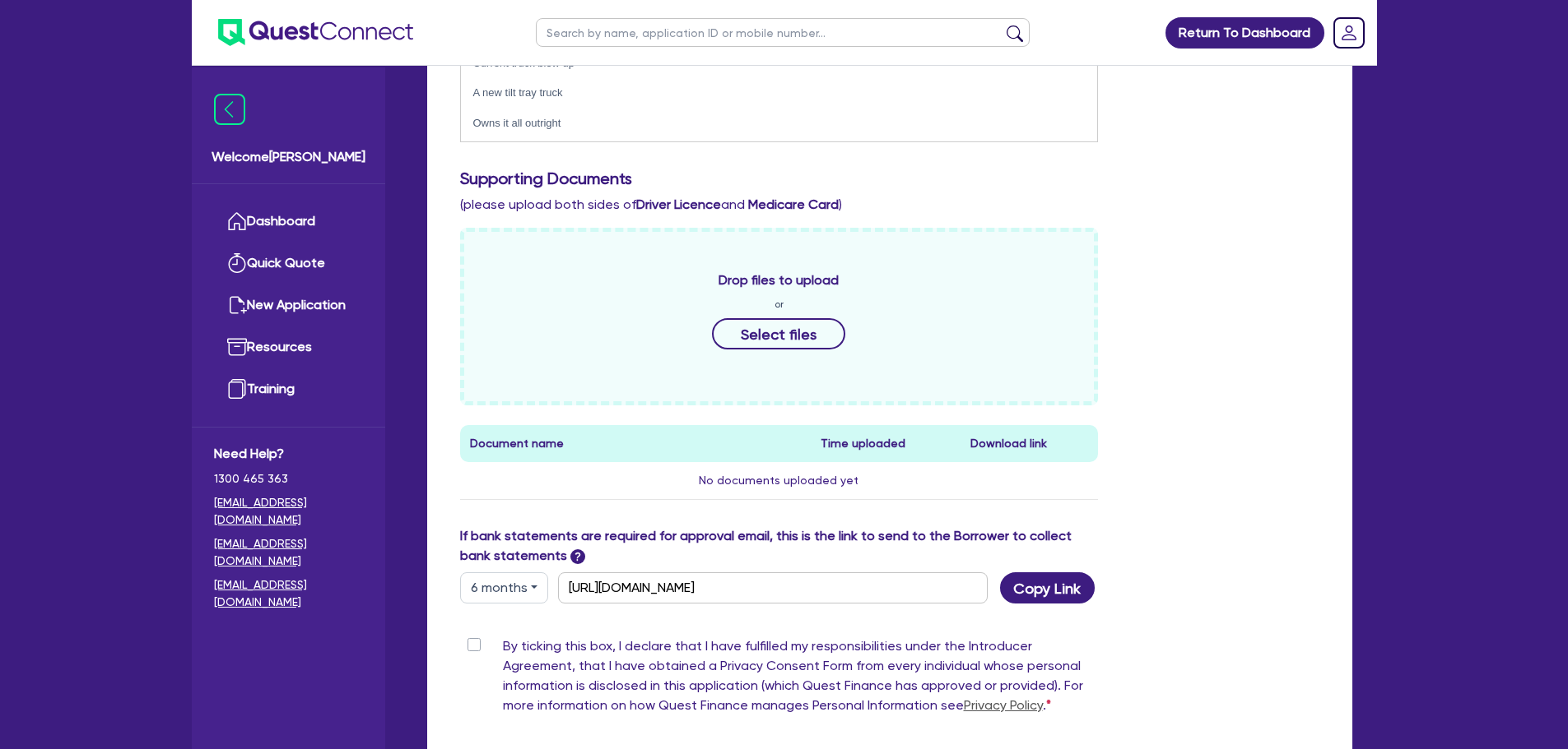
scroll to position [734, 0]
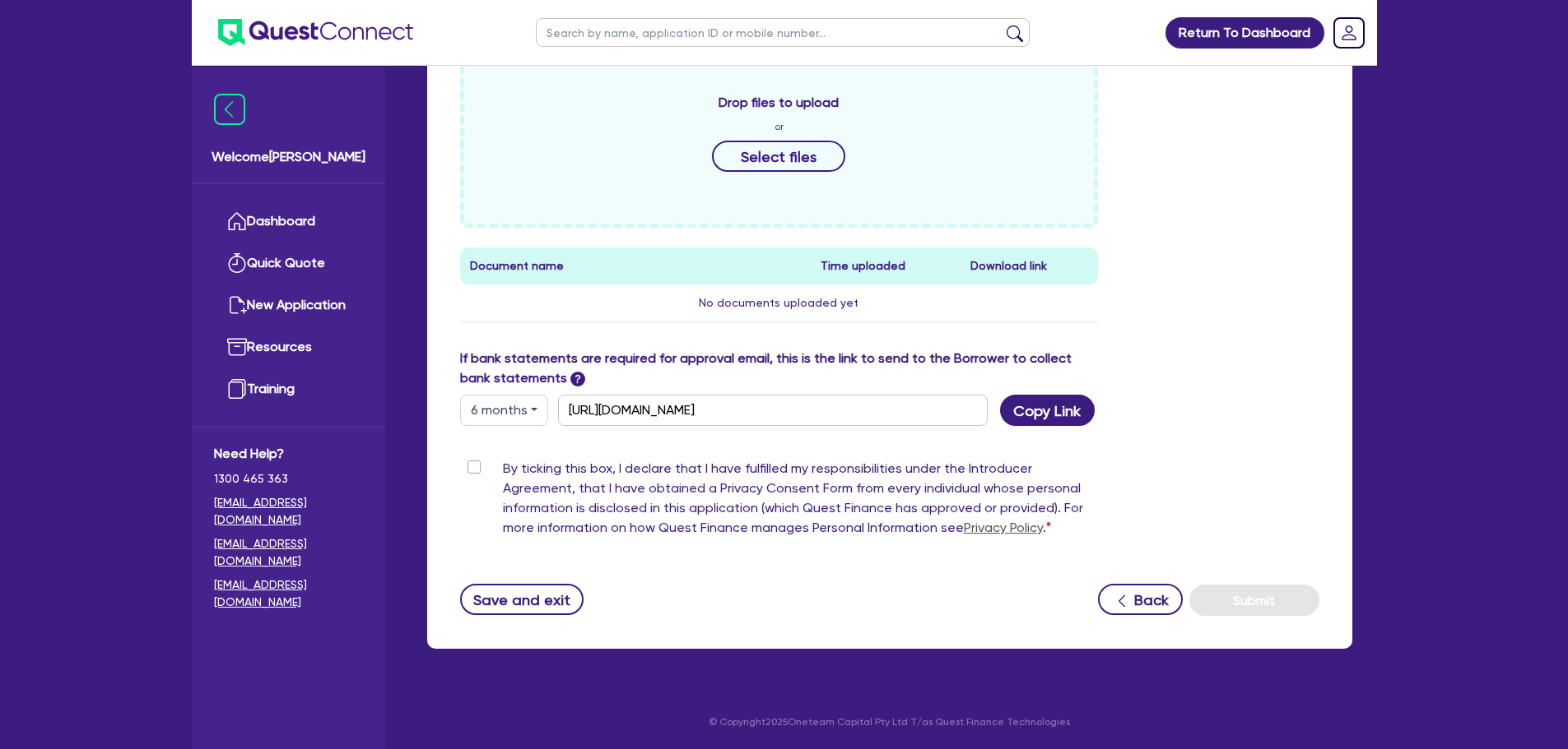
click at [503, 469] on label "By ticking this box, I declare that I have fulfilled my responsibilities under …" at bounding box center [801, 502] width 596 height 86
click at [473, 469] on input "By ticking this box, I declare that I have fulfilled my responsibilities under …" at bounding box center [467, 467] width 13 height 15
checkbox input "true"
click at [1262, 610] on button "Submit" at bounding box center [1253, 600] width 130 height 31
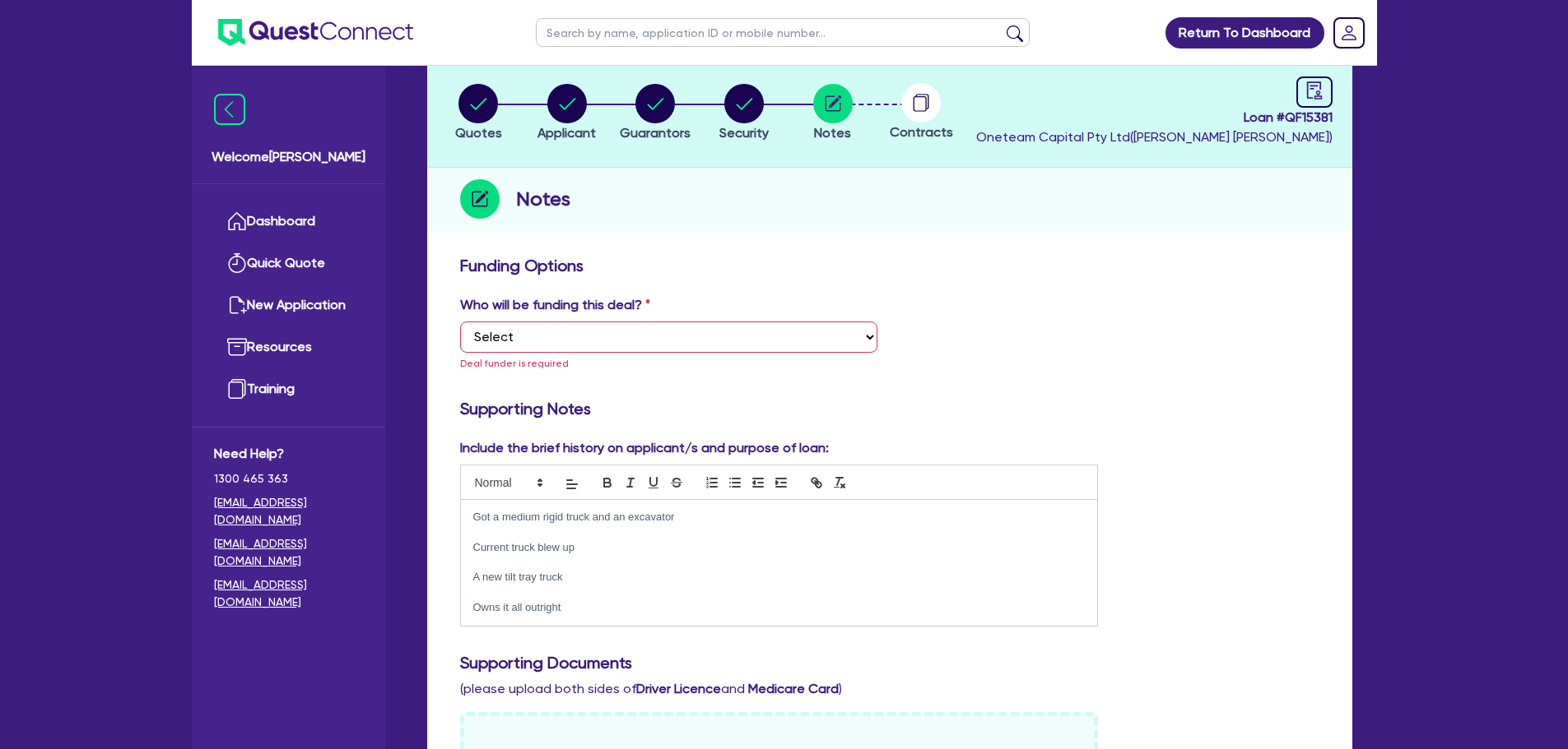
scroll to position [0, 0]
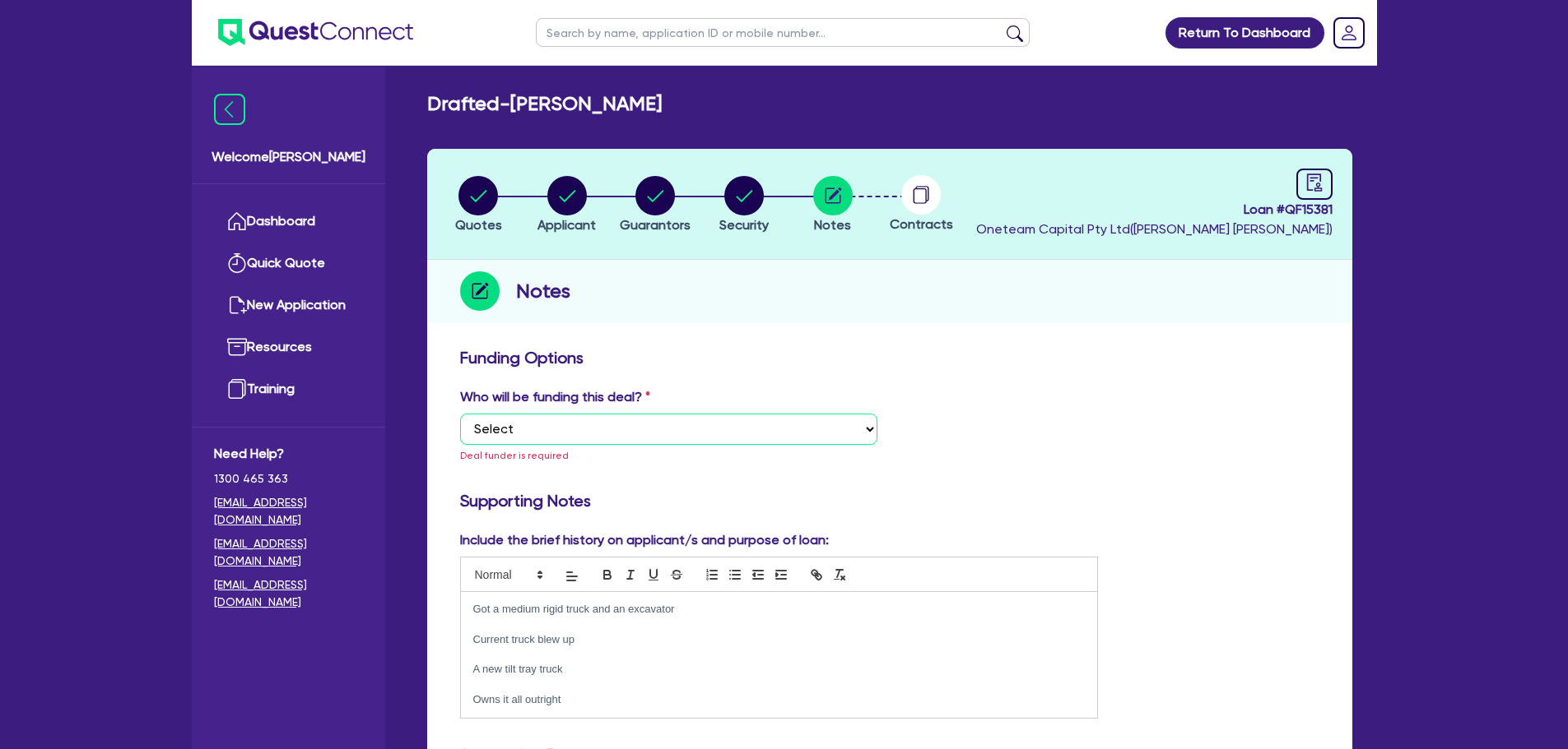
click at [603, 435] on select "Select I want Quest to fund 100% I will fund 100% I will co-fund with Quest Oth…" at bounding box center [669, 429] width 418 height 31
select select "Other"
click at [460, 414] on select "Select I want Quest to fund 100% I will fund 100% I will co-fund with Quest Oth…" at bounding box center [669, 429] width 418 height 31
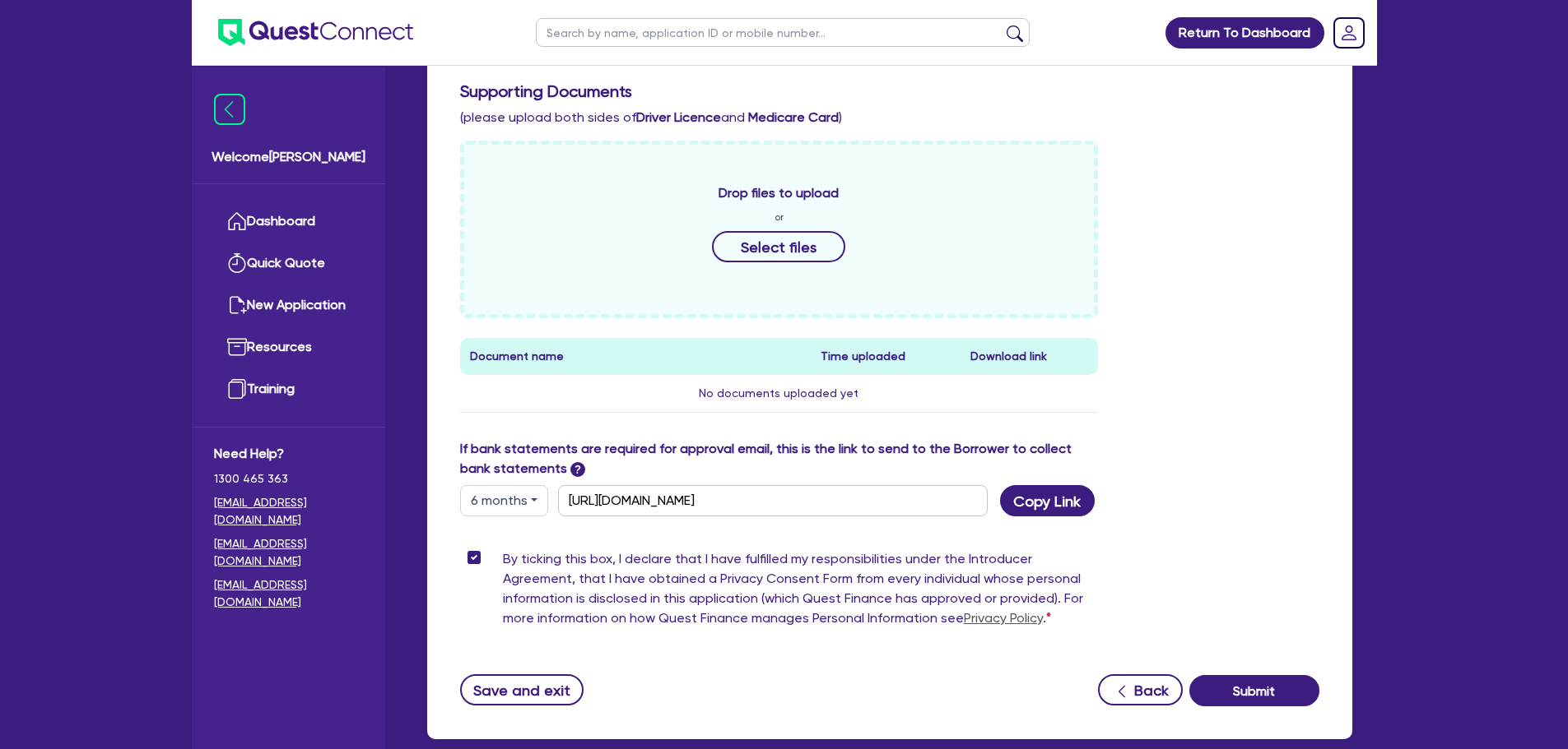
scroll to position [734, 0]
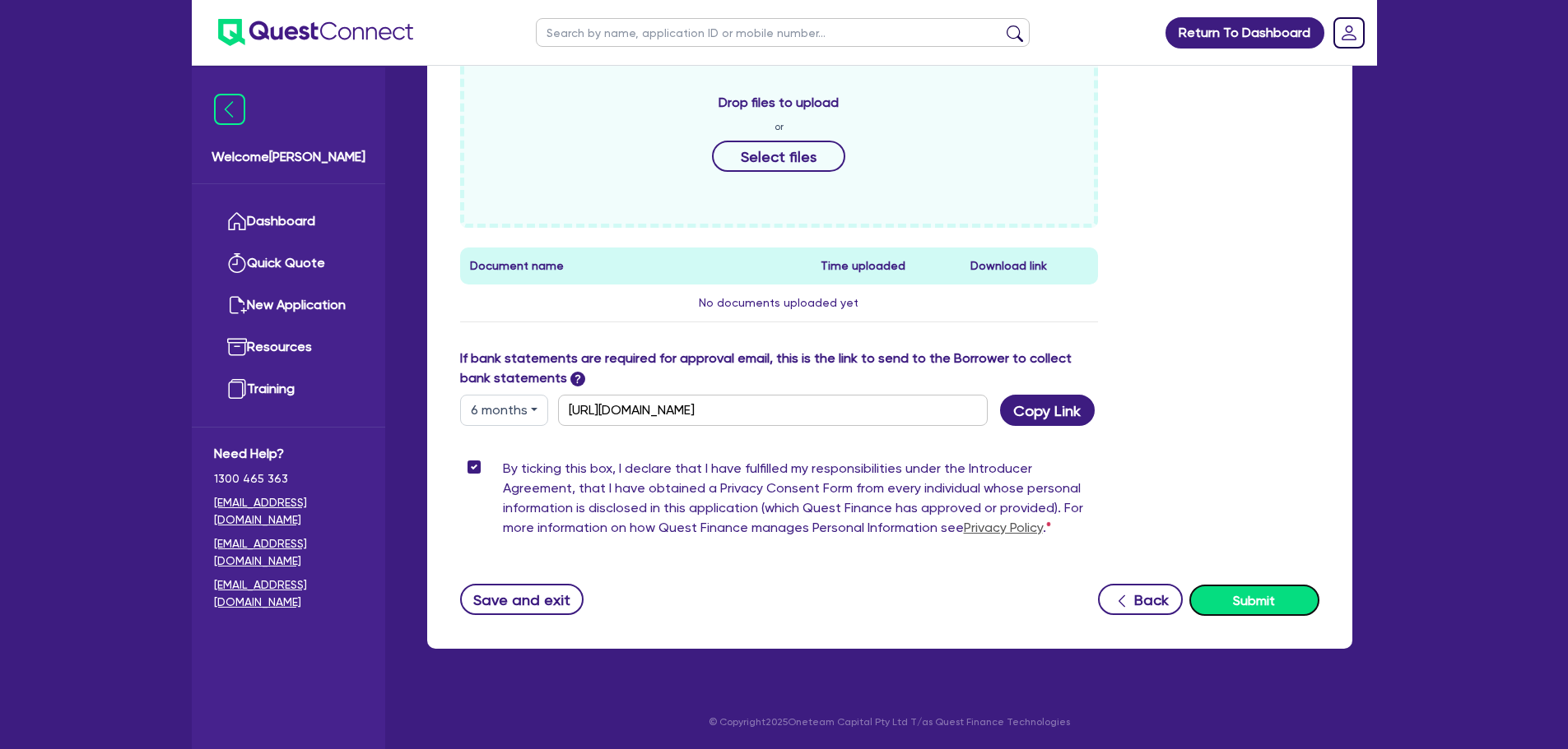
click at [1232, 598] on button "Submit" at bounding box center [1253, 600] width 130 height 31
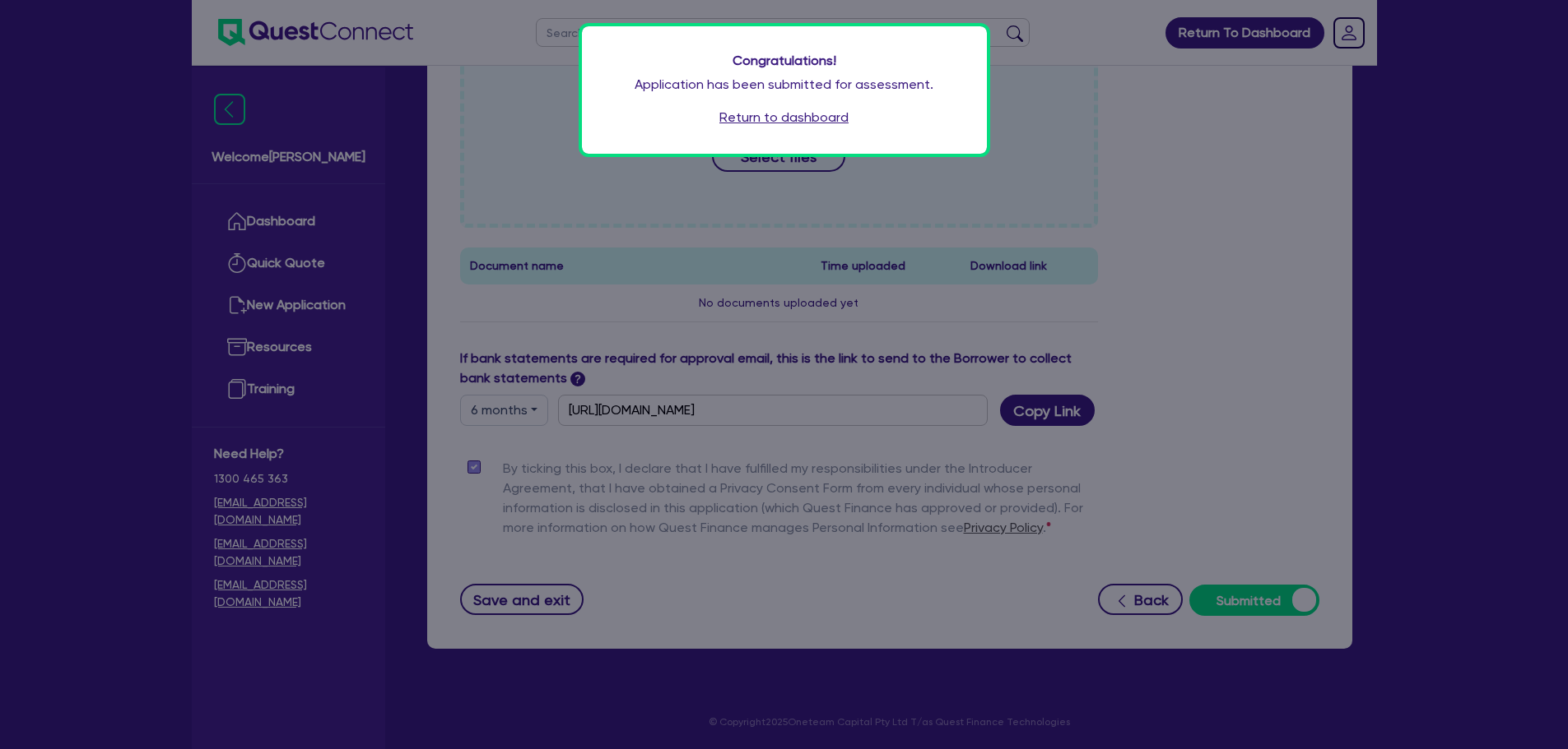
click at [741, 106] on div "Congratulations! Application has been submitted for assessment. Return to dashb…" at bounding box center [784, 90] width 405 height 128
click at [743, 114] on link "Return to dashboard" at bounding box center [784, 118] width 129 height 20
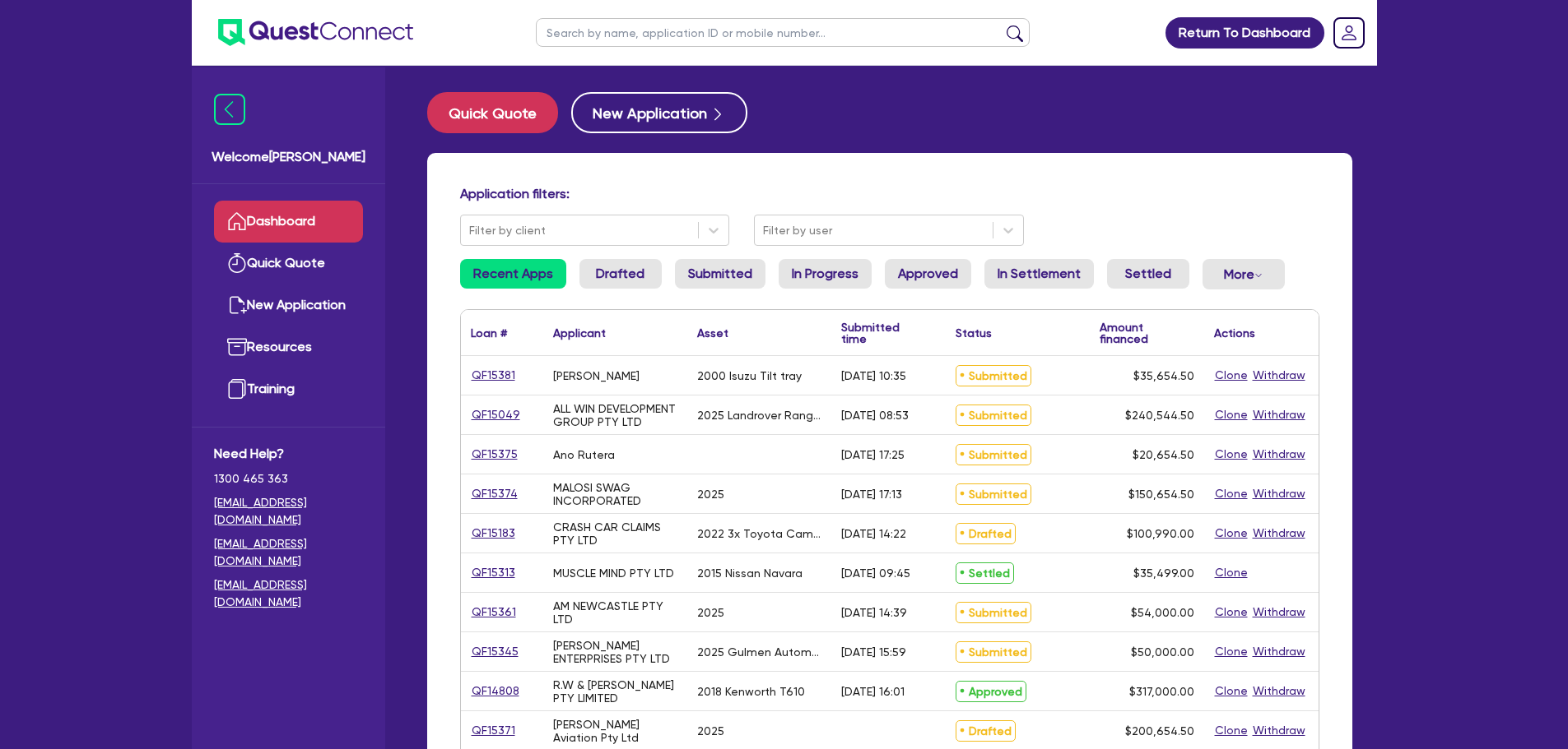
click at [552, 181] on div "Application filters: Filter by client Filter by user Recent Apps Drafted Submit…" at bounding box center [890, 690] width 925 height 1074
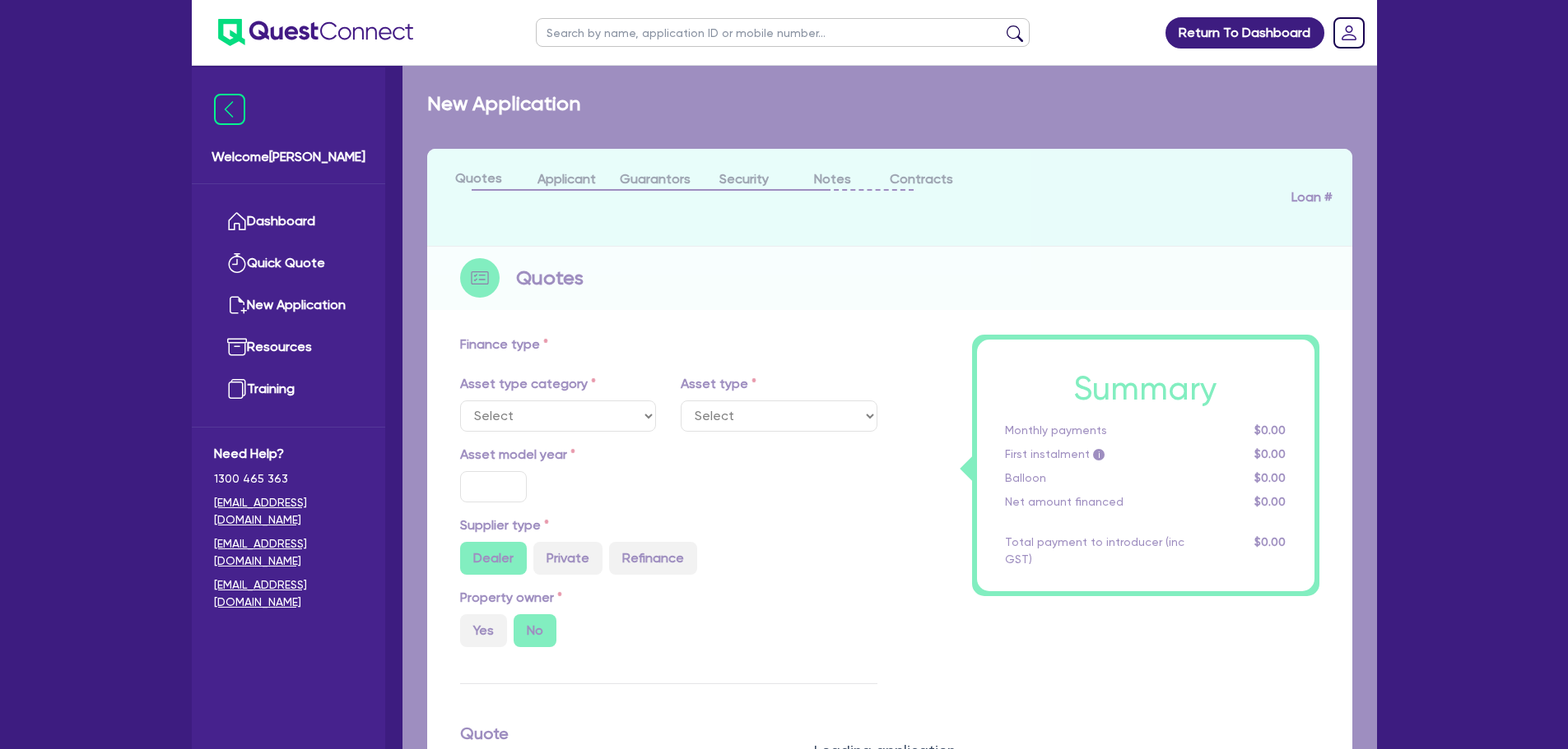
select select "PRIMARY_ASSETS"
type input "2000"
type input "35,000"
type input "15"
select select "HEAVY_TRUCKS"
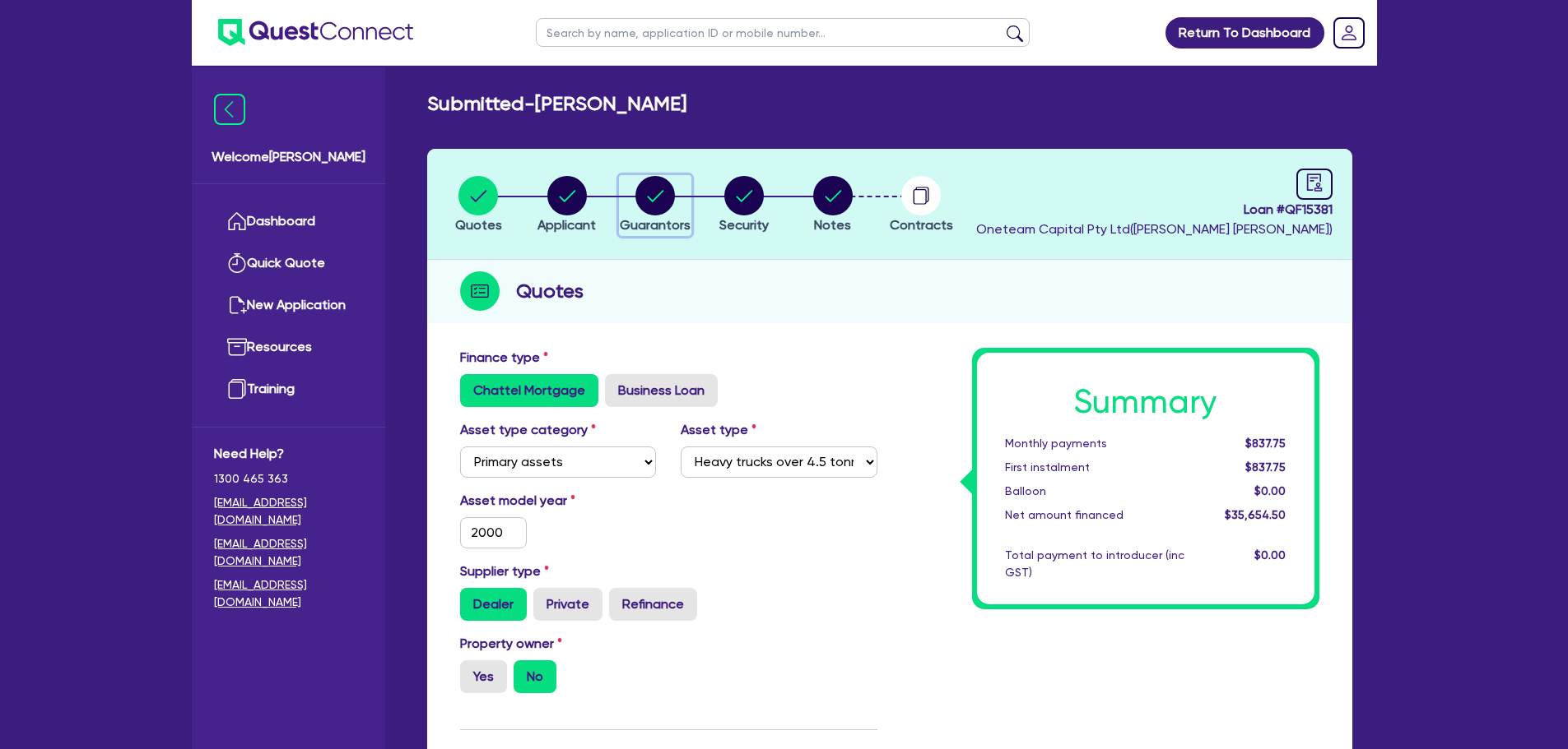
click at [669, 203] on circle "button" at bounding box center [655, 195] width 39 height 39
select select "MR"
select select "TAS"
select select "SINGLE"
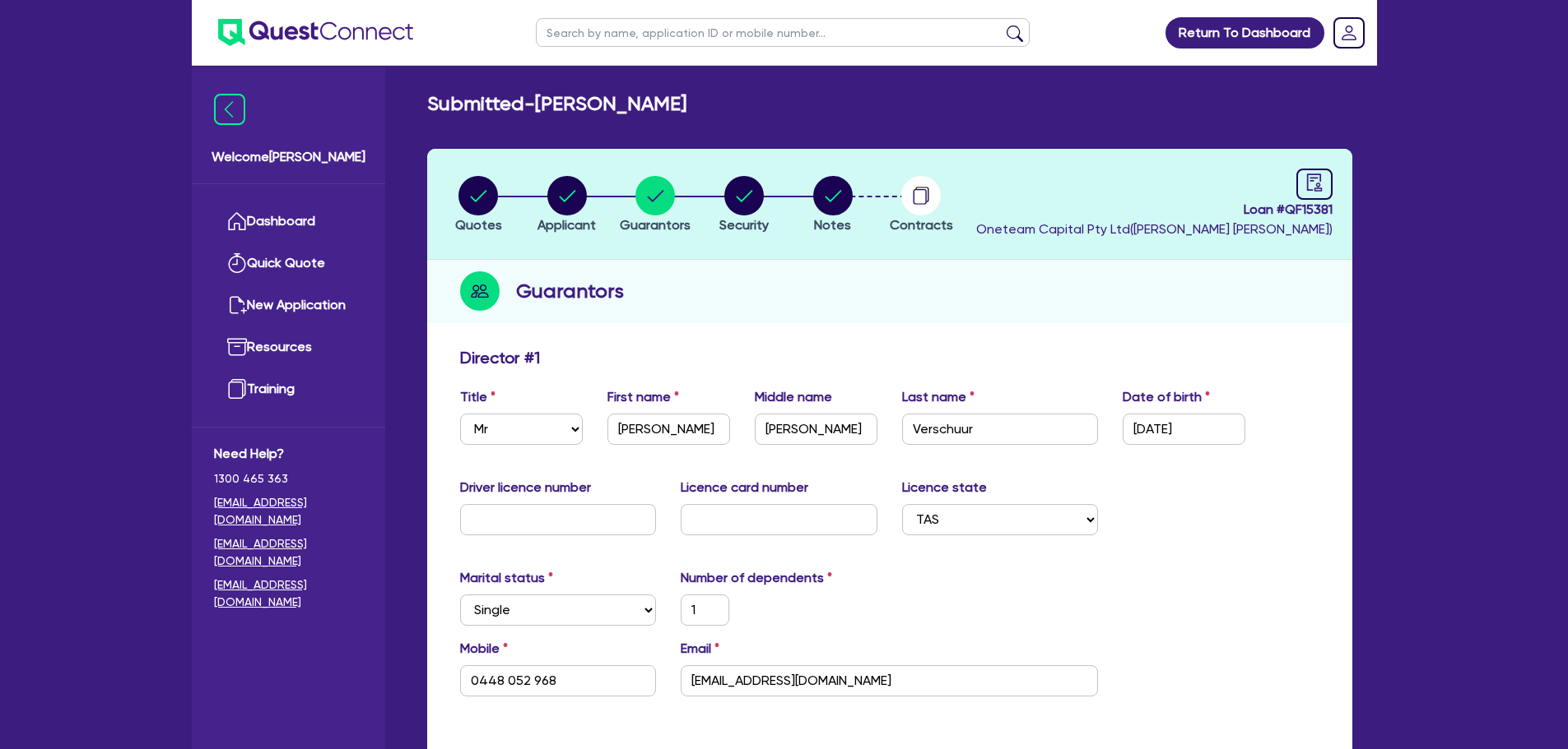
click at [807, 188] on li "Notes" at bounding box center [832, 203] width 88 height 57
click at [825, 192] on circle "button" at bounding box center [832, 195] width 39 height 39
select select "Other"
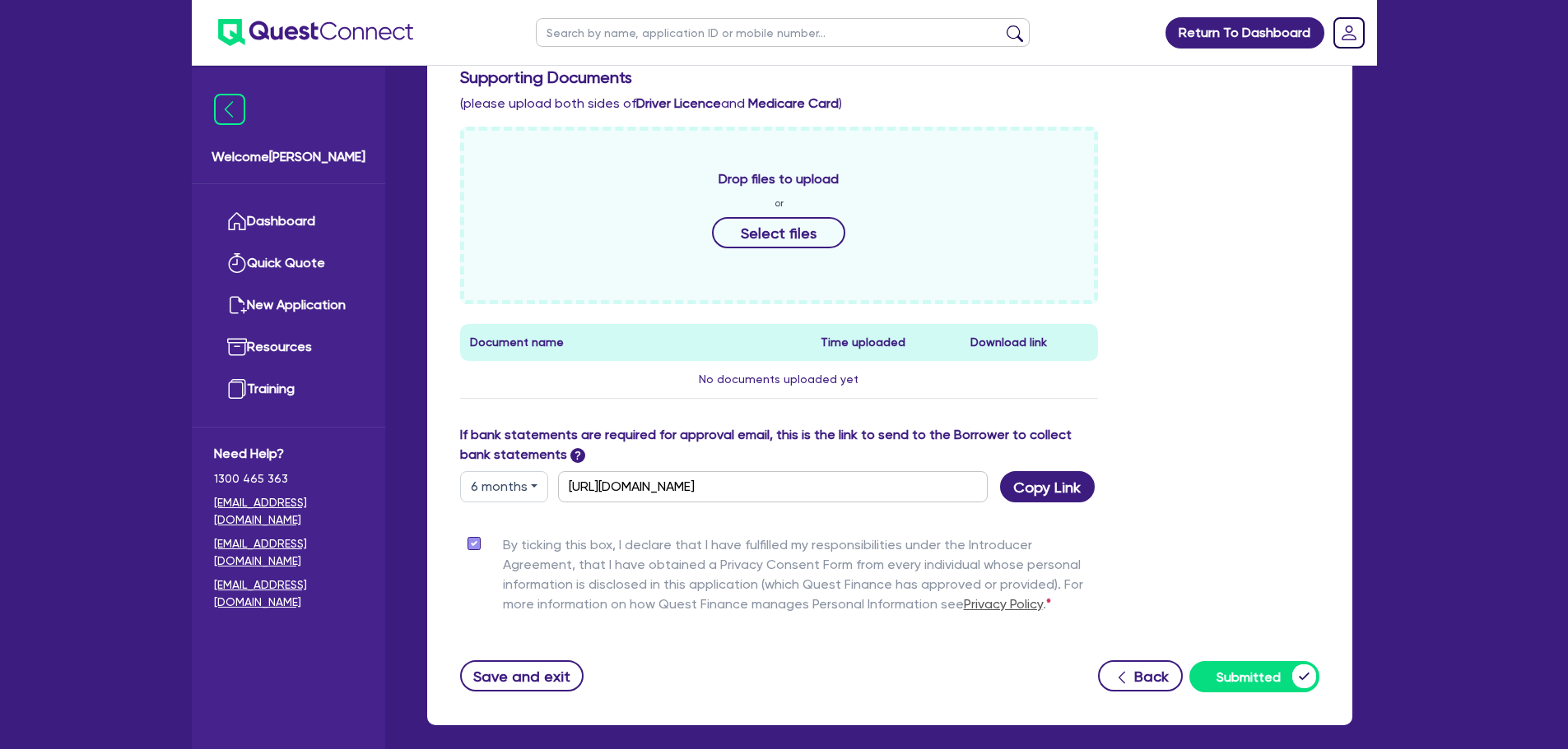
scroll to position [734, 0]
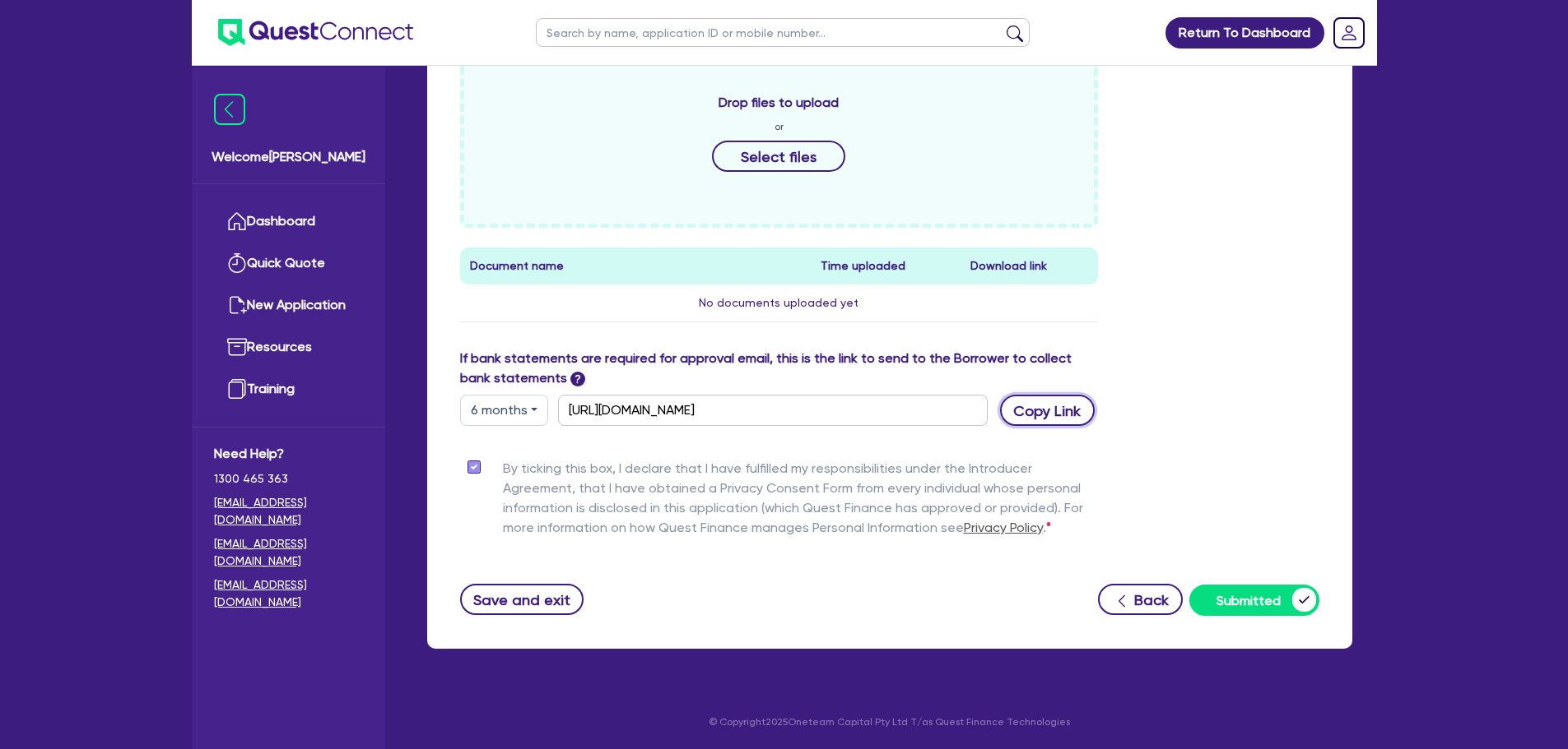
click at [1026, 405] on button "Copy Link" at bounding box center [1047, 410] width 95 height 31
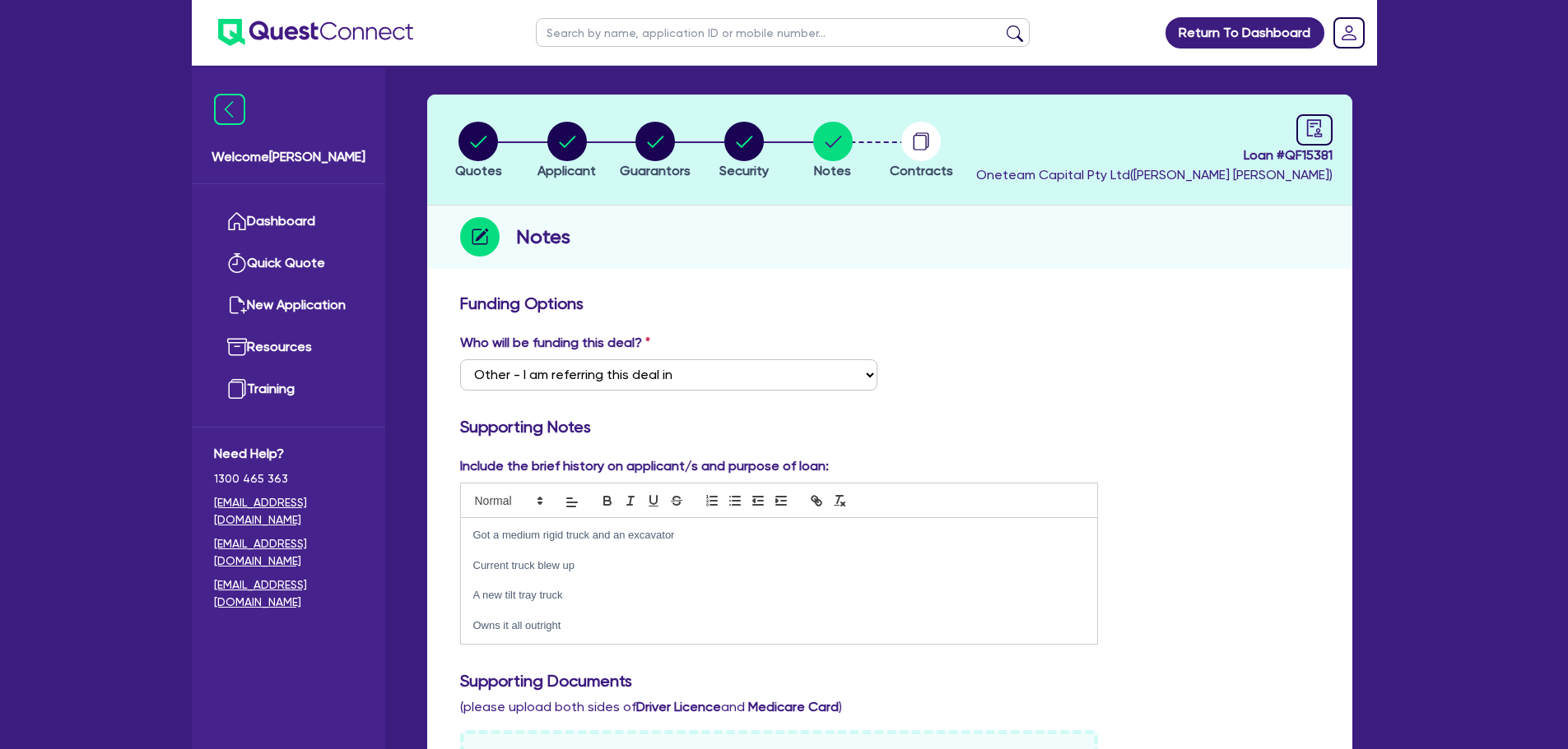
scroll to position [0, 0]
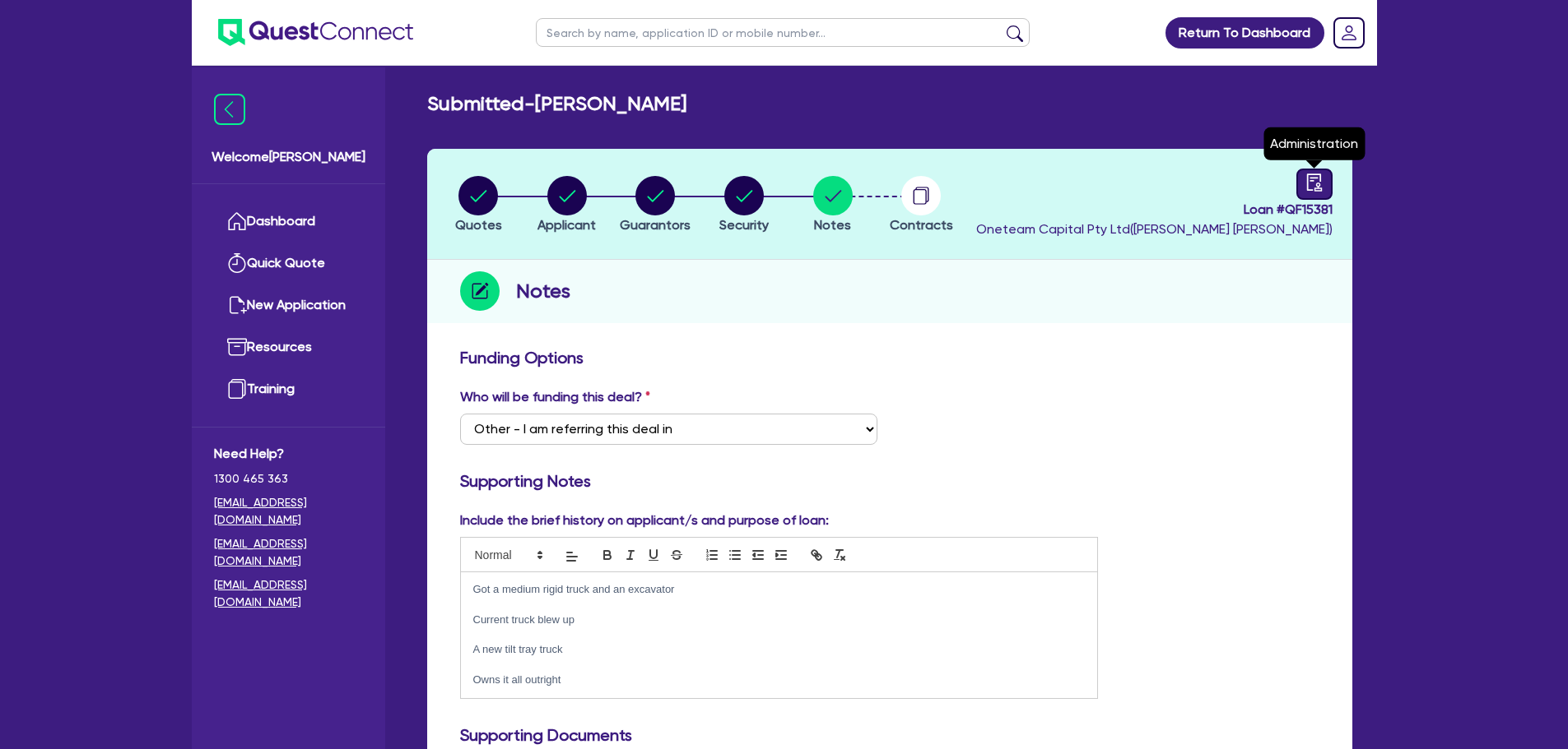
click at [1305, 175] on icon "audit" at bounding box center [1315, 182] width 18 height 18
select select "SUBMITTED_NEW"
select select "Other"
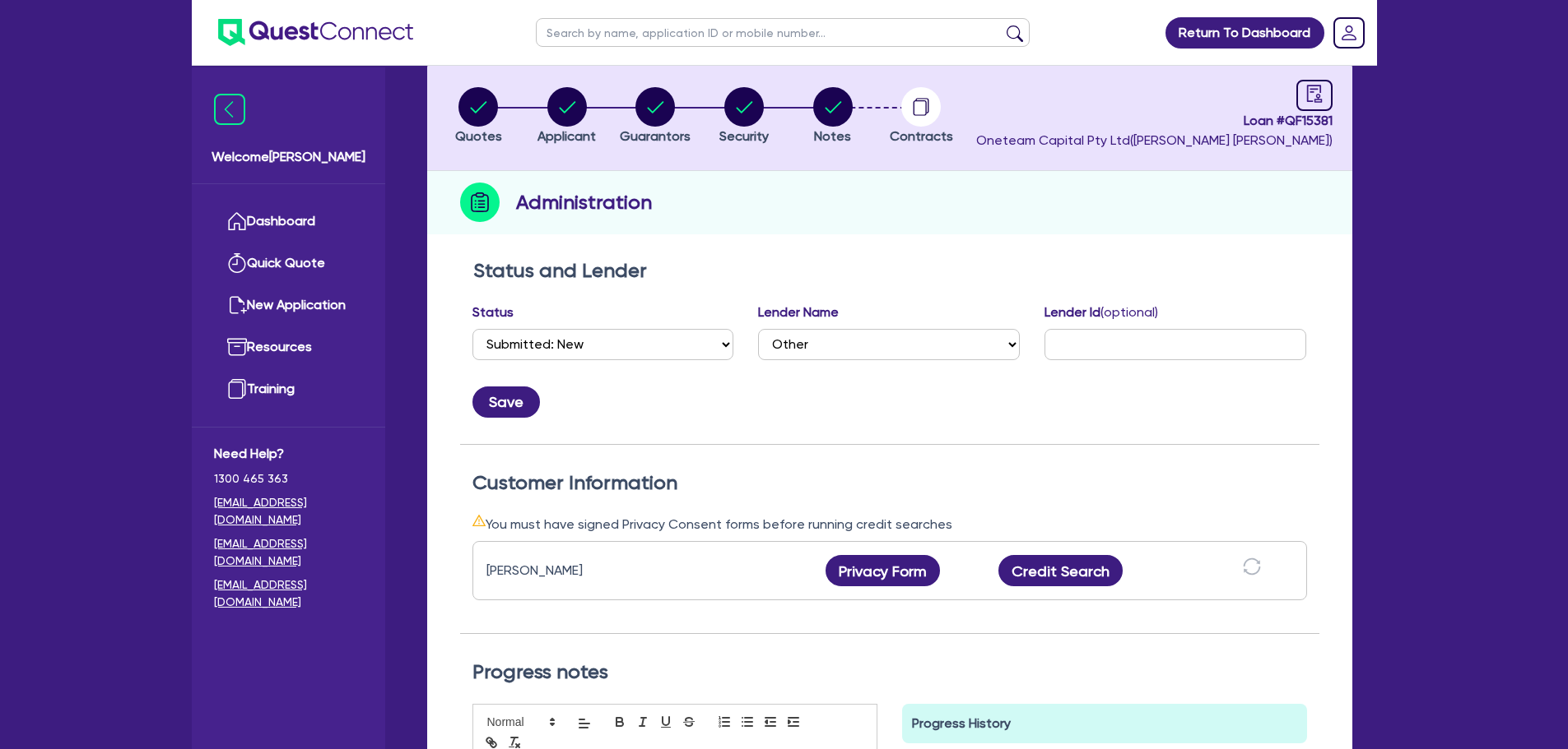
scroll to position [329, 0]
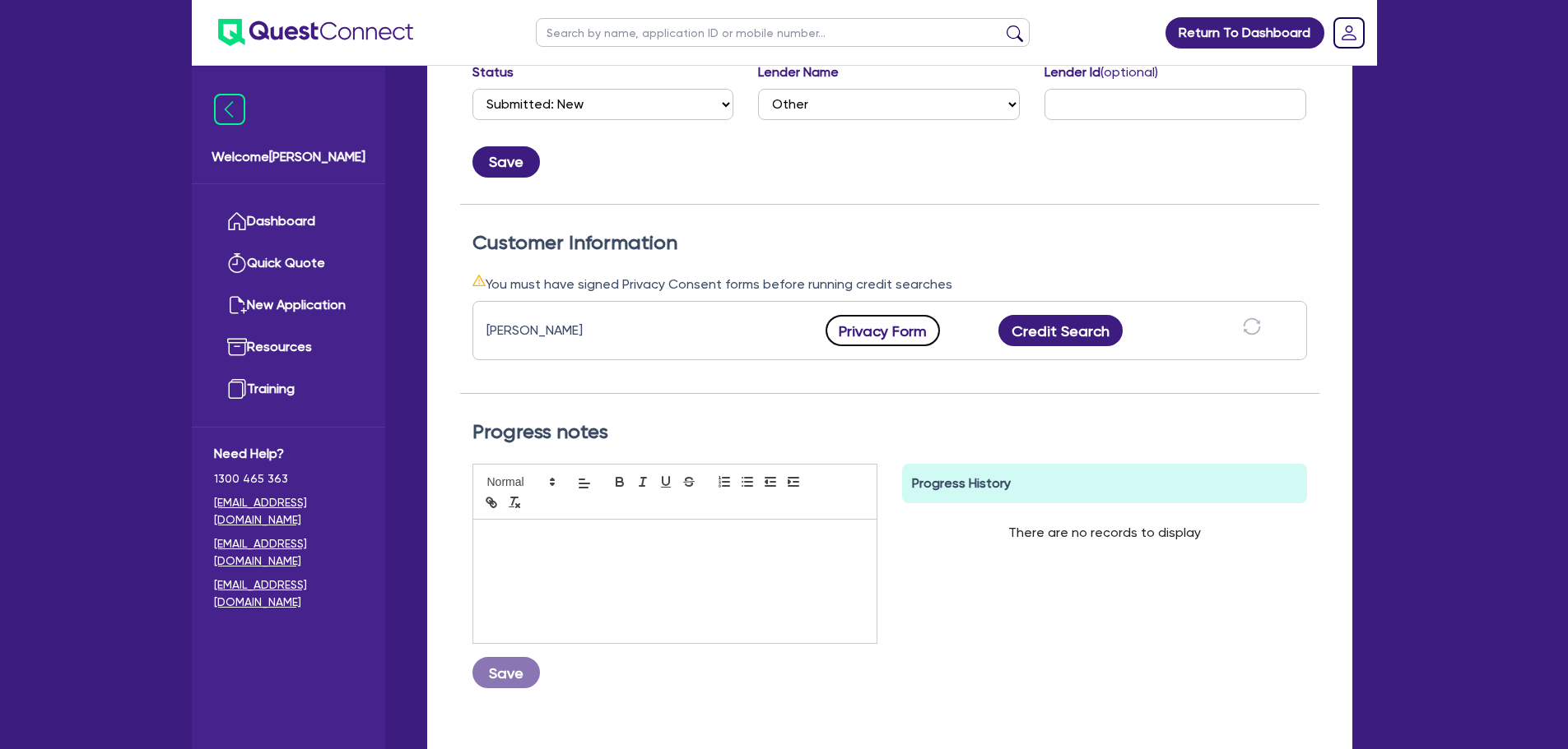
click at [905, 328] on button "Privacy Form" at bounding box center [882, 331] width 115 height 31
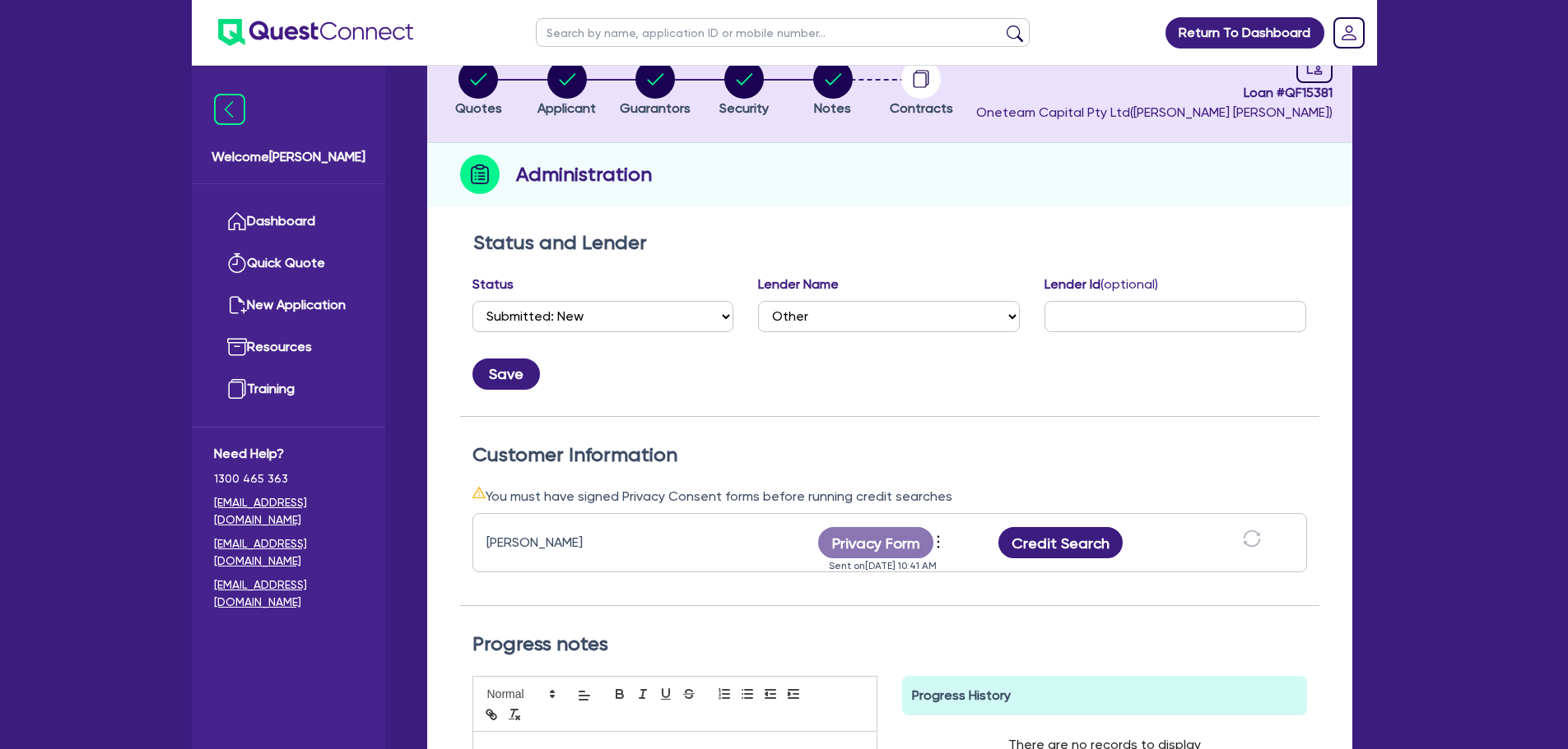
scroll to position [0, 0]
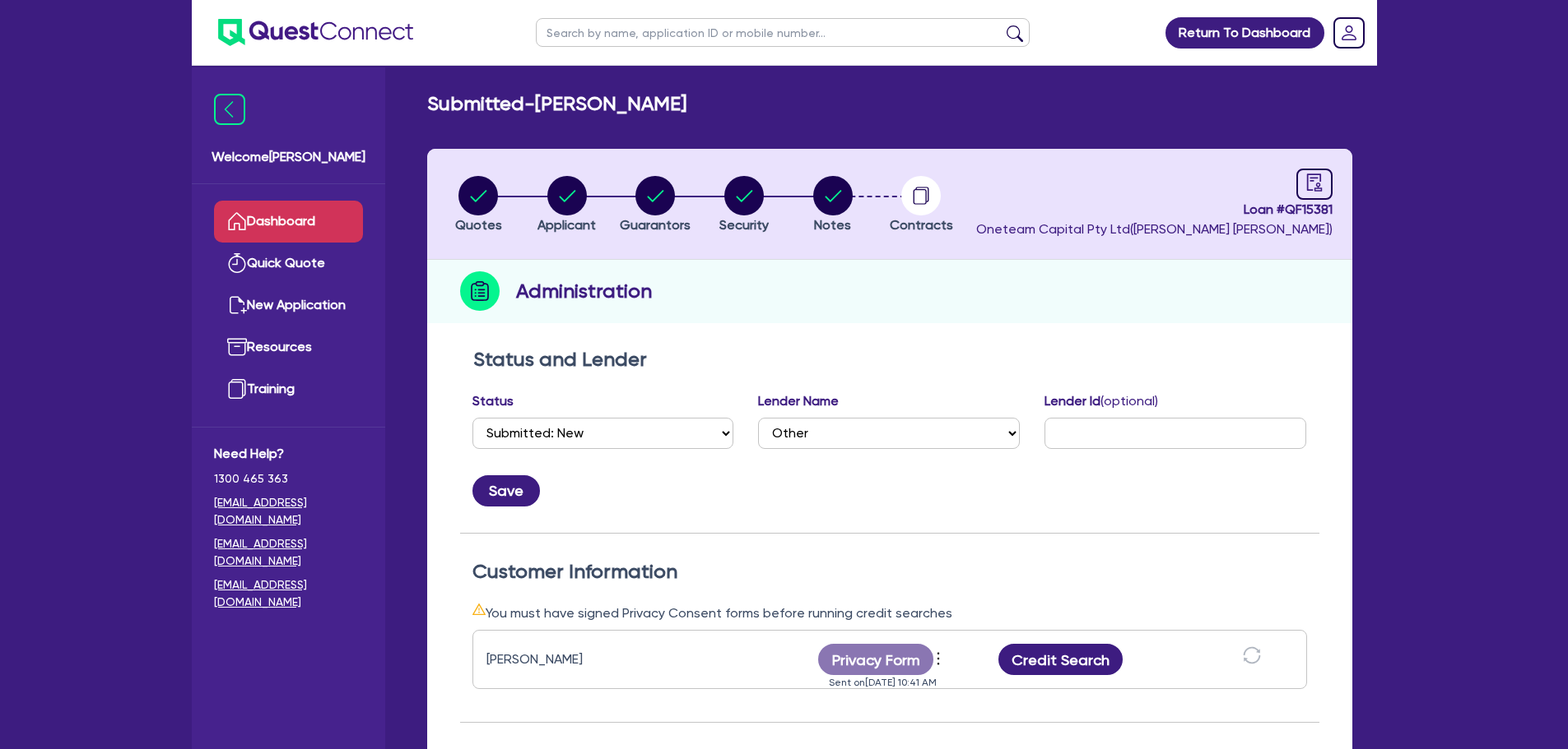
click at [301, 218] on link "Dashboard" at bounding box center [288, 221] width 149 height 42
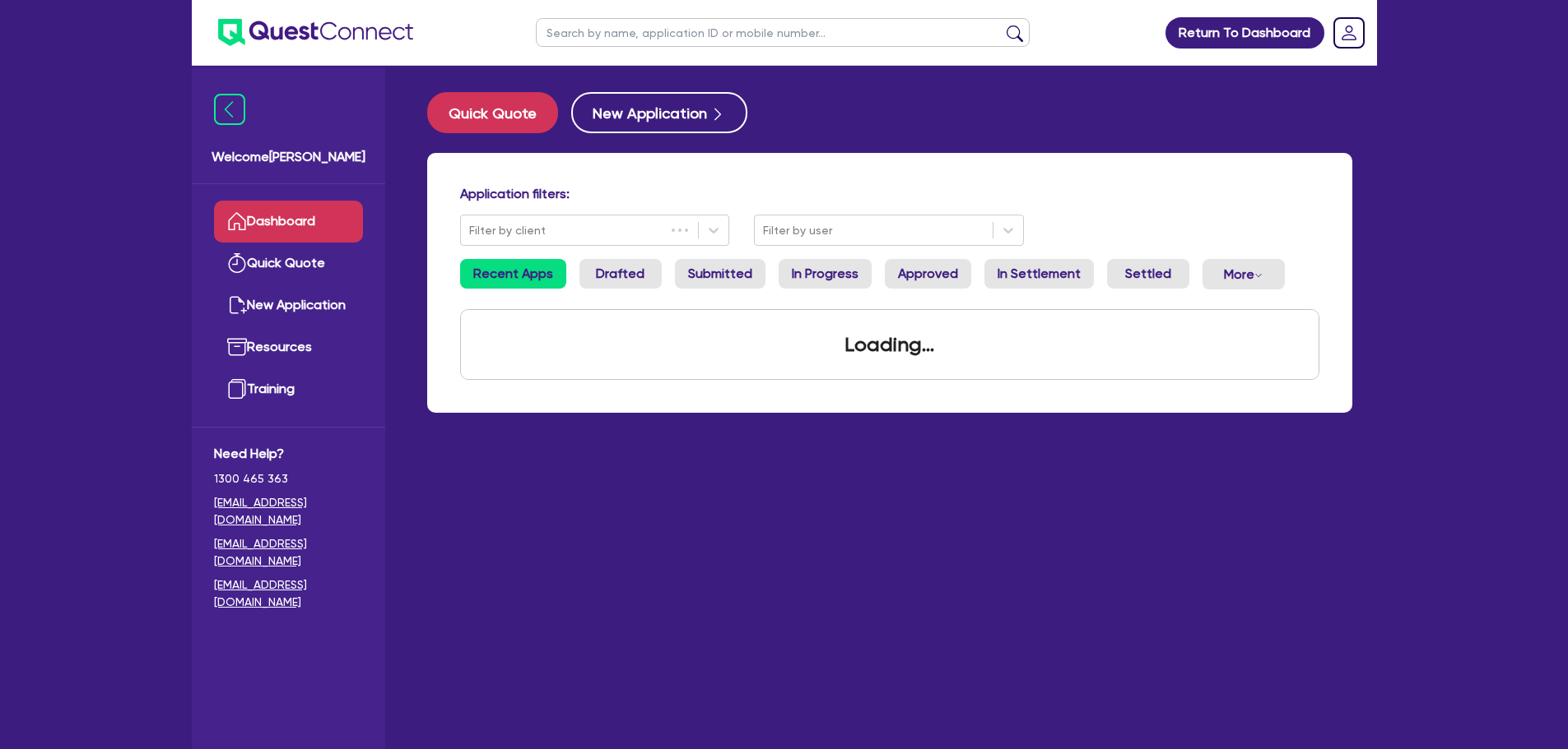
click at [604, 38] on input "text" at bounding box center [783, 33] width 494 height 29
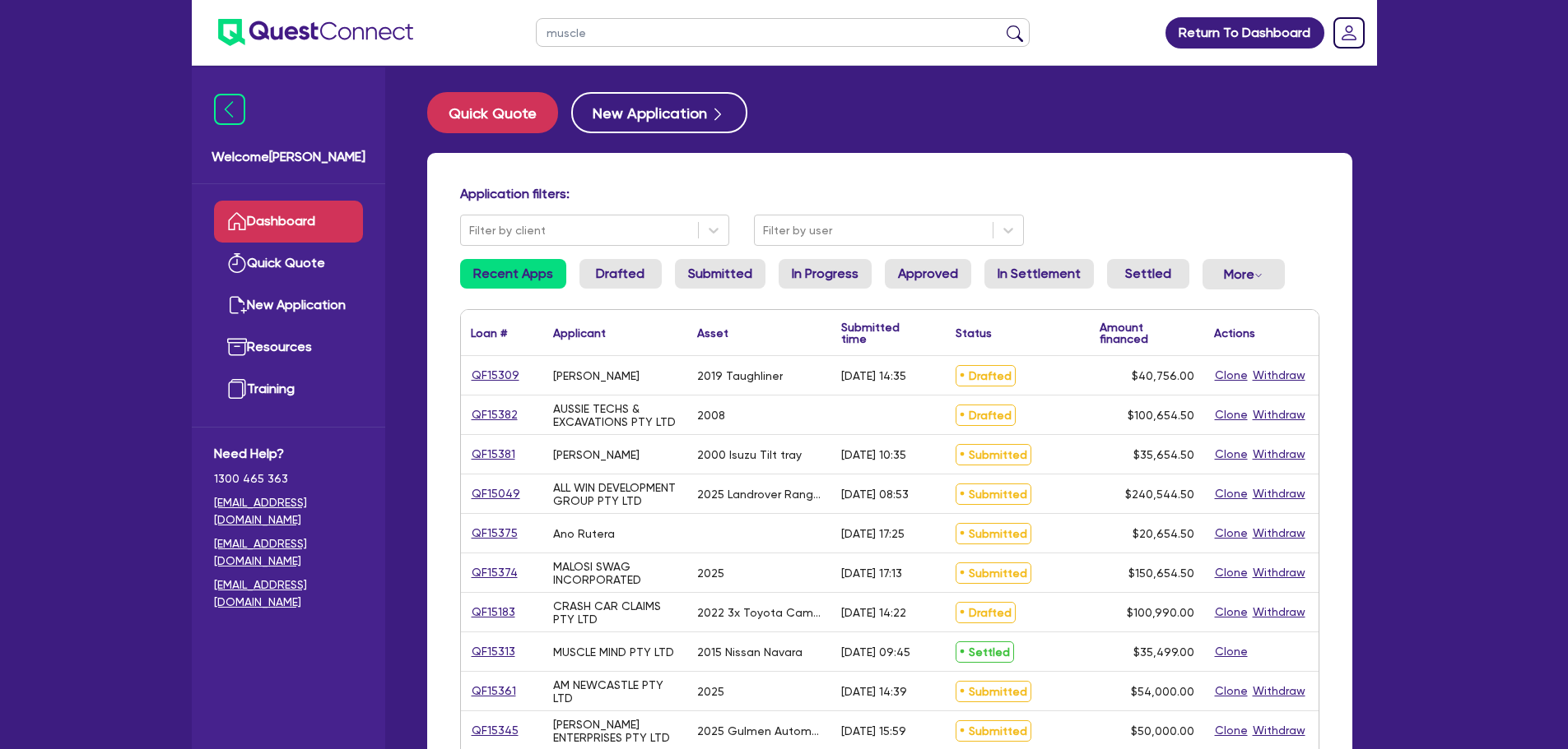
type input "muscle"
click at [1002, 25] on button "submit" at bounding box center [1015, 36] width 26 height 23
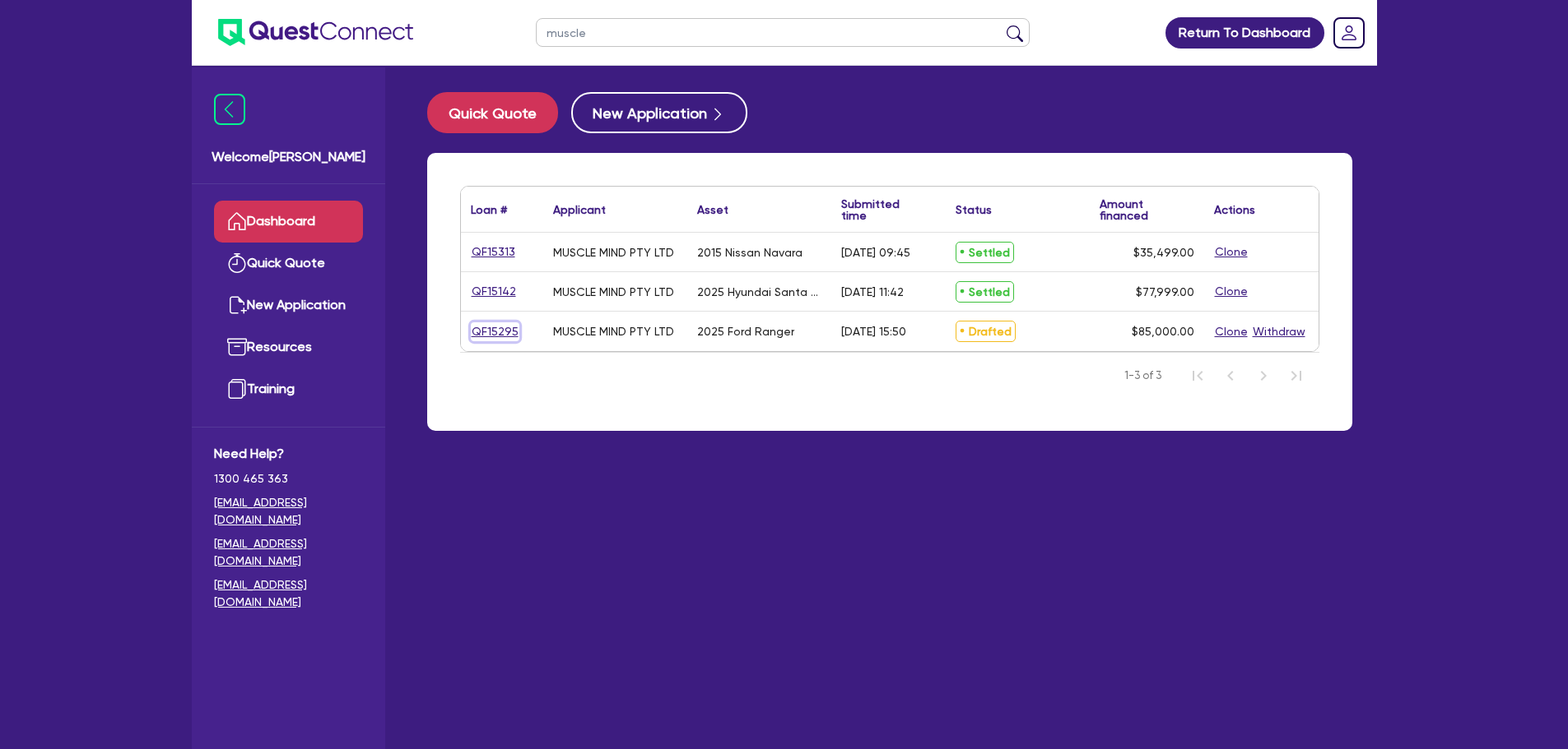
click at [507, 329] on link "QF15295" at bounding box center [494, 332] width 48 height 19
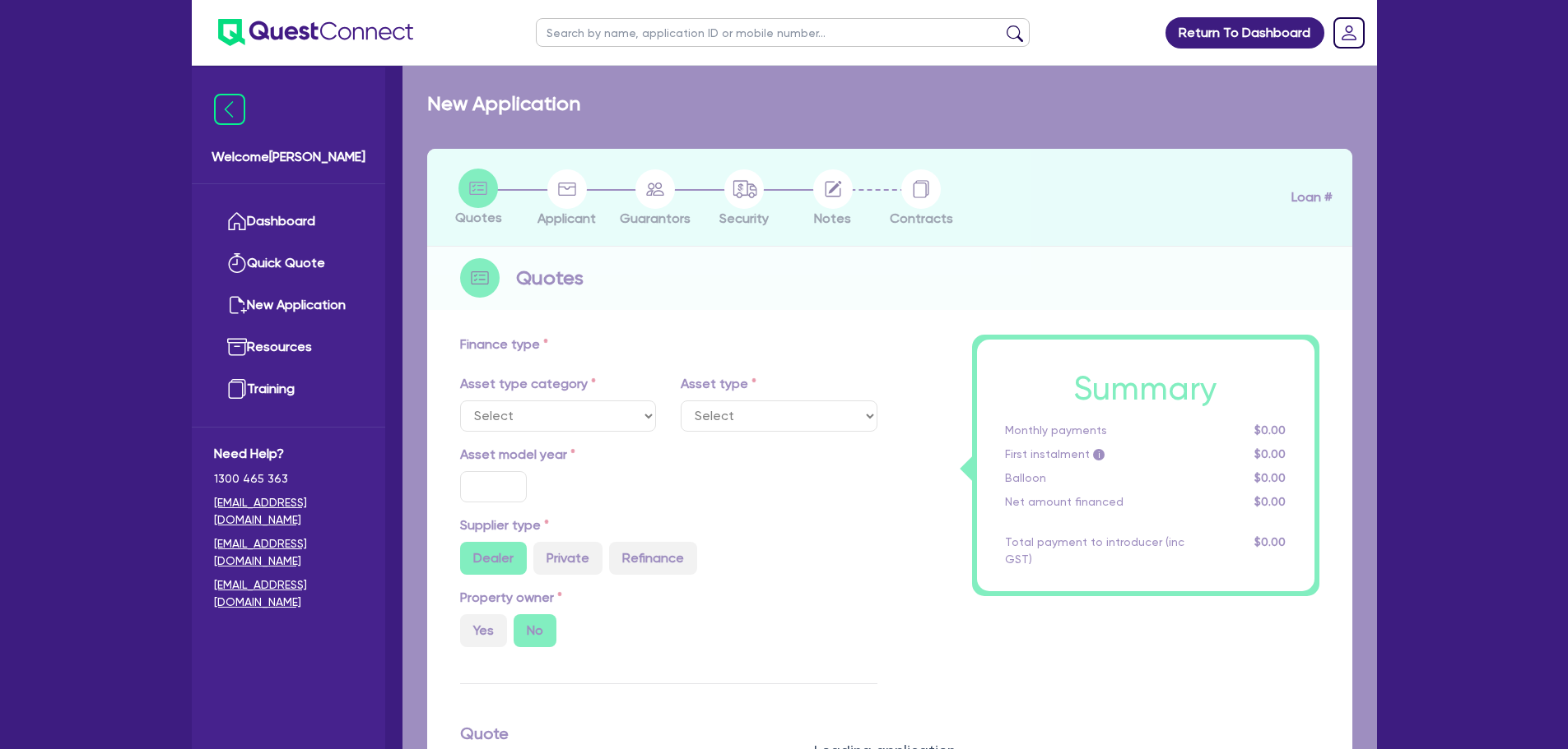
select select "CARS_AND_LIGHT_TRUCKS"
type input "2025"
radio input "true"
type input "85,000"
type input "5"
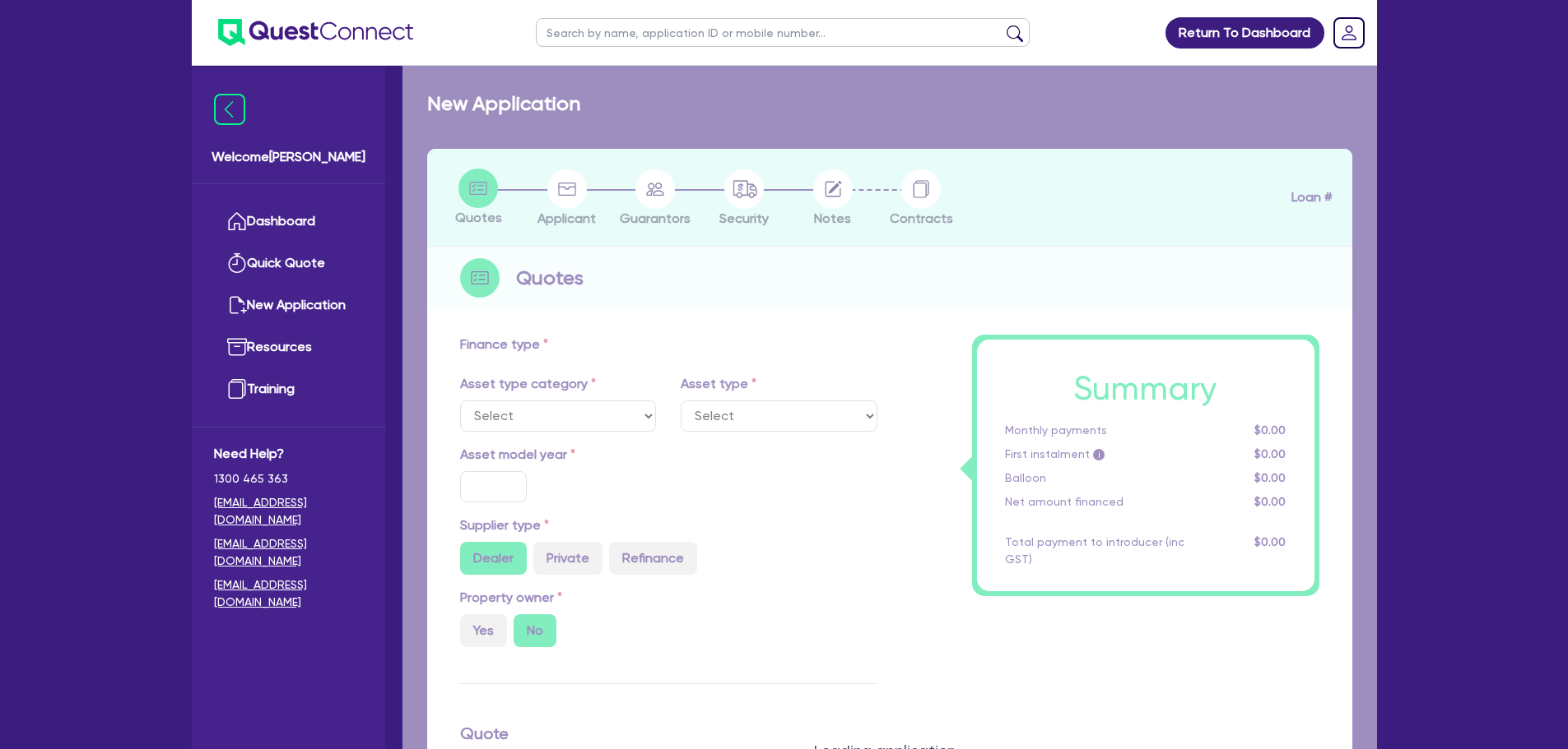
type input "4,250"
type input "7.89"
select select "VANS_AND_UTES"
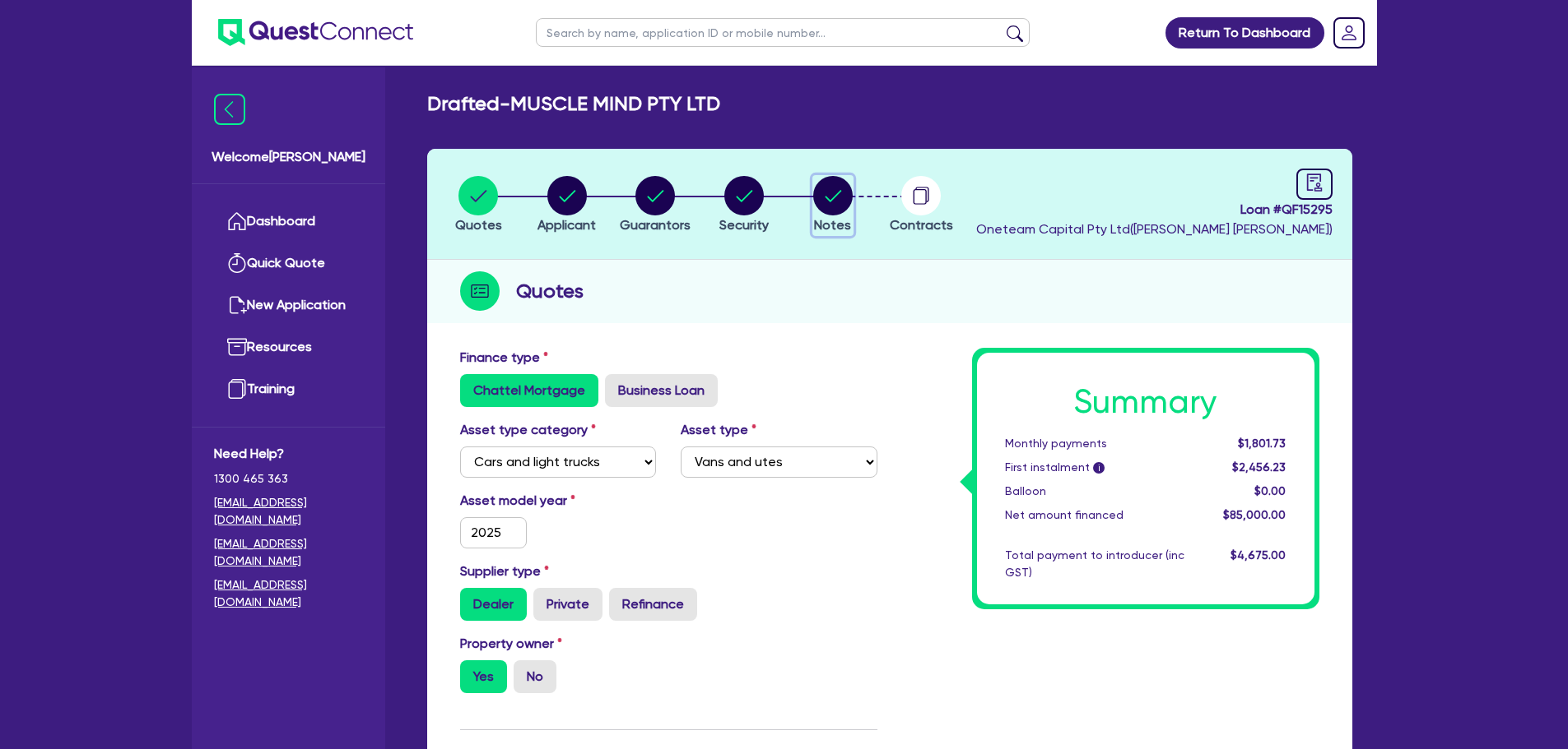
click at [843, 191] on circle "button" at bounding box center [832, 195] width 39 height 39
select select "Other"
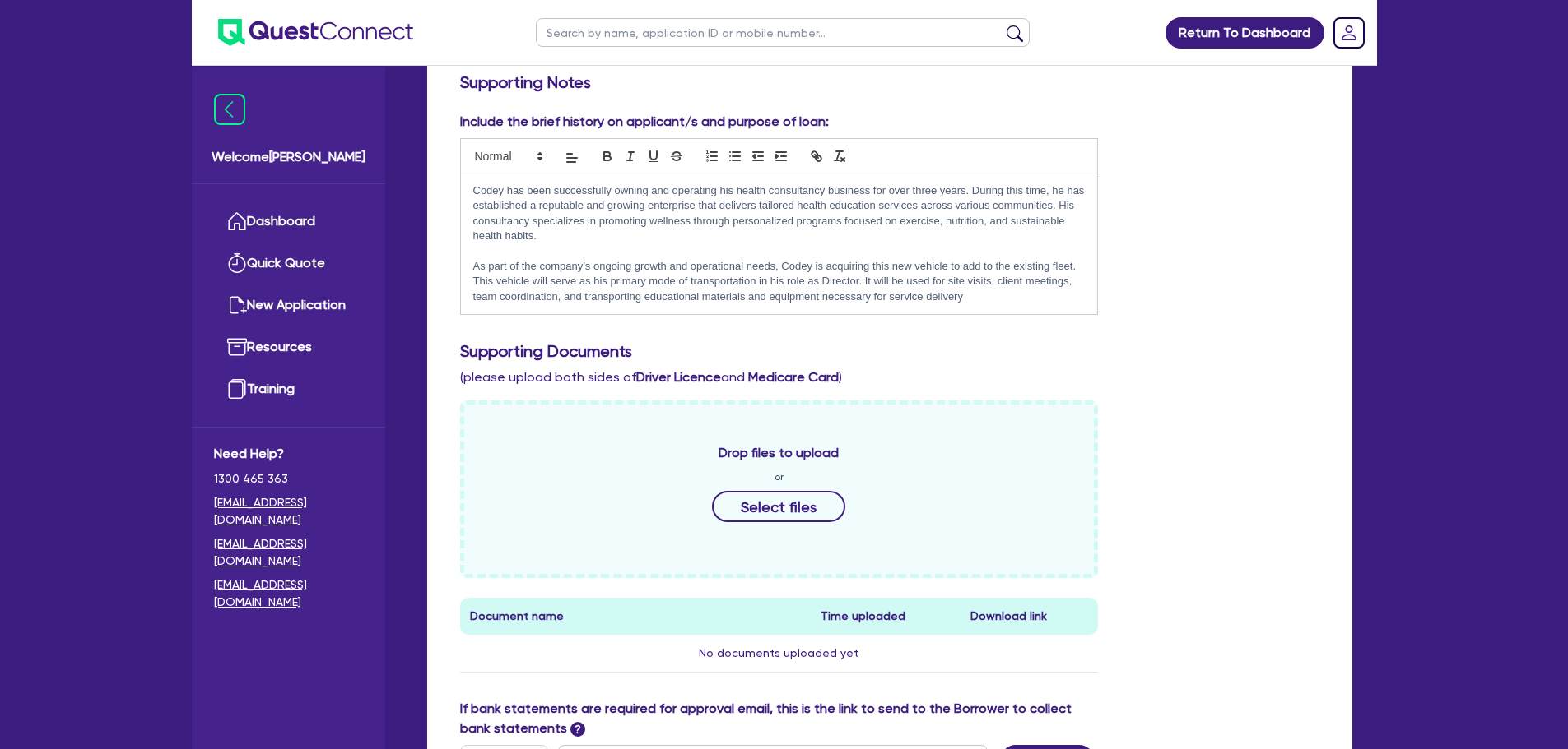
scroll to position [576, 0]
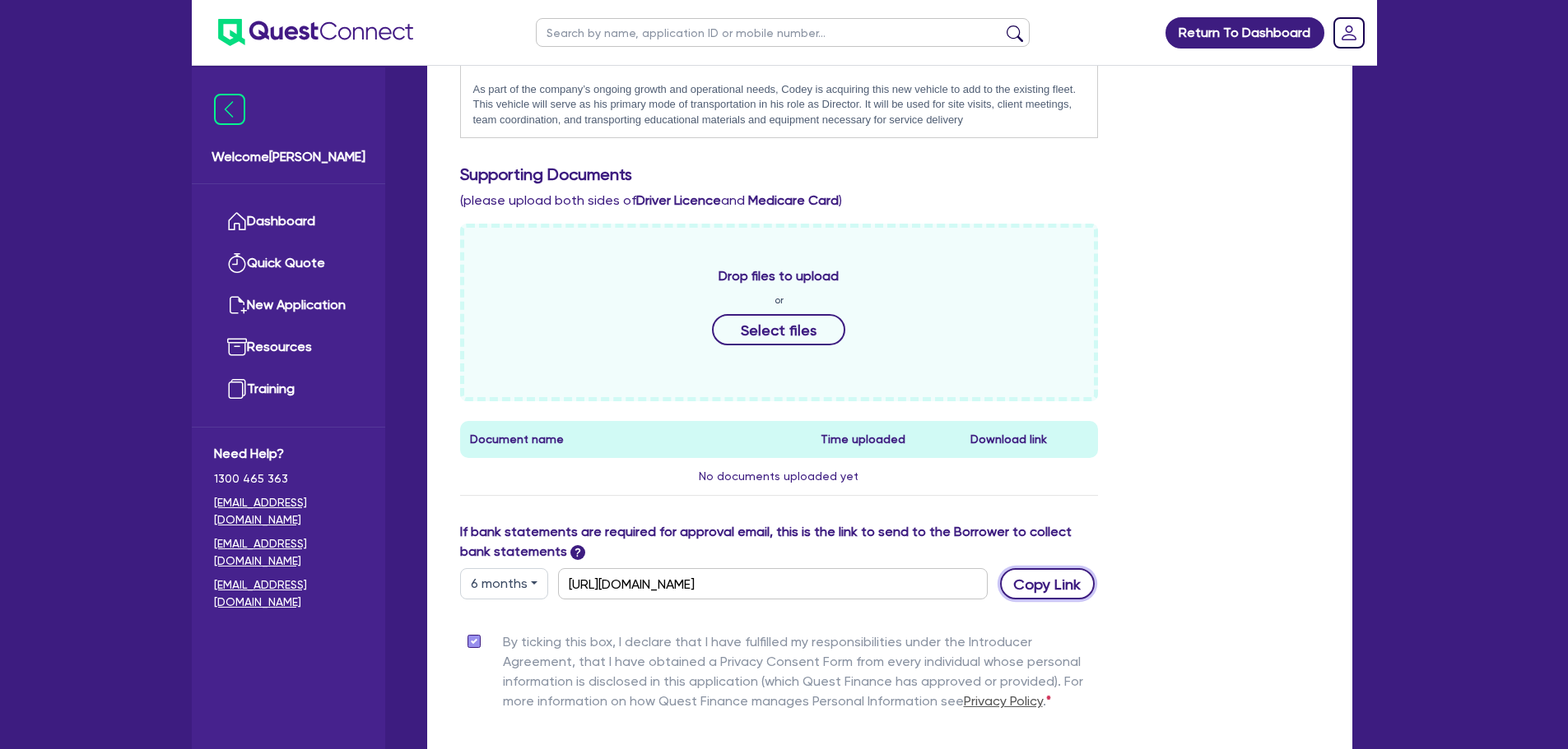
click at [1049, 590] on button "Copy Link" at bounding box center [1047, 584] width 95 height 31
click at [638, 43] on input "text" at bounding box center [783, 33] width 494 height 29
type input "megan"
click button "submit" at bounding box center [1015, 36] width 26 height 23
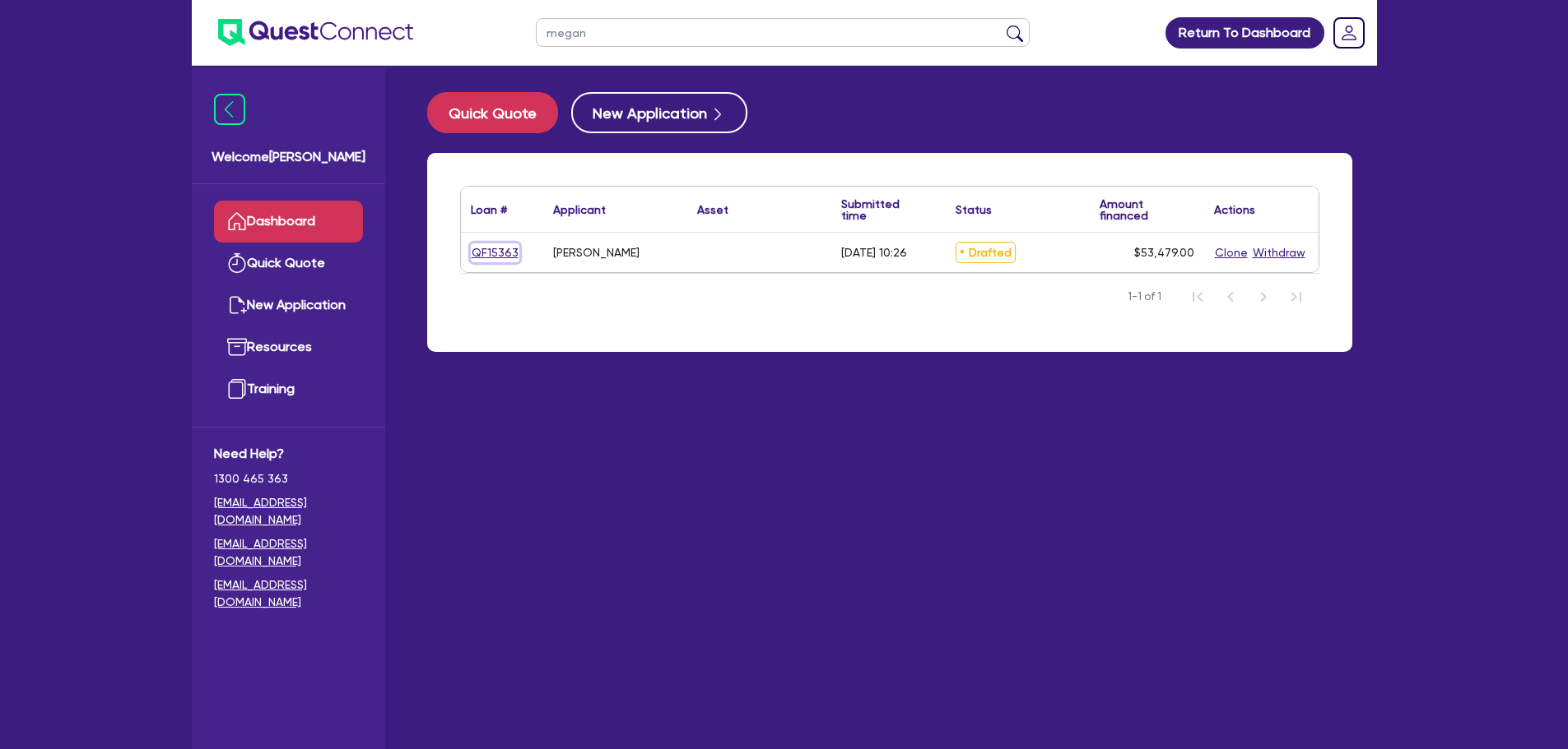
click at [510, 258] on link "QF15363" at bounding box center [494, 252] width 48 height 19
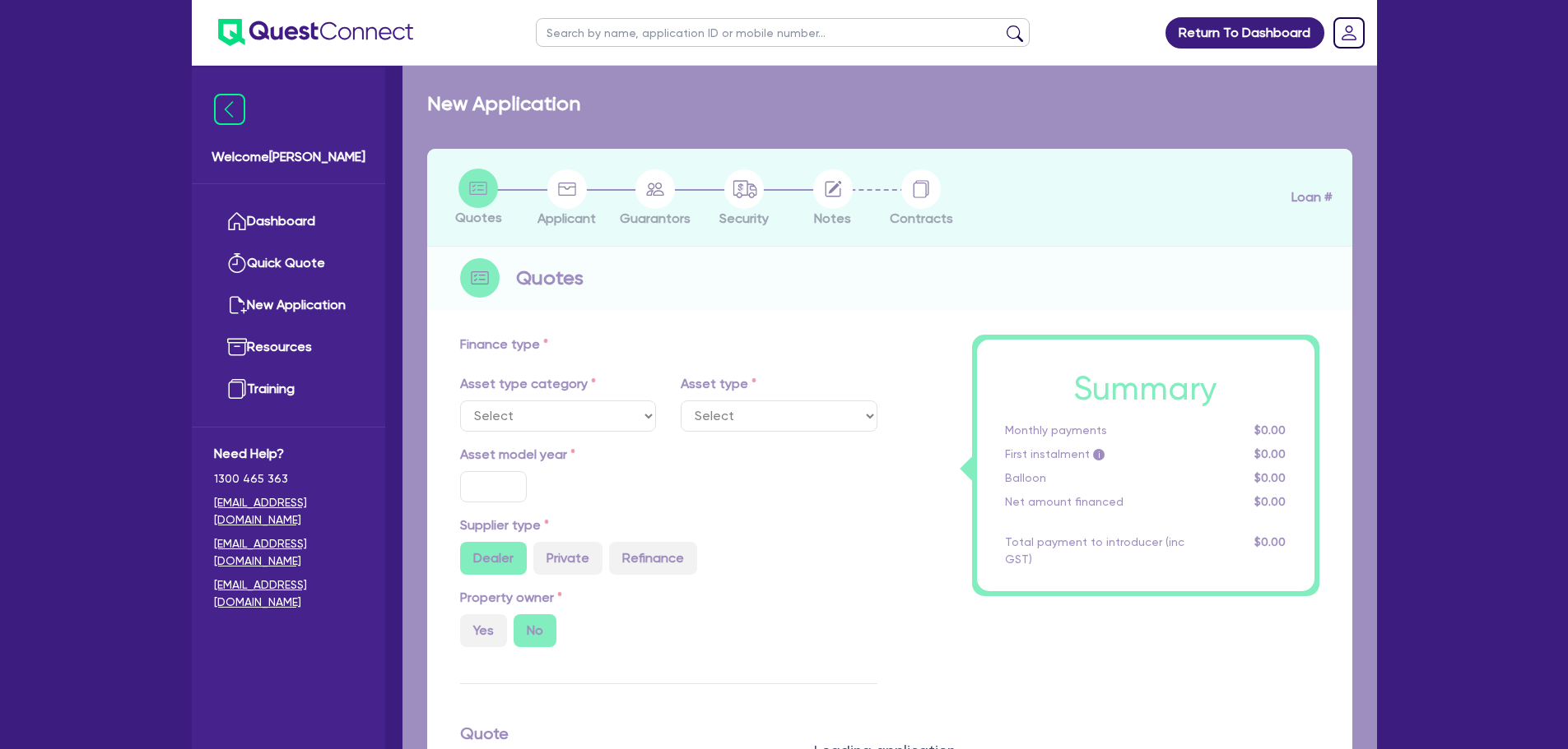
radio input "true"
type input "50,000"
radio input "true"
type input "9.49"
type input "890"
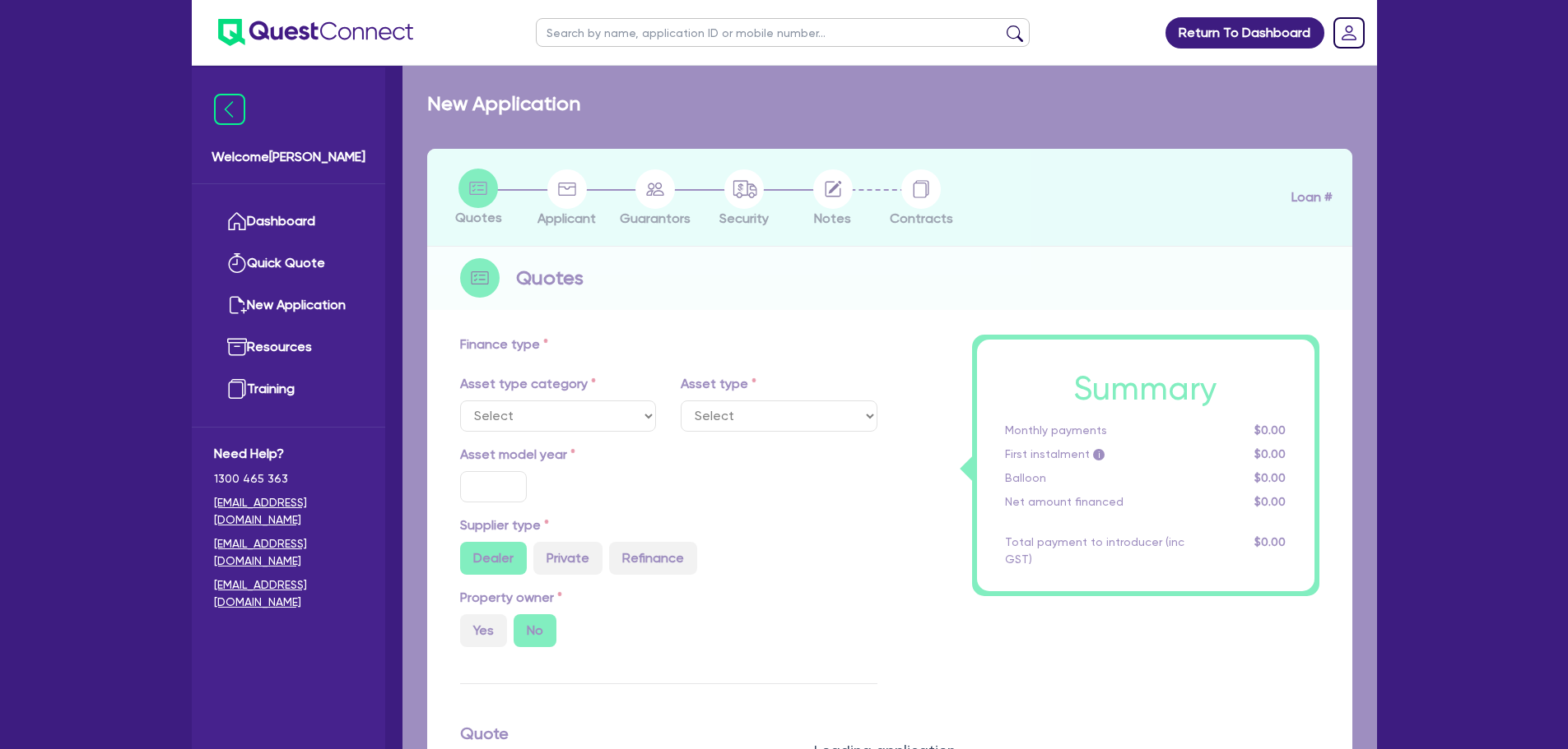
type input "2,272.73"
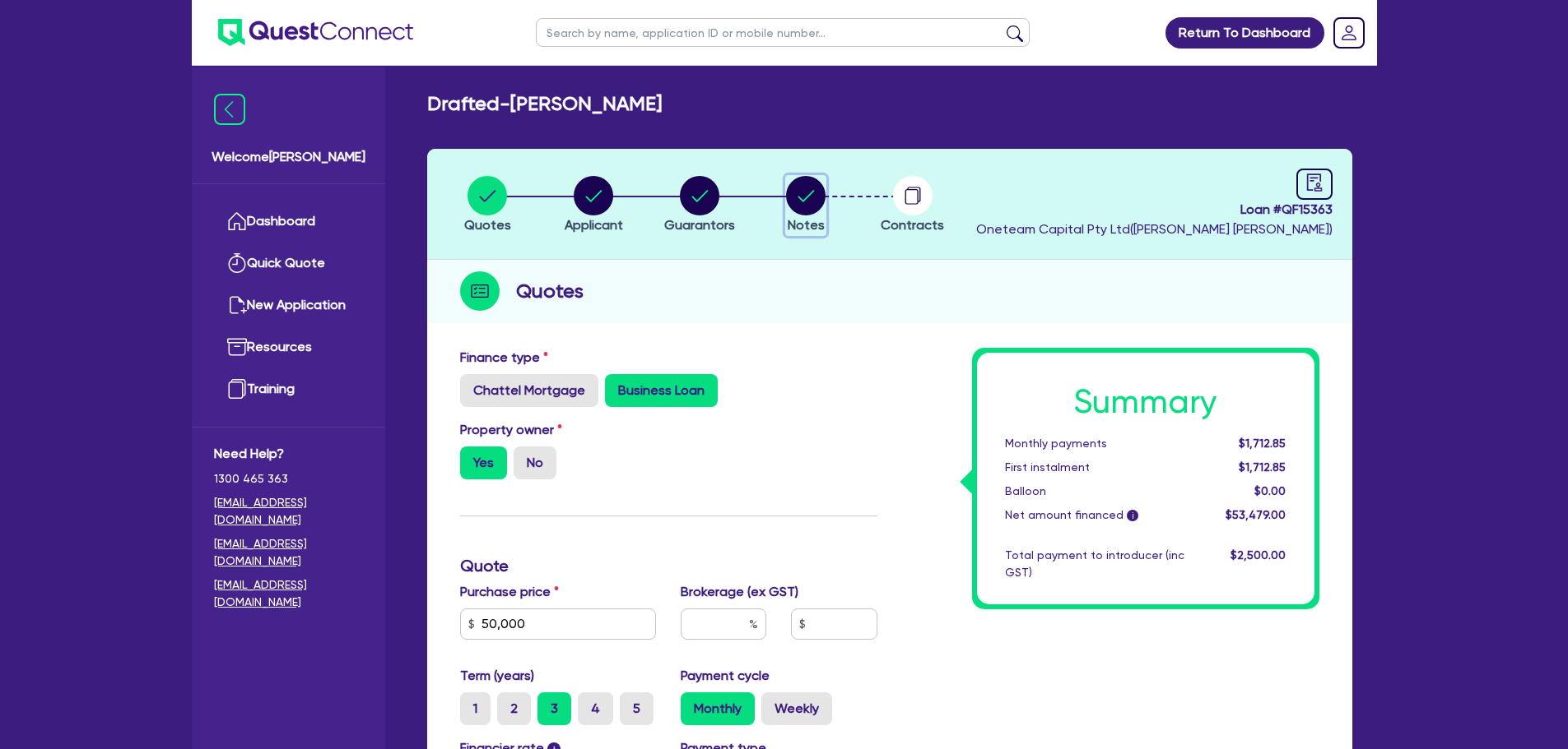
click at [814, 208] on circle "button" at bounding box center [805, 195] width 39 height 39
select select "Other"
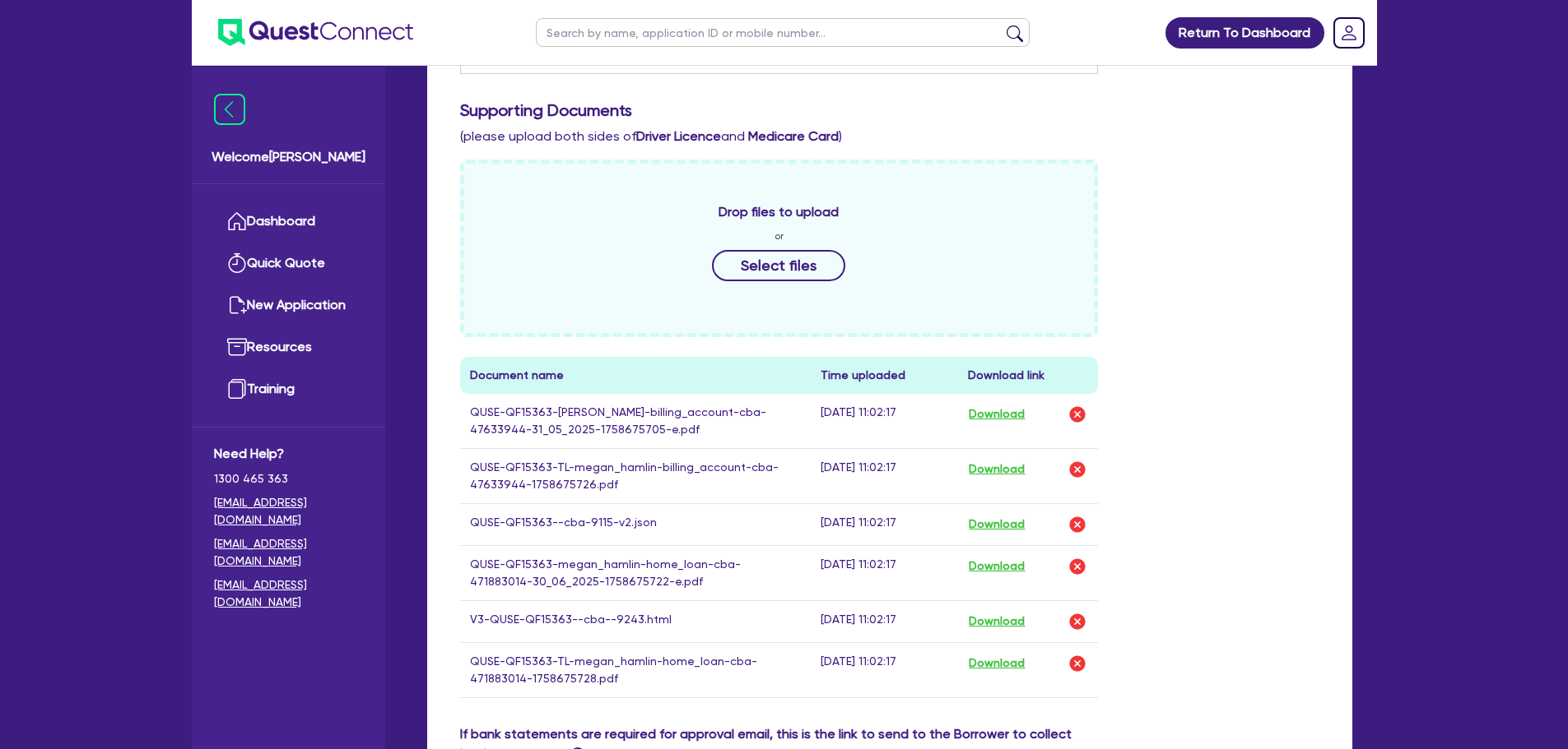
scroll to position [823, 0]
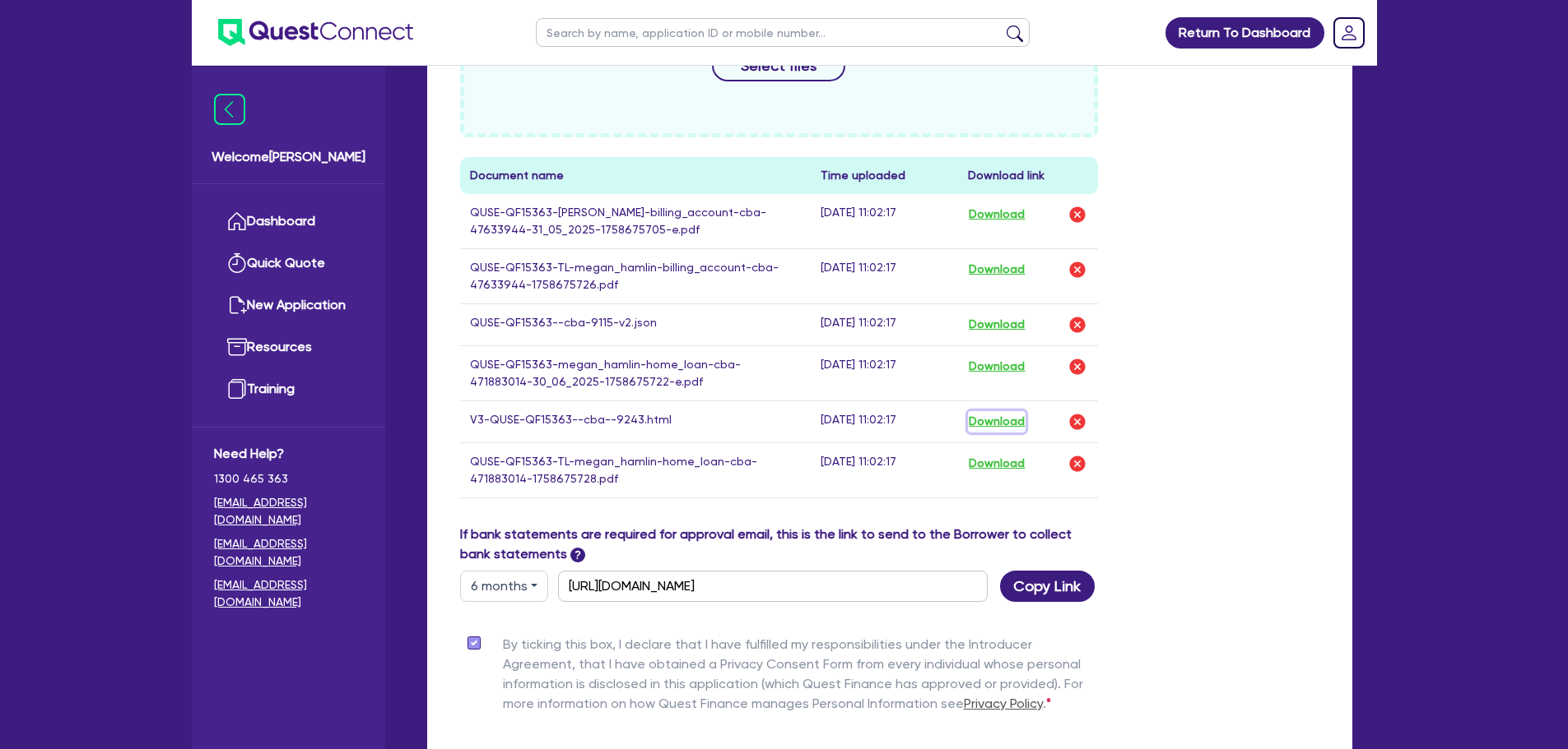
click at [997, 426] on button "Download" at bounding box center [996, 421] width 57 height 21
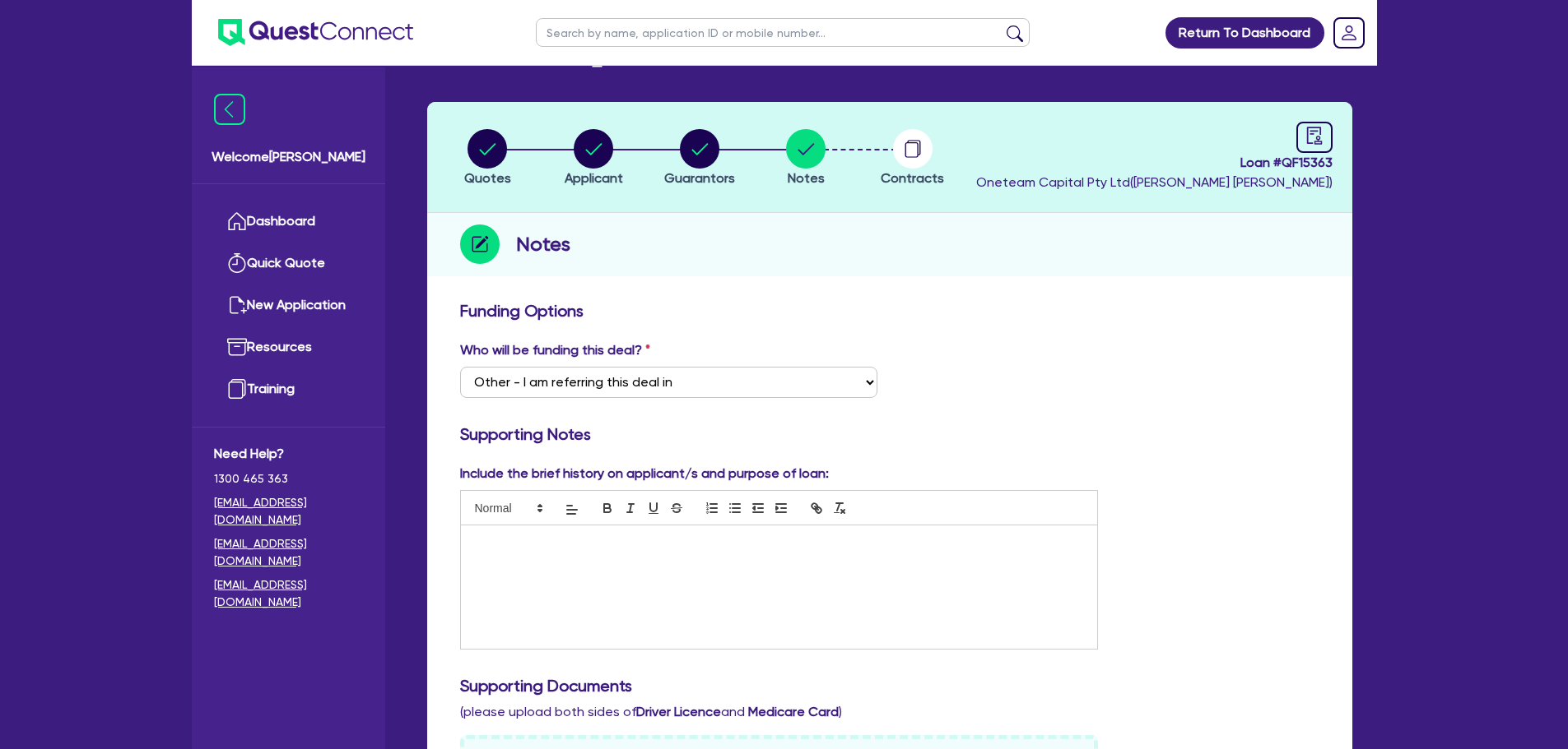
scroll to position [0, 0]
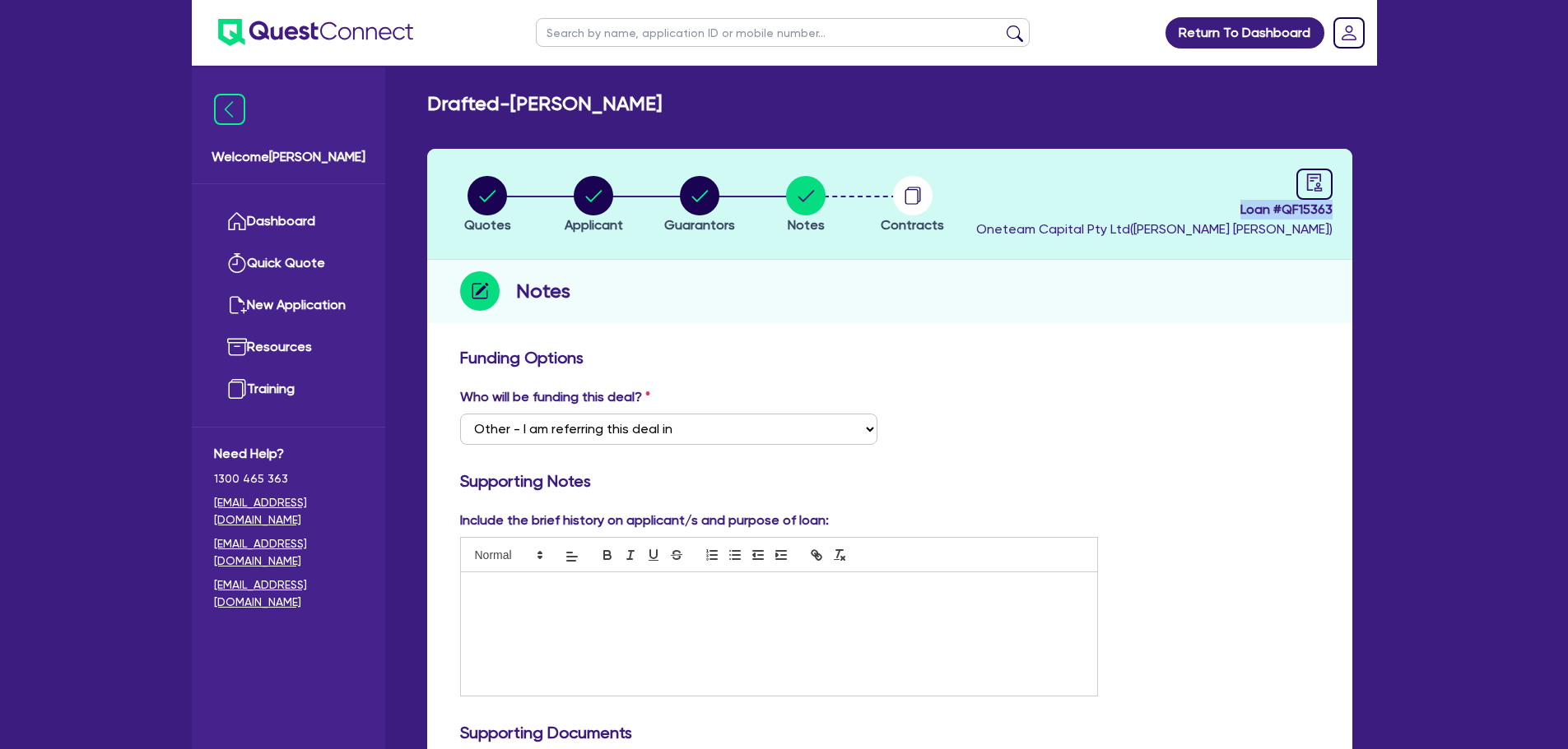
drag, startPoint x: 1228, startPoint y: 208, endPoint x: 1383, endPoint y: 214, distance: 155.1
copy span "Loan # QF15363"
click at [1047, 223] on header "Quotes Applicant Guarantors Notes Contracts Loan # QF15363 Oneteam Capital Pty …" at bounding box center [890, 204] width 925 height 111
drag, startPoint x: 1229, startPoint y: 210, endPoint x: 1343, endPoint y: 218, distance: 114.3
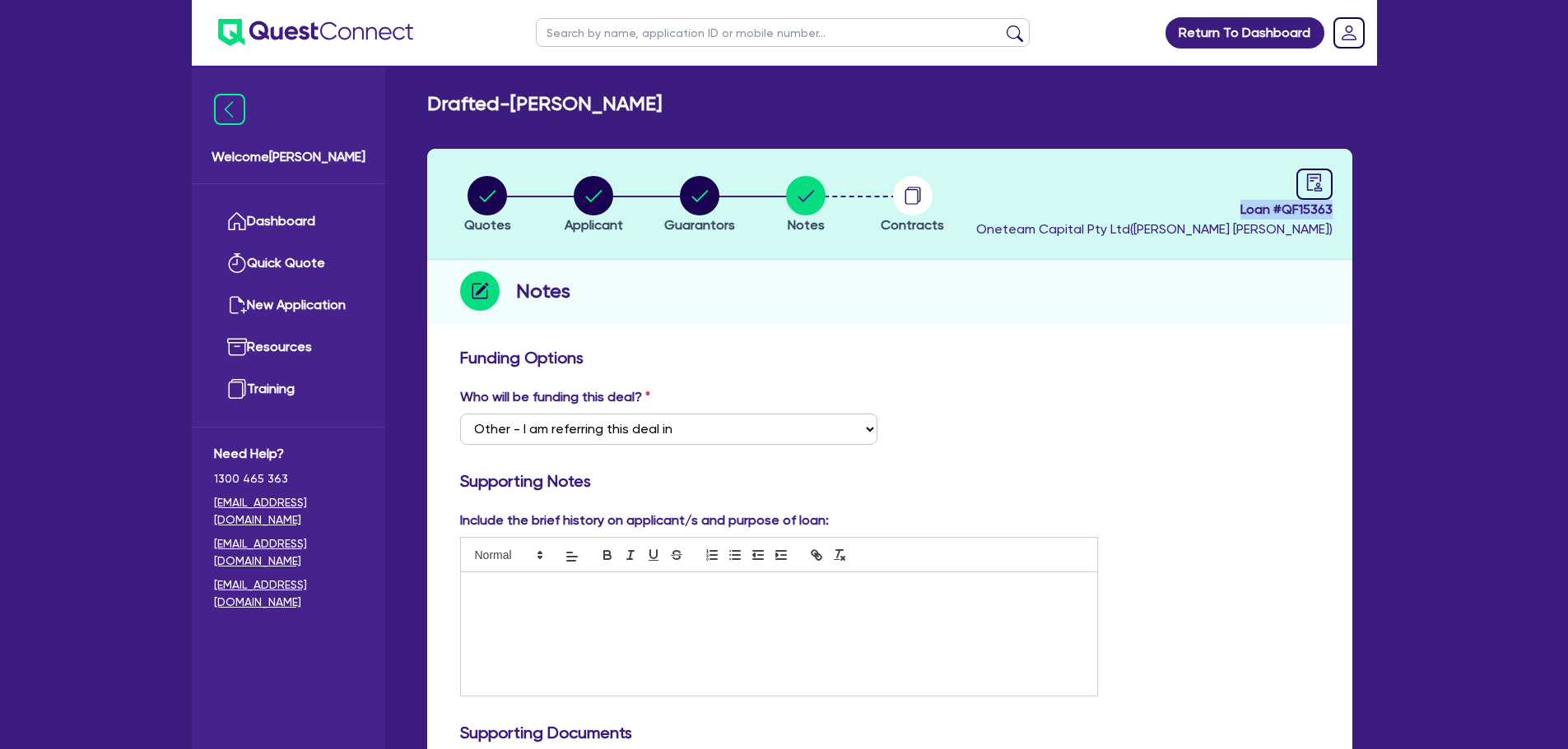
click at [1343, 218] on header "Quotes Applicant Guarantors Notes Contracts Loan # QF15363 Oneteam Capital Pty …" at bounding box center [890, 204] width 925 height 111
drag, startPoint x: 1235, startPoint y: 211, endPoint x: 1332, endPoint y: 215, distance: 97.1
click at [1332, 215] on span "Loan # QF15363" at bounding box center [1154, 210] width 356 height 20
